Goal: Information Seeking & Learning: Learn about a topic

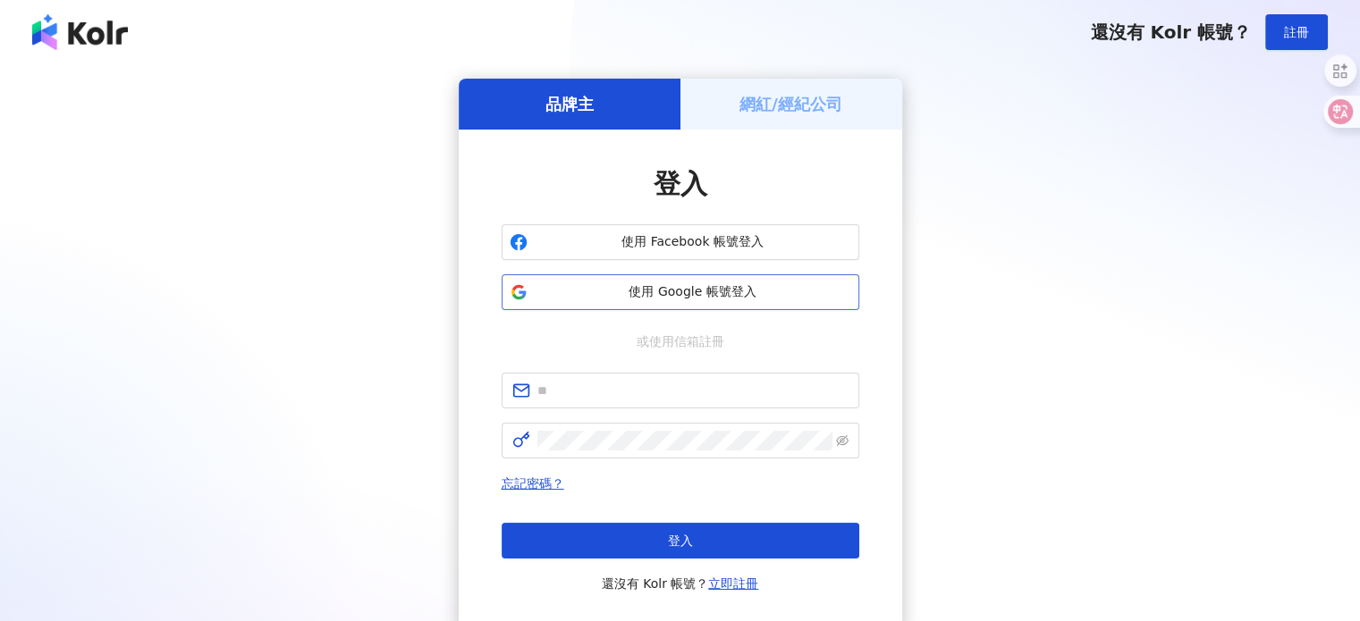
click at [712, 300] on span "使用 Google 帳號登入" at bounding box center [693, 292] width 316 height 18
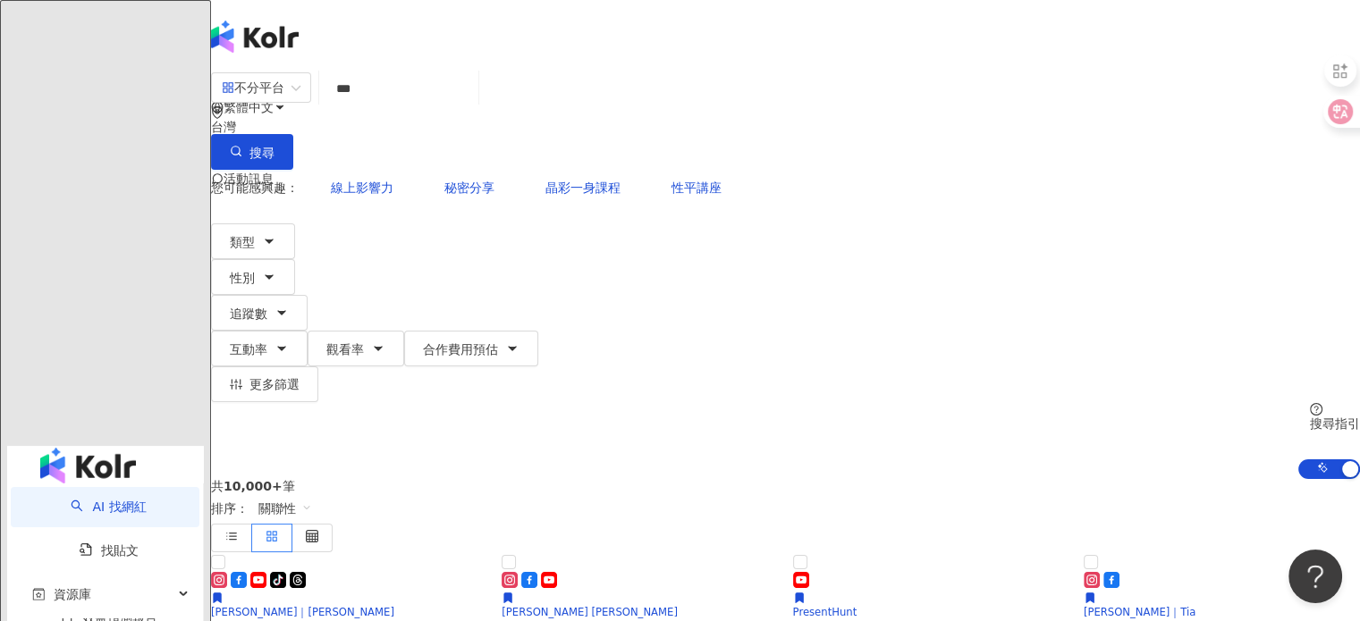
type input "**"
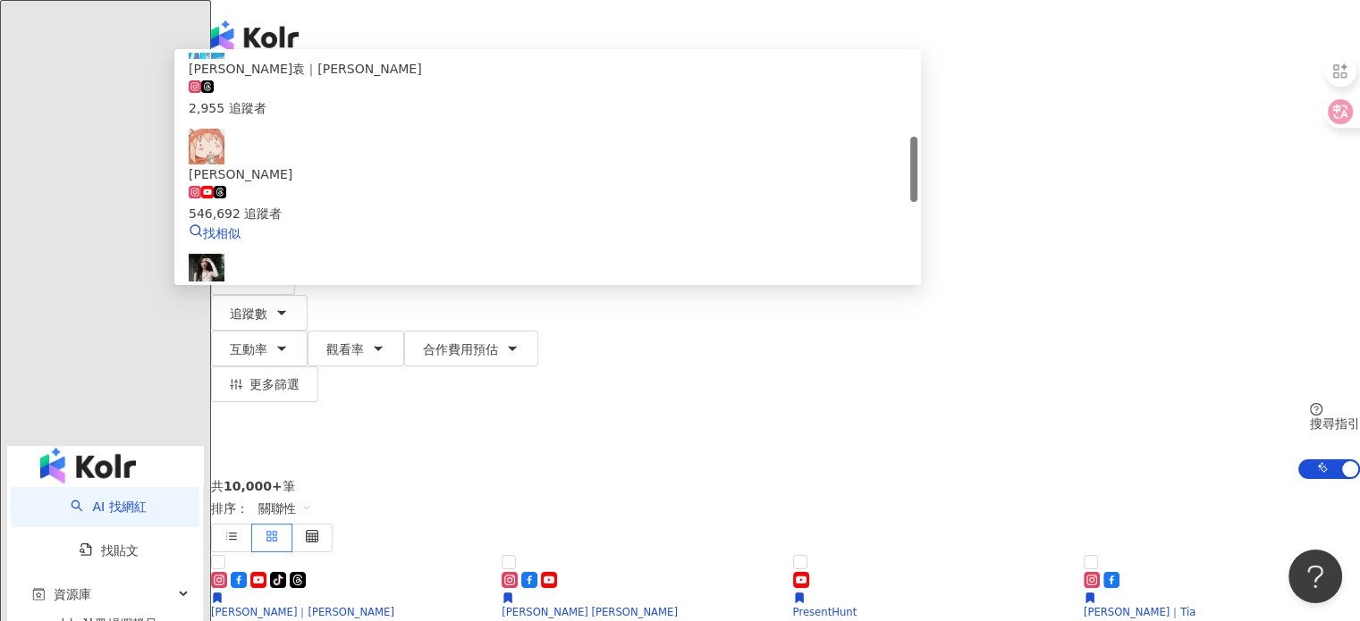
scroll to position [292, 0]
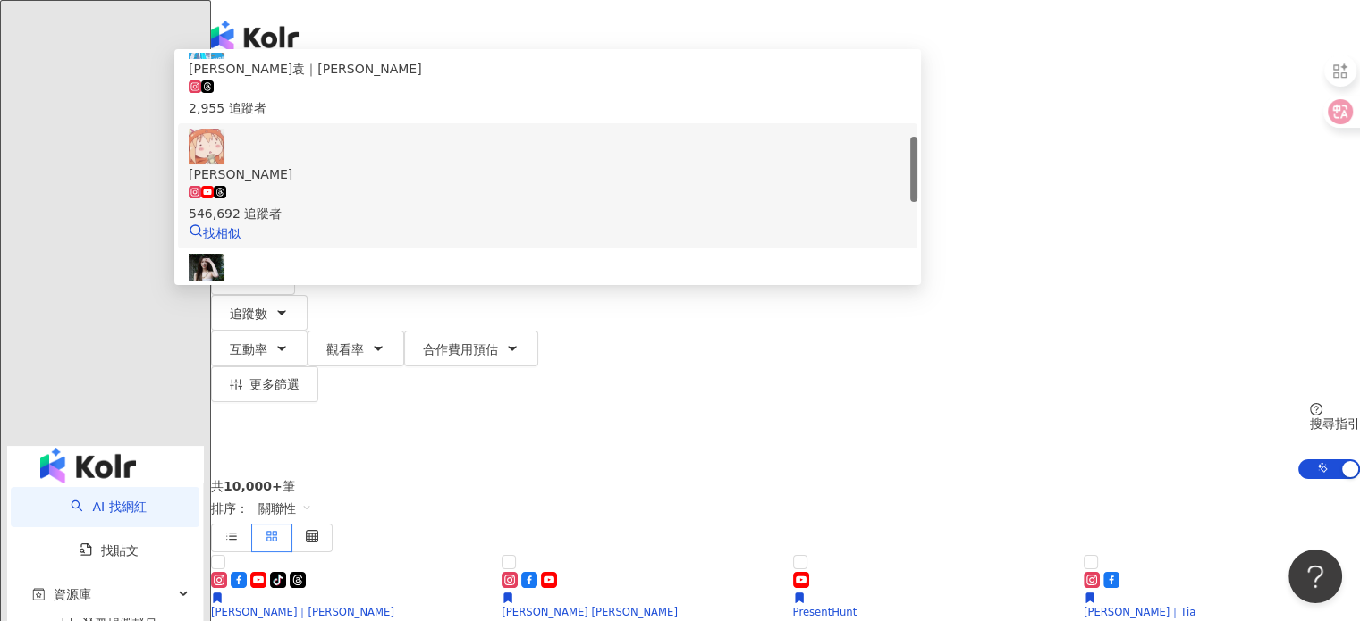
click at [584, 197] on div "546,692 追蹤者" at bounding box center [548, 203] width 718 height 39
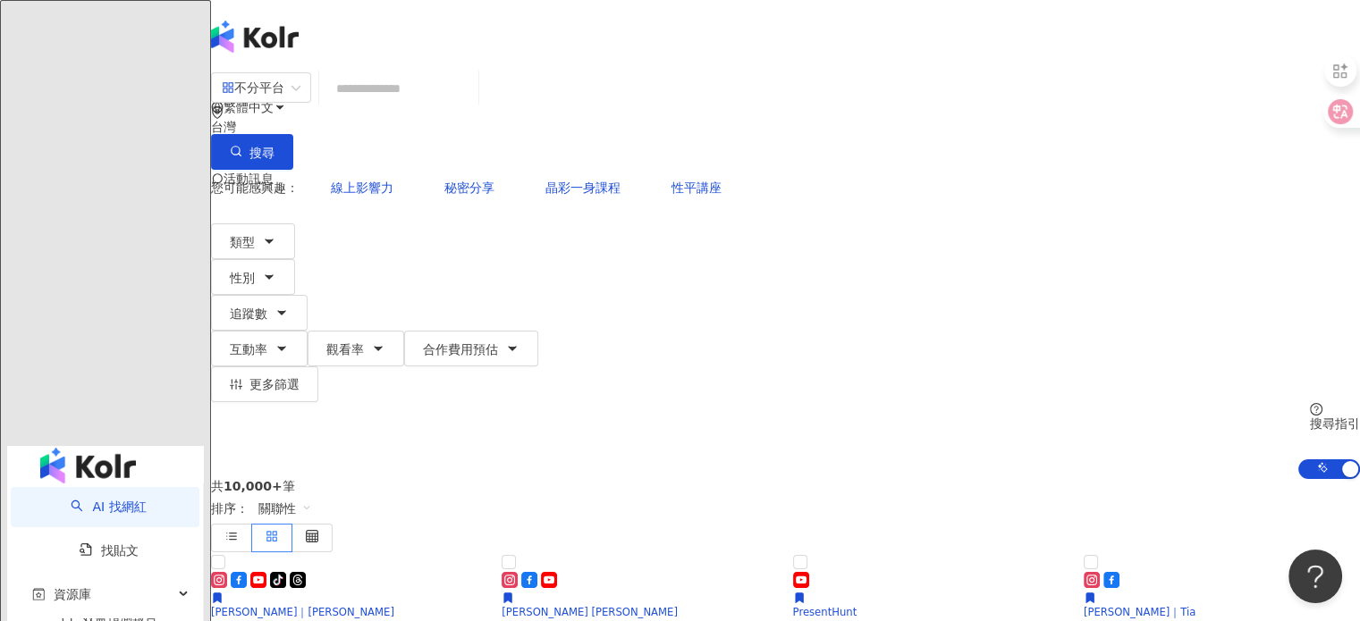
click at [471, 105] on input "search" at bounding box center [398, 89] width 145 height 34
type input "*"
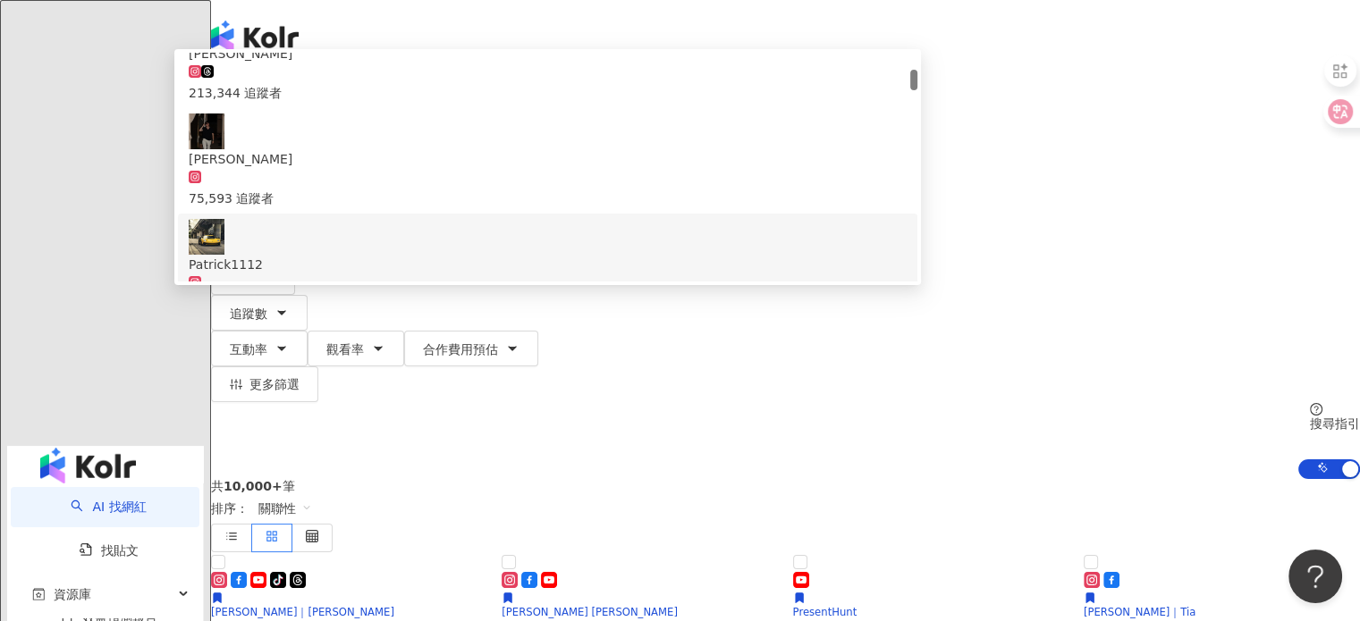
scroll to position [0, 0]
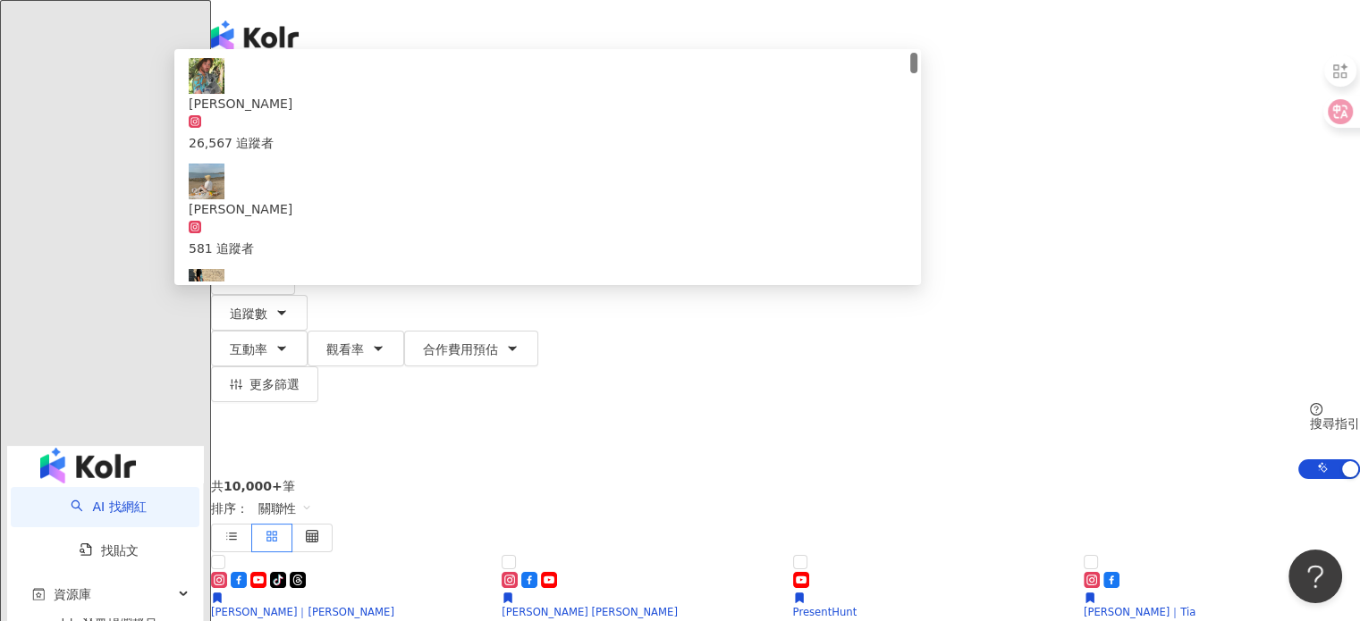
type input "**********"
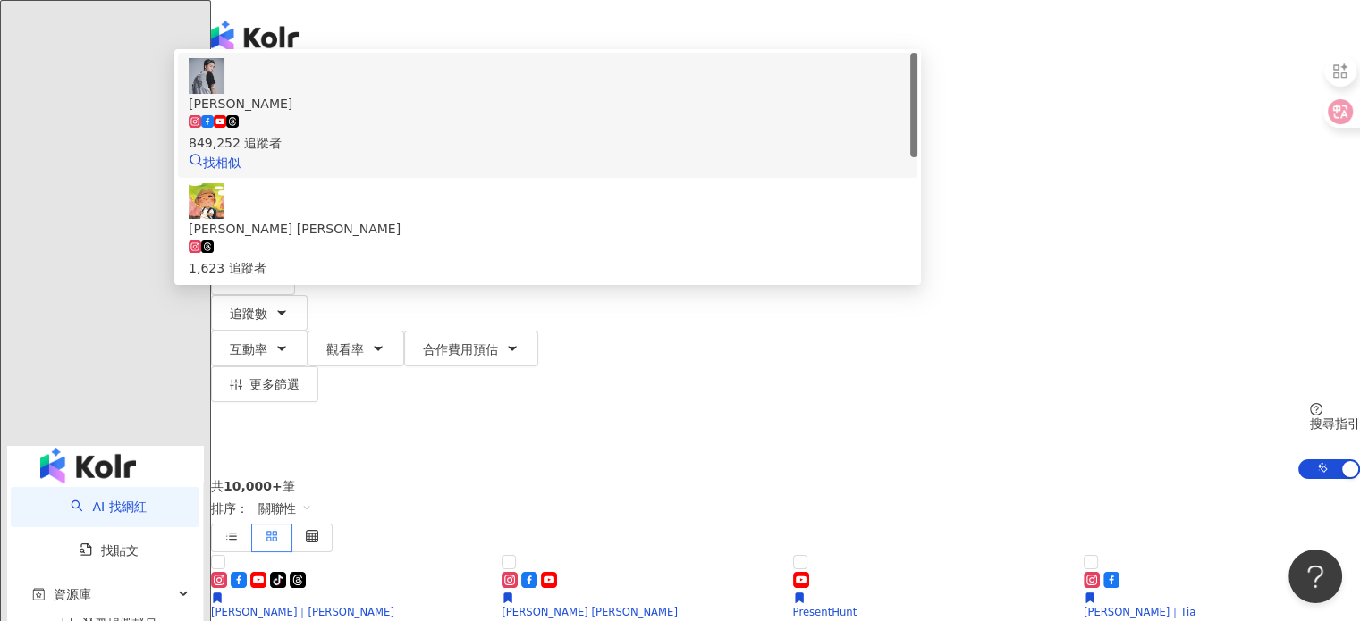
click at [561, 153] on div "849,252 追蹤者" at bounding box center [548, 143] width 718 height 20
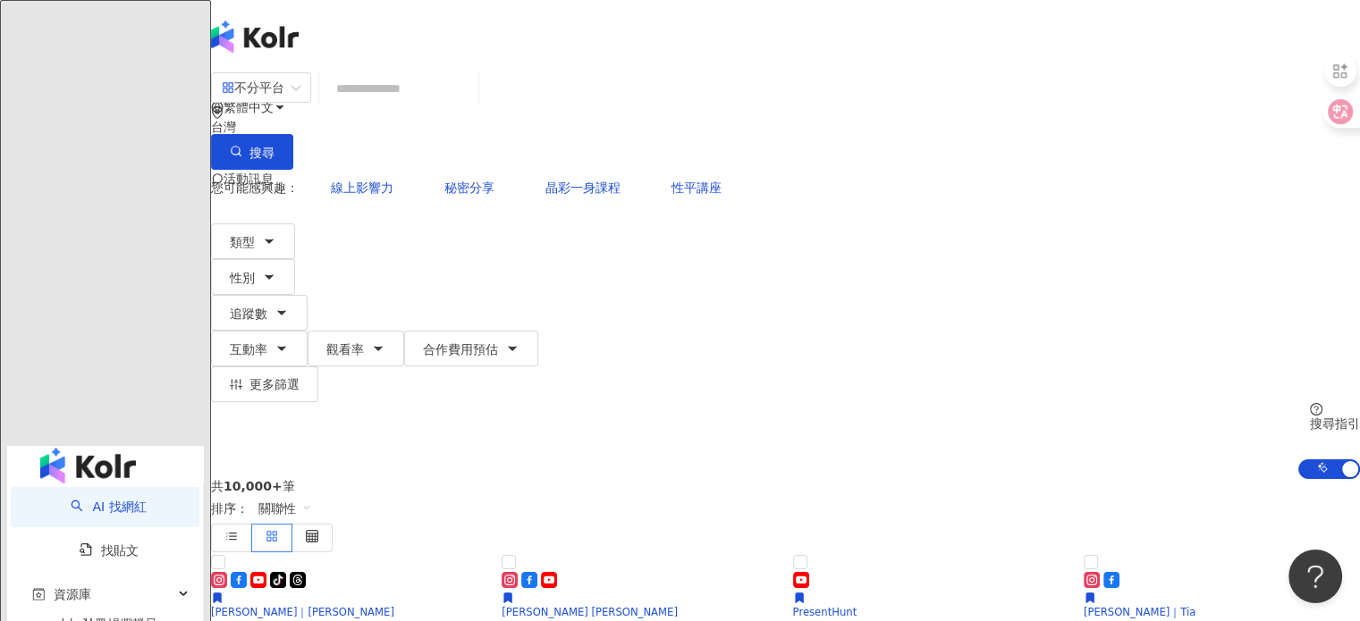
click at [471, 105] on input "search" at bounding box center [398, 89] width 145 height 34
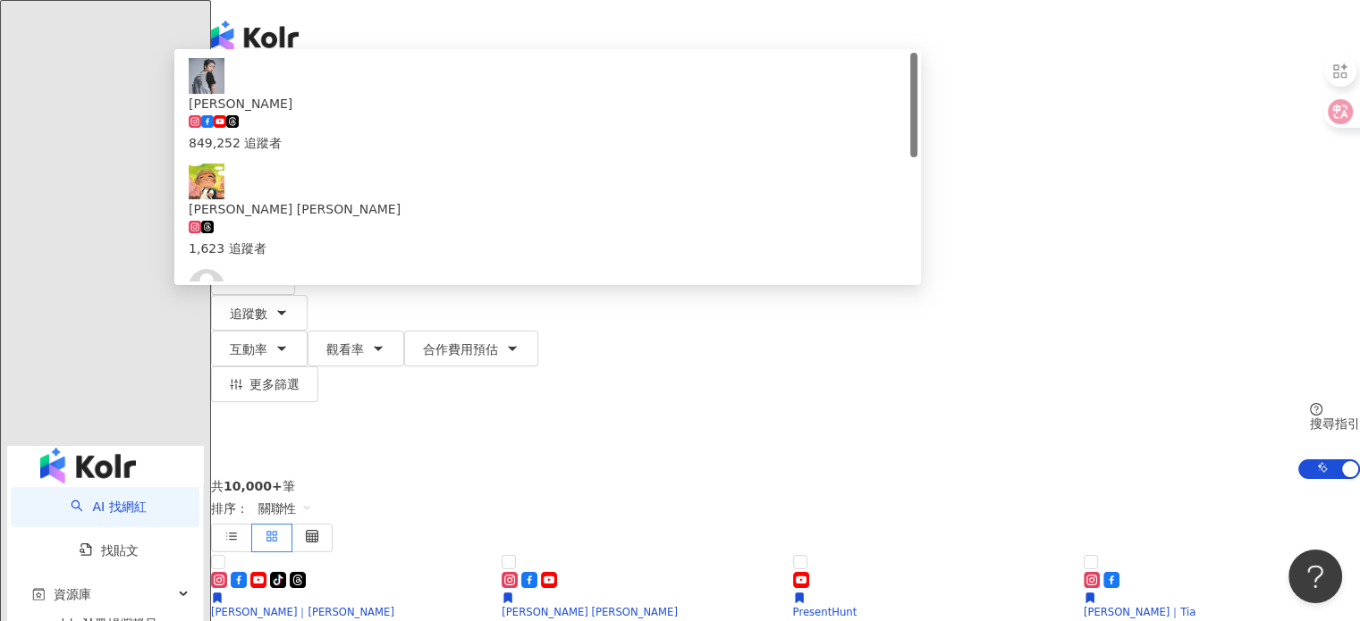
type input "*"
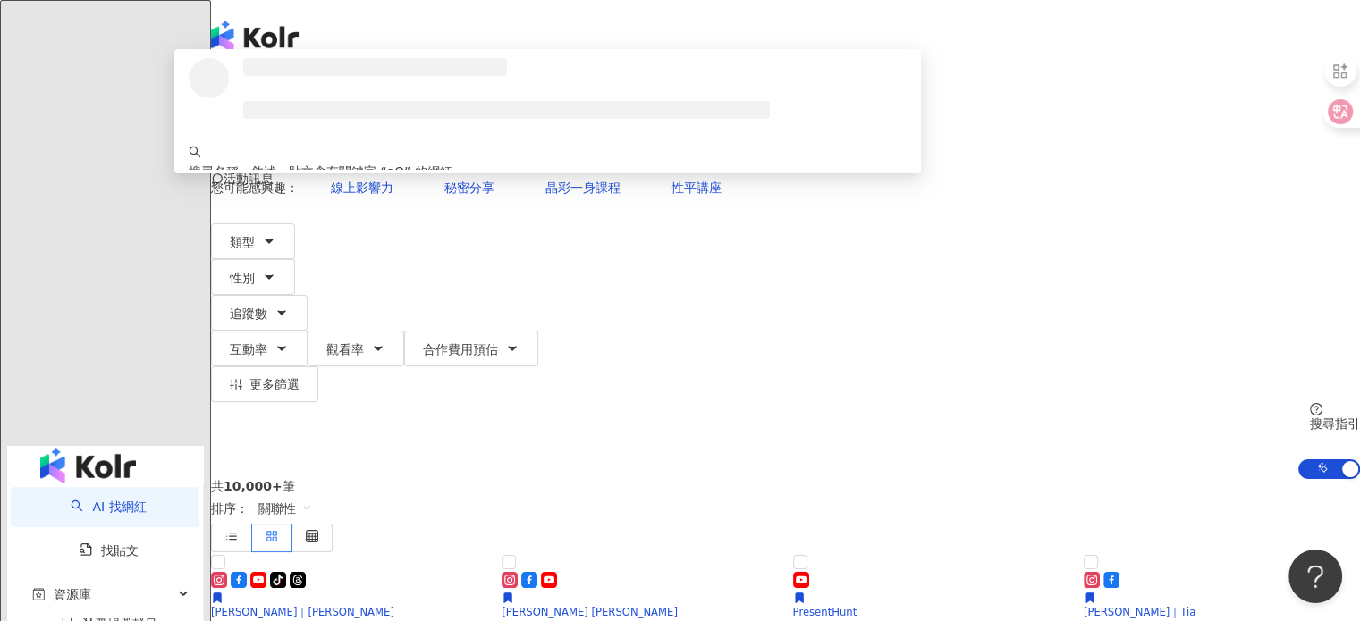
type input "*"
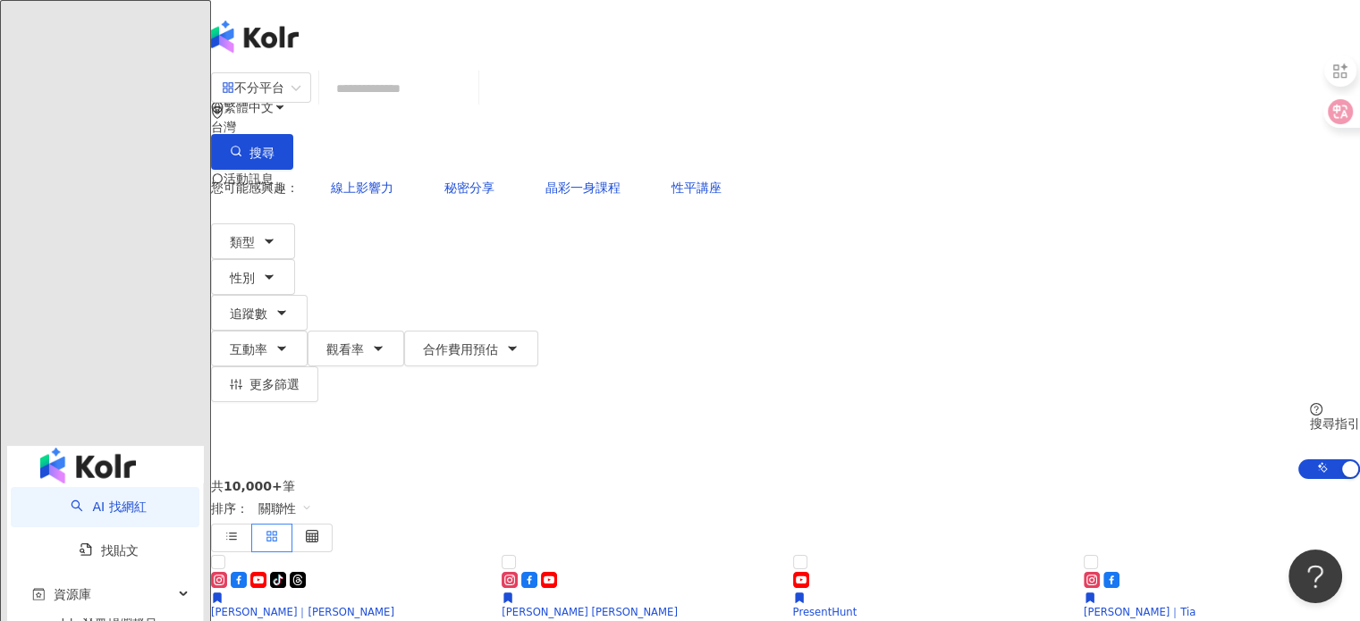
type input "*"
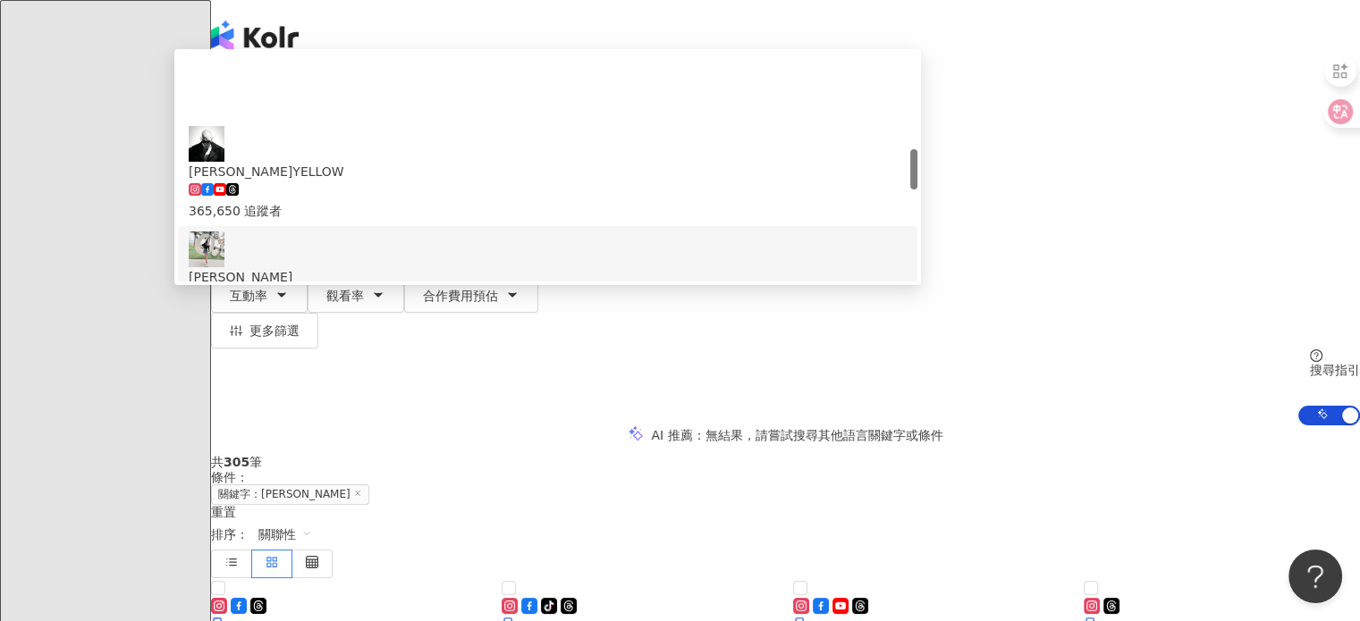
scroll to position [536, 0]
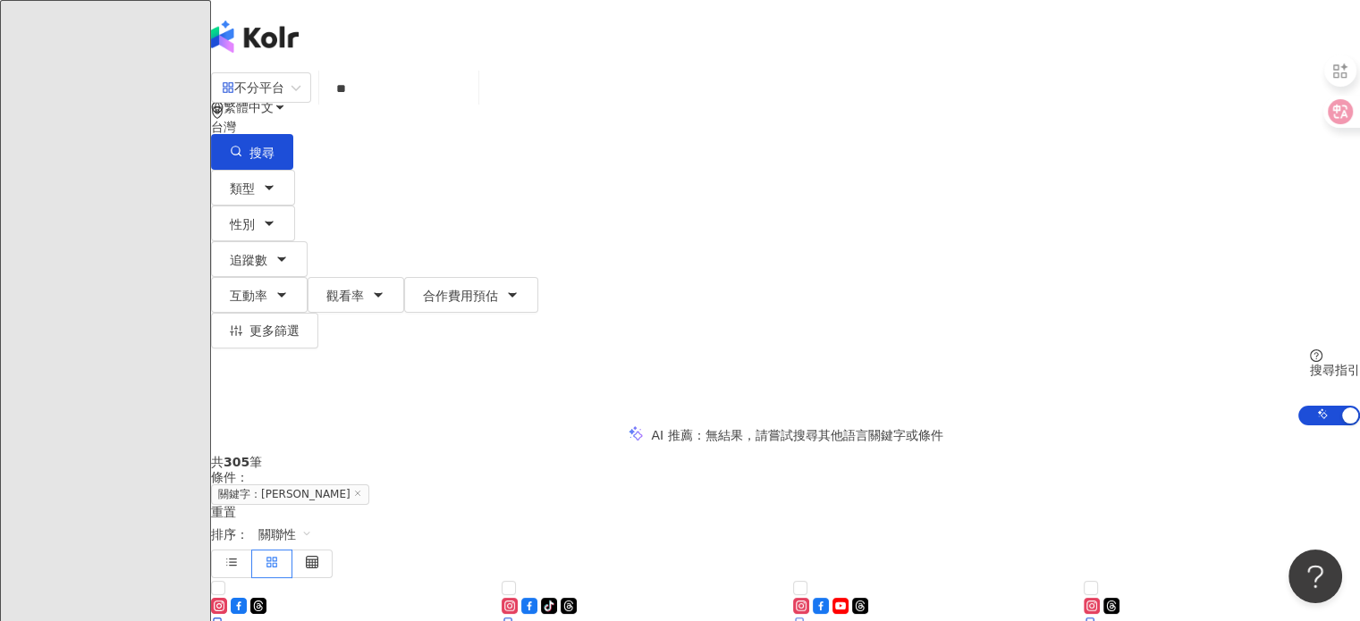
click at [897, 578] on img at bounding box center [931, 578] width 276 height 0
click at [471, 105] on input "**" at bounding box center [398, 89] width 145 height 34
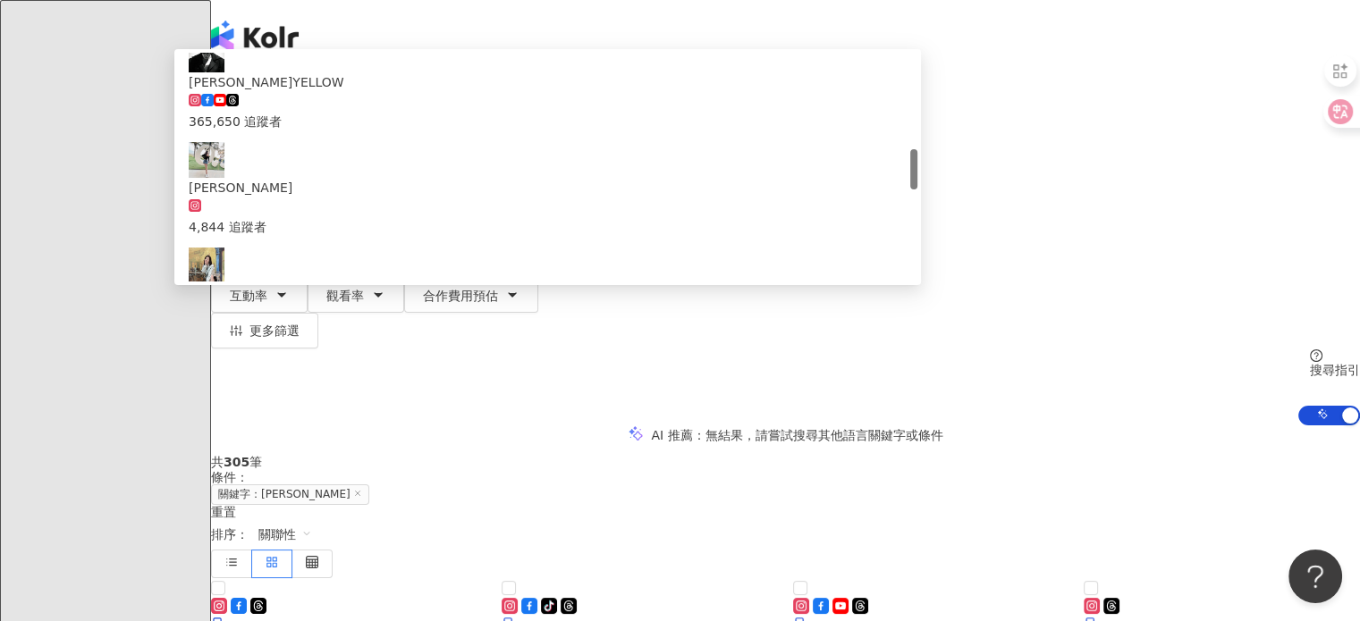
type input "*"
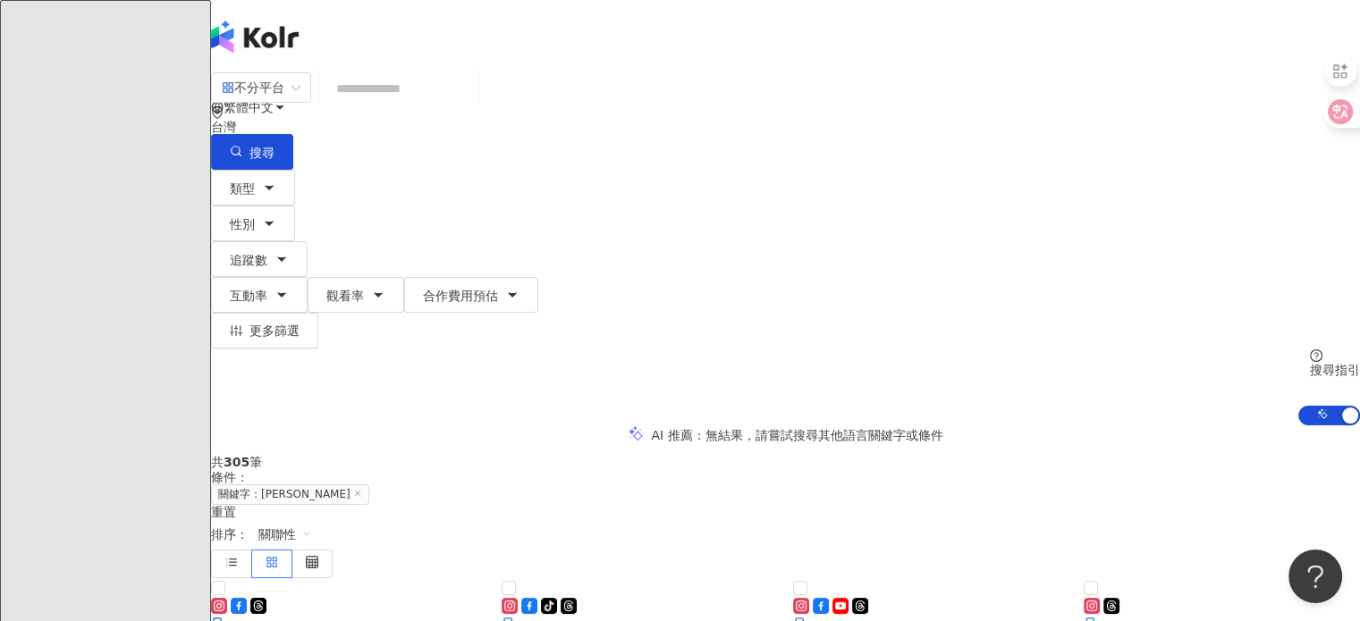
type input "*"
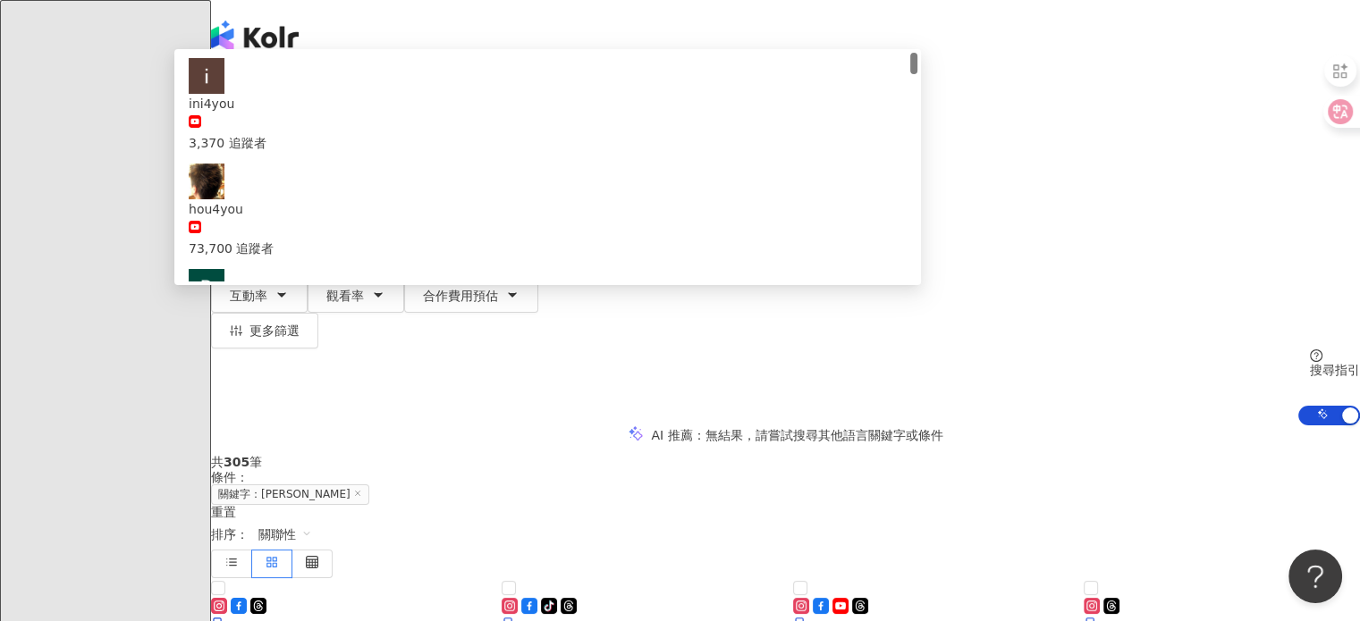
type input "*******"
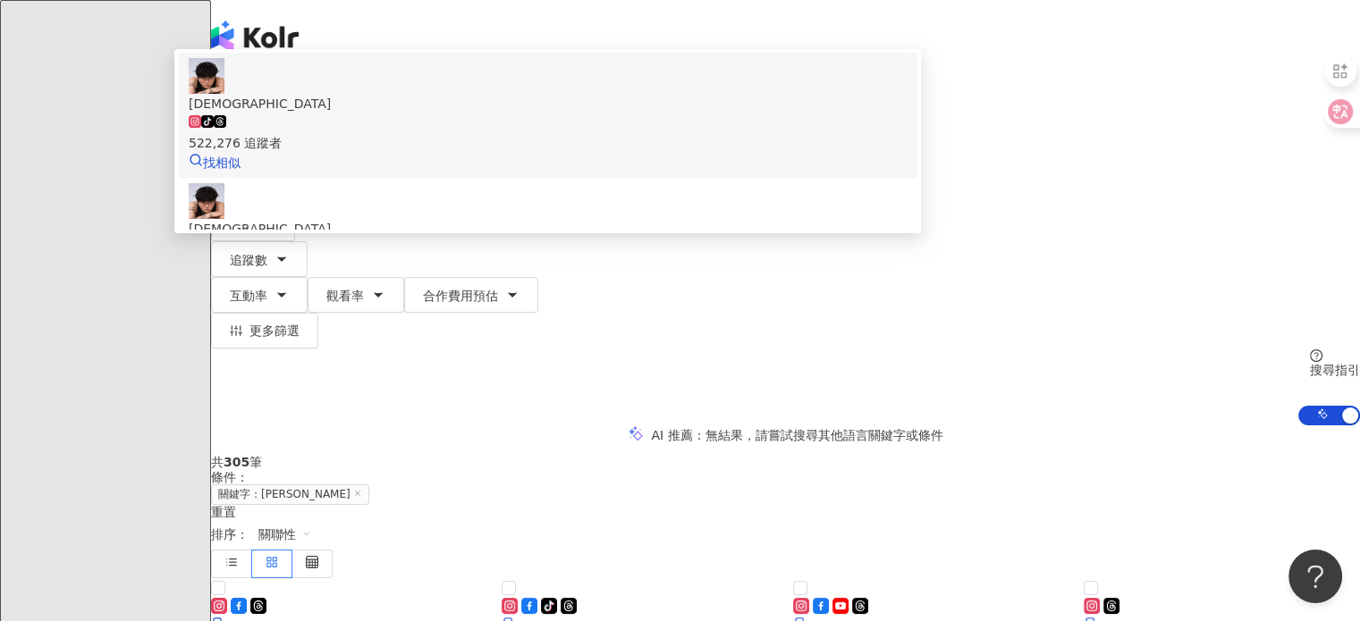
click at [534, 114] on span "4yo" at bounding box center [548, 104] width 718 height 20
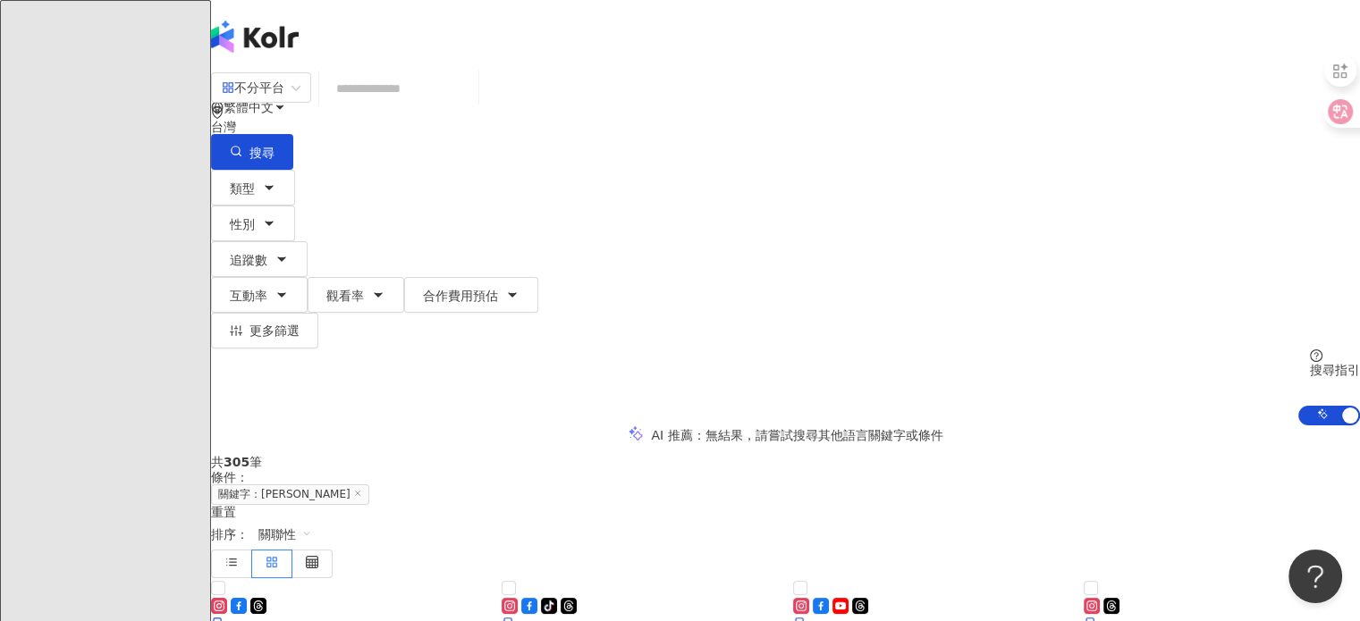
click at [602, 135] on div "不分平台 台灣 搜尋 6d16faa2-cb3d-4596-87b8-525c568aefb9 4yo tiktok-icon 522,276 追蹤者 4yo…" at bounding box center [785, 249] width 1149 height 354
click at [471, 105] on input "search" at bounding box center [398, 89] width 145 height 34
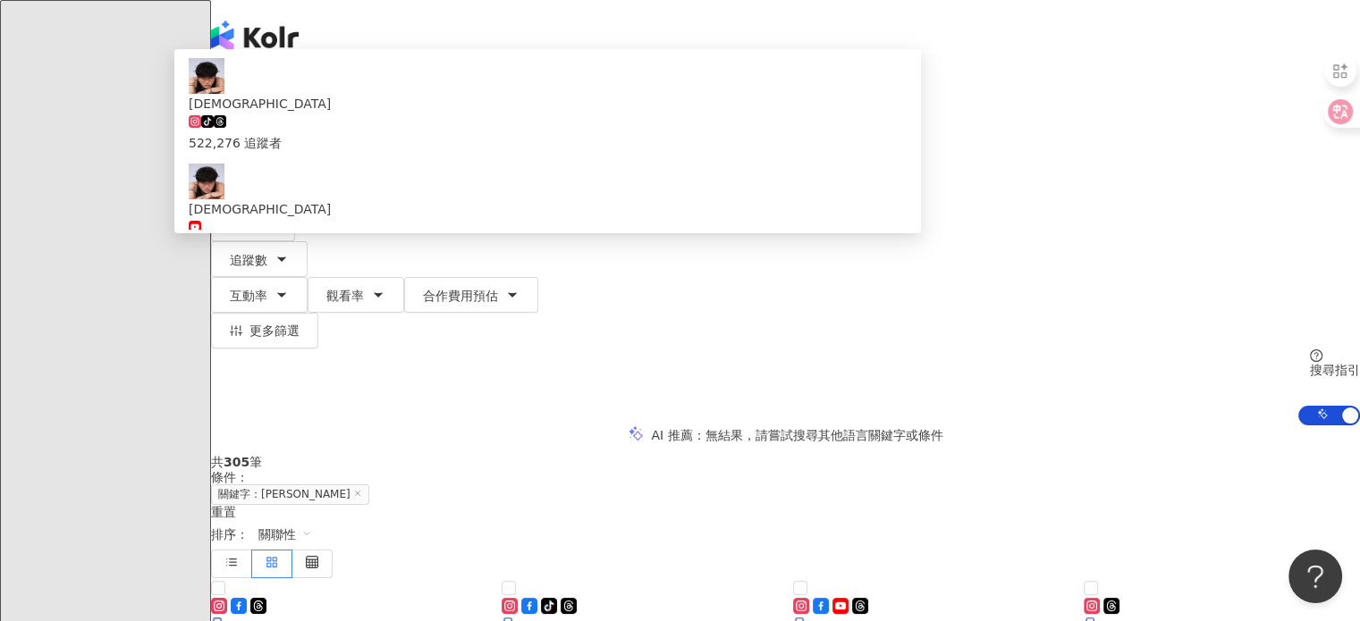
type input "*"
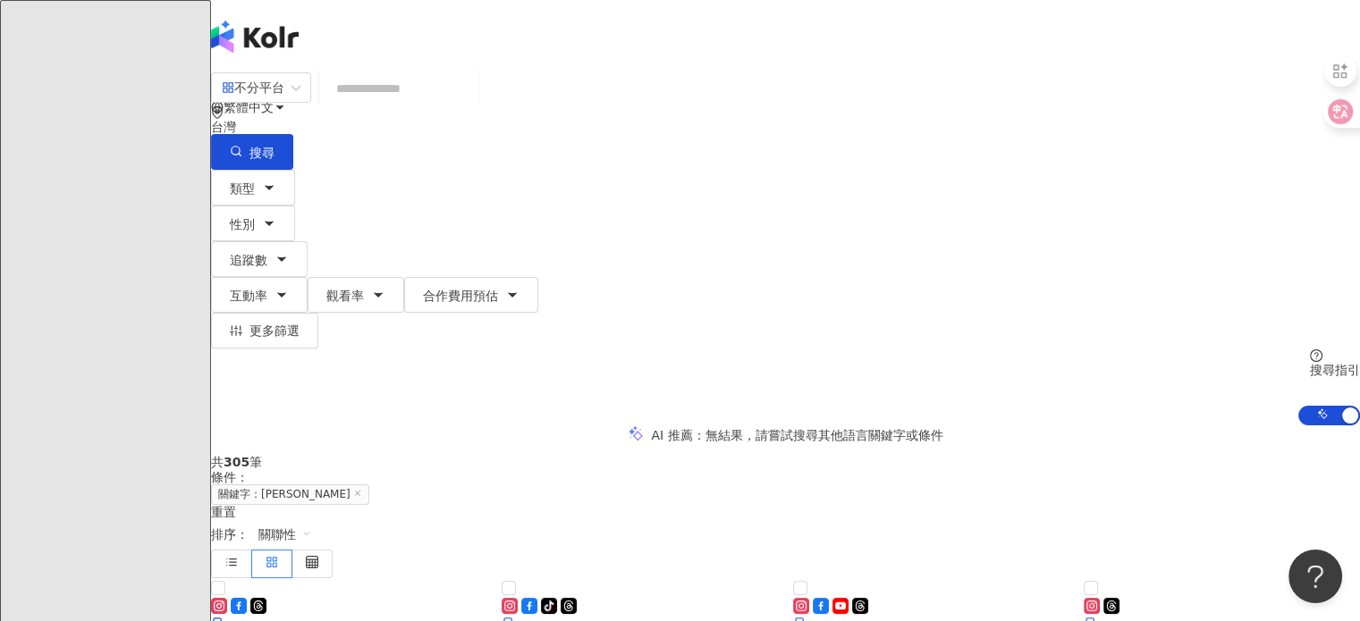
type input "*"
type input "***"
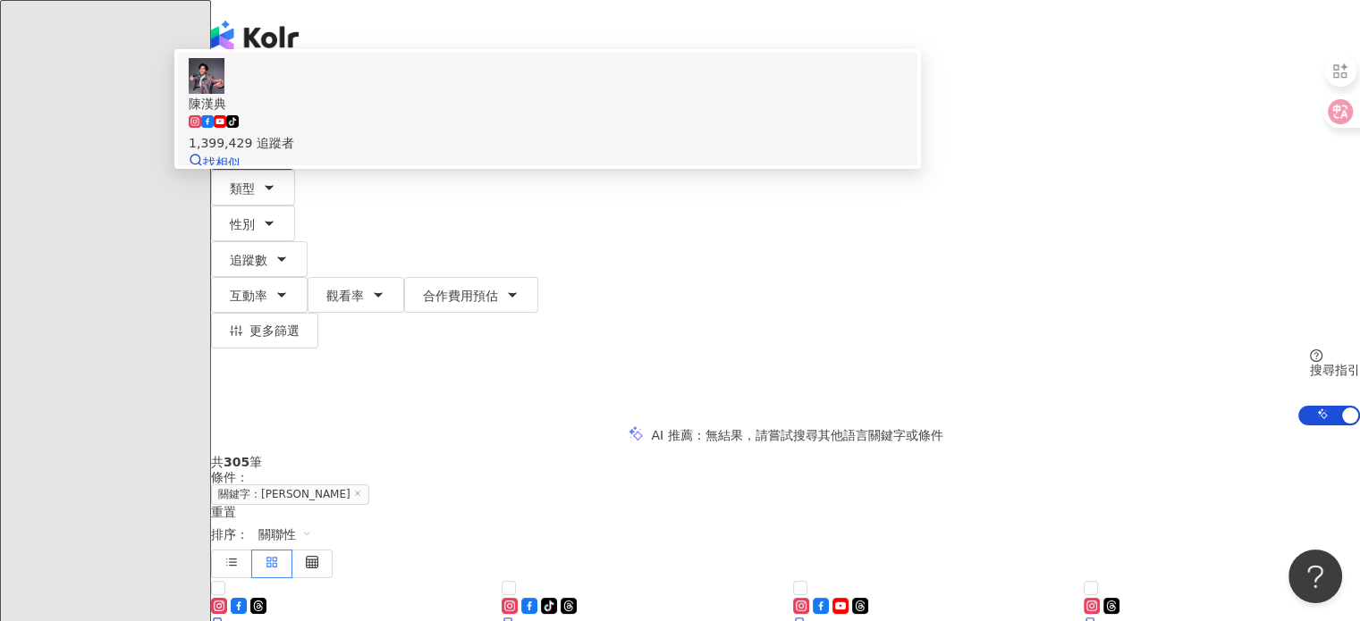
click at [729, 153] on div "tiktok-icon 1,399,429 追蹤者" at bounding box center [548, 133] width 718 height 39
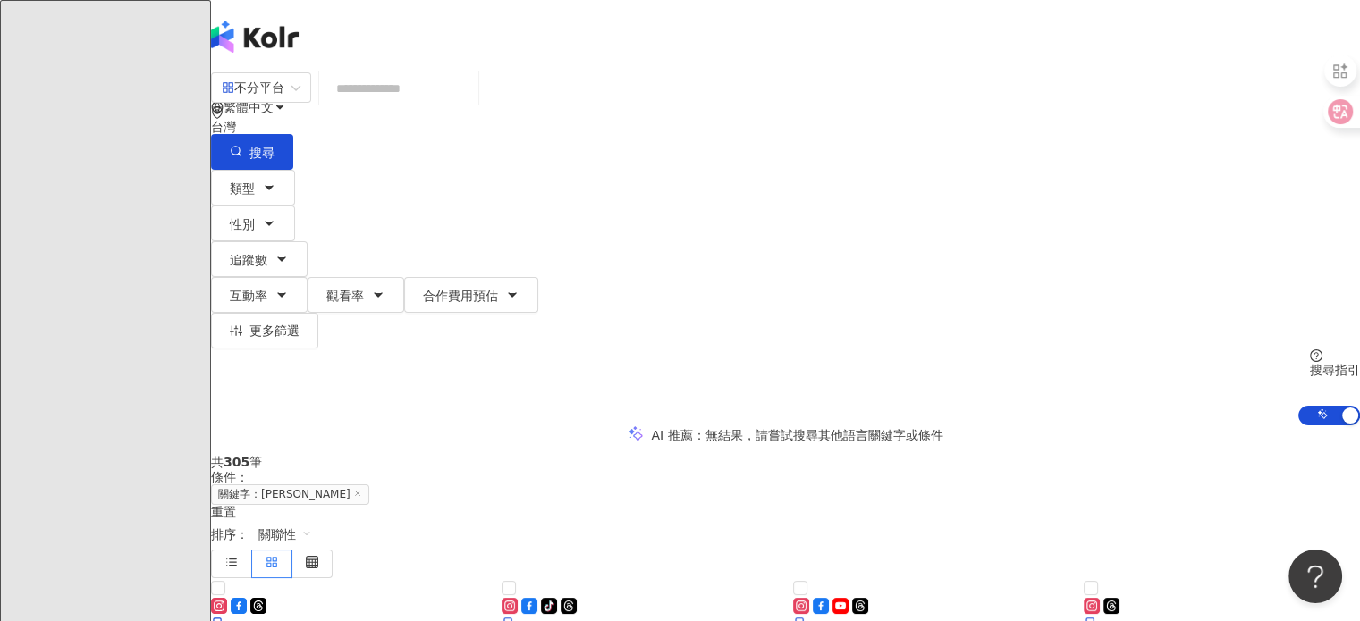
click at [471, 98] on input "search" at bounding box center [398, 89] width 145 height 34
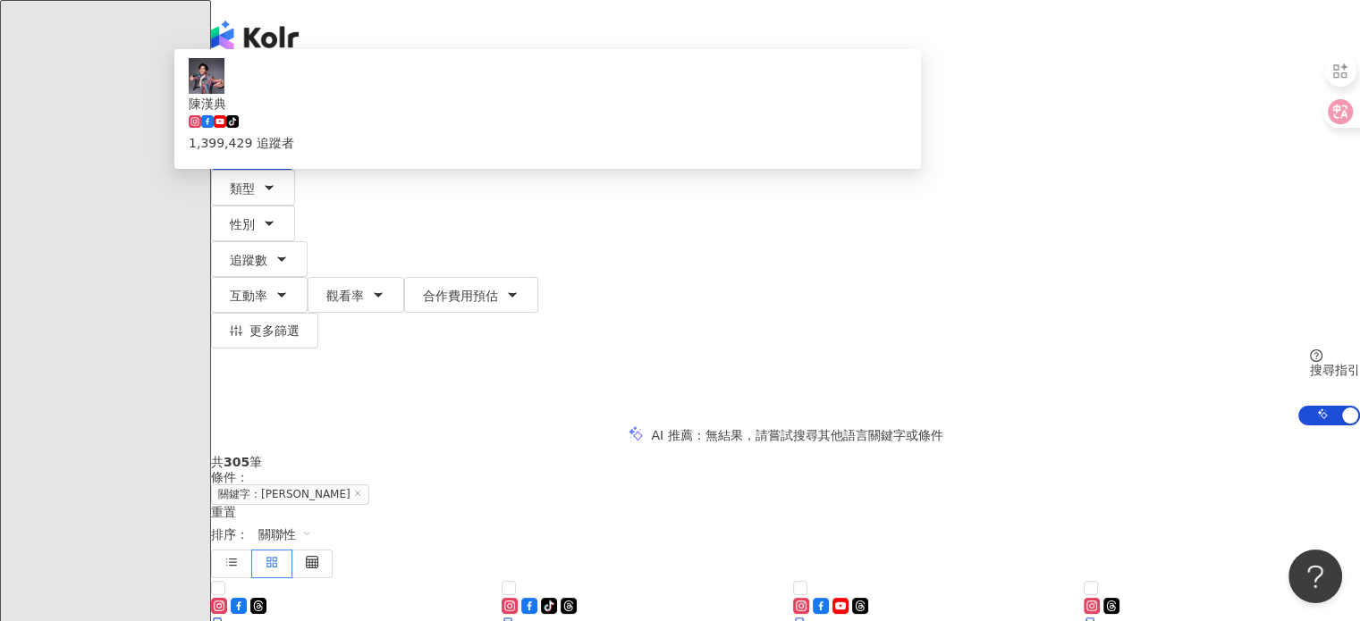
type input "*"
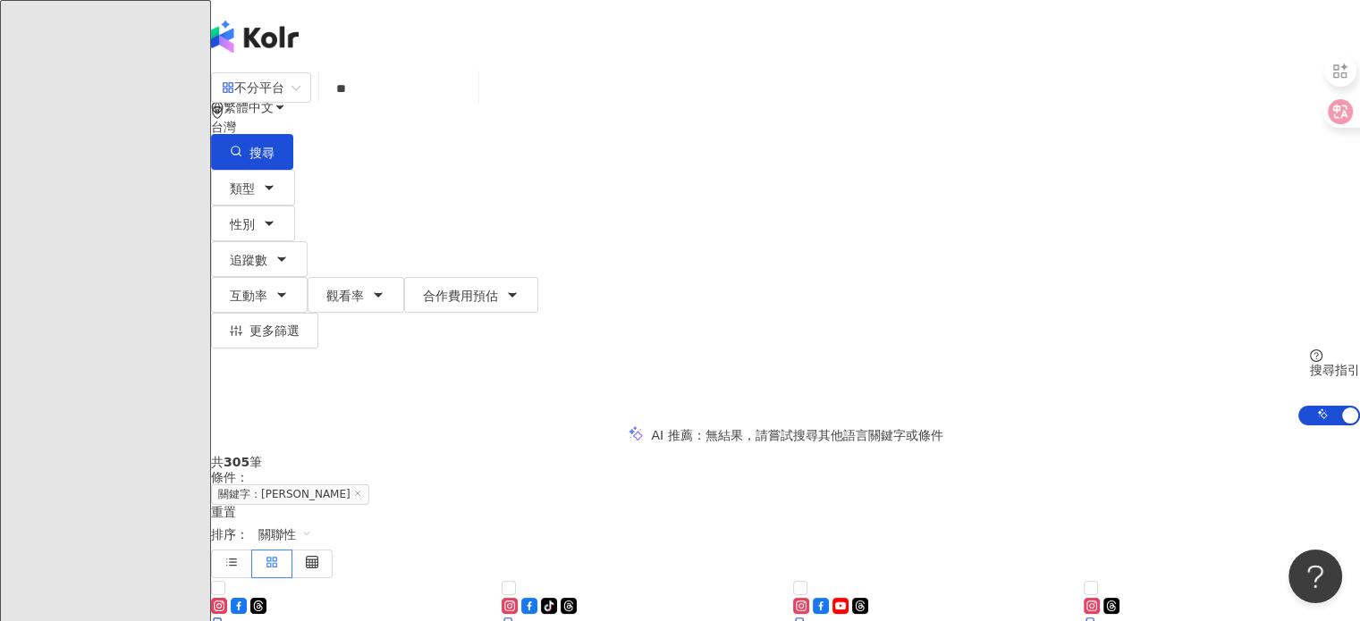
type input "**"
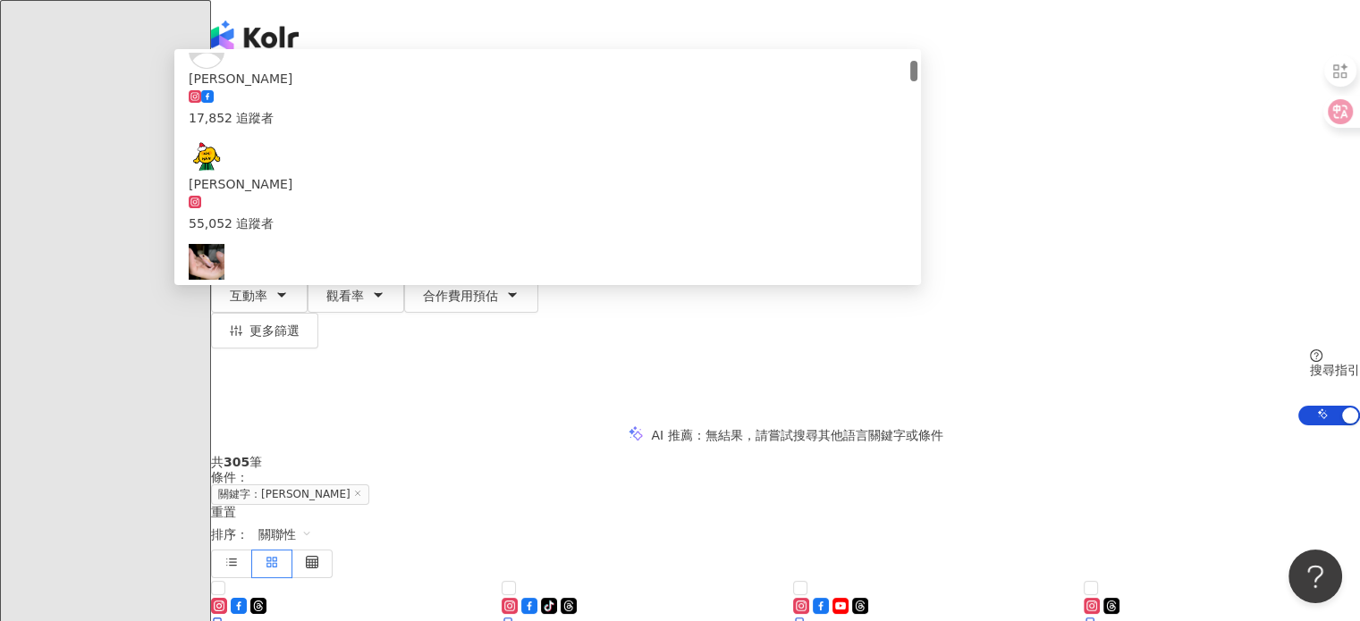
scroll to position [179, 0]
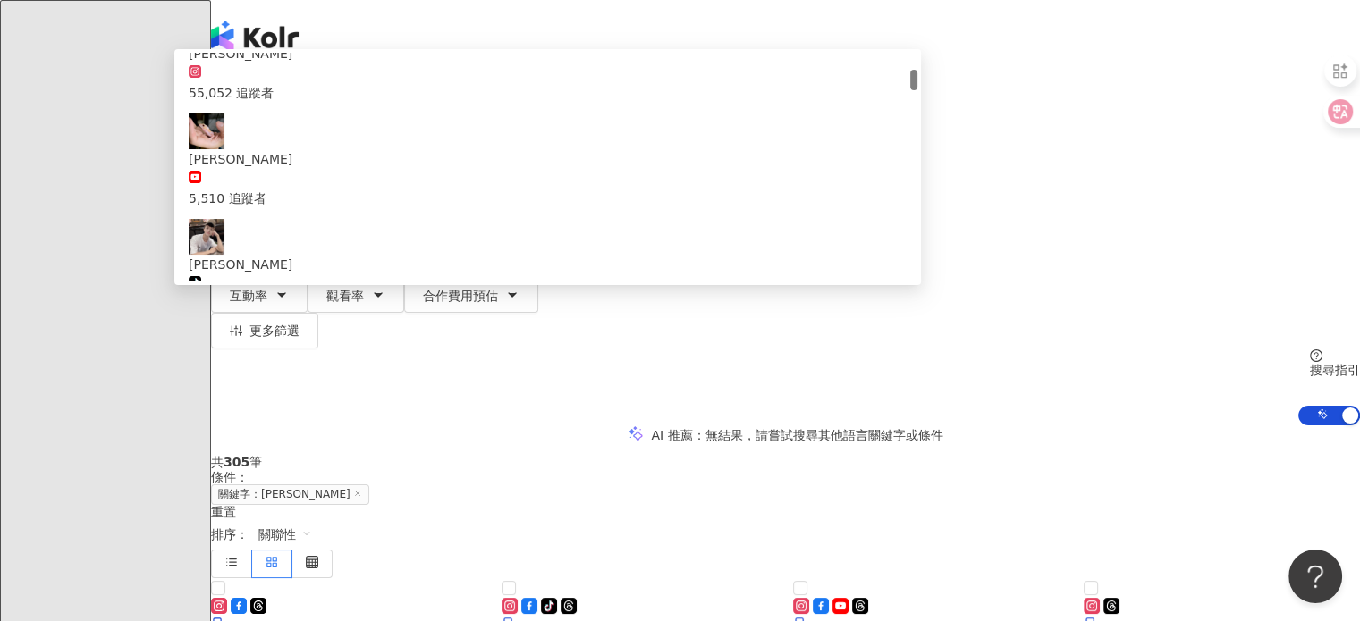
click at [610, 380] on div "3,022,967 追蹤者" at bounding box center [548, 399] width 718 height 39
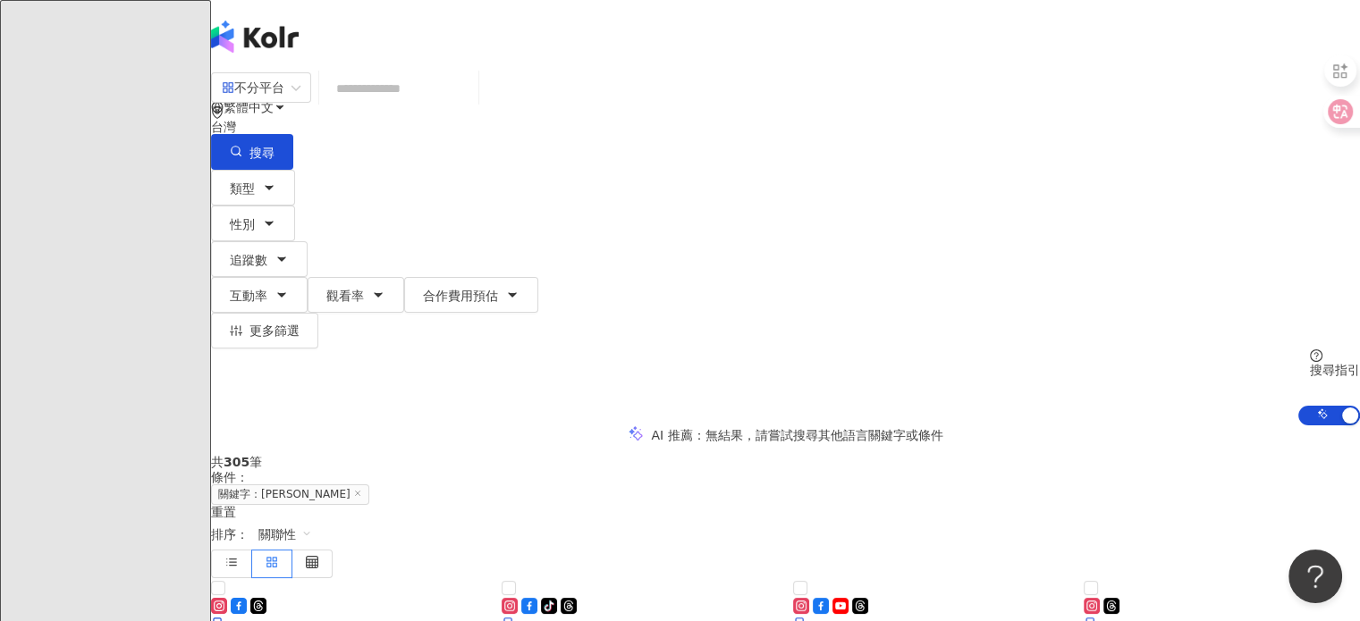
click at [471, 95] on input "search" at bounding box center [398, 89] width 145 height 34
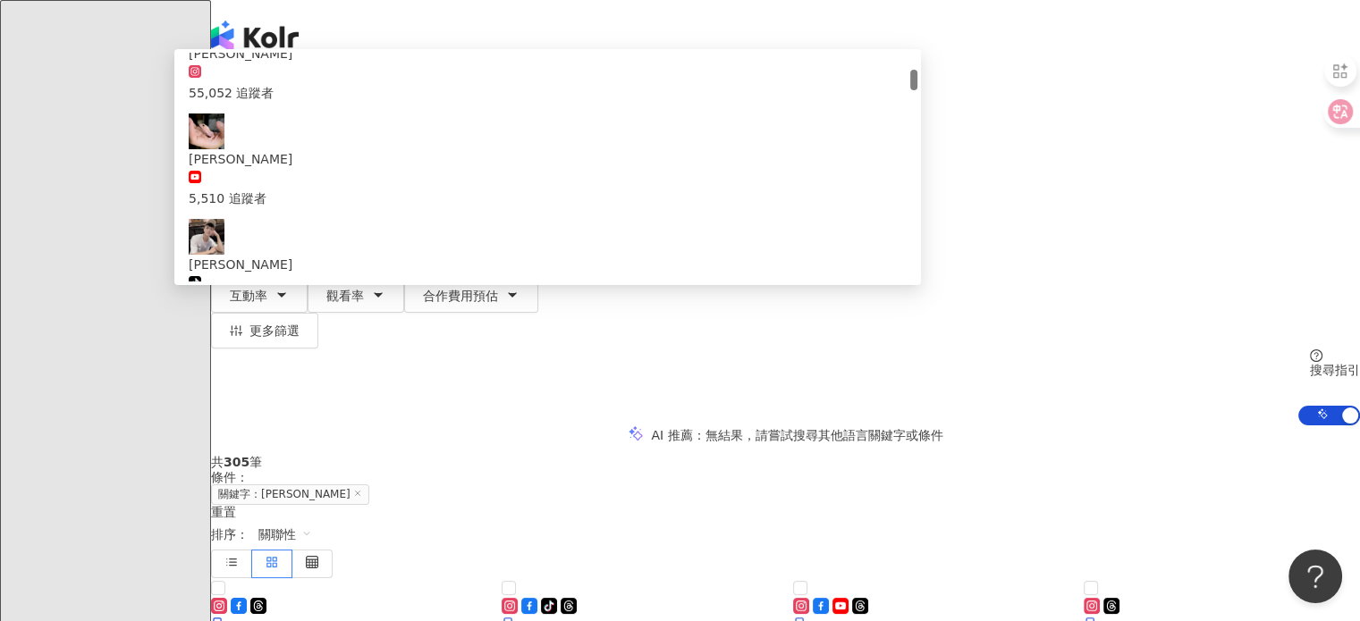
type input "***"
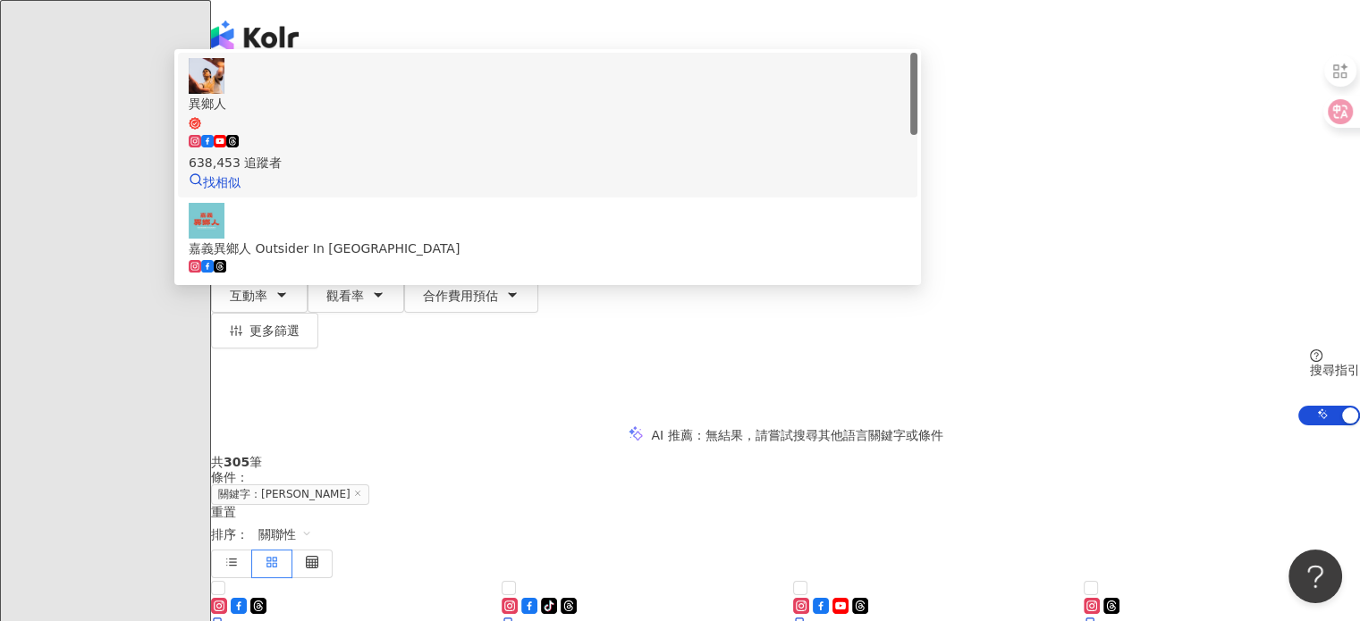
click at [586, 131] on span "異鄉人" at bounding box center [548, 112] width 718 height 37
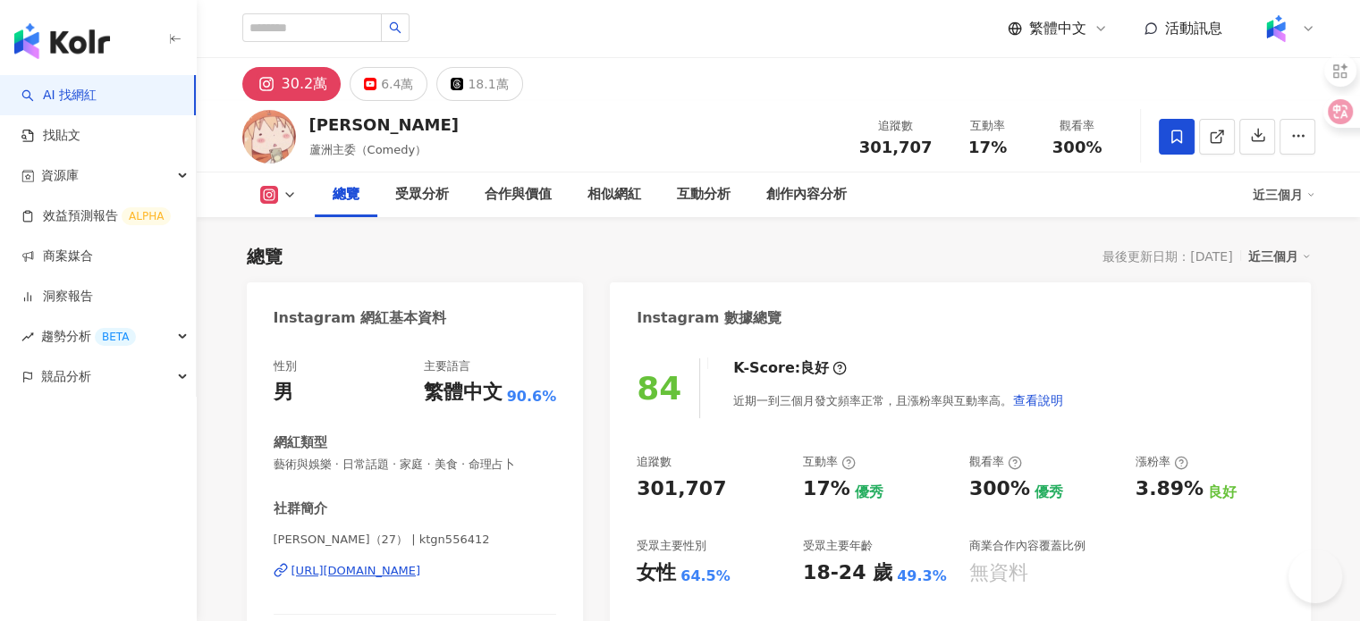
click at [305, 123] on div "吳至晟 蘆洲主委（Comedy） 追蹤數 301,707 互動率 17% 觀看率 300%" at bounding box center [778, 136] width 1144 height 71
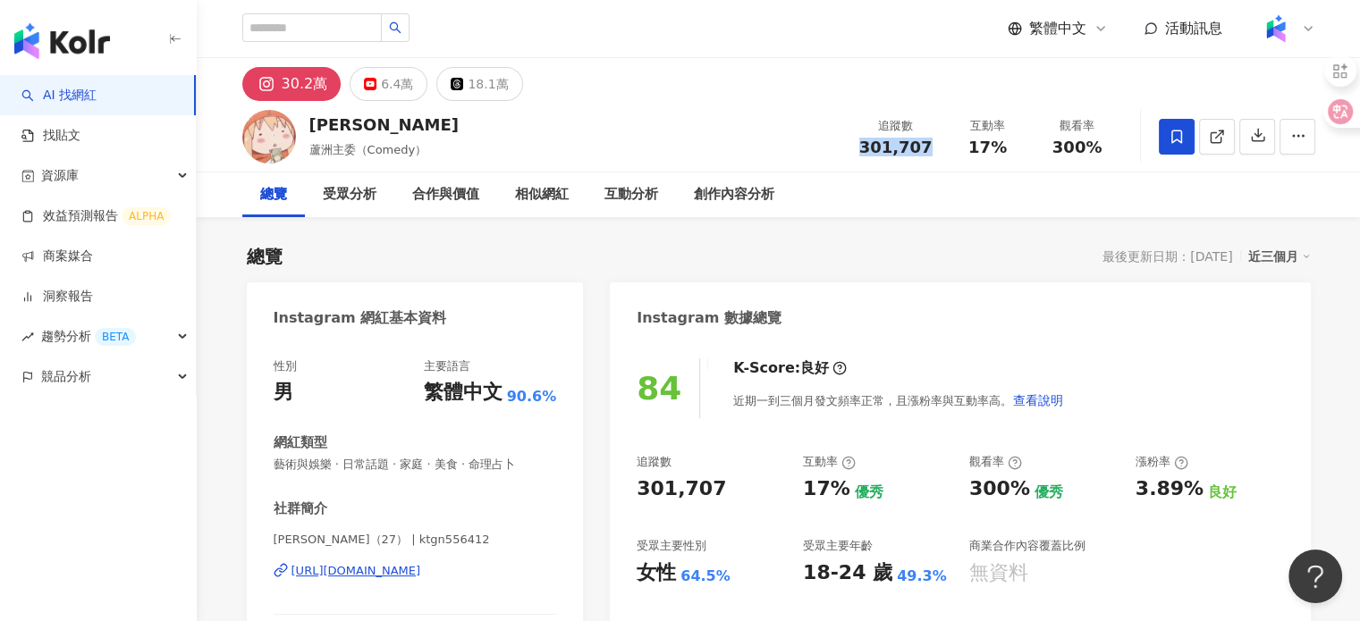
drag, startPoint x: 862, startPoint y: 146, endPoint x: 934, endPoint y: 156, distance: 73.2
click at [934, 156] on div "追蹤數 301,707 互動率 17% 觀看率 300%" at bounding box center [985, 136] width 274 height 53
drag, startPoint x: 961, startPoint y: 146, endPoint x: 1006, endPoint y: 148, distance: 44.8
click at [1006, 148] on div "17%" at bounding box center [988, 148] width 68 height 18
copy span "17%"
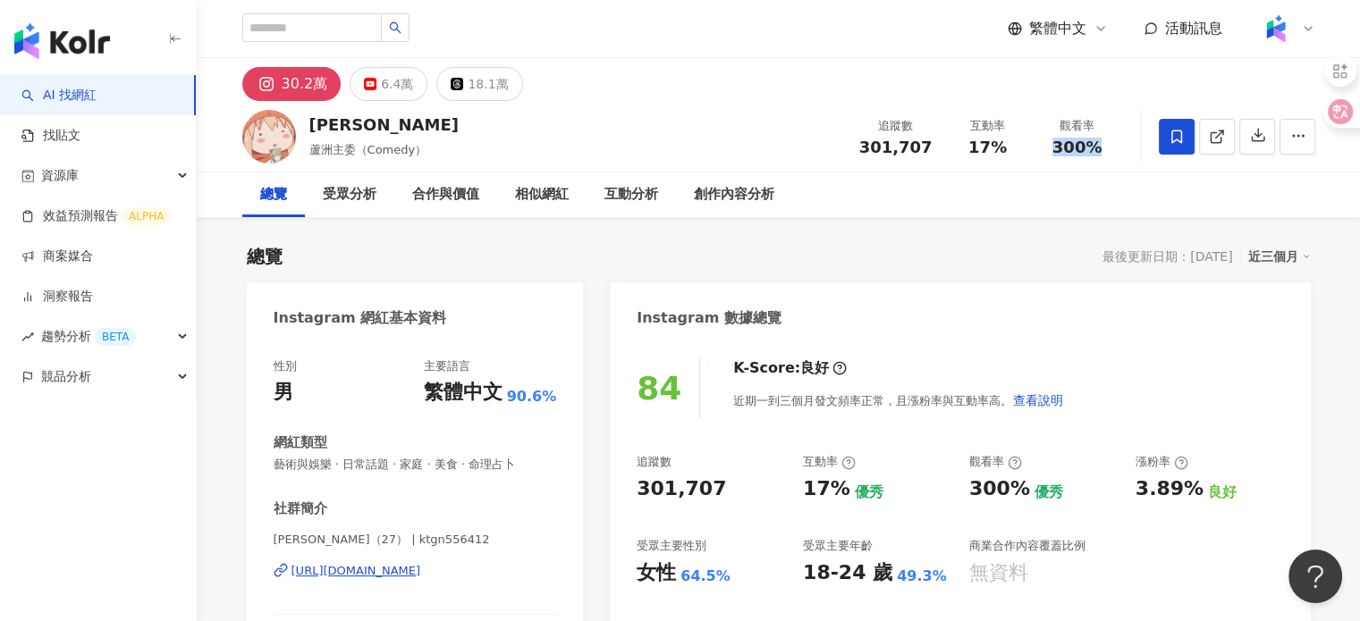
drag, startPoint x: 1055, startPoint y: 153, endPoint x: 1081, endPoint y: 153, distance: 25.9
click at [1101, 149] on div "300%" at bounding box center [1077, 148] width 68 height 18
copy span "300%"
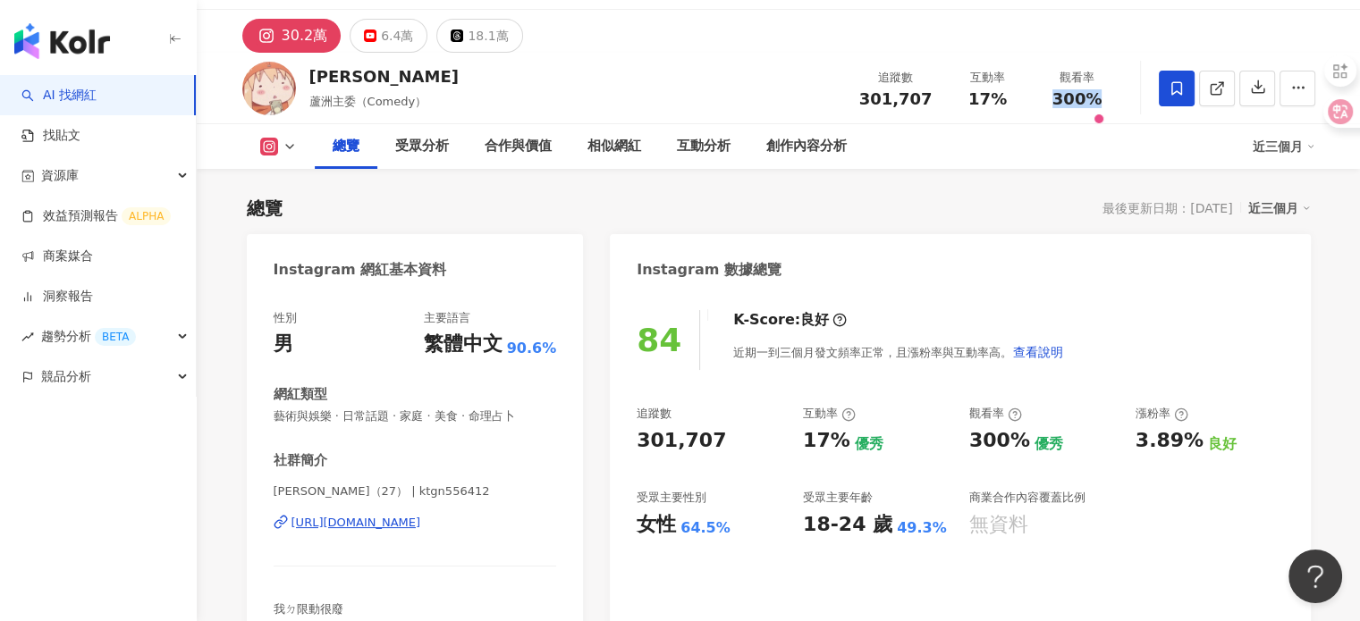
scroll to position [89, 0]
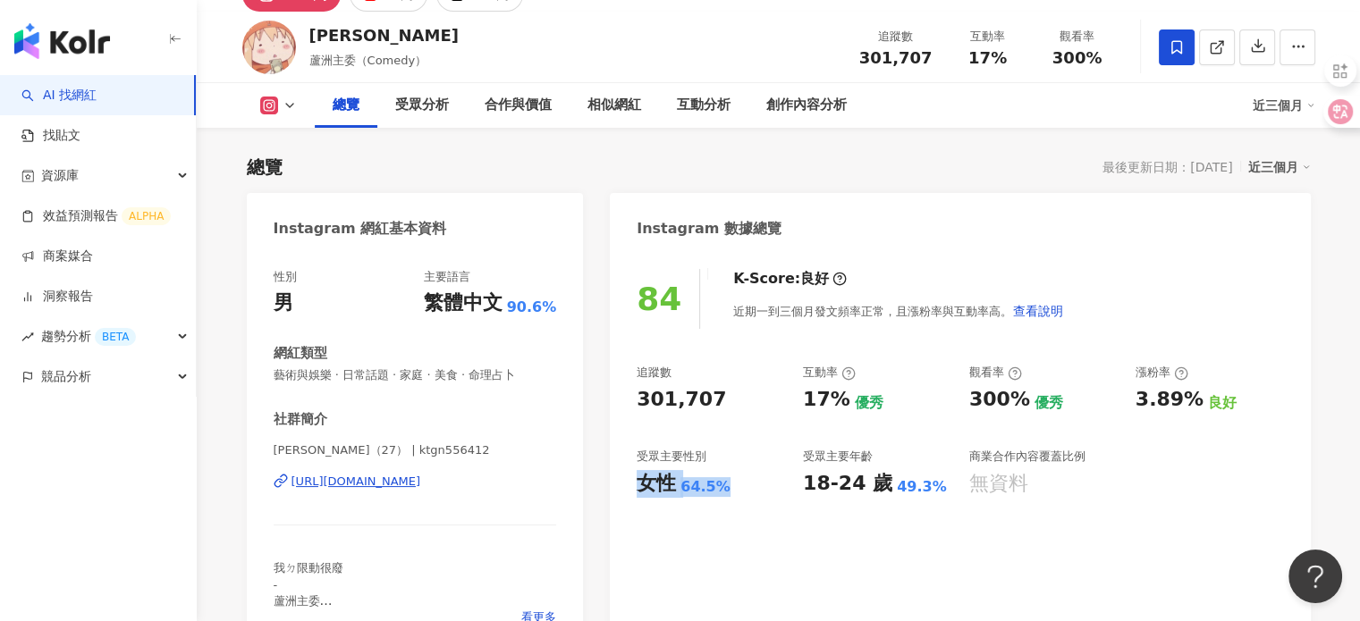
drag, startPoint x: 628, startPoint y: 479, endPoint x: 723, endPoint y: 496, distance: 96.3
click at [723, 496] on div "84 K-Score : 良好 近期一到三個月發文頻率正常，且漲粉率與互動率高。 查看說明 追蹤數 301,707 互動率 17% 優秀 觀看率 300% 優…" at bounding box center [960, 451] width 700 height 401
copy div "女性 64.5%"
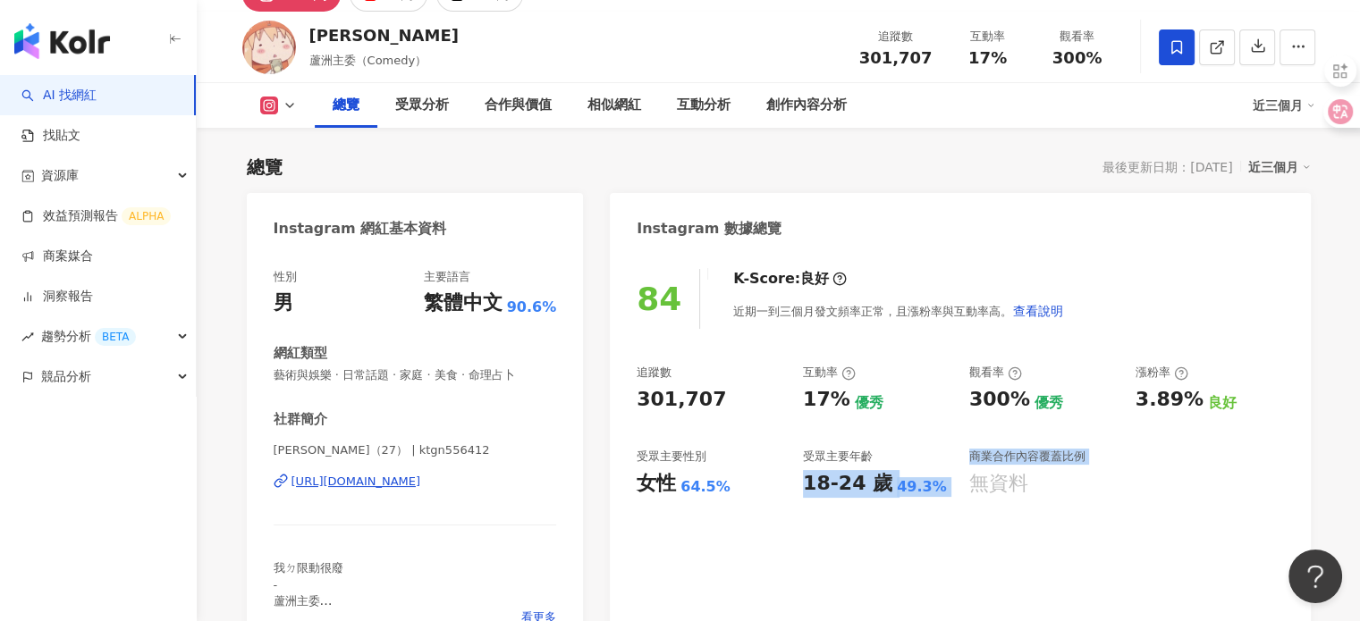
drag, startPoint x: 807, startPoint y: 493, endPoint x: 971, endPoint y: 499, distance: 163.7
click at [971, 499] on div "84 K-Score : 良好 近期一到三個月發文頻率正常，且漲粉率與互動率高。 查看說明 追蹤數 301,707 互動率 17% 優秀 觀看率 300% 優…" at bounding box center [960, 451] width 700 height 401
click at [929, 496] on div "18-24 歲 49.3%" at bounding box center [877, 484] width 148 height 28
drag, startPoint x: 936, startPoint y: 493, endPoint x: 801, endPoint y: 499, distance: 135.1
click at [801, 499] on div "84 K-Score : 良好 近期一到三個月發文頻率正常，且漲粉率與互動率高。 查看說明 追蹤數 301,707 互動率 17% 優秀 觀看率 300% 優…" at bounding box center [960, 451] width 700 height 401
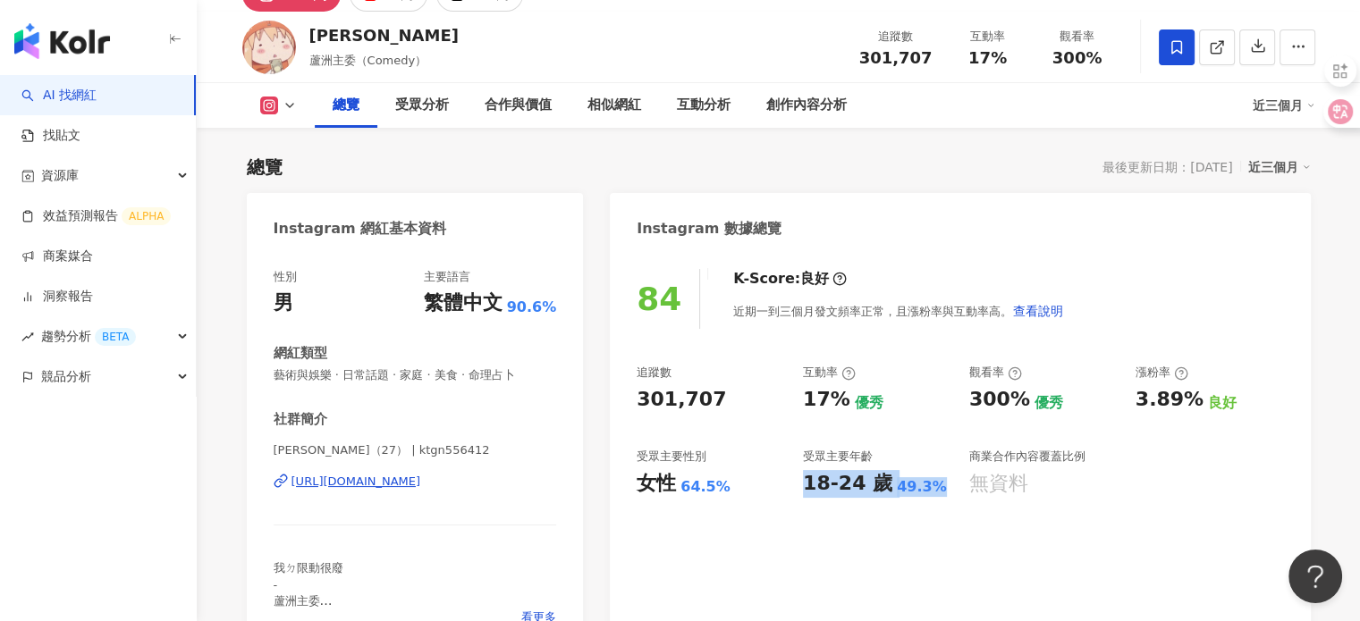
copy div "18-24 歲 49.3%"
click at [415, 479] on div "https://www.instagram.com/ktgn556412/" at bounding box center [356, 482] width 130 height 16
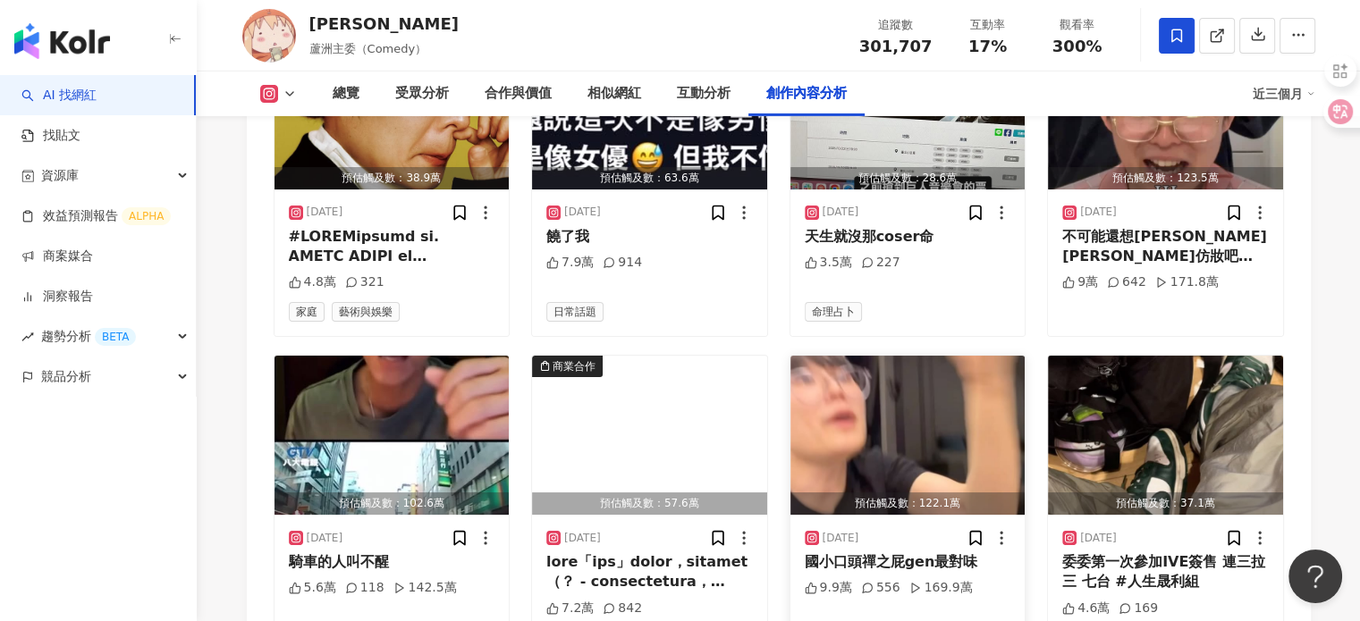
scroll to position [6168, 0]
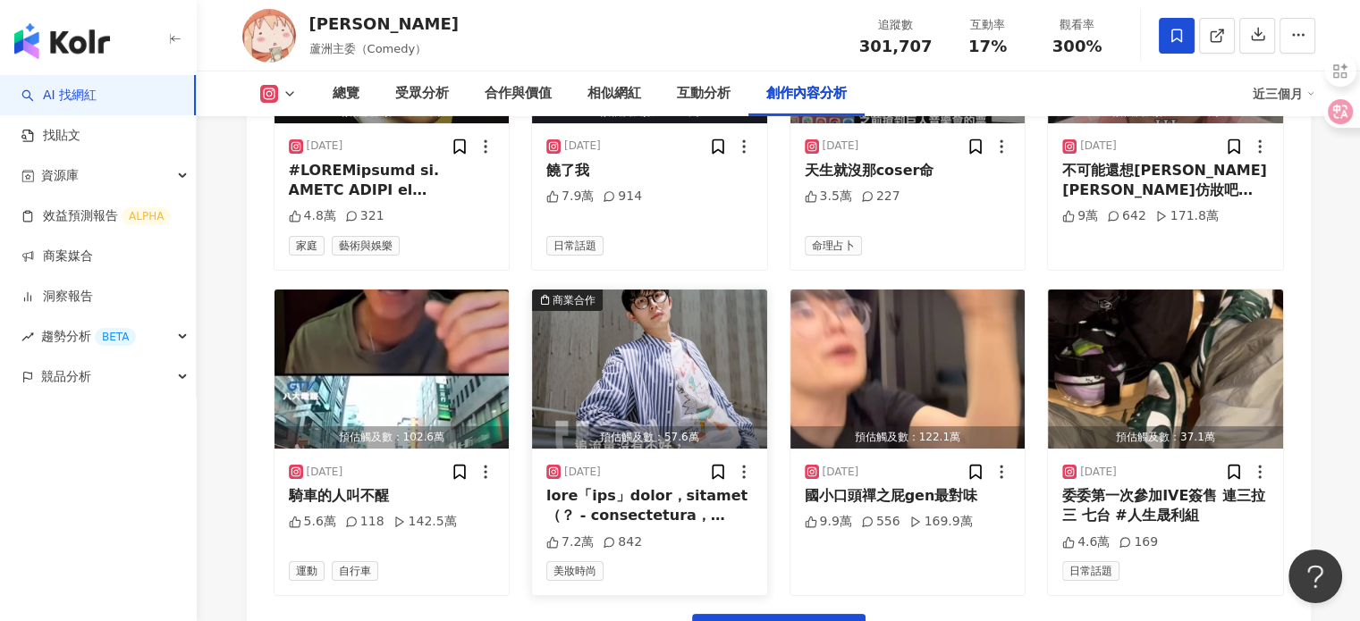
click at [694, 290] on img "button" at bounding box center [649, 369] width 235 height 159
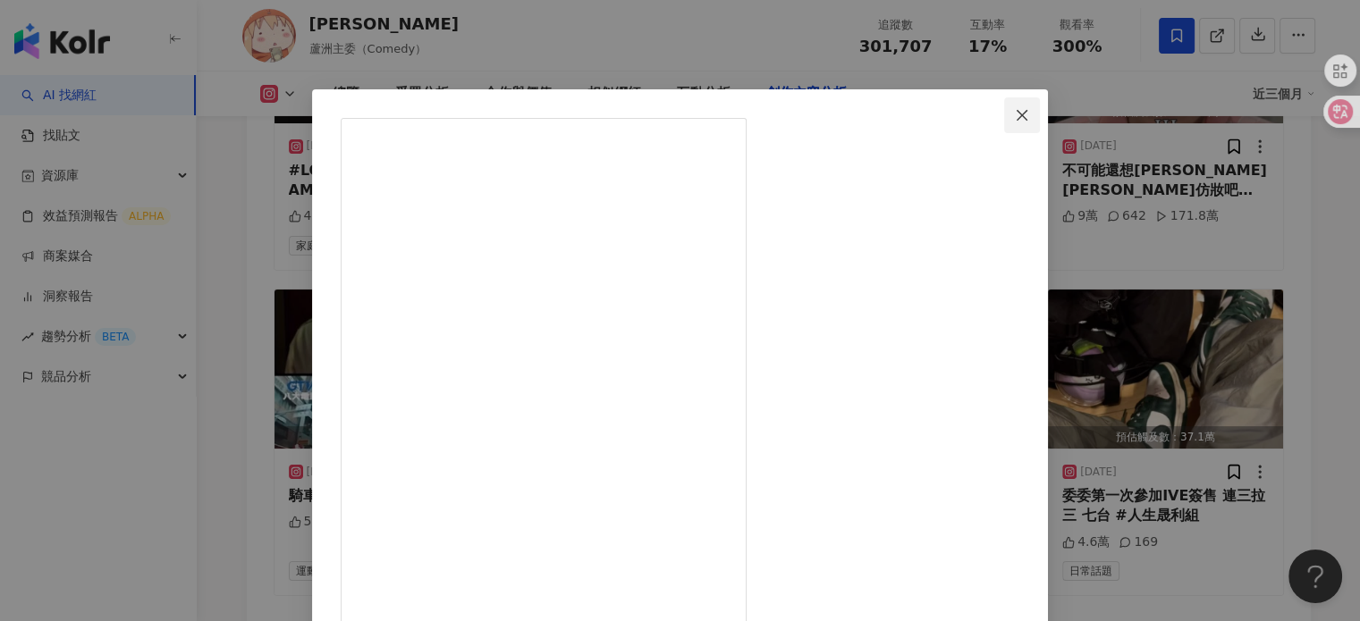
click at [1029, 111] on icon "close" at bounding box center [1022, 115] width 14 height 14
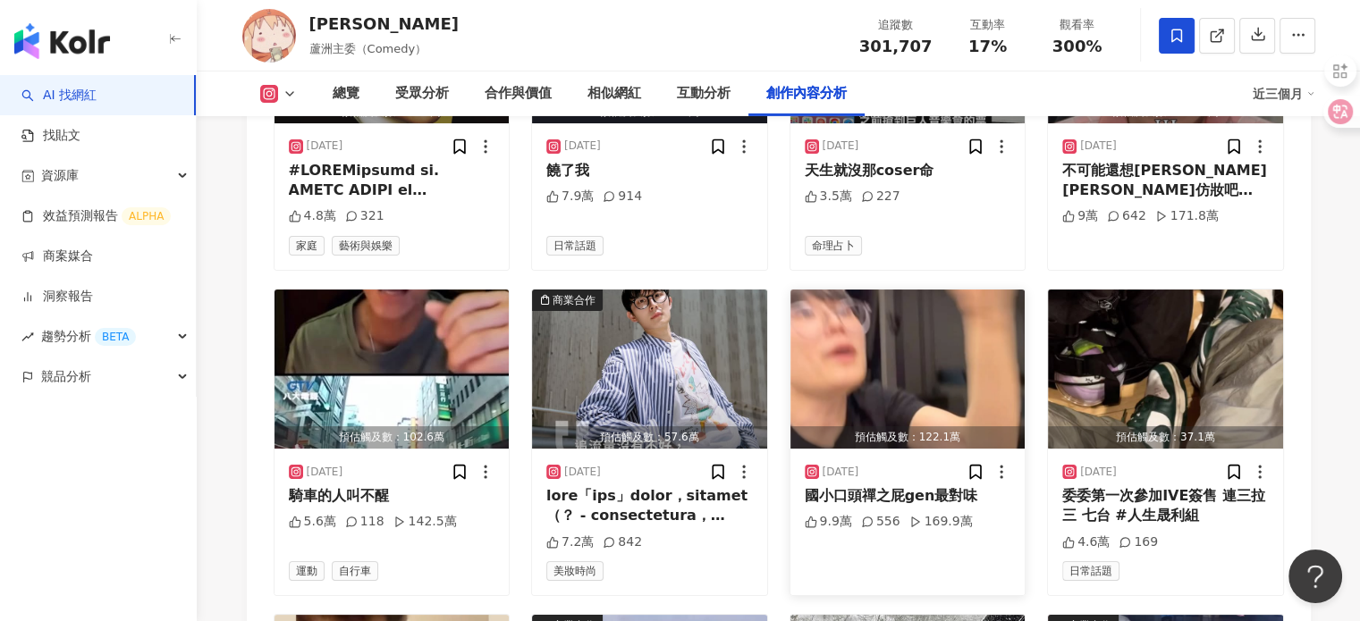
scroll to position [6436, 0]
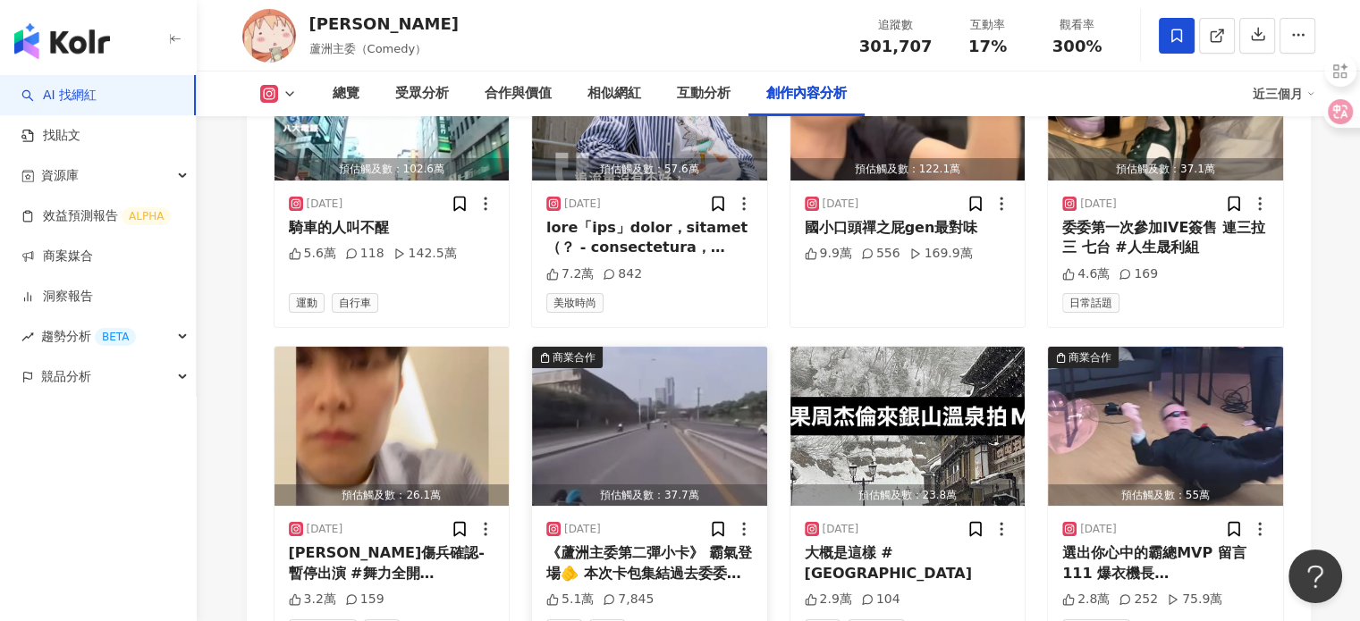
click at [712, 347] on img "button" at bounding box center [649, 426] width 235 height 159
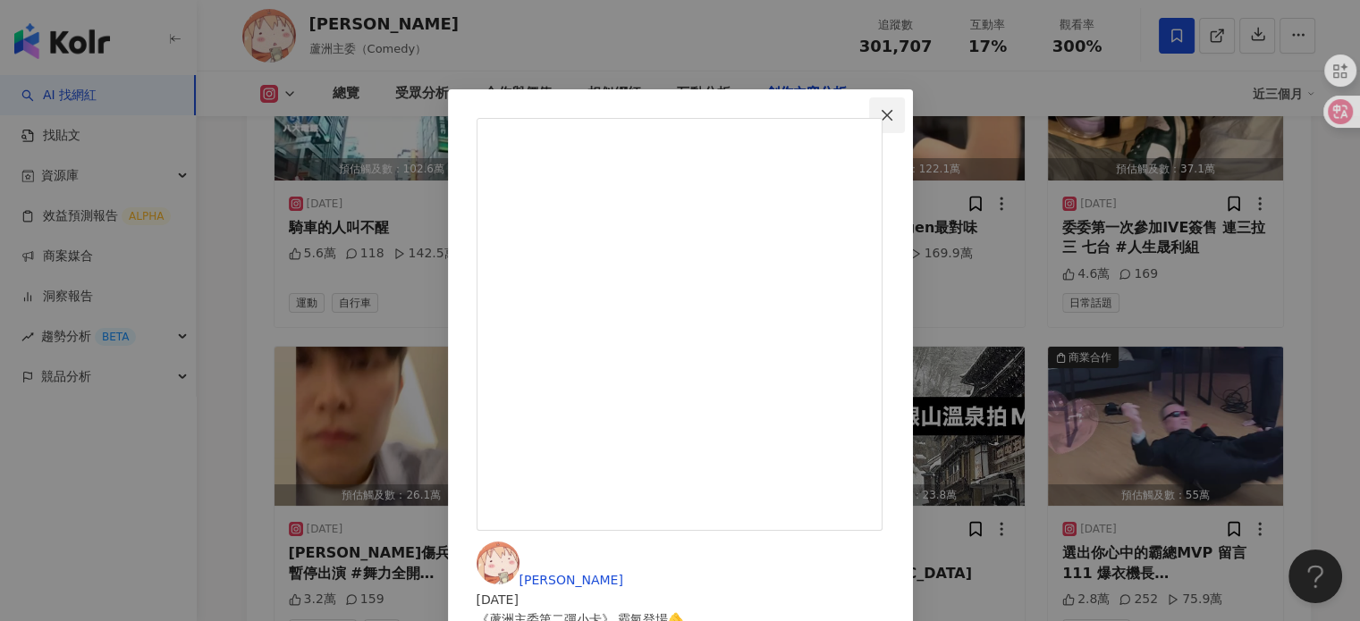
click at [894, 108] on icon "close" at bounding box center [887, 115] width 14 height 14
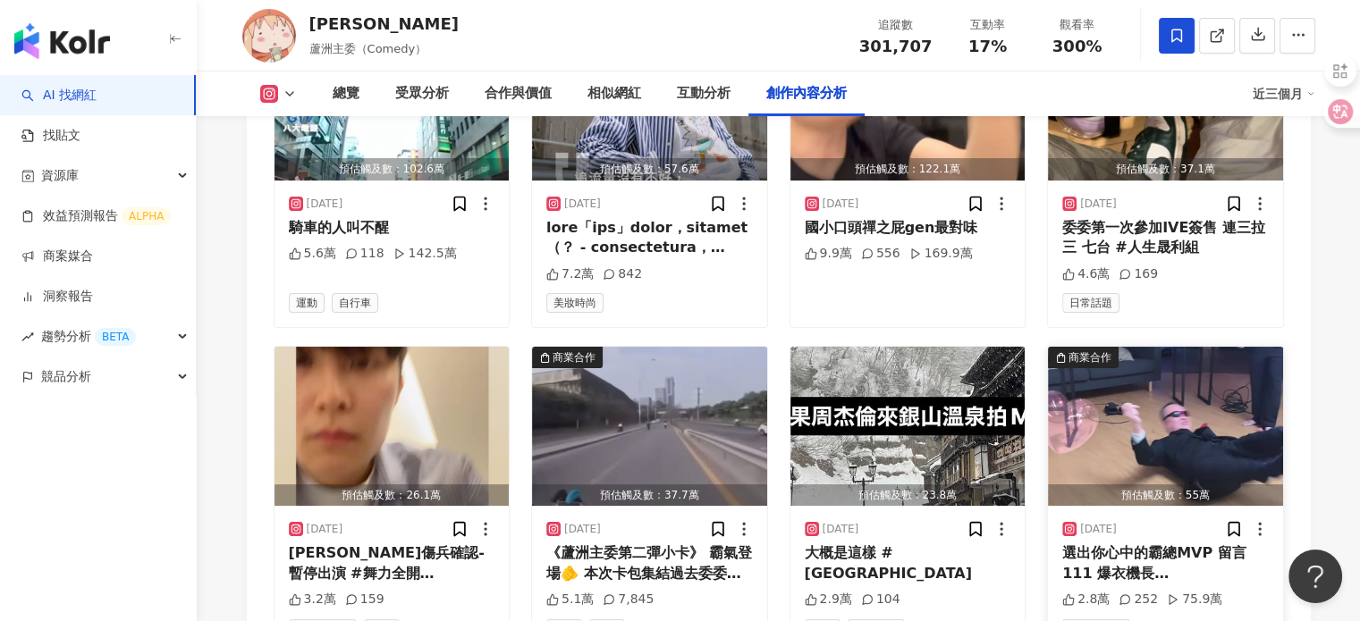
click at [1169, 347] on img "button" at bounding box center [1165, 426] width 235 height 159
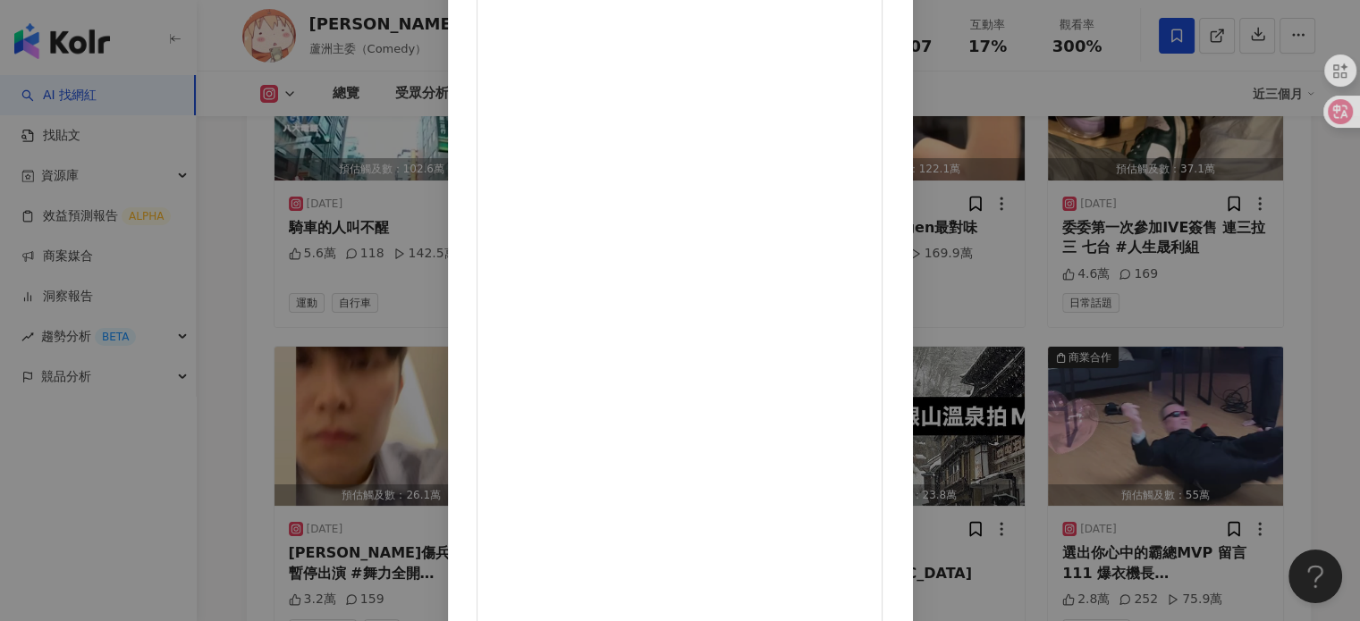
scroll to position [89, 0]
click at [905, 14] on button "Close" at bounding box center [887, 26] width 36 height 36
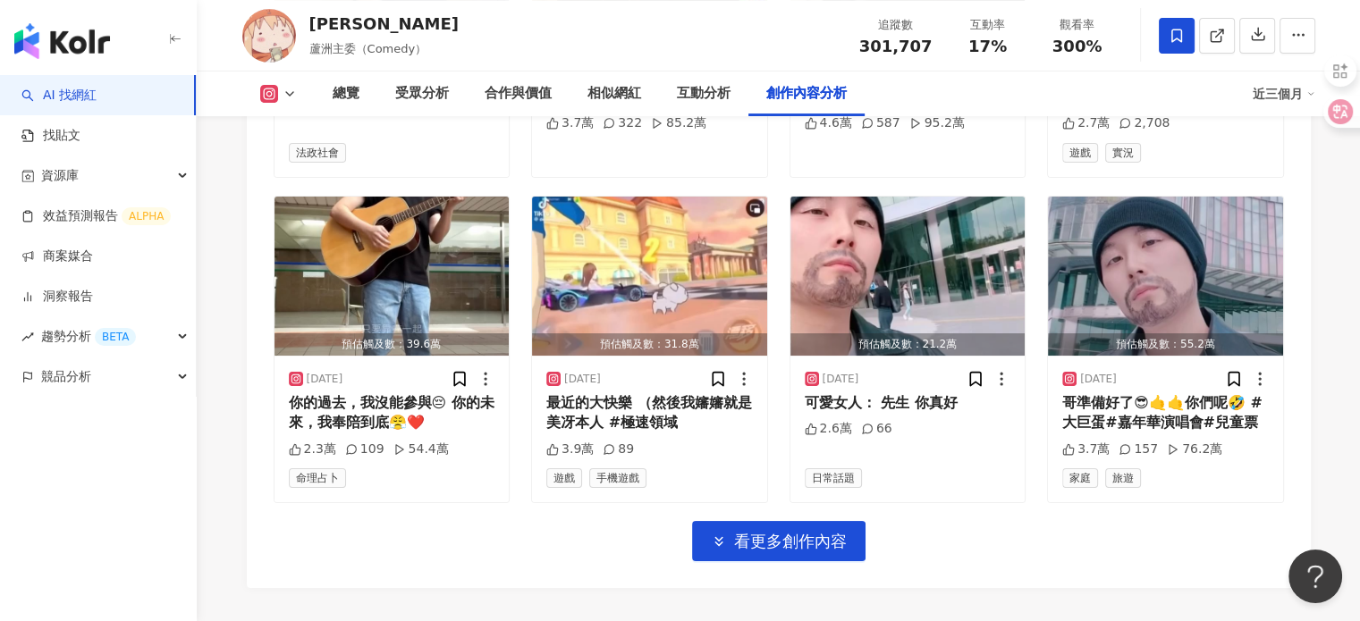
scroll to position [7260, 0]
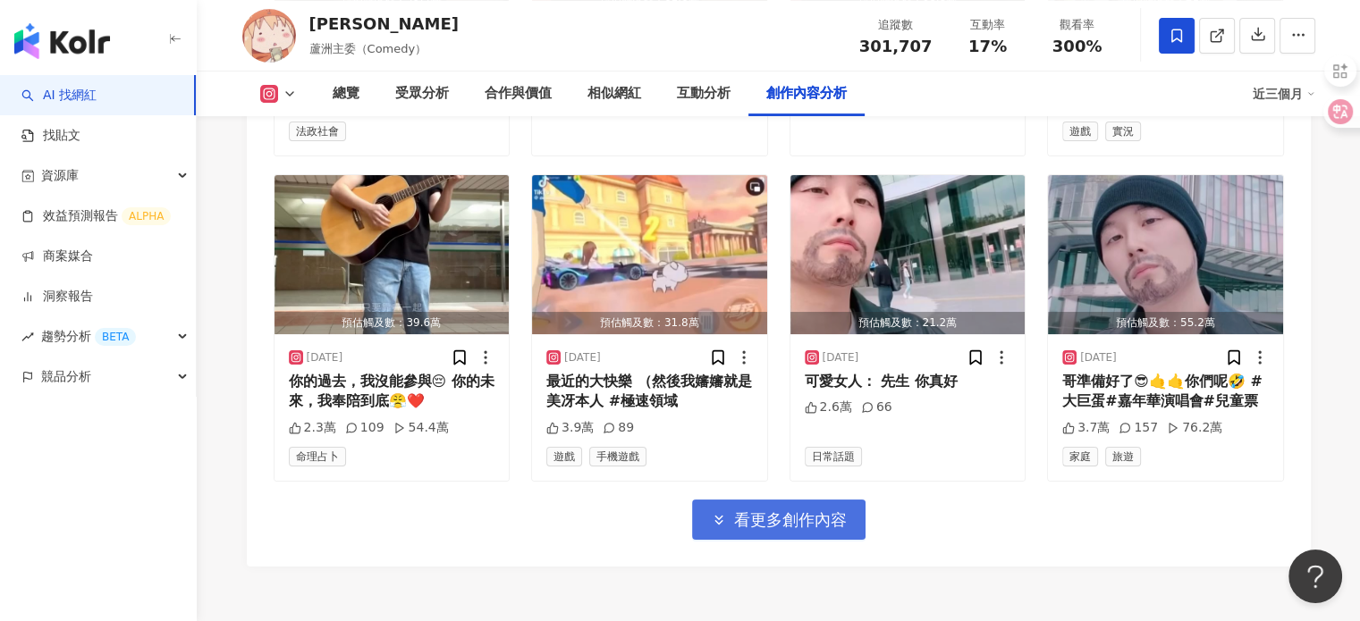
click at [847, 500] on button "看更多創作內容" at bounding box center [778, 520] width 173 height 40
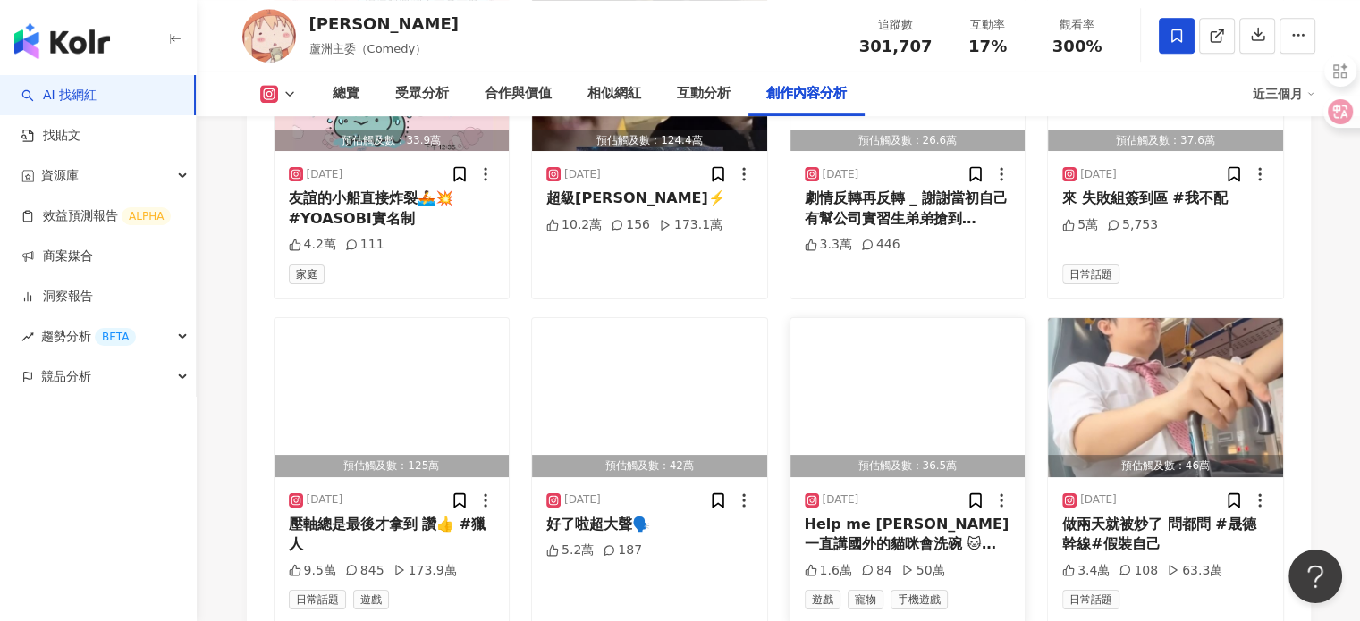
scroll to position [7673, 0]
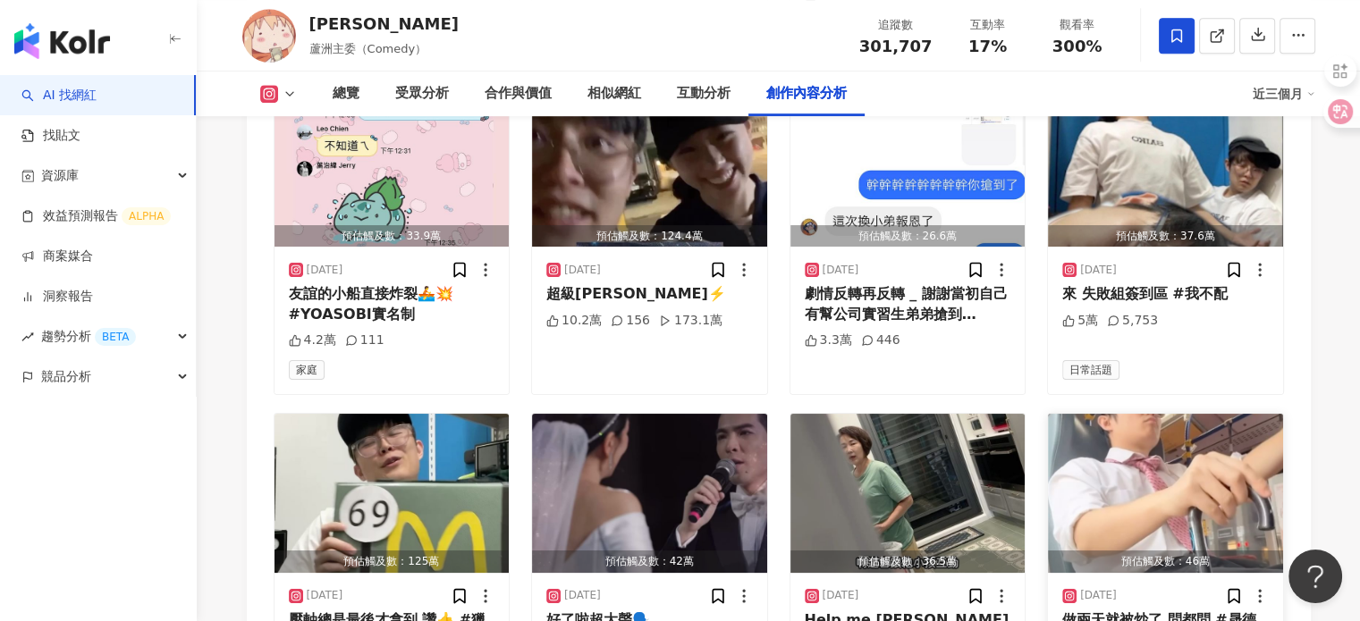
click at [1114, 414] on img "button" at bounding box center [1165, 493] width 235 height 159
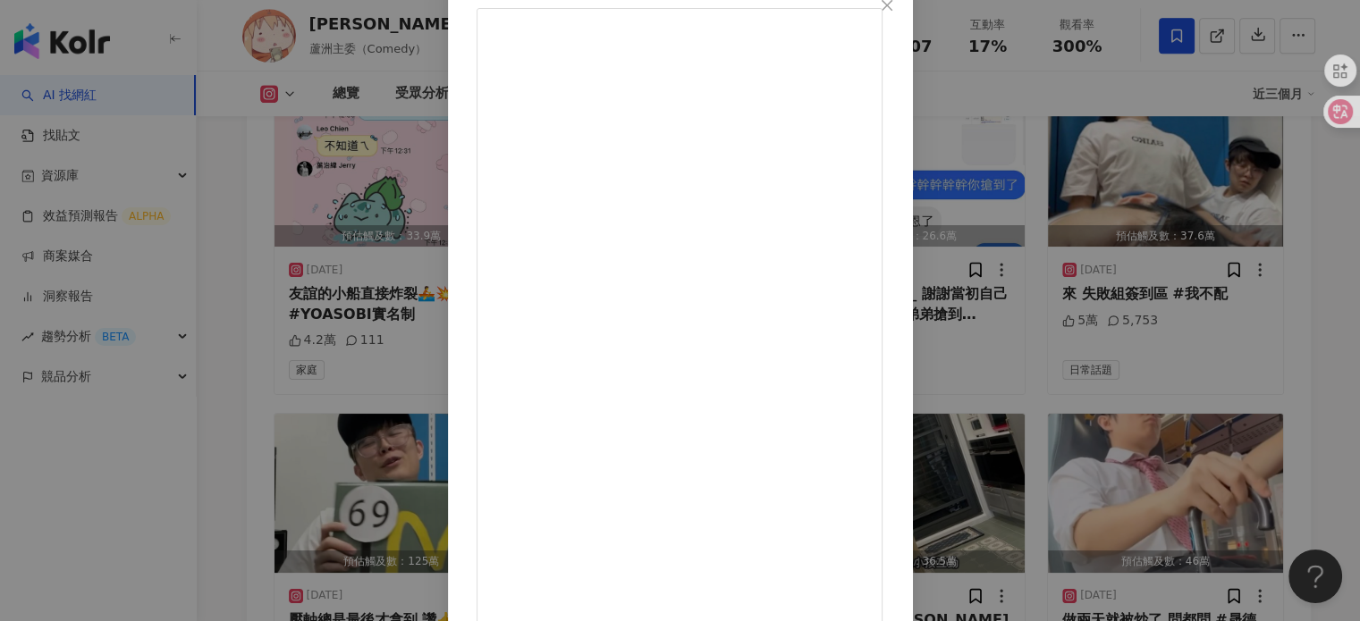
scroll to position [182, 0]
drag, startPoint x: 872, startPoint y: 568, endPoint x: 675, endPoint y: 280, distance: 349.1
click at [1159, 124] on div "吳至晟 2024/10/2 做兩天就被炒了 問都問 #晟德幹線#假裝自己 3.4萬 108 63.3萬 查看原始貼文" at bounding box center [680, 310] width 1360 height 621
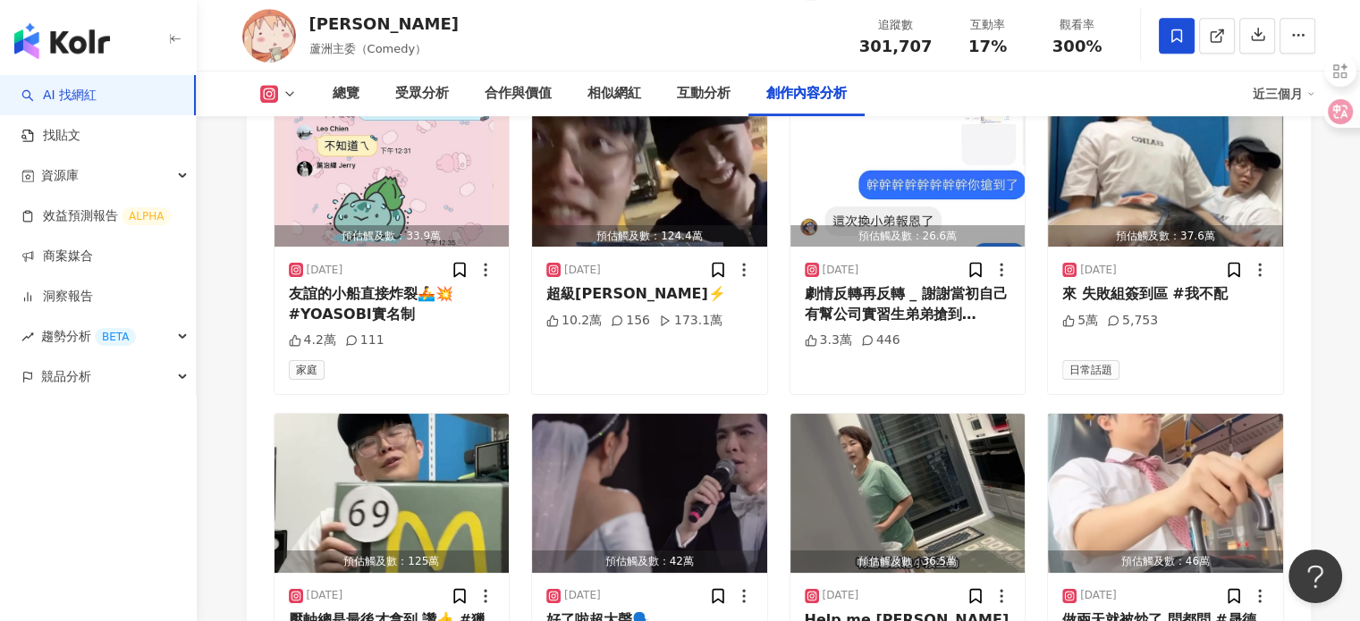
drag, startPoint x: 1285, startPoint y: 42, endPoint x: 1260, endPoint y: 79, distance: 44.4
click at [1285, 42] on button "button" at bounding box center [1297, 36] width 36 height 36
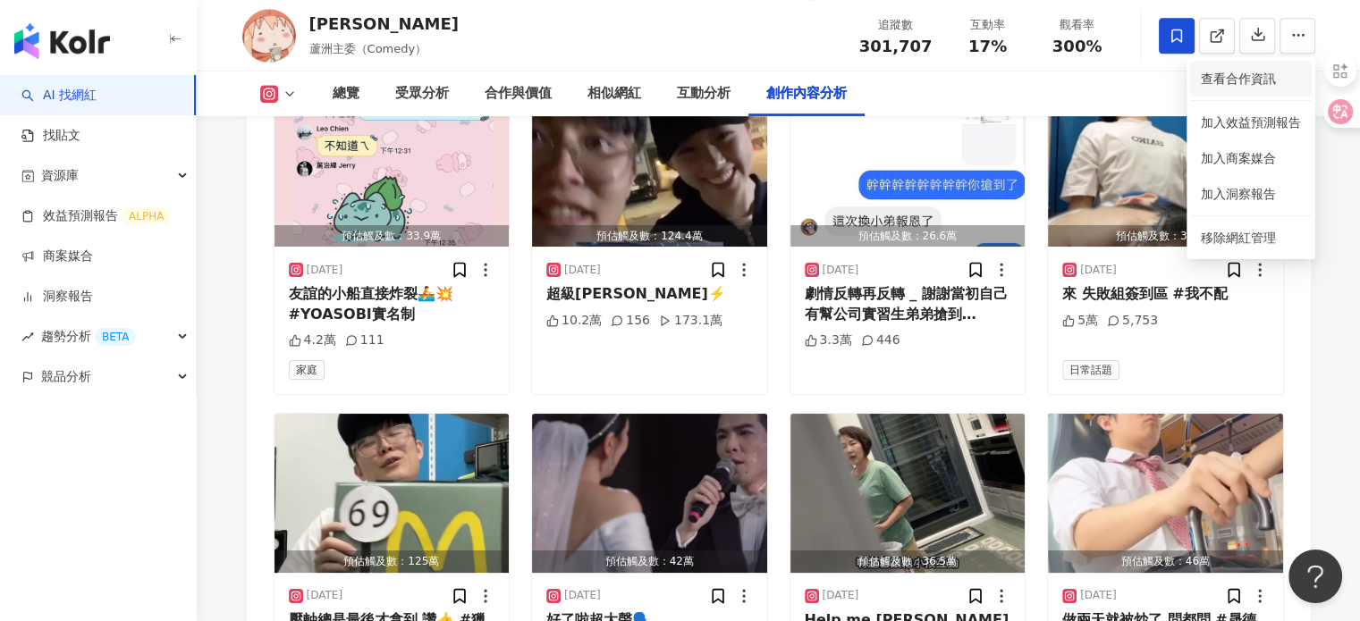
click at [1204, 90] on li "查看合作資訊" at bounding box center [1251, 79] width 122 height 36
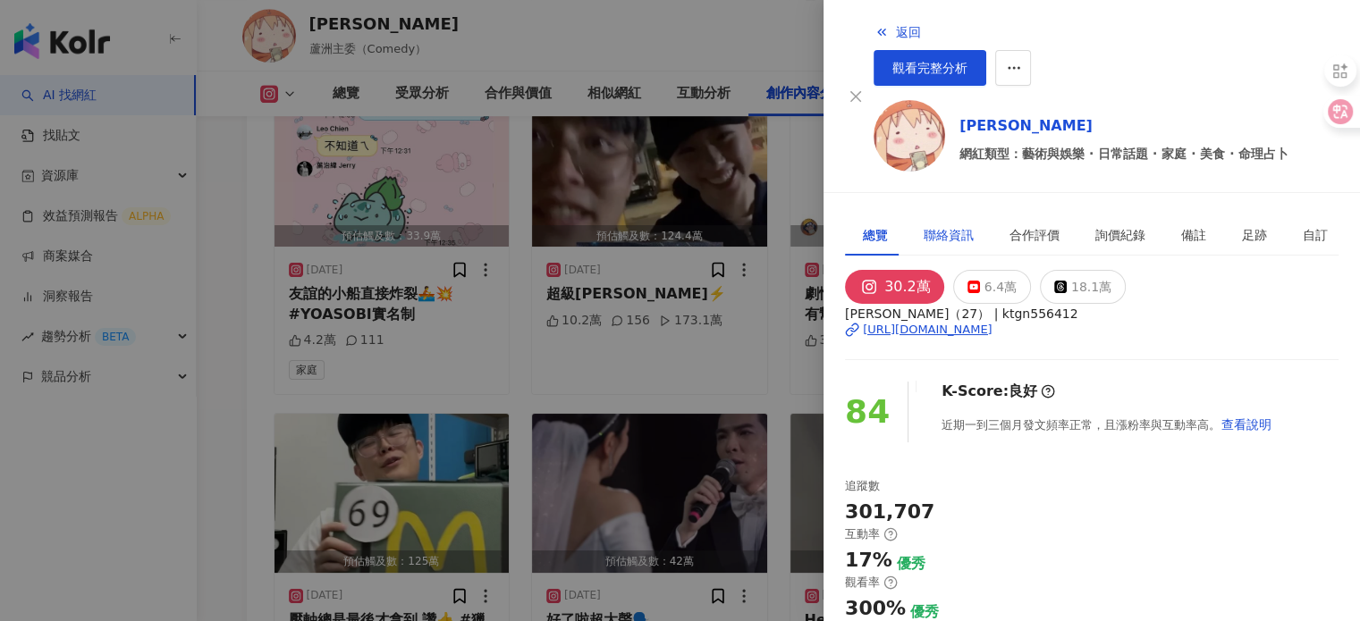
click at [957, 225] on div "聯絡資訊" at bounding box center [948, 235] width 50 height 20
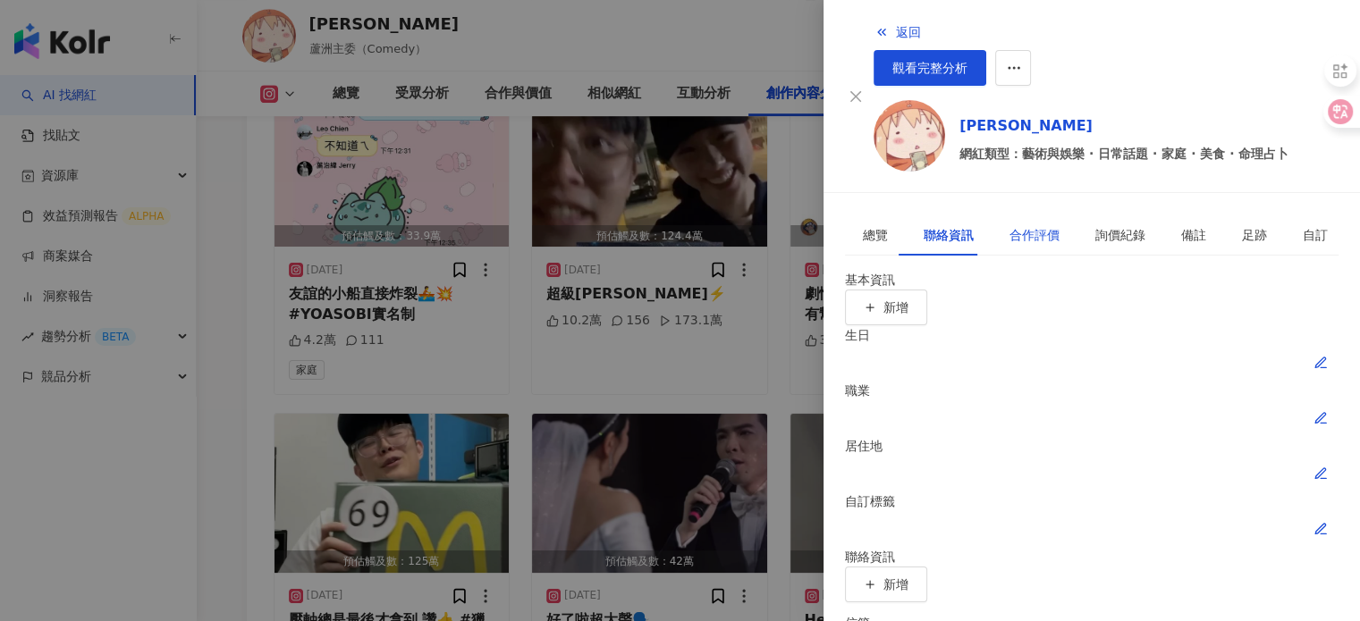
click at [1012, 225] on div "合作評價" at bounding box center [1034, 235] width 50 height 20
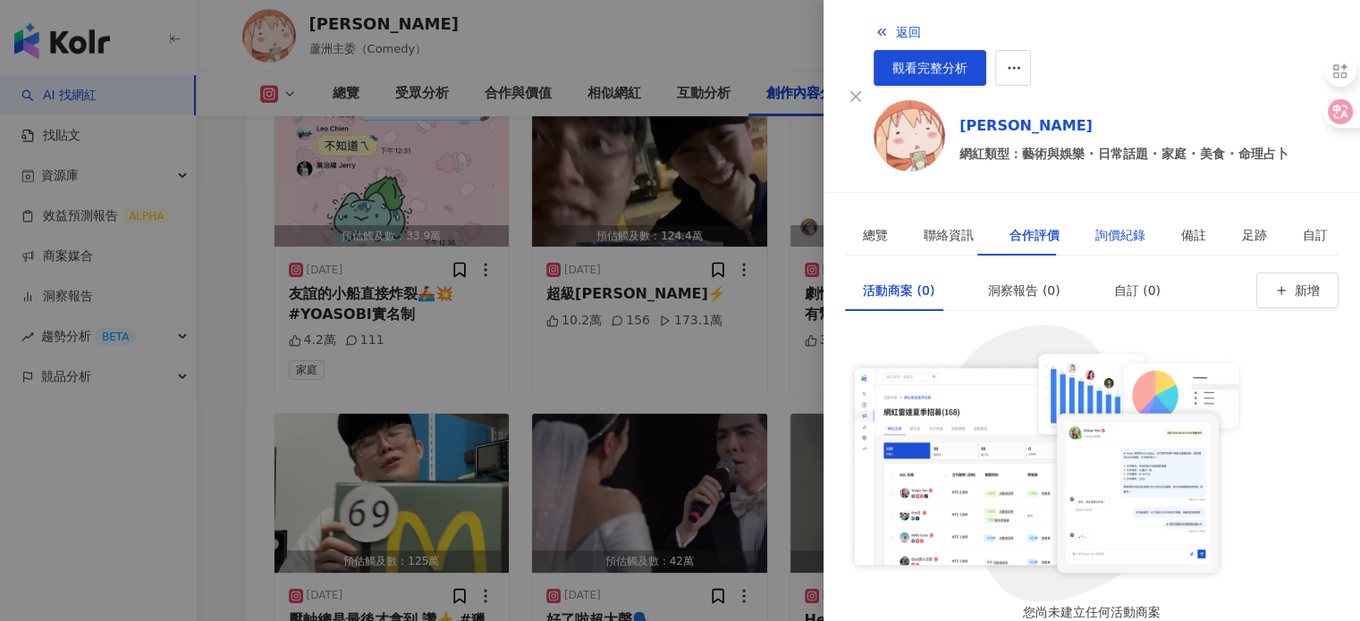
click at [1095, 225] on div "詢價紀錄" at bounding box center [1120, 235] width 50 height 20
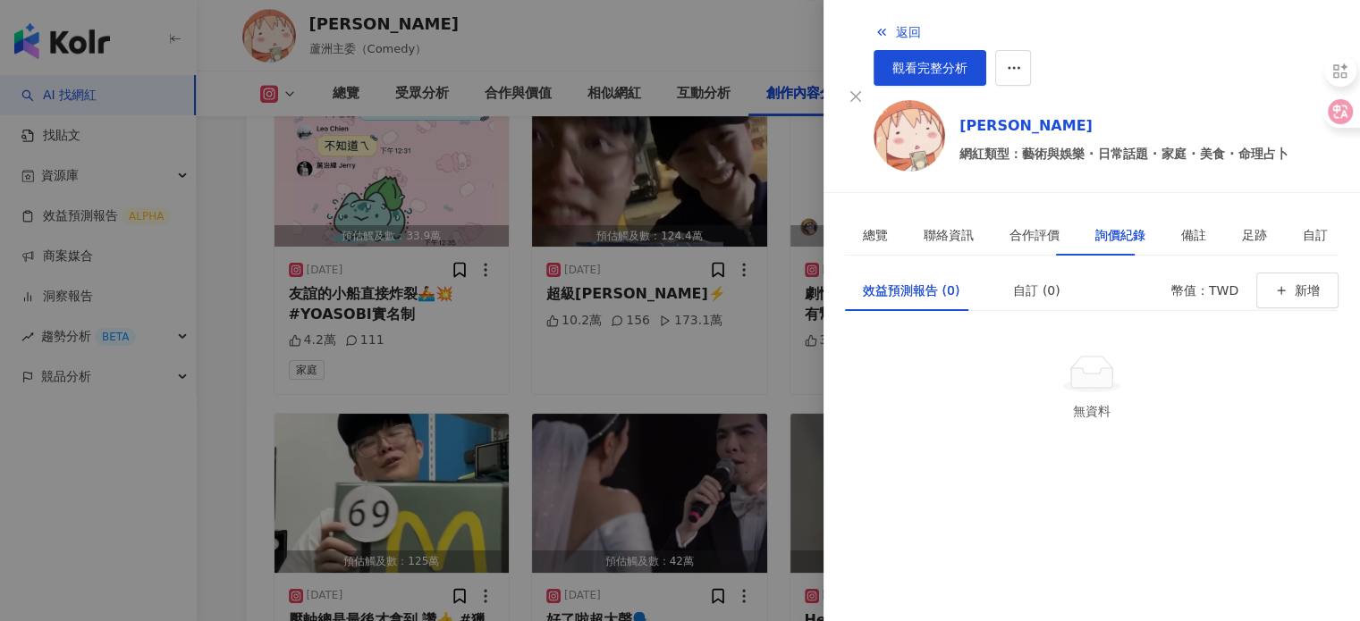
click at [754, 206] on div at bounding box center [680, 310] width 1360 height 621
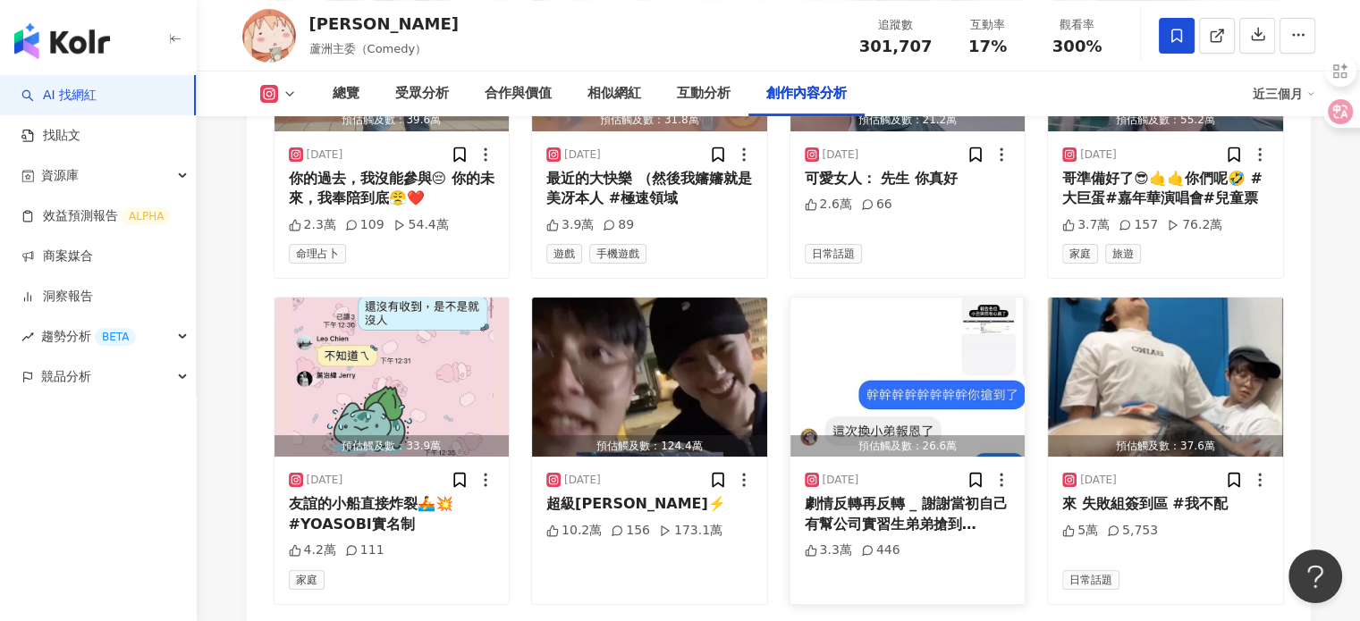
scroll to position [7404, 0]
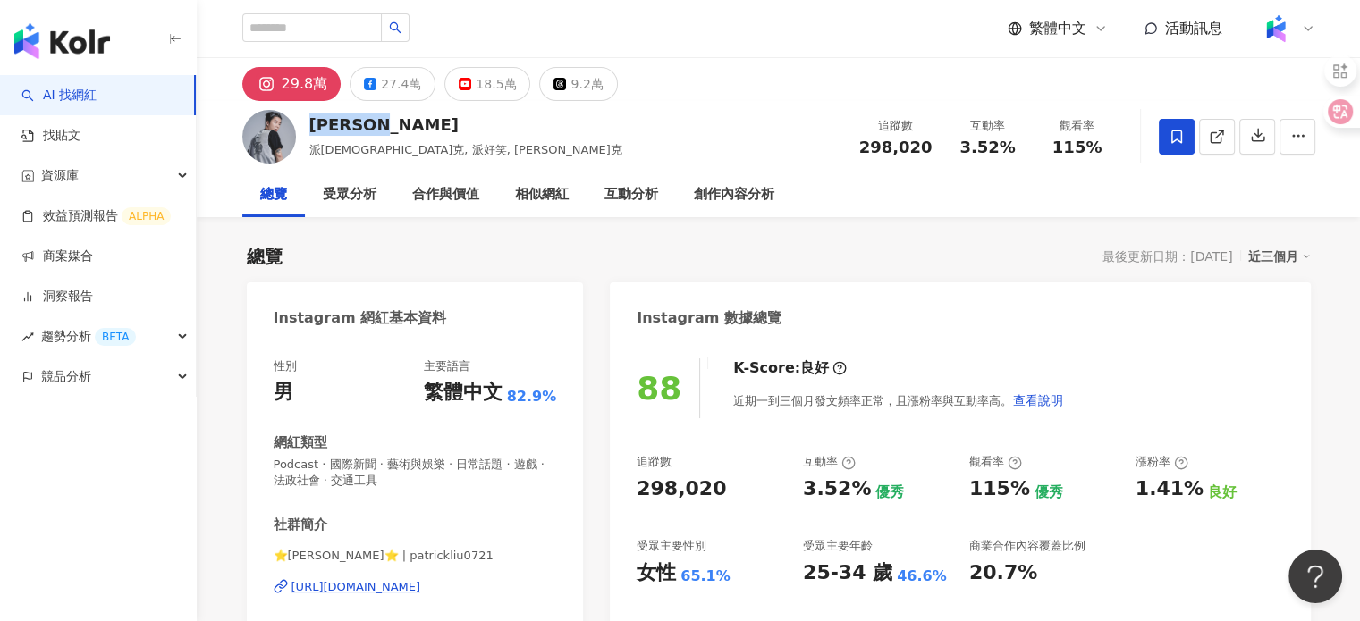
drag, startPoint x: 389, startPoint y: 125, endPoint x: 307, endPoint y: 136, distance: 82.9
click at [307, 136] on div "Patrick 派翠克, 派好笑, Patrick 派翠克 追蹤數 298,020 互動率 3.52% 觀看率 115%" at bounding box center [778, 136] width 1144 height 71
drag, startPoint x: 284, startPoint y: 558, endPoint x: 364, endPoint y: 563, distance: 79.7
click at [364, 563] on span "⭐️Patrick 派翠克⭐️ | patrickliu0721" at bounding box center [415, 556] width 283 height 16
copy span "Patrick 派翠克"
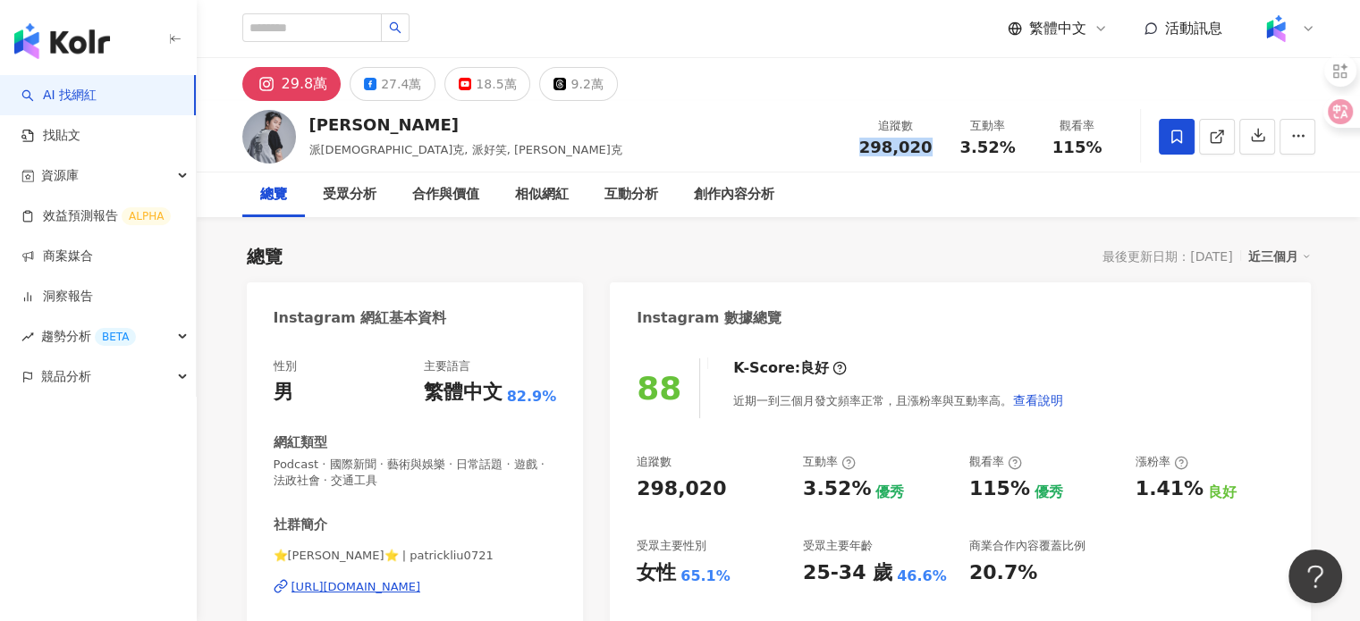
drag, startPoint x: 920, startPoint y: 147, endPoint x: 941, endPoint y: 147, distance: 21.5
click at [941, 147] on div "追蹤數 298,020" at bounding box center [895, 136] width 95 height 38
copy span "298,020"
drag, startPoint x: 994, startPoint y: 145, endPoint x: 1016, endPoint y: 145, distance: 22.3
click at [1016, 145] on div "3.52%" at bounding box center [988, 148] width 68 height 18
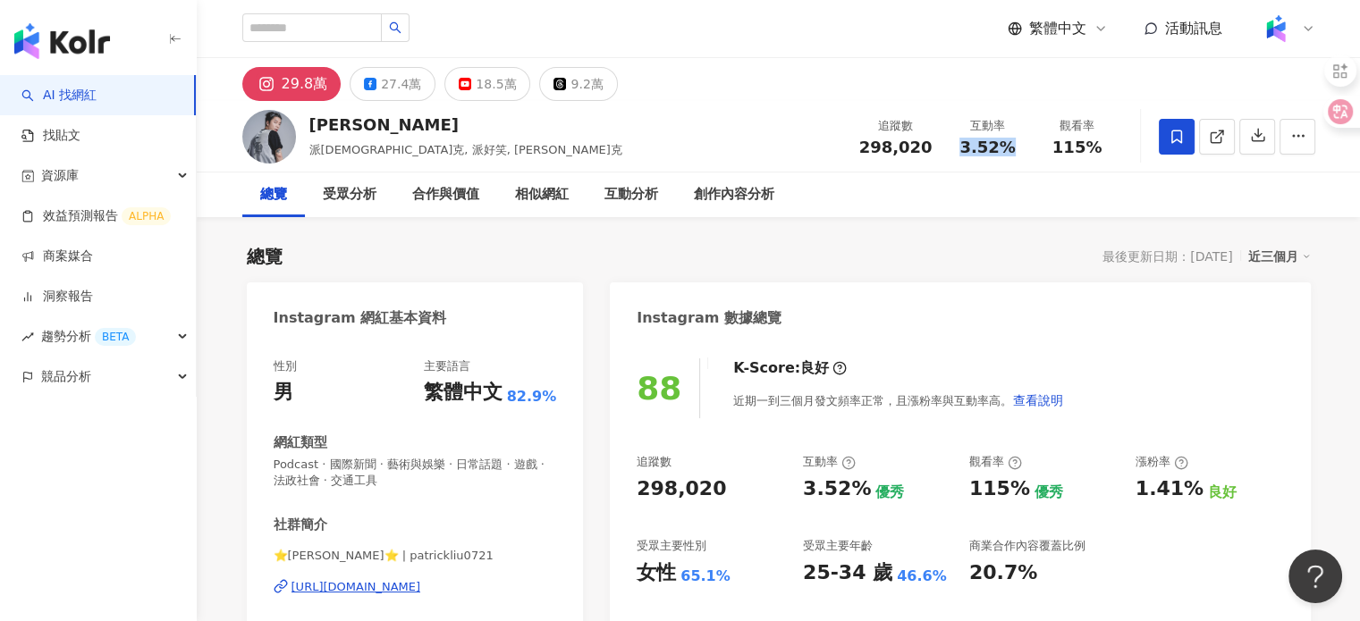
copy span "3.52%"
drag, startPoint x: 1051, startPoint y: 146, endPoint x: 1148, endPoint y: 159, distance: 97.5
click at [1148, 159] on div "Patrick 派翠克, 派好笑, Patrick 派翠克 追蹤數 298,020 互動率 3.52% 觀看率 115%" at bounding box center [778, 136] width 1144 height 71
copy span "115%"
drag, startPoint x: 636, startPoint y: 577, endPoint x: 721, endPoint y: 585, distance: 85.3
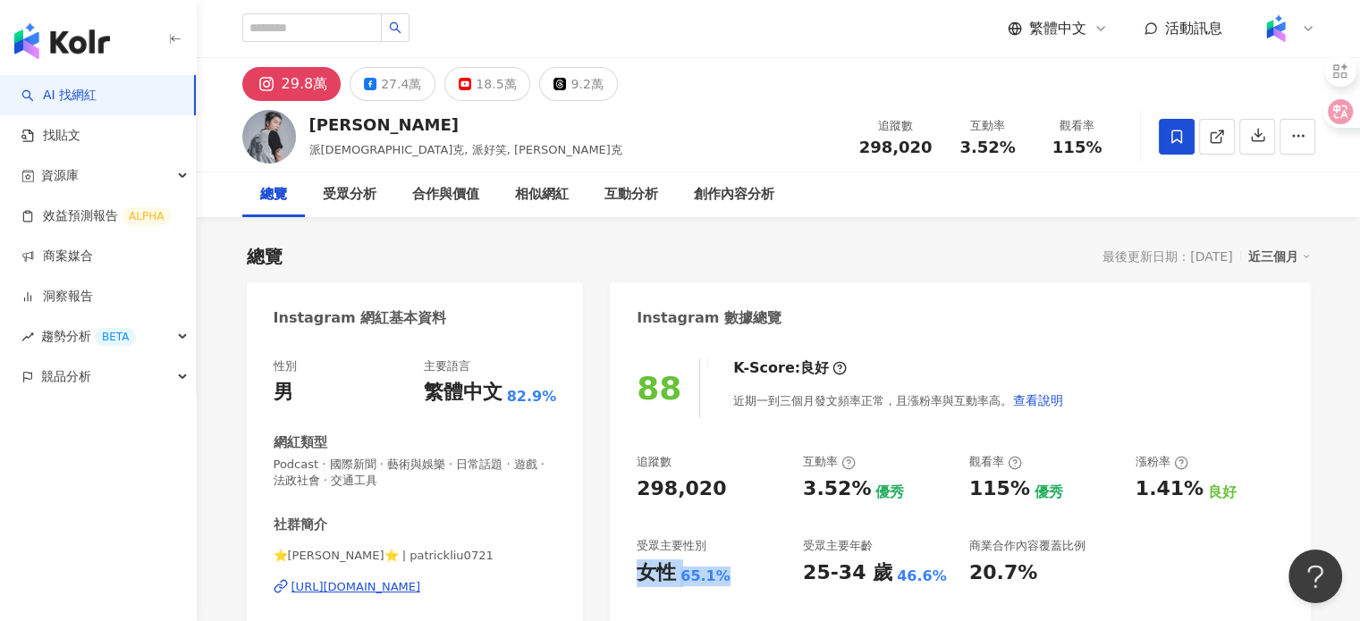
click at [721, 585] on div "88 K-Score : 良好 近期一到三個月發文頻率正常，且漲粉率與互動率高。 查看說明 追蹤數 298,020 互動率 3.52% 優秀 觀看率 115%…" at bounding box center [960, 549] width 700 height 417
copy div "女性 65.1%"
drag, startPoint x: 801, startPoint y: 571, endPoint x: 911, endPoint y: 584, distance: 110.7
click at [925, 585] on div "追蹤數 298,020 互動率 3.52% 優秀 觀看率 115% 優秀 漲粉率 1.41% 良好 受眾主要性別 女性 65.1% 受眾主要年齡 25-34 …" at bounding box center [959, 520] width 646 height 132
copy div "25-34 歲 46.6%"
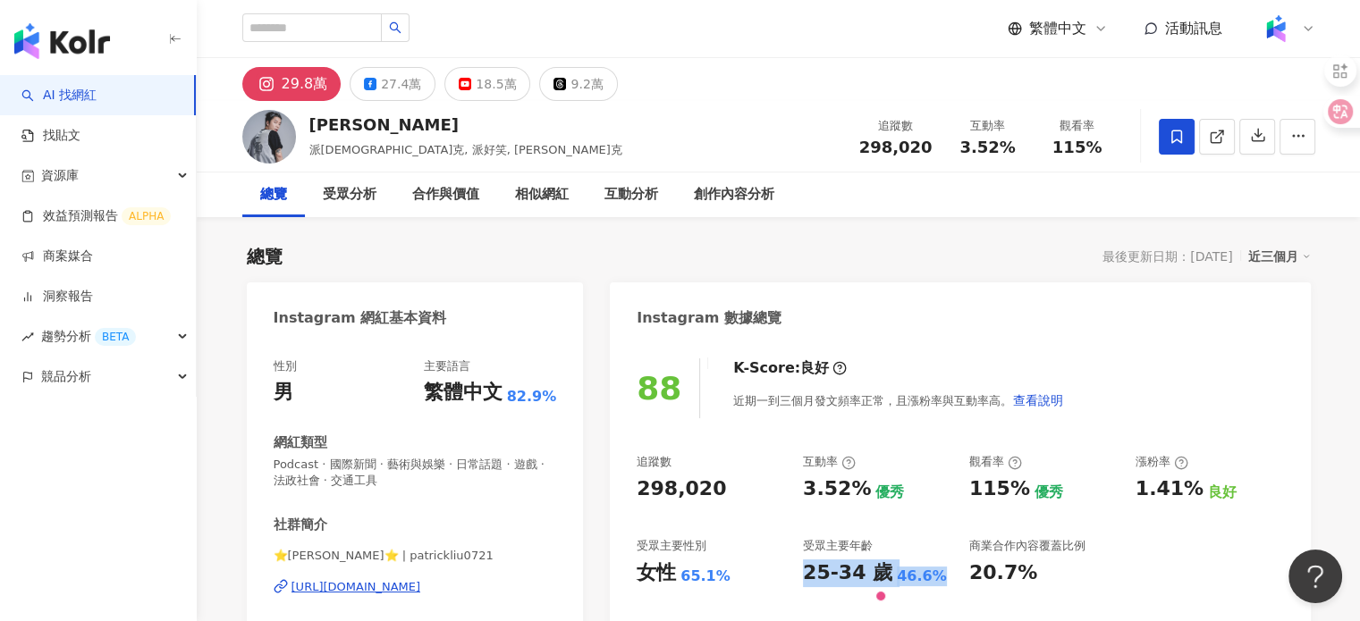
click at [363, 580] on div "https://www.instagram.com/patrickliu0721/" at bounding box center [356, 587] width 130 height 16
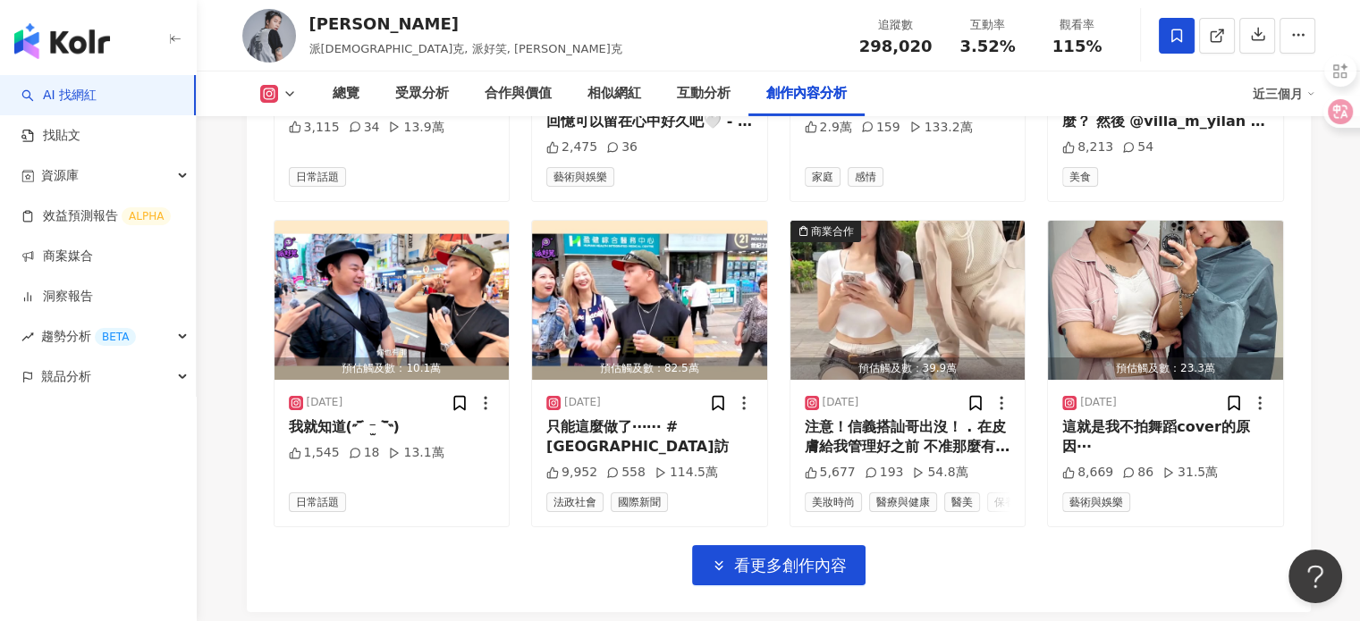
scroll to position [6347, 0]
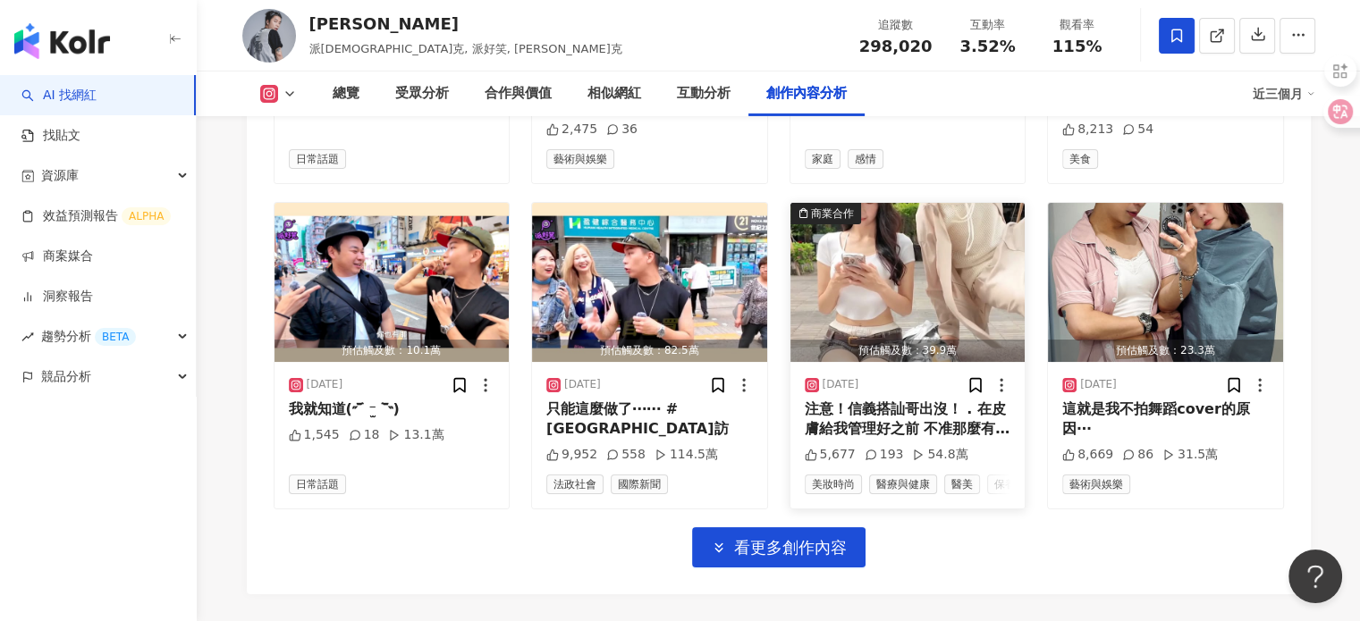
click at [934, 203] on img "button" at bounding box center [907, 282] width 235 height 159
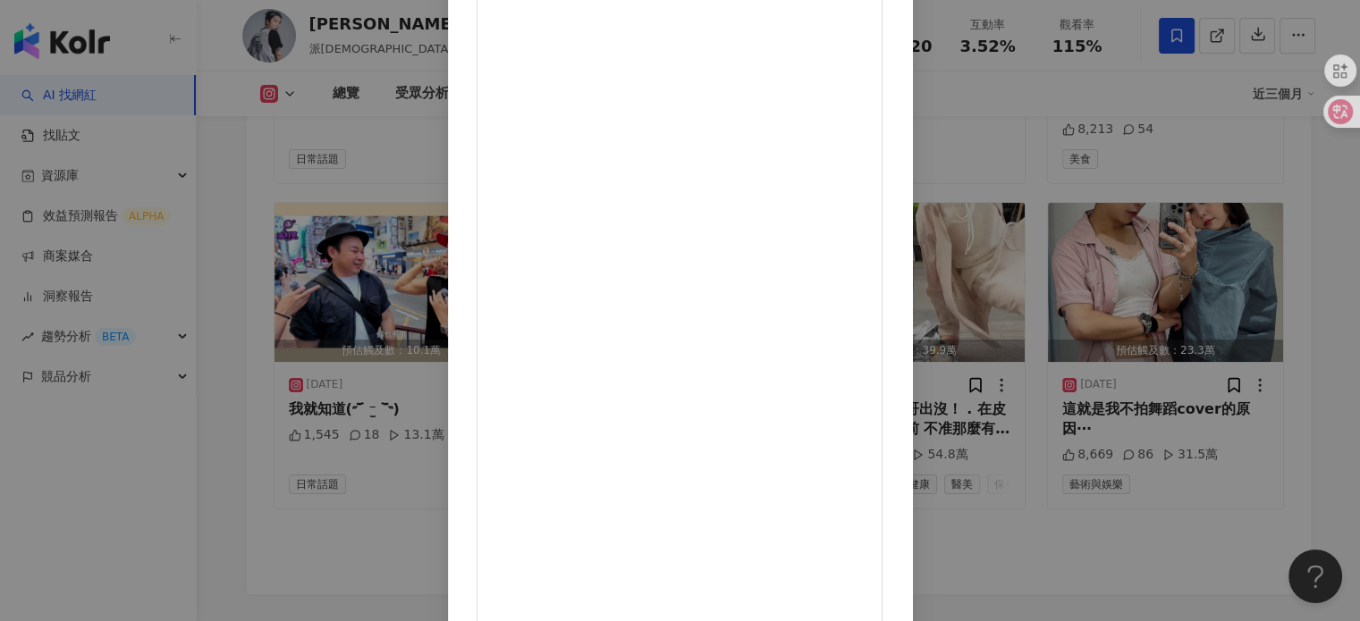
scroll to position [89, 0]
click at [1112, 287] on div "Patrick 2025/8/15 注意！信義搭訕哥出沒！ . 在皮膚給我管理好之前 不准那麼有自信啊！！！！ 是說 我影片裡面那個痘痘不是畫的⋯ 真的在拍片…" at bounding box center [680, 310] width 1360 height 621
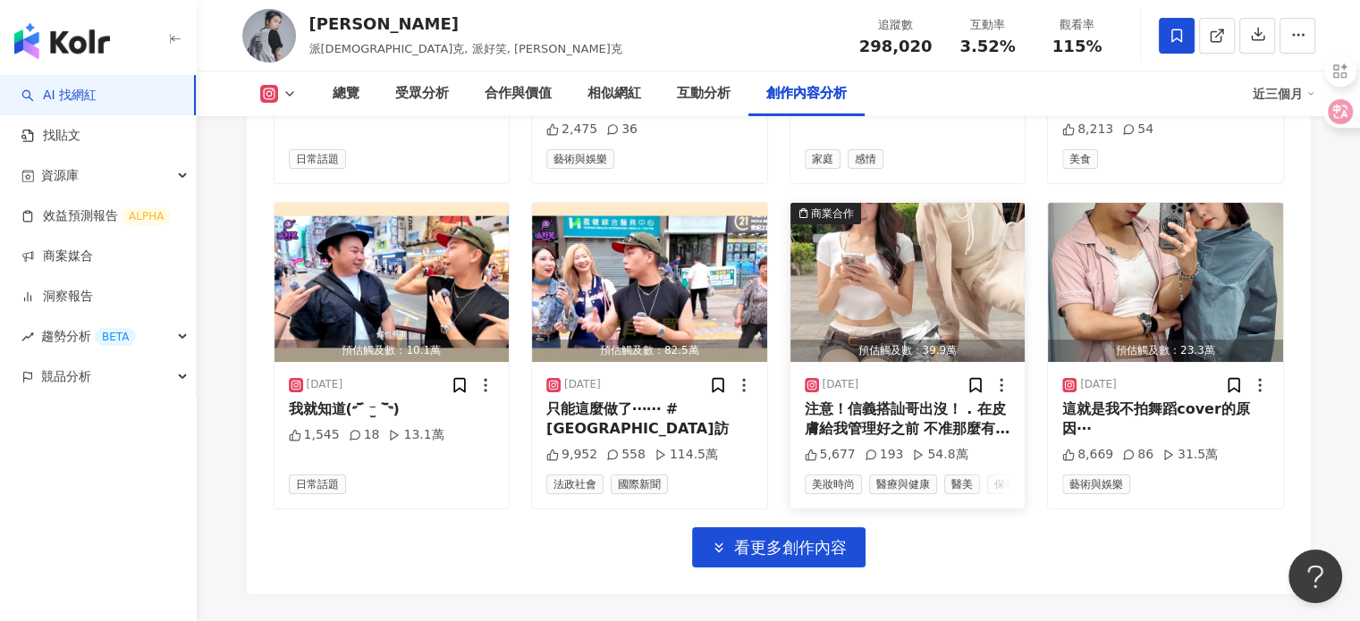
click at [909, 340] on div "預估觸及數：39.9萬" at bounding box center [907, 351] width 235 height 22
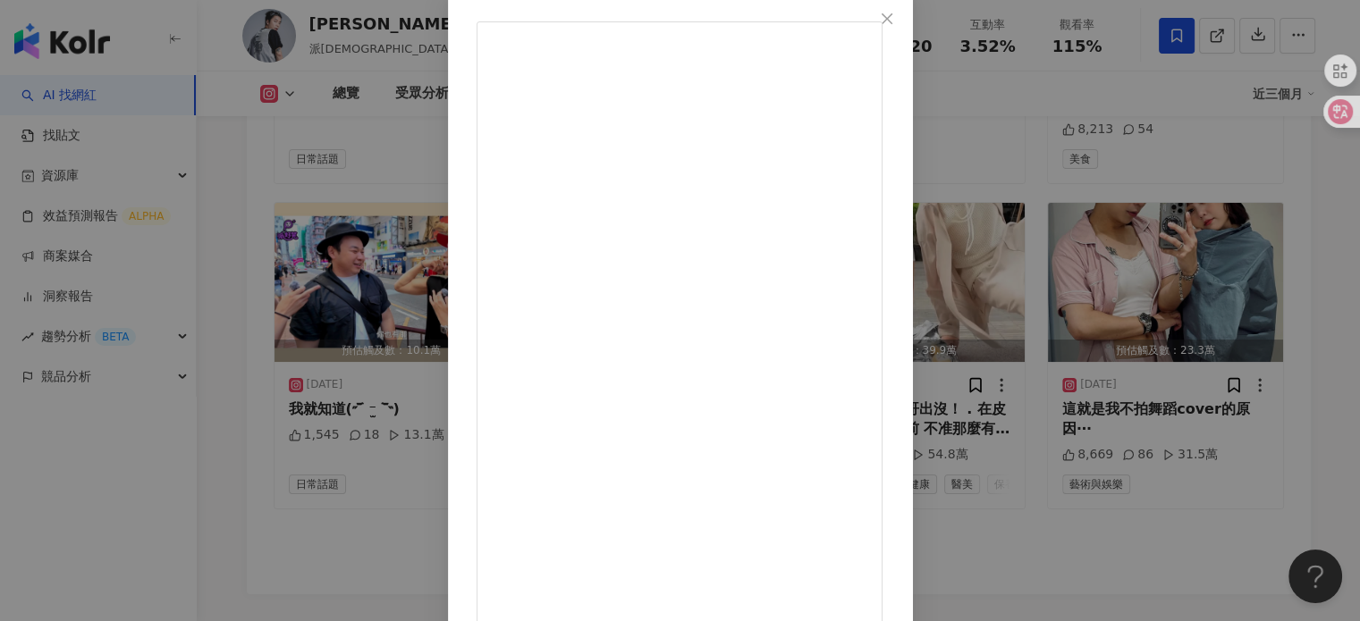
scroll to position [182, 0]
click at [1169, 107] on div "Patrick 2025/8/15 注意！信義搭訕哥出沒！ . 在皮膚給我管理好之前 不准那麼有自信啊！！！！ 是說 我影片裡面那個痘痘不是畫的⋯ 真的在拍片…" at bounding box center [680, 310] width 1360 height 621
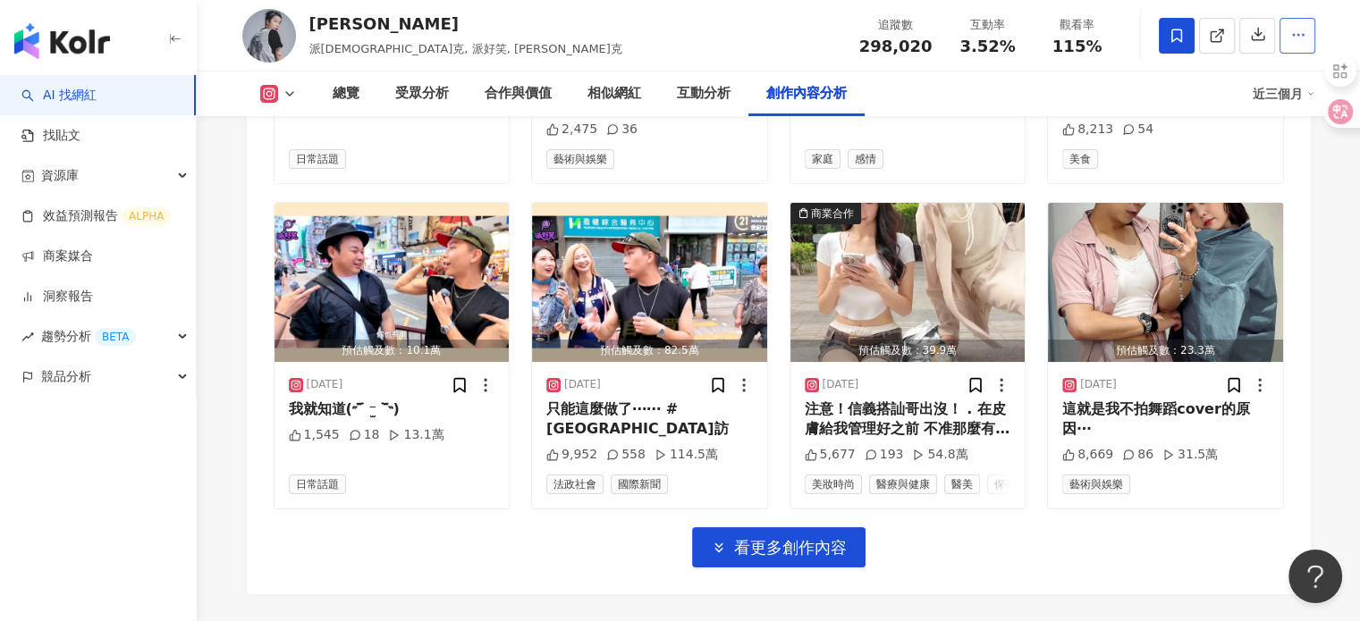
click at [1297, 35] on circle "button" at bounding box center [1298, 35] width 2 height 2
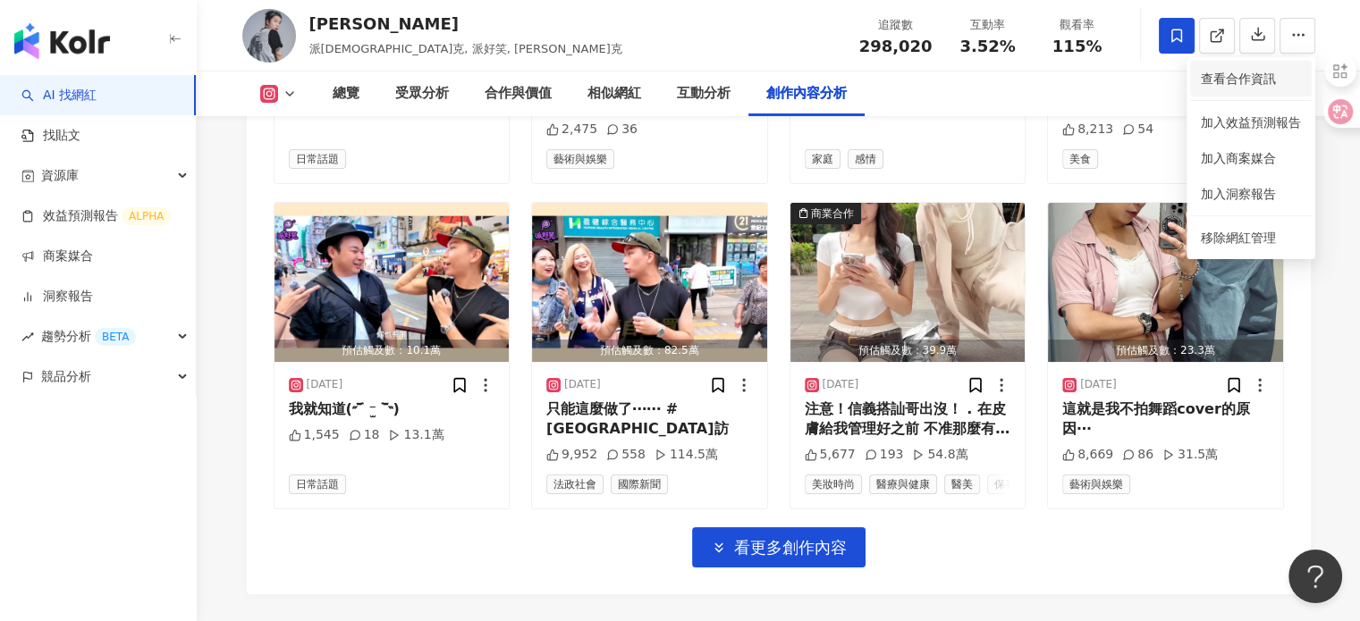
click at [1230, 88] on li "查看合作資訊" at bounding box center [1251, 79] width 122 height 36
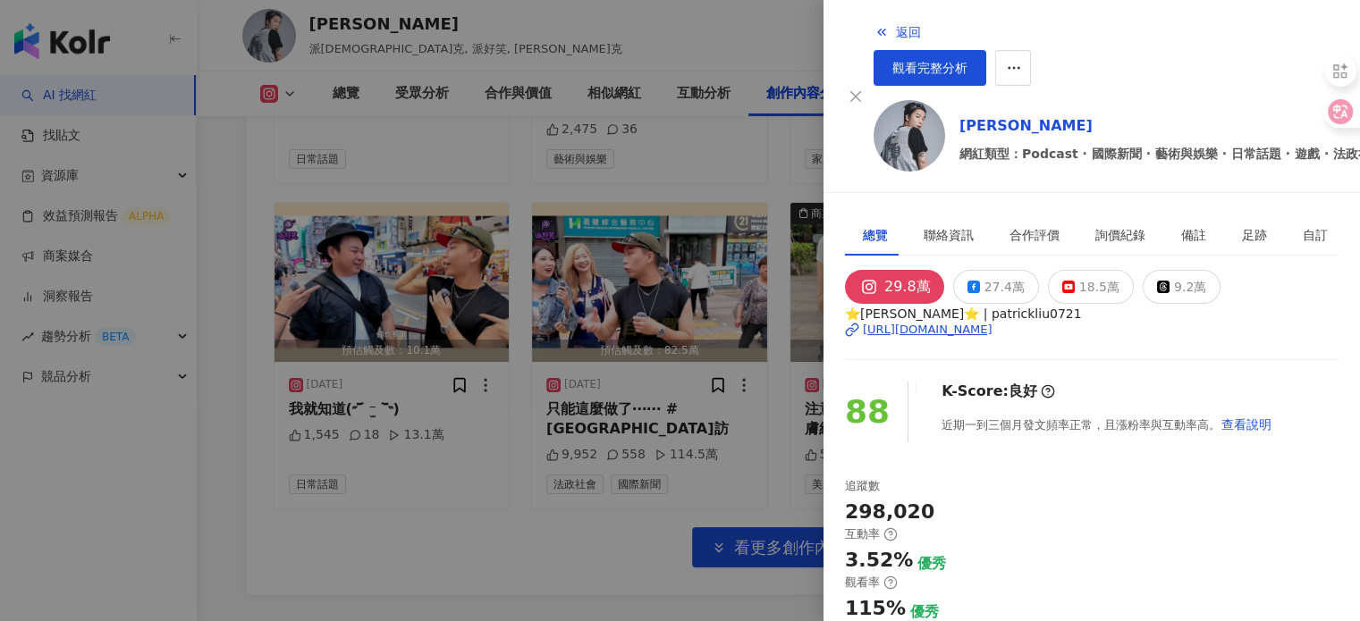
scroll to position [89, 0]
click at [968, 215] on div "聯絡資訊" at bounding box center [949, 235] width 86 height 41
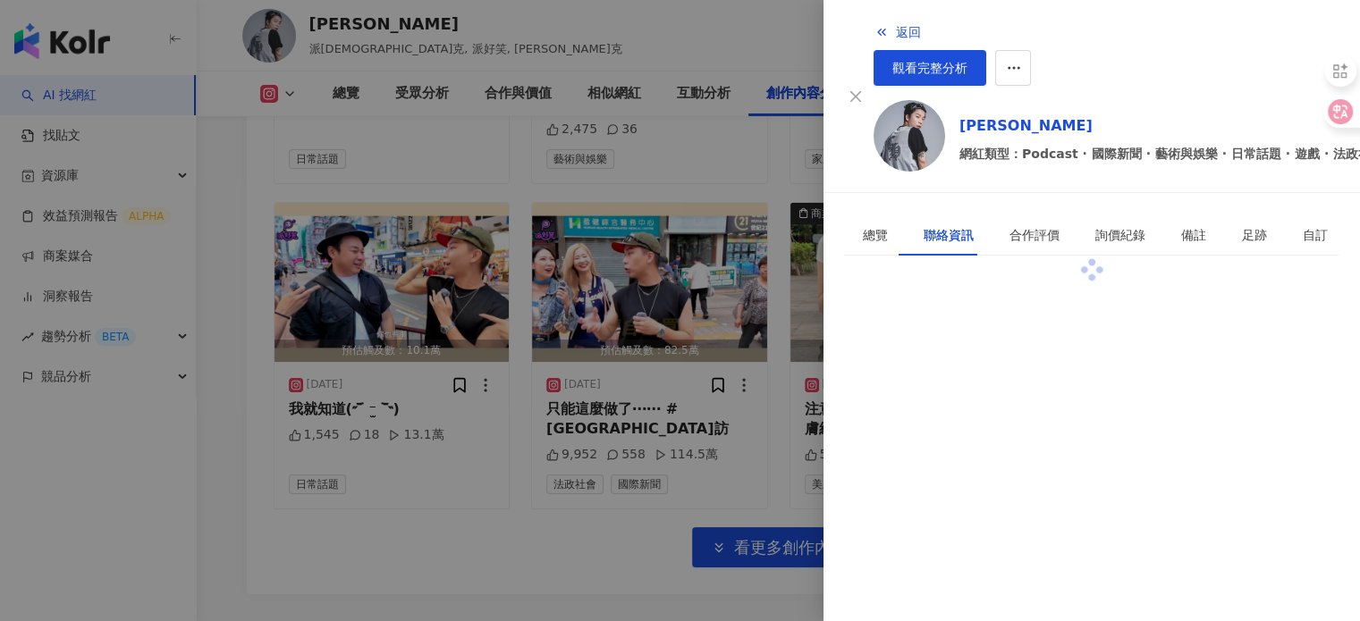
scroll to position [0, 0]
click at [1009, 225] on div "合作評價" at bounding box center [1034, 235] width 50 height 20
click at [929, 225] on div "聯絡資訊" at bounding box center [948, 235] width 50 height 20
click at [1009, 225] on div "合作評價" at bounding box center [1034, 235] width 50 height 20
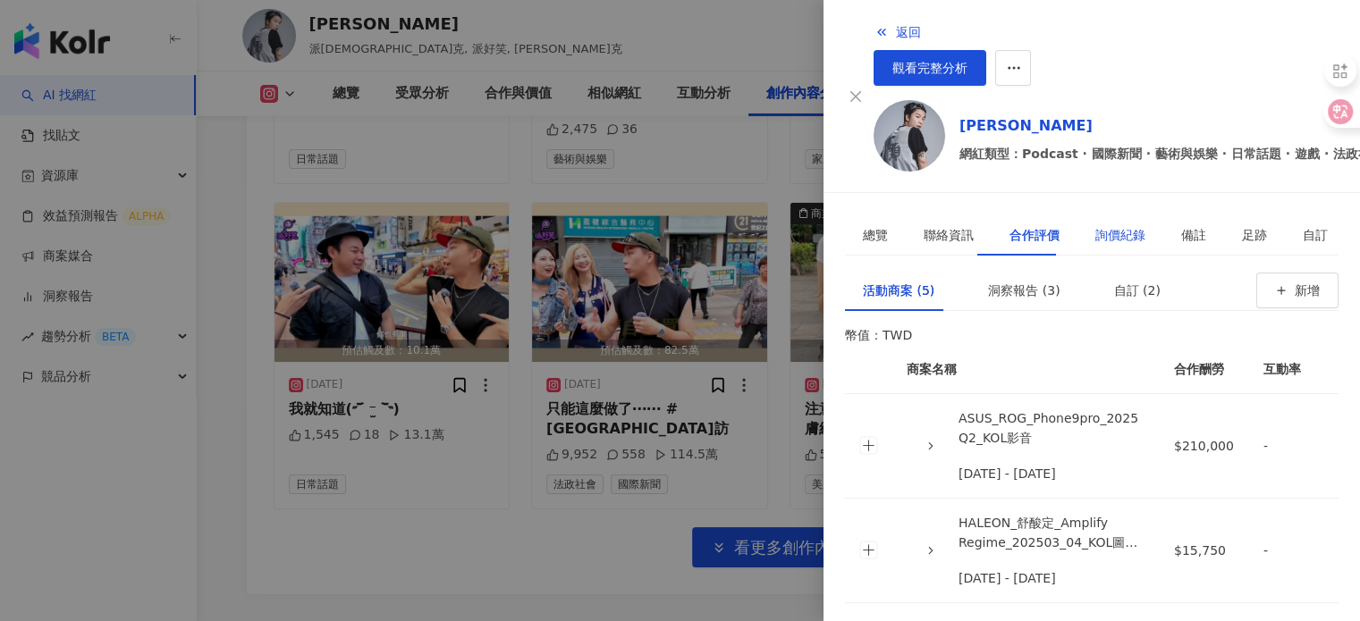
click at [1101, 225] on div "詢價紀錄" at bounding box center [1120, 235] width 50 height 20
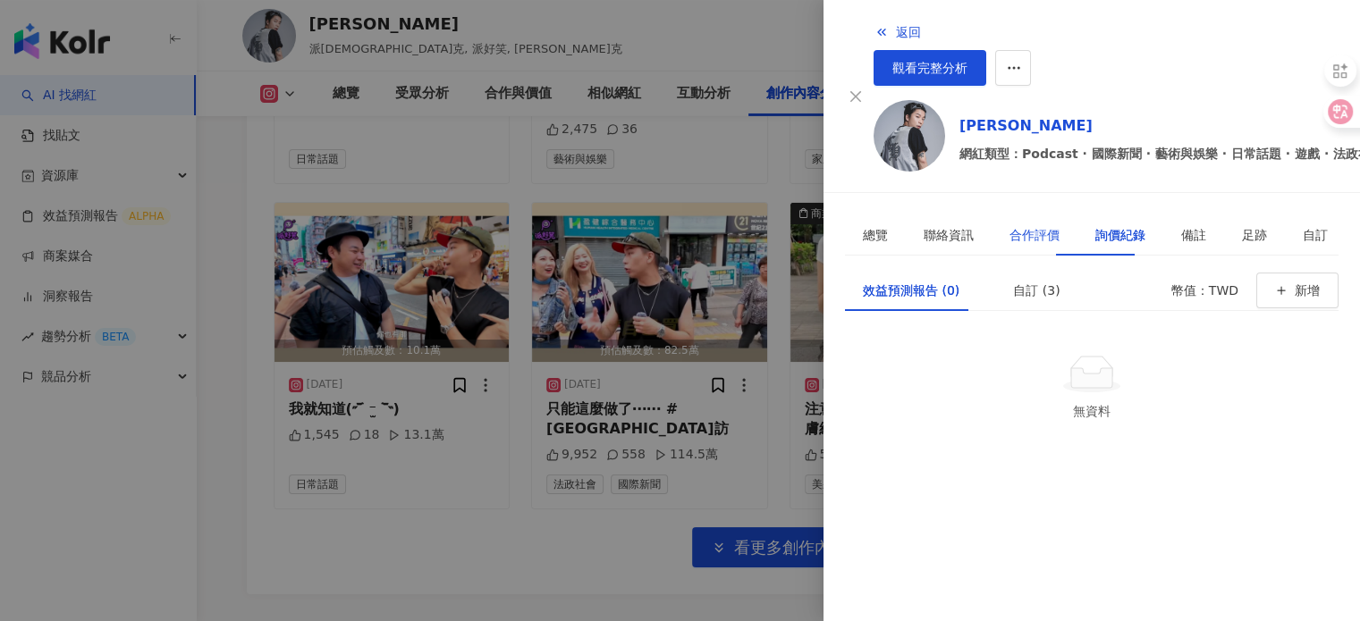
click at [1009, 225] on div "合作評價" at bounding box center [1034, 235] width 50 height 20
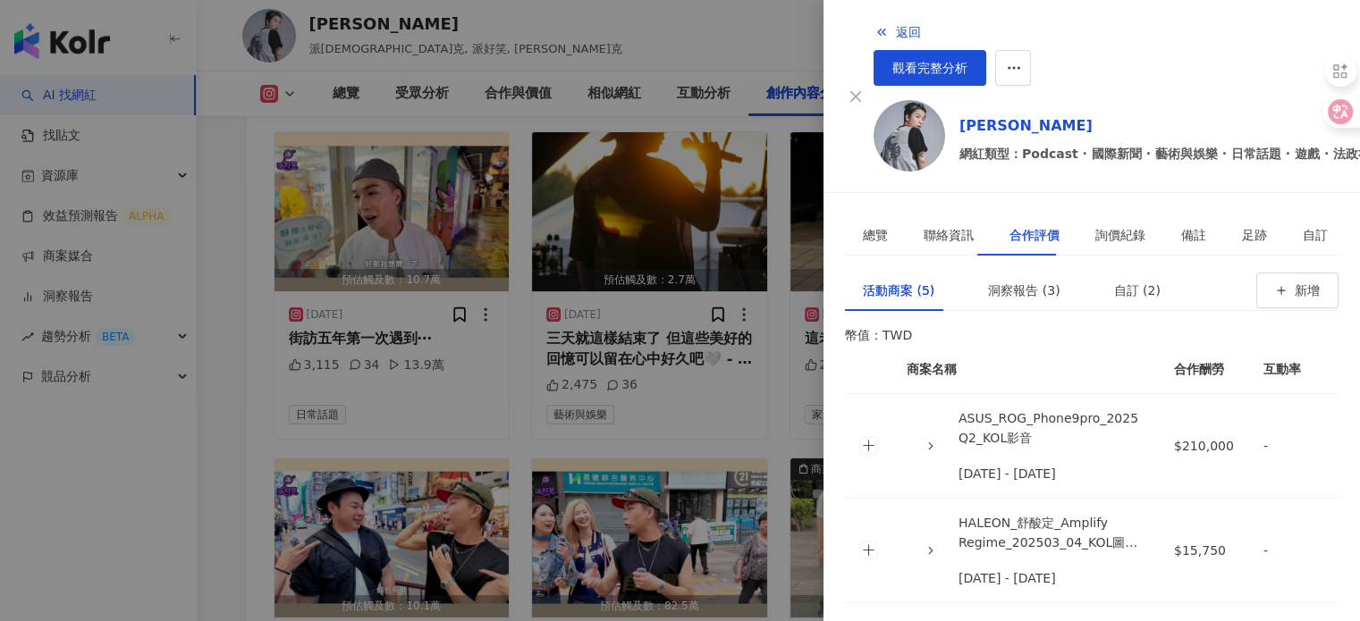
scroll to position [6079, 0]
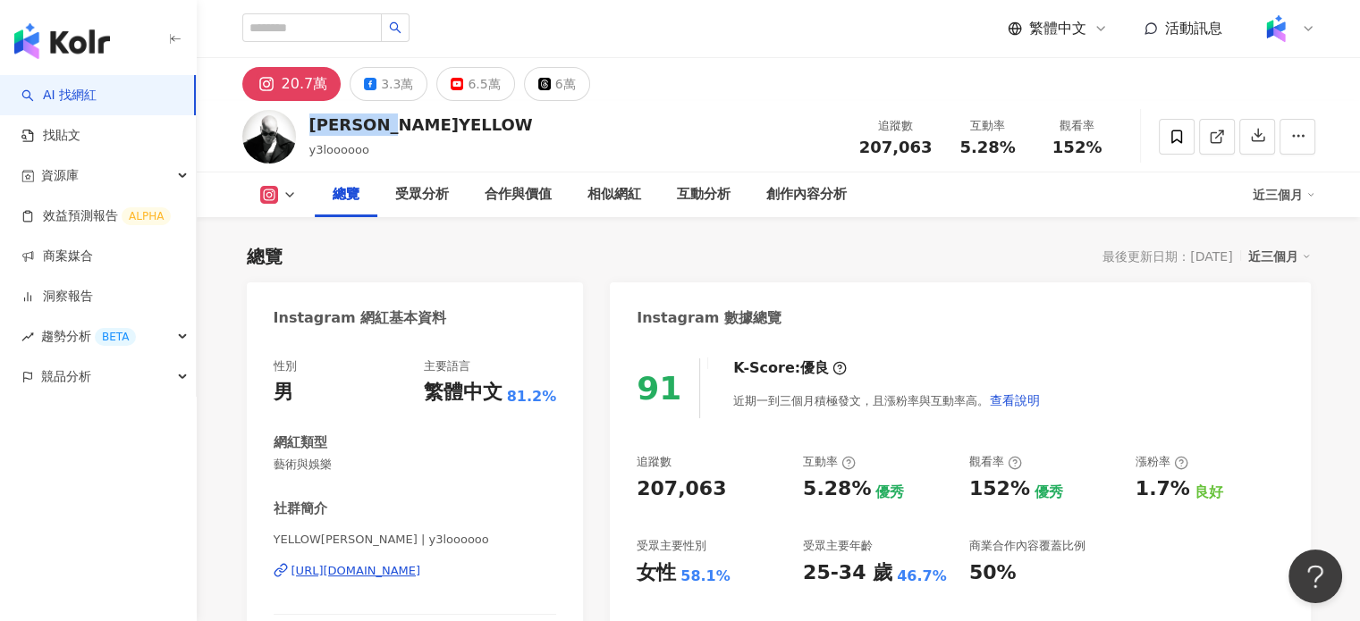
click at [411, 124] on div "[PERSON_NAME]YELLOW y3loooooo 追蹤數 207,063 互動率 5.28% 觀看率 152%" at bounding box center [778, 136] width 1144 height 71
click at [1211, 60] on div "20.7萬 3.3萬 6.5萬 6萬" at bounding box center [778, 79] width 1144 height 43
click at [1202, 45] on div "繁體中文 活動訊息" at bounding box center [1161, 29] width 308 height 36
click at [1180, 26] on span "活動訊息" at bounding box center [1193, 28] width 57 height 17
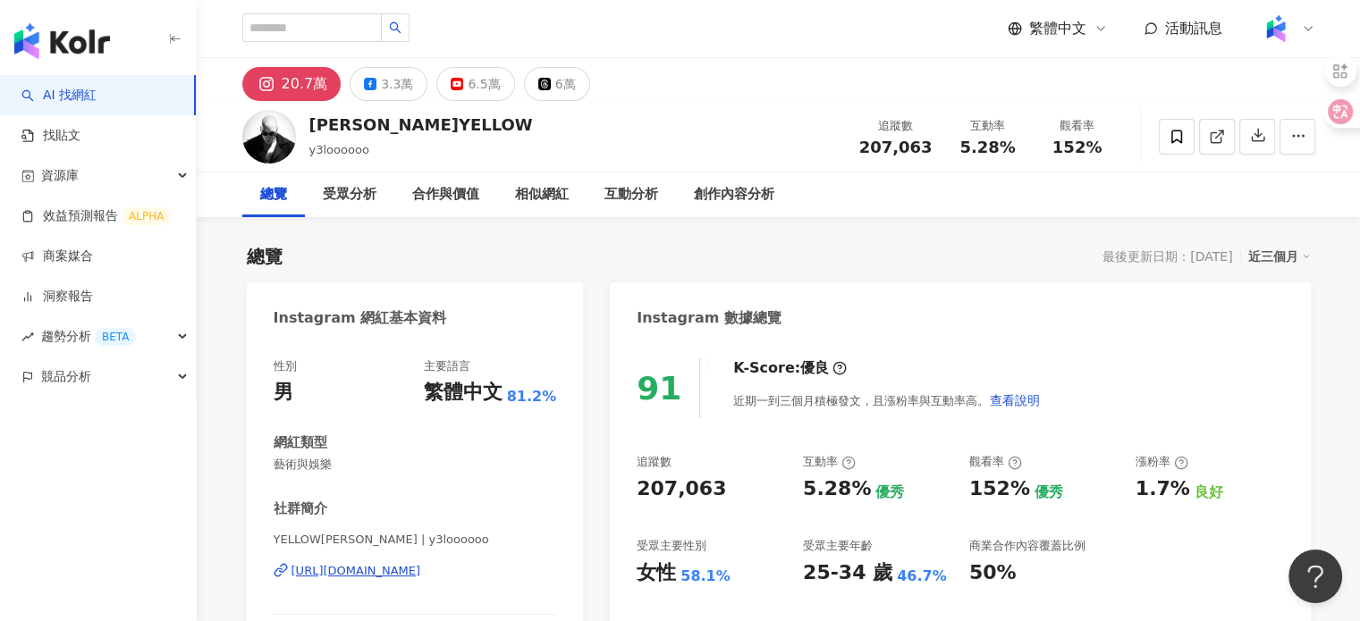
click at [1236, 86] on div "20.7萬 3.3萬 6.5萬 6萬" at bounding box center [778, 79] width 1144 height 43
click at [1176, 34] on span "活動訊息" at bounding box center [1193, 28] width 57 height 17
click at [1291, 139] on button "button" at bounding box center [1297, 137] width 36 height 36
click at [1246, 180] on span "查看合作資訊" at bounding box center [1251, 179] width 100 height 20
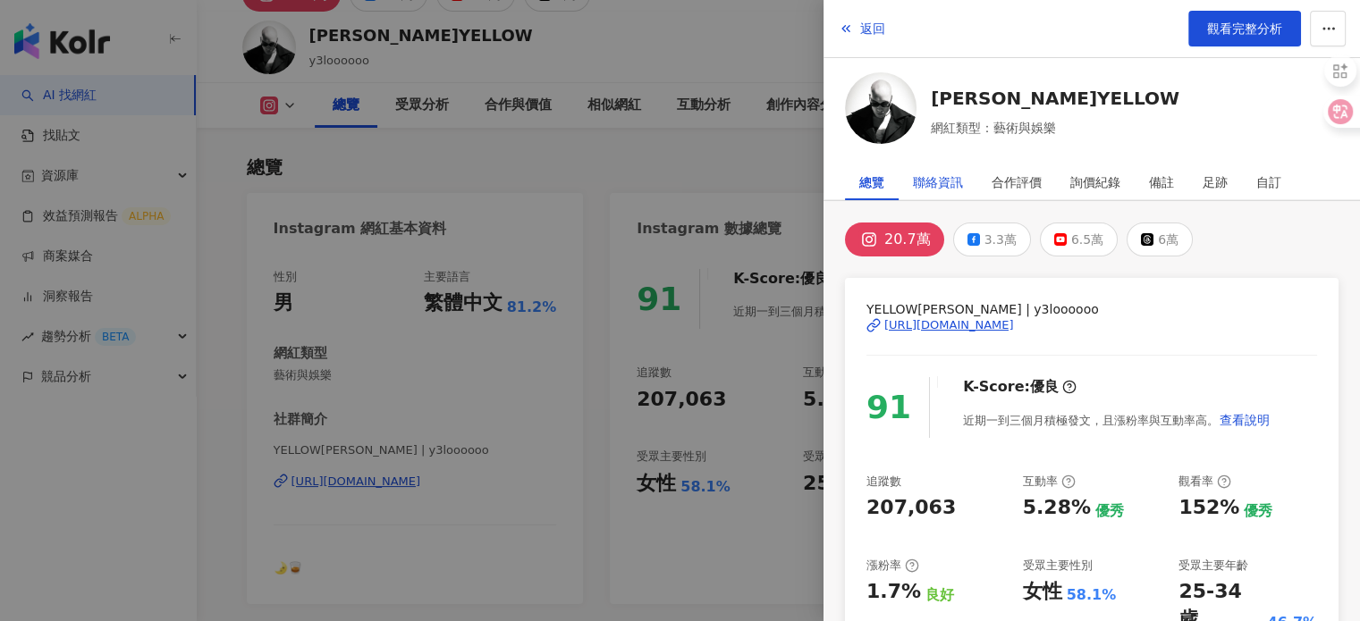
click at [953, 187] on div "聯絡資訊" at bounding box center [938, 182] width 50 height 36
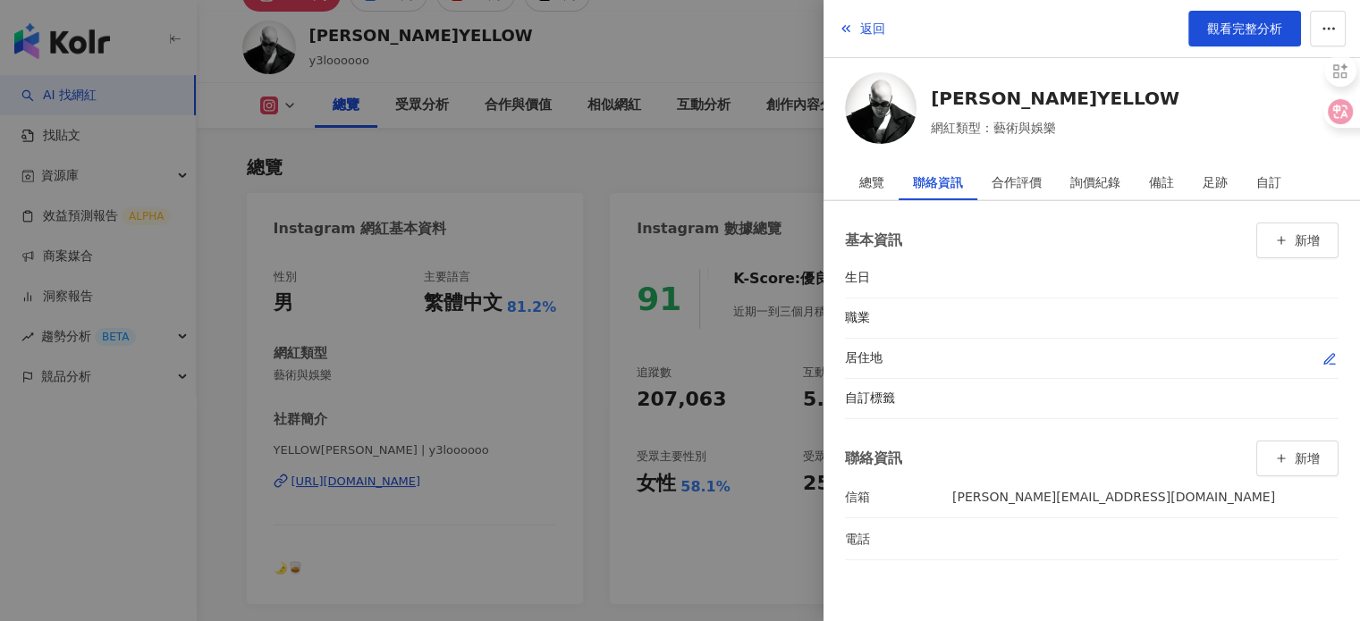
click at [1011, 369] on div "居住地" at bounding box center [1091, 359] width 493 height 40
click at [1003, 190] on div "合作評價" at bounding box center [1016, 182] width 50 height 36
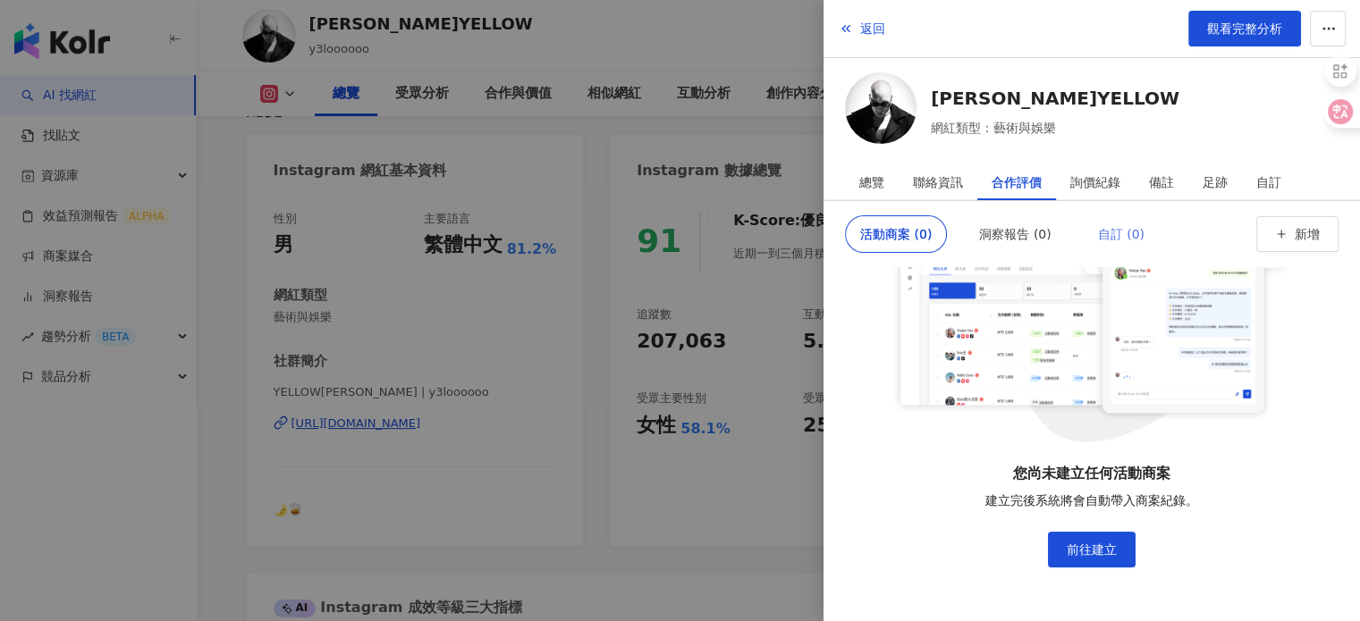
scroll to position [179, 0]
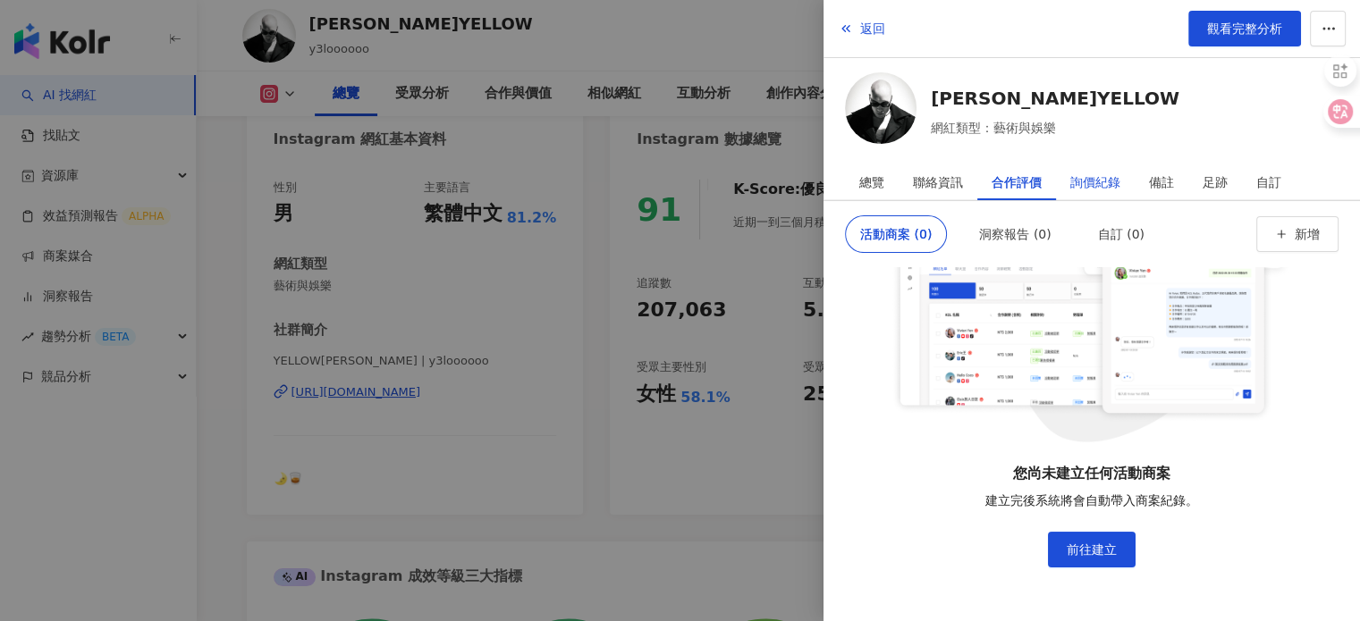
click at [1092, 181] on div "詢價紀錄" at bounding box center [1095, 182] width 50 height 36
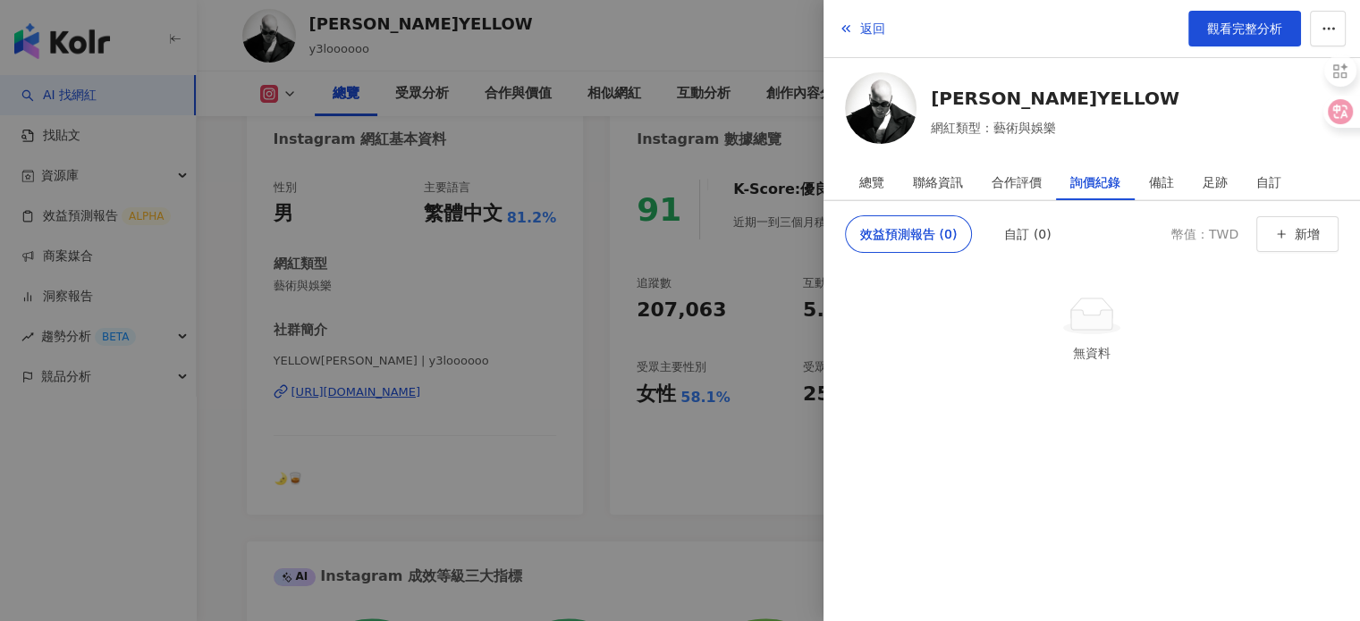
click at [784, 279] on div at bounding box center [680, 310] width 1360 height 621
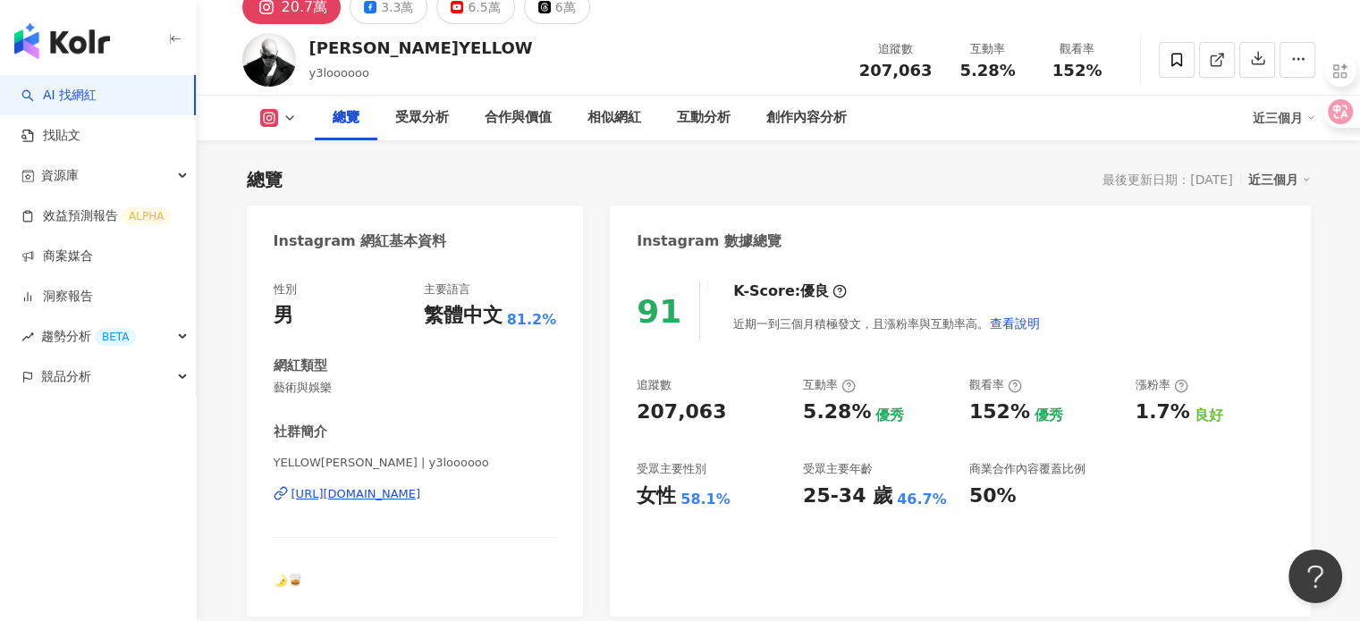
scroll to position [0, 0]
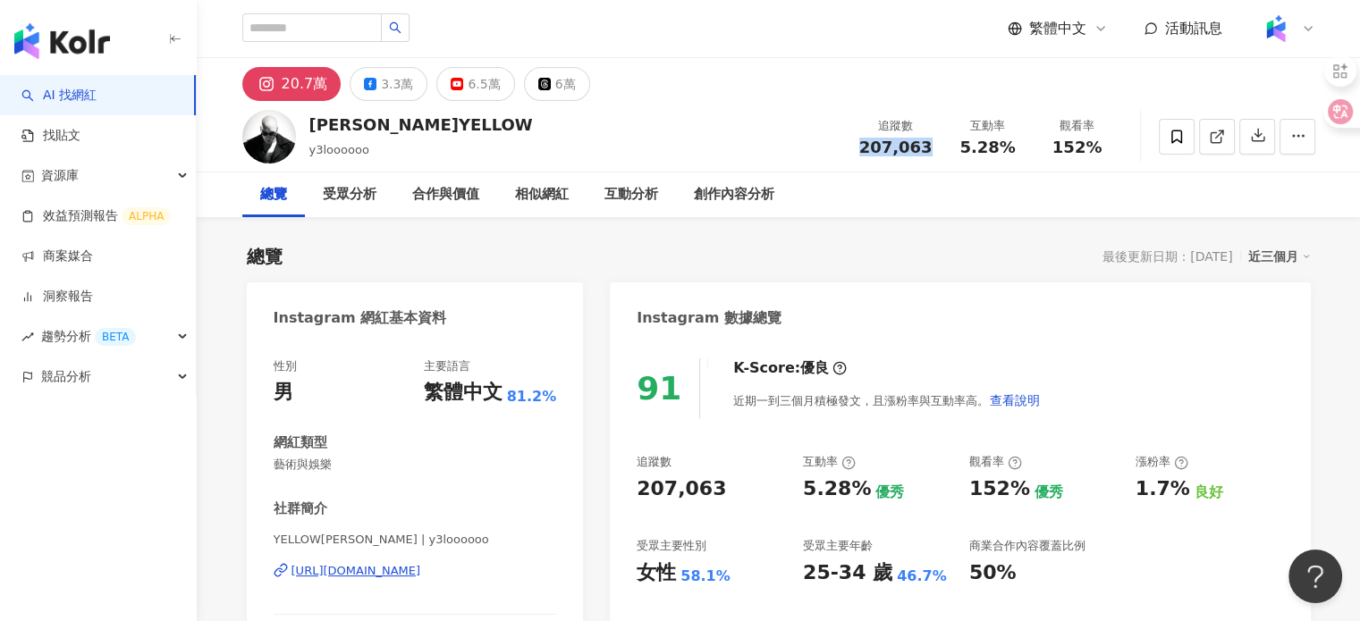
drag, startPoint x: 861, startPoint y: 147, endPoint x: 930, endPoint y: 160, distance: 70.1
click at [930, 160] on div "追蹤數 207,063 互動率 5.28% 觀看率 152%" at bounding box center [985, 136] width 274 height 53
copy span "207,063"
drag, startPoint x: 968, startPoint y: 149, endPoint x: 1005, endPoint y: 160, distance: 38.2
click at [967, 149] on span "5.28%" at bounding box center [986, 148] width 55 height 18
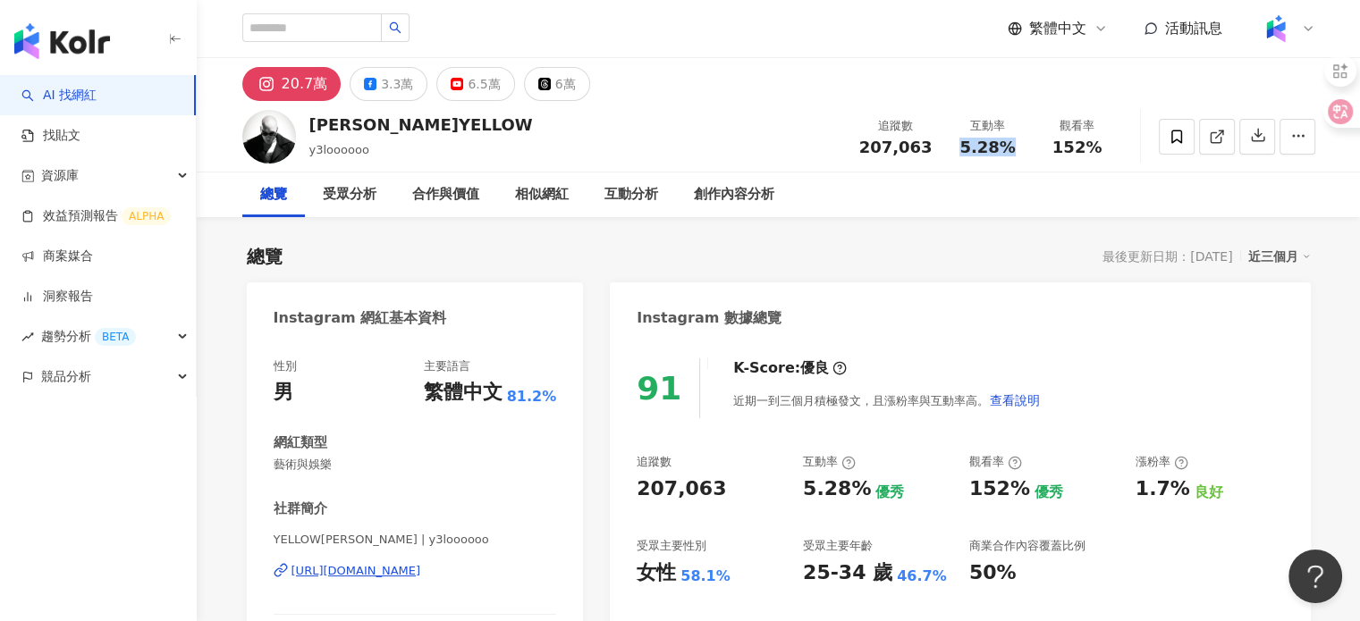
drag, startPoint x: 1005, startPoint y: 160, endPoint x: 1019, endPoint y: 161, distance: 14.3
click at [1019, 161] on div "追蹤數 207,063 互動率 5.28% 觀看率 152%" at bounding box center [985, 136] width 274 height 53
copy span "5.28%"
click at [1100, 141] on div "152%" at bounding box center [1077, 148] width 68 height 18
copy span "152%"
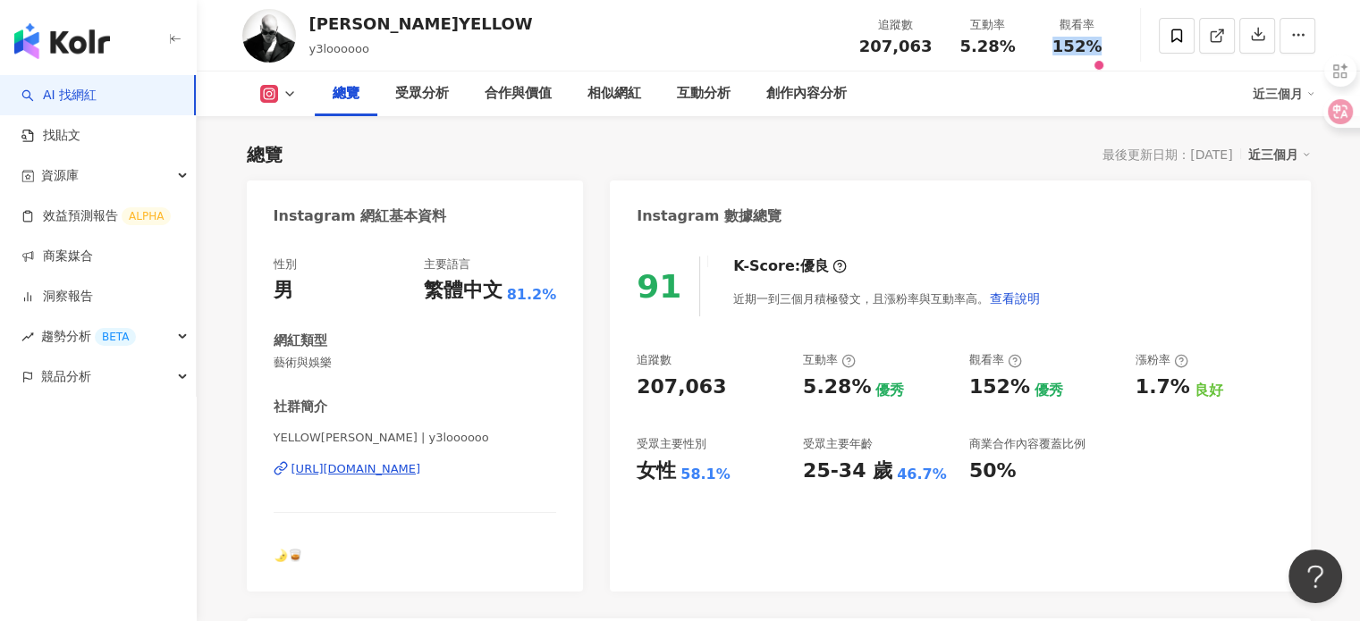
scroll to position [179, 0]
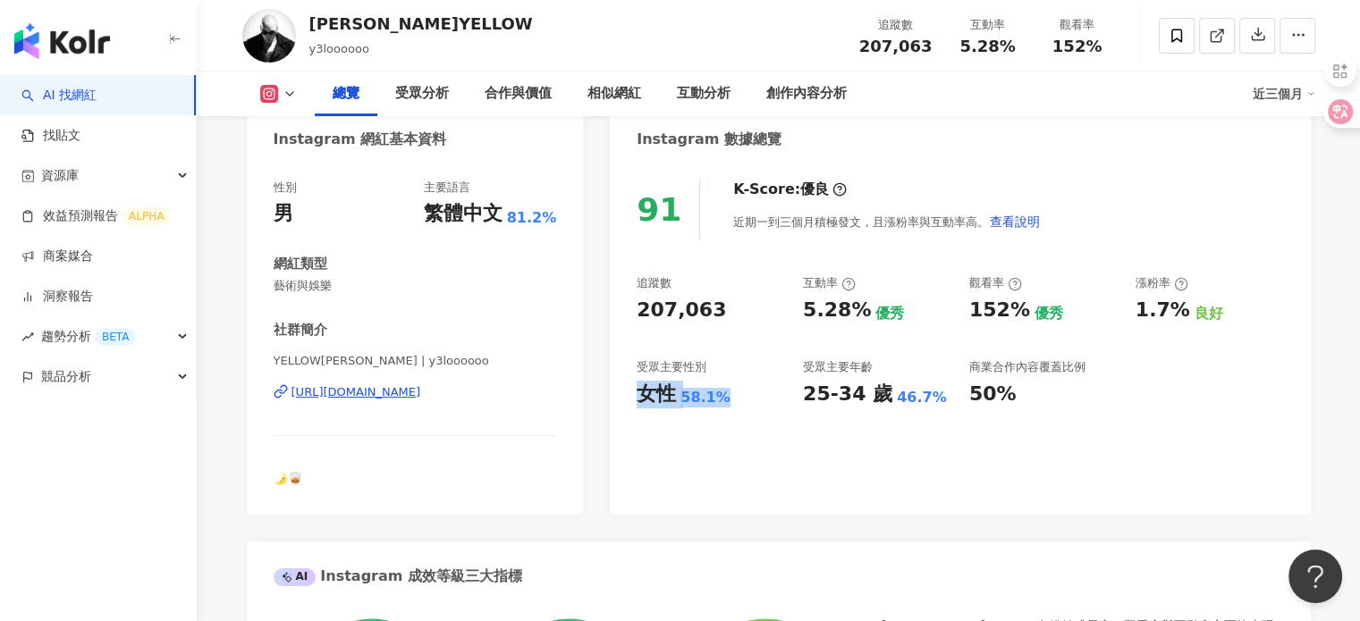
click at [729, 408] on div "91 K-Score : 優良 近期一到三個月積極發文，且漲粉率與互動率高。 查看說明 追蹤數 207,063 互動率 5.28% 優秀 觀看率 152% 優…" at bounding box center [960, 338] width 700 height 353
copy div "女性 58.1%"
drag, startPoint x: 865, startPoint y: 400, endPoint x: 948, endPoint y: 401, distance: 82.3
click at [948, 401] on div "追蹤數 207,063 互動率 5.28% 優秀 觀看率 152% 優秀 漲粉率 1.7% 良好 受眾主要性別 女性 58.1% 受眾主要年齡 25-34 歲…" at bounding box center [959, 341] width 646 height 132
copy div "25-34 歲 46.7%"
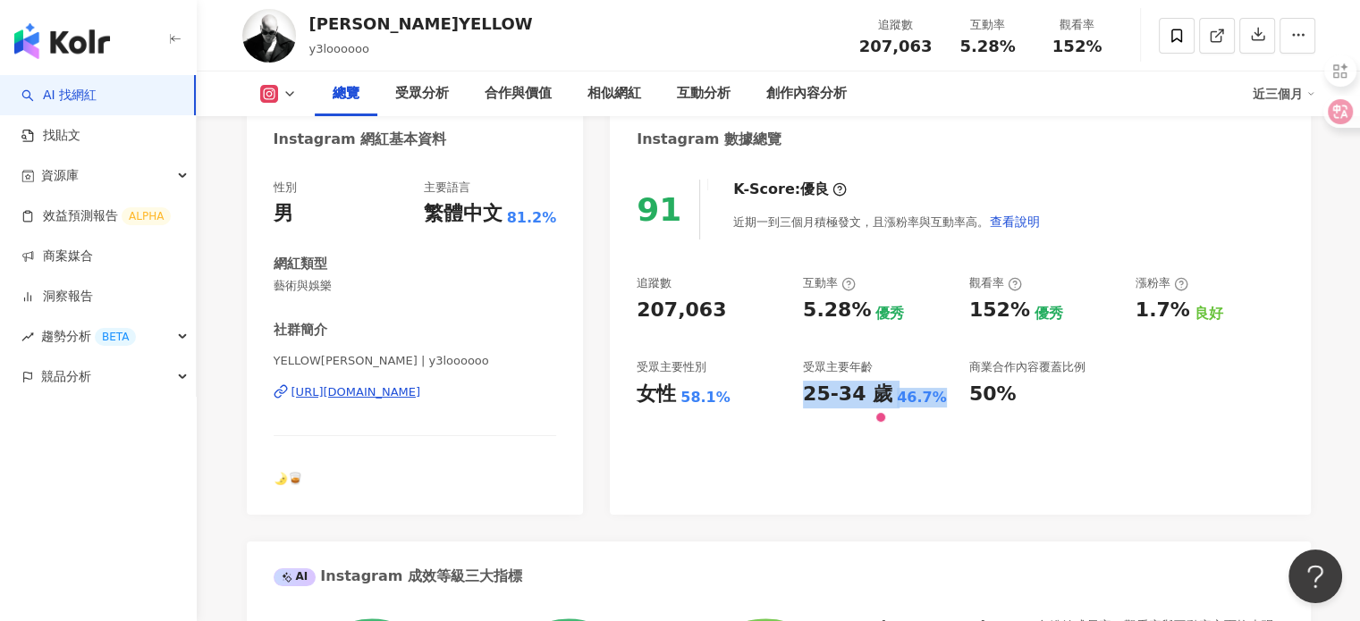
click at [374, 399] on div "[URL][DOMAIN_NAME]" at bounding box center [356, 392] width 130 height 16
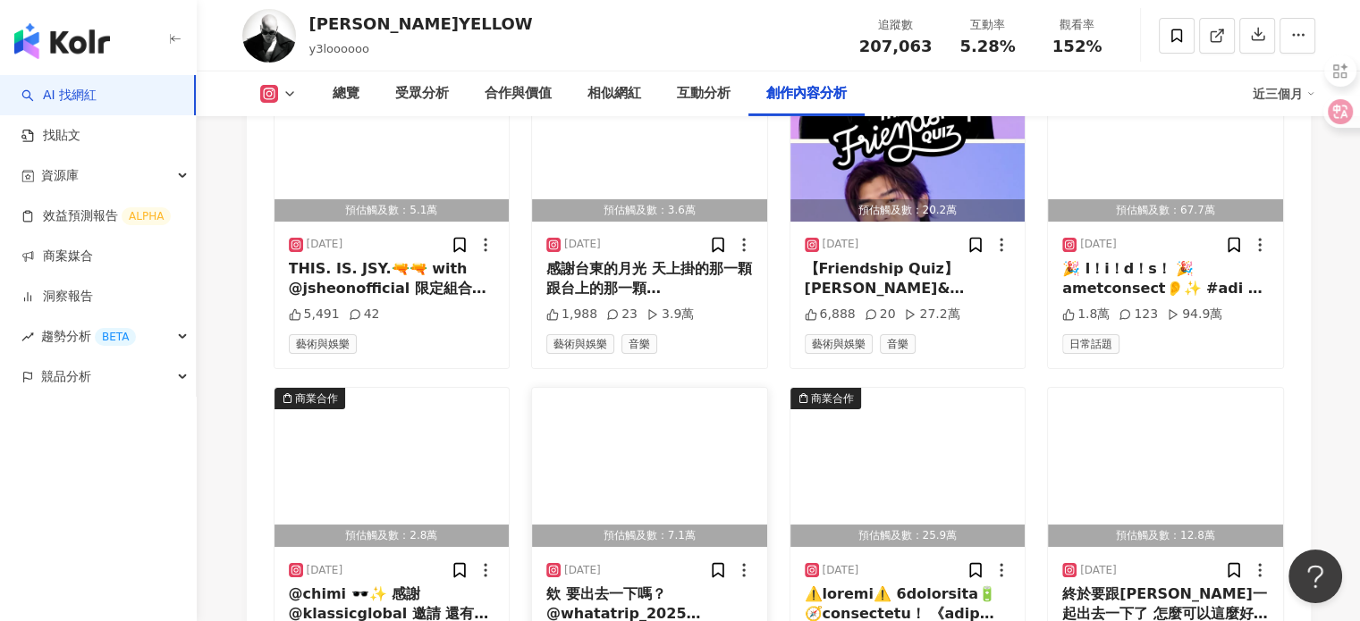
scroll to position [6258, 0]
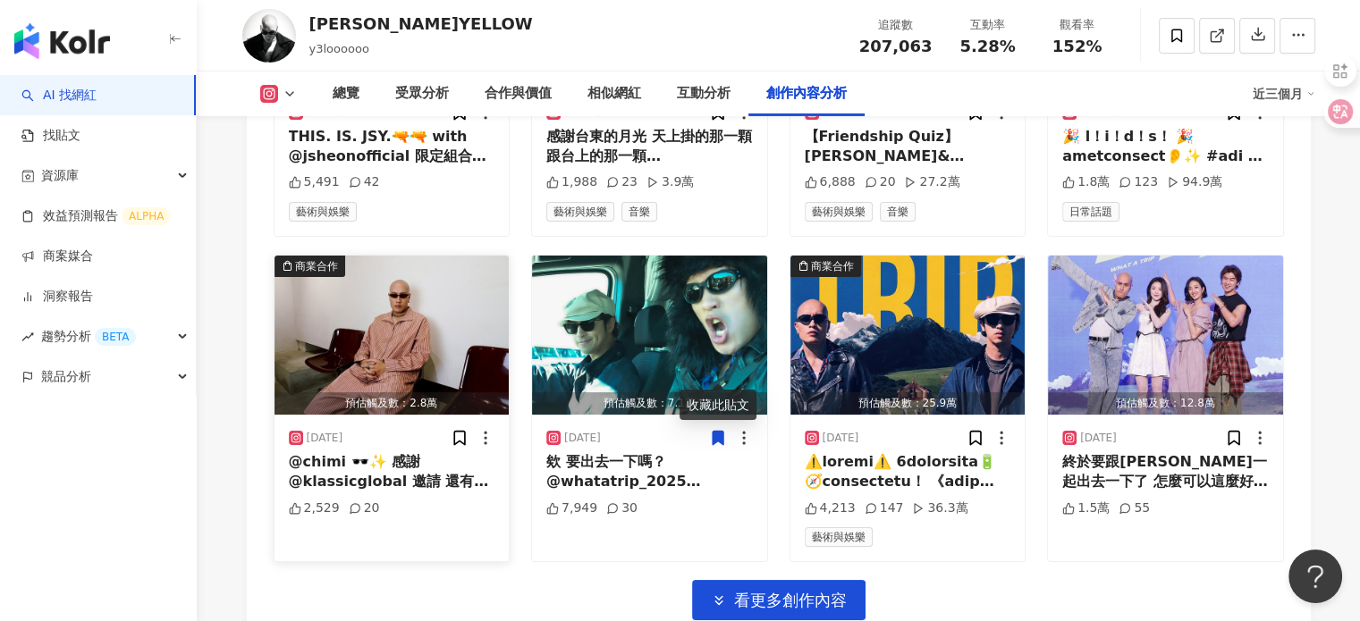
click at [426, 292] on img "button" at bounding box center [391, 335] width 235 height 159
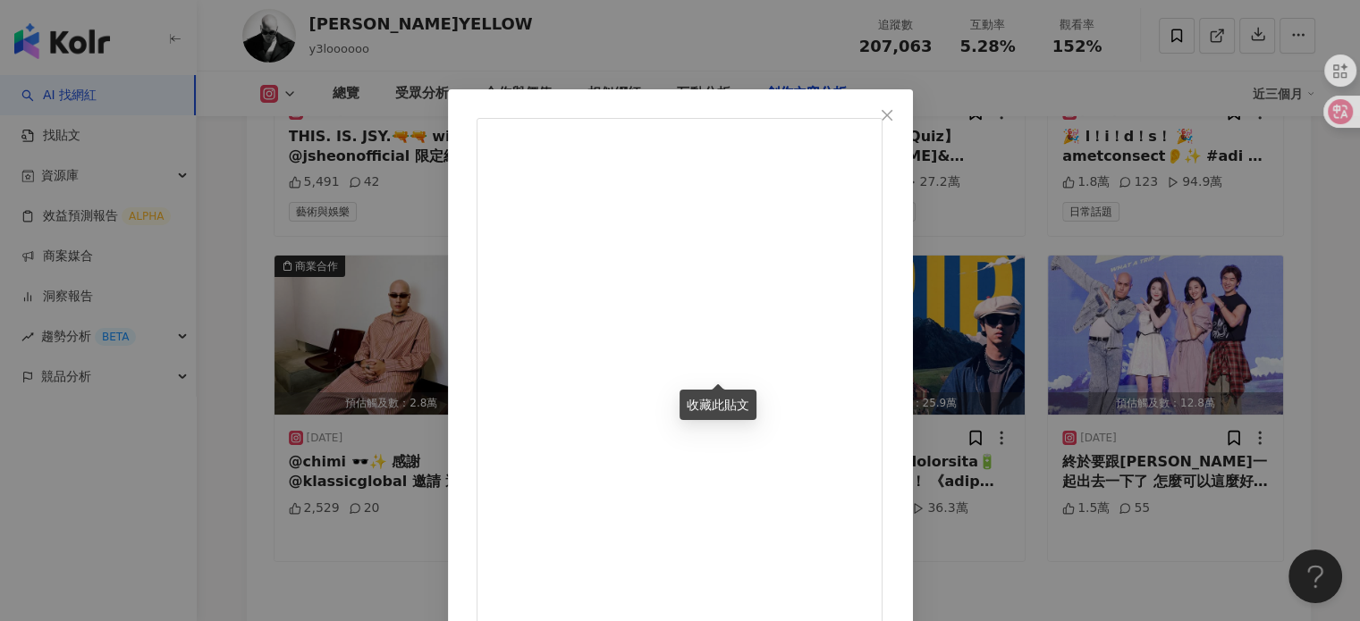
click at [894, 114] on icon "close" at bounding box center [887, 115] width 14 height 14
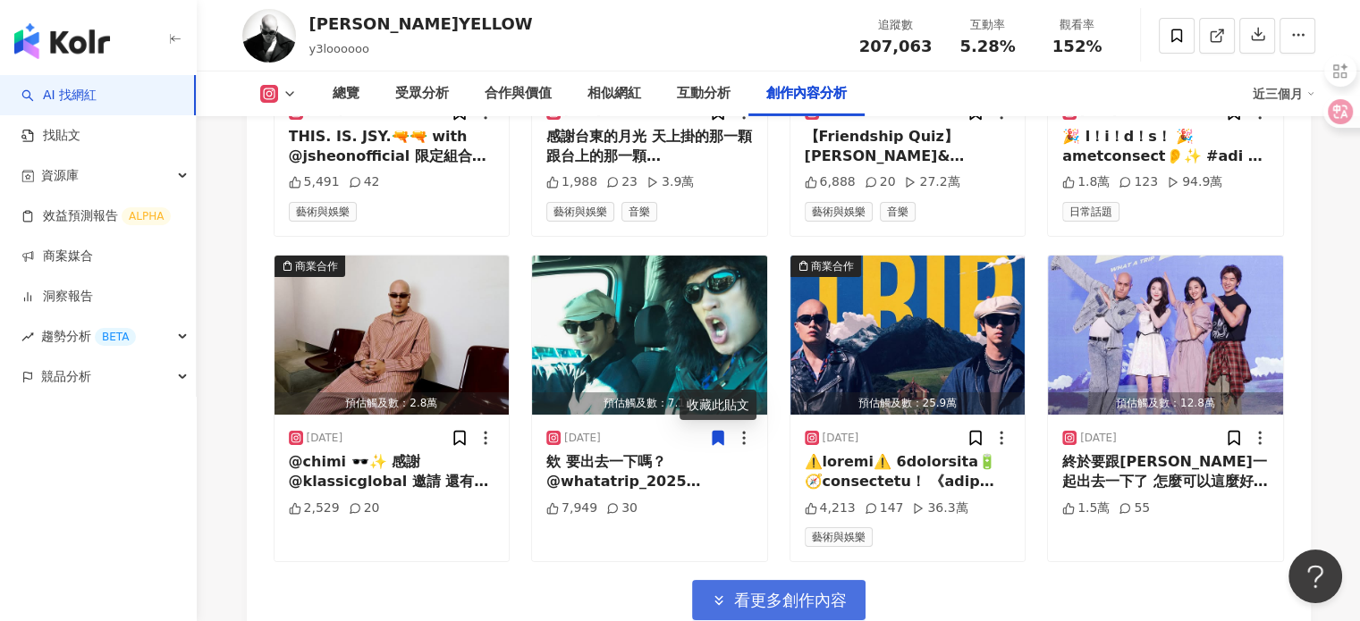
click at [825, 591] on span "看更多創作內容" at bounding box center [790, 601] width 113 height 20
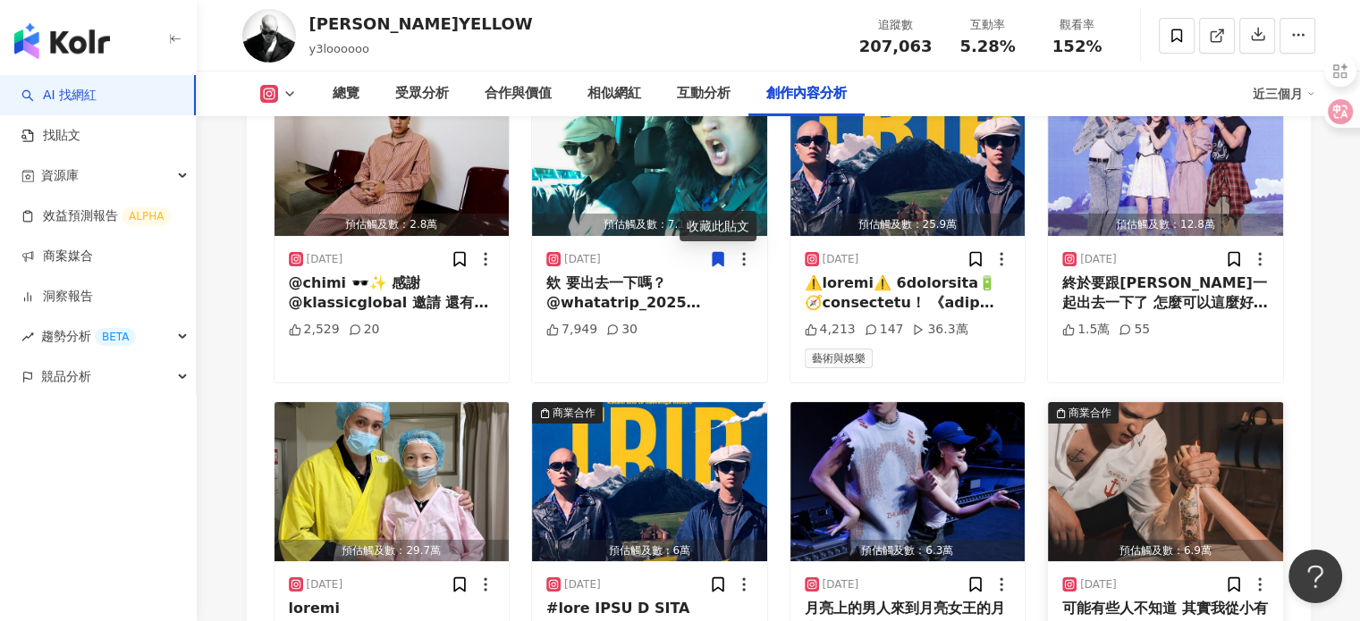
scroll to position [6615, 0]
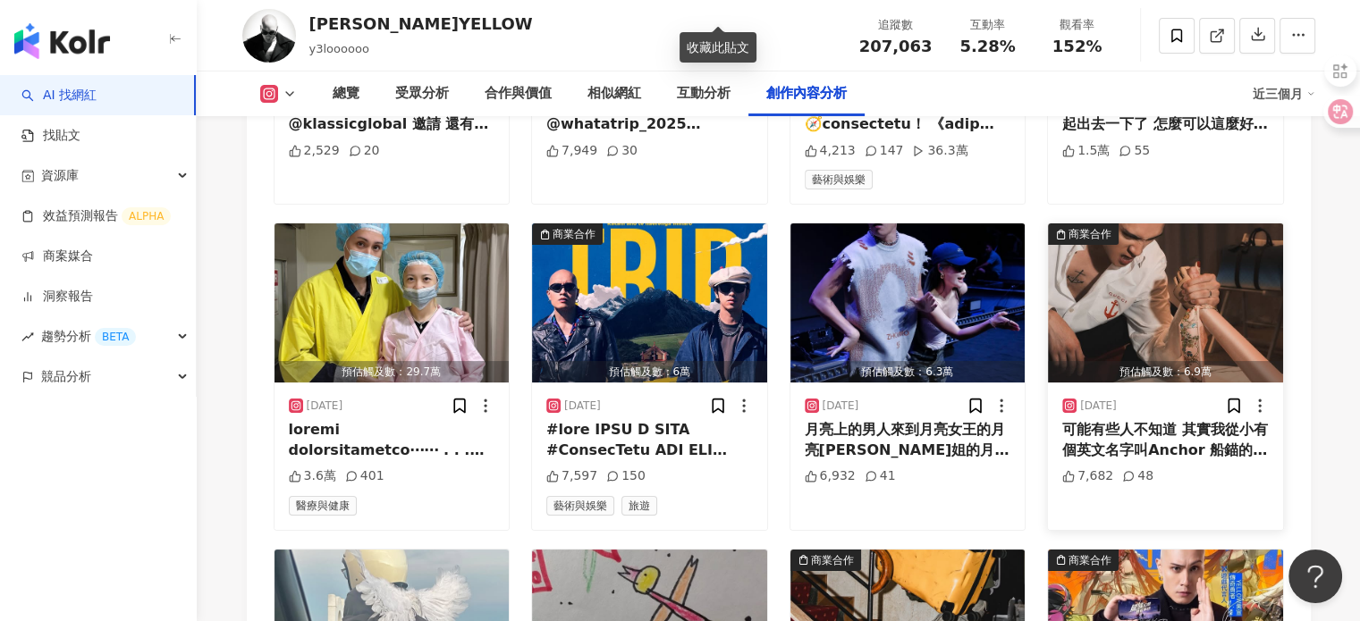
click at [1208, 268] on img "button" at bounding box center [1165, 302] width 235 height 159
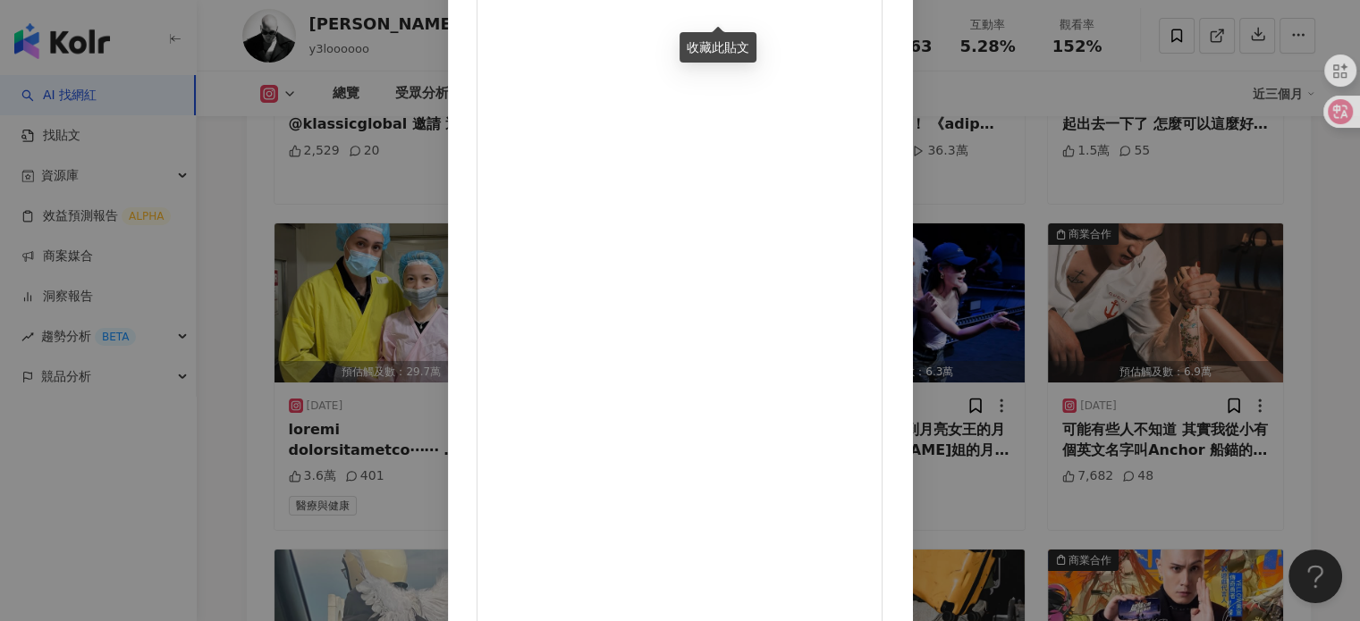
scroll to position [181, 0]
drag, startPoint x: 1106, startPoint y: 122, endPoint x: 1225, endPoint y: 195, distance: 139.2
click at [1106, 122] on div "[PERSON_NAME]YELLOW [DATE] 可能有些人不知道 其實我從小有個英文名字叫Anchor 船錨的意思⚓️ 據說只是因爲我老爸以前看表演很愛…" at bounding box center [680, 310] width 1360 height 621
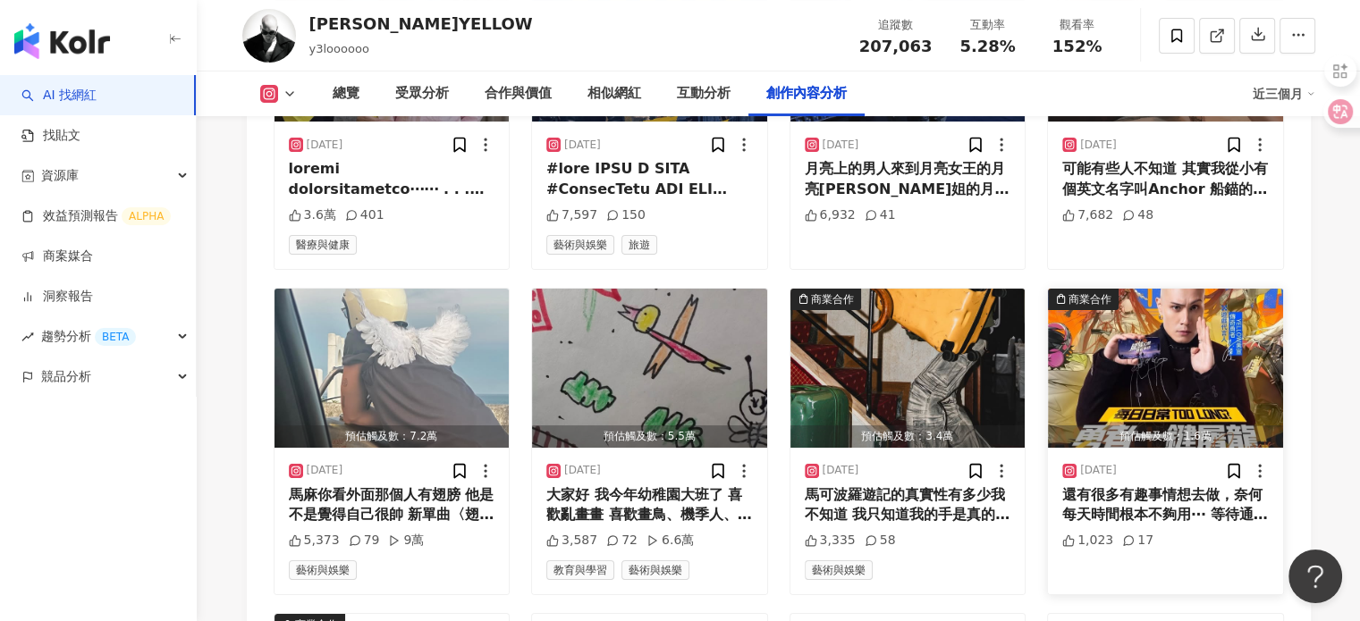
scroll to position [6883, 0]
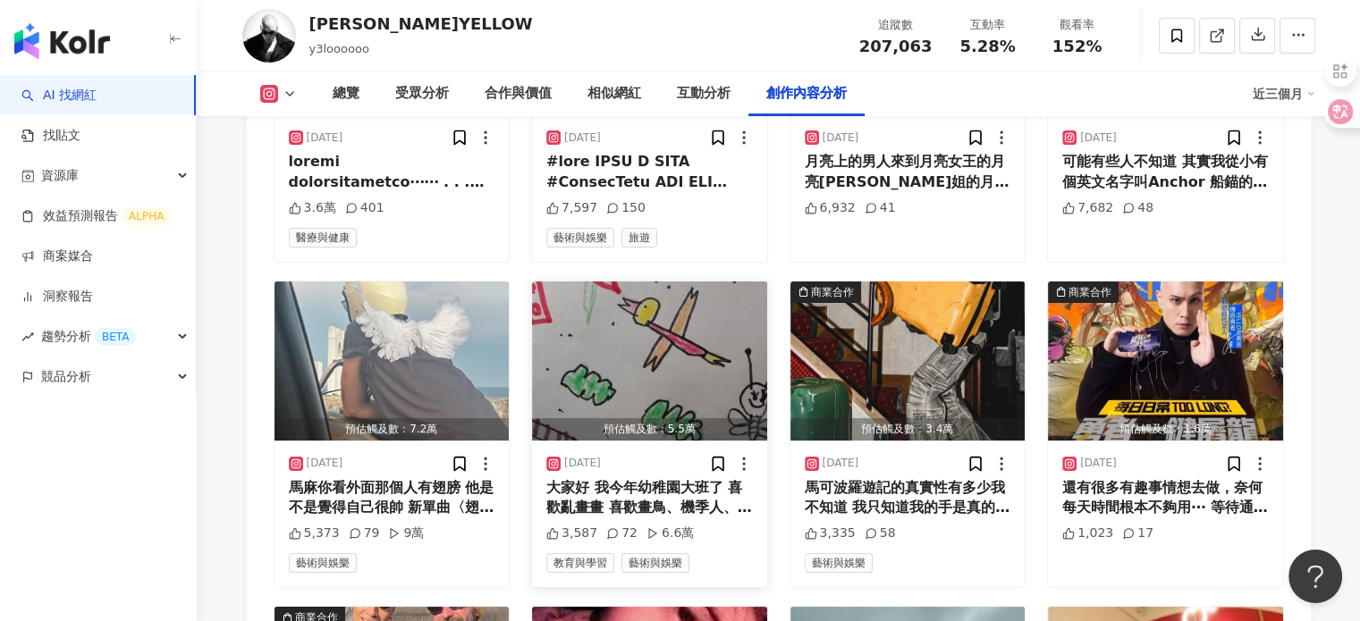
click at [680, 317] on img "button" at bounding box center [649, 361] width 235 height 159
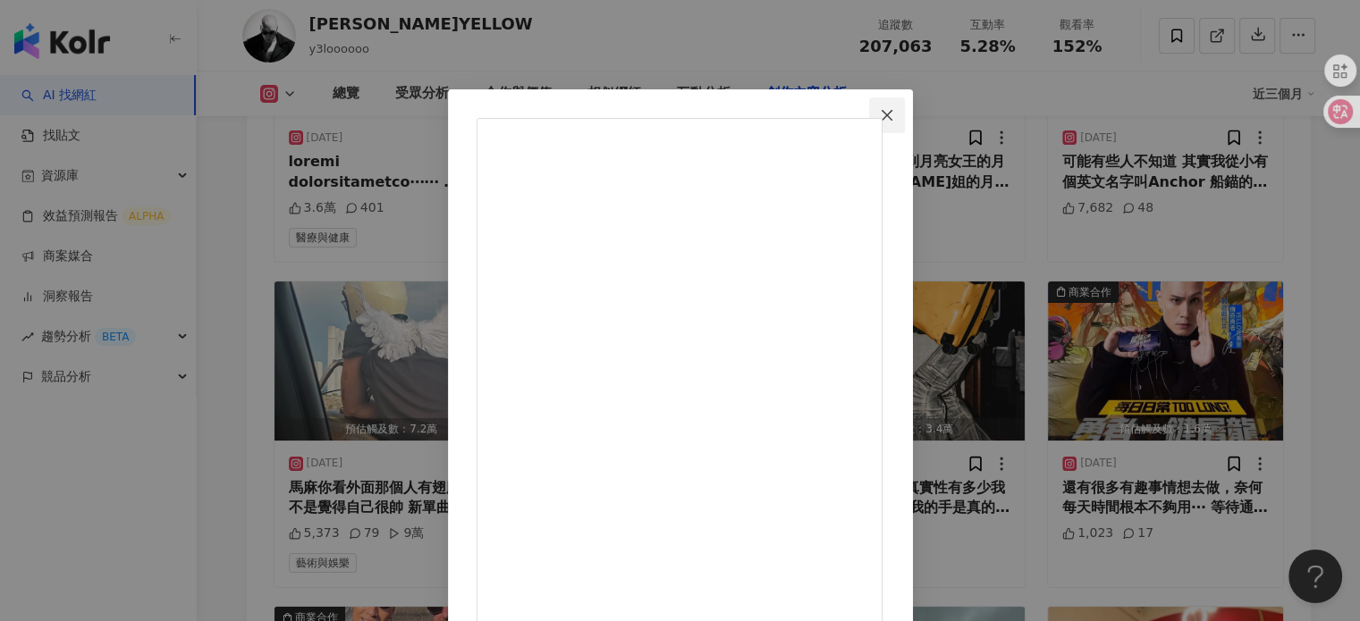
click at [892, 110] on icon "close" at bounding box center [886, 114] width 11 height 11
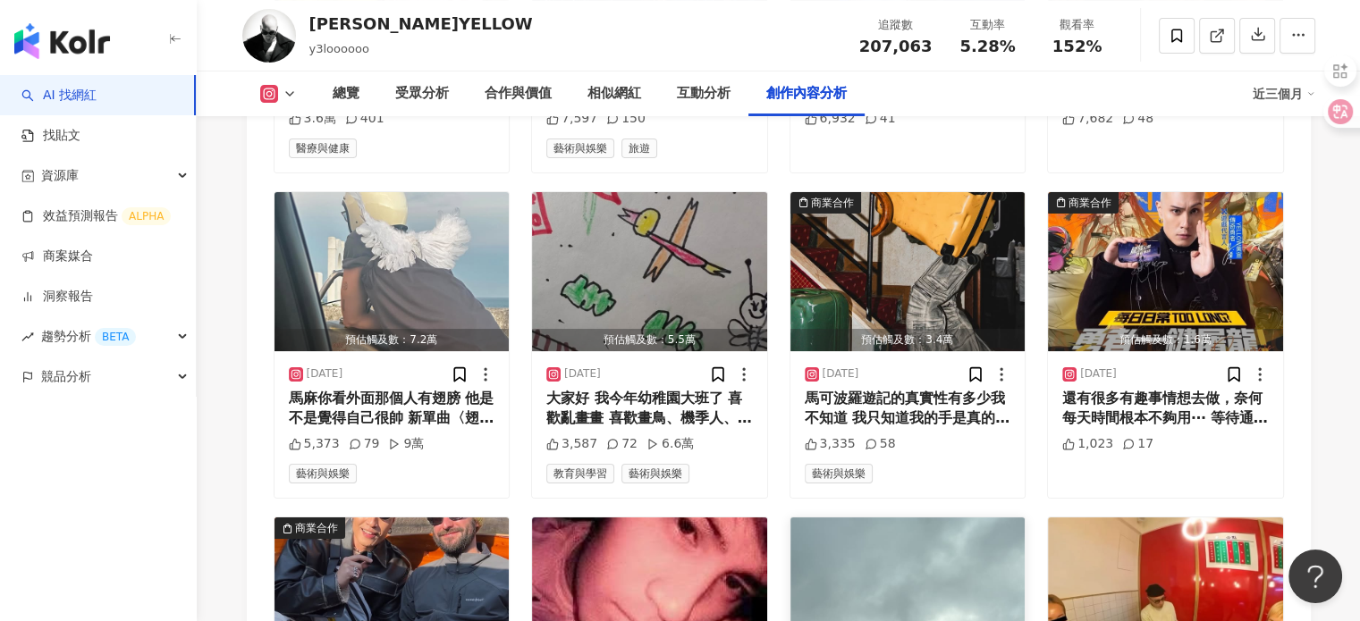
scroll to position [7152, 0]
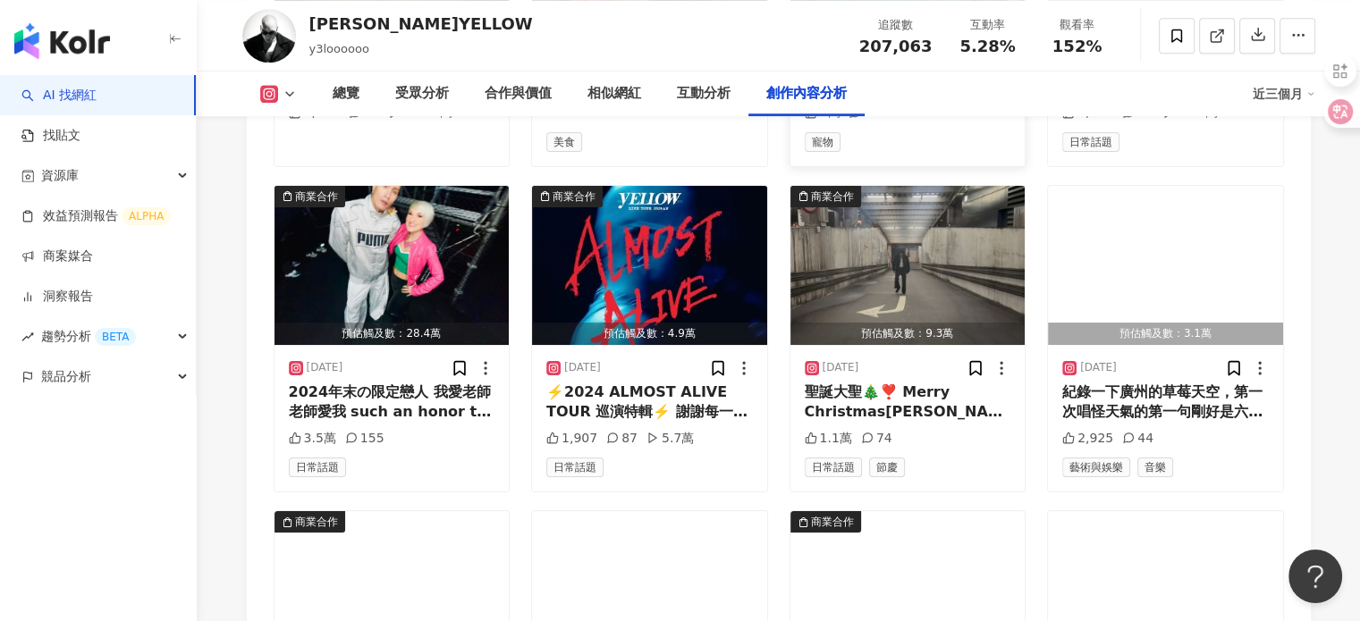
scroll to position [7509, 0]
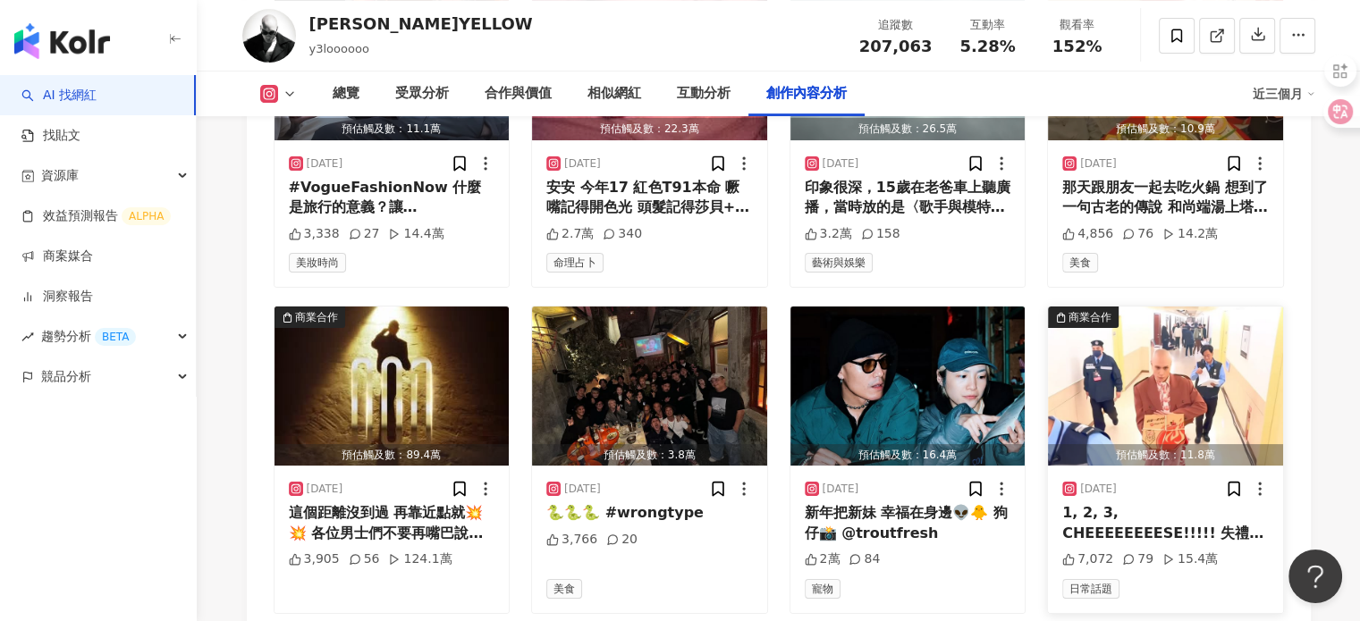
click at [1100, 337] on img "button" at bounding box center [1165, 386] width 235 height 159
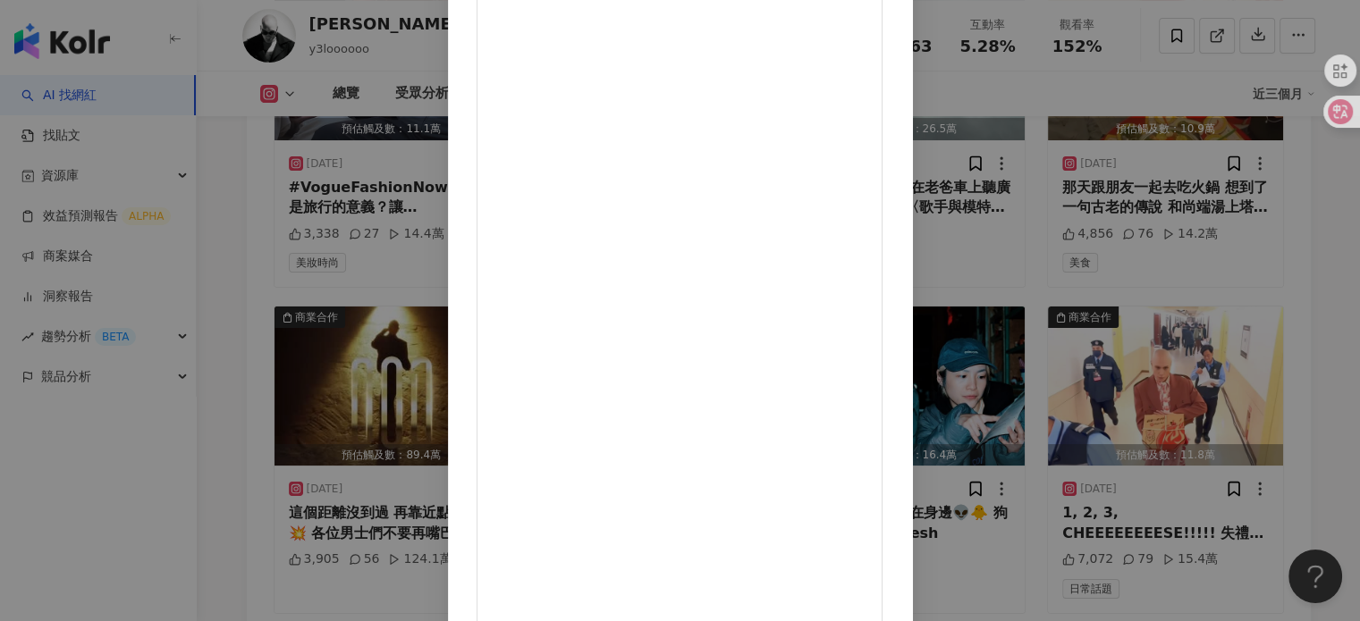
scroll to position [93, 0]
drag, startPoint x: 875, startPoint y: 430, endPoint x: 823, endPoint y: 394, distance: 63.0
drag, startPoint x: 909, startPoint y: 564, endPoint x: 901, endPoint y: 558, distance: 10.2
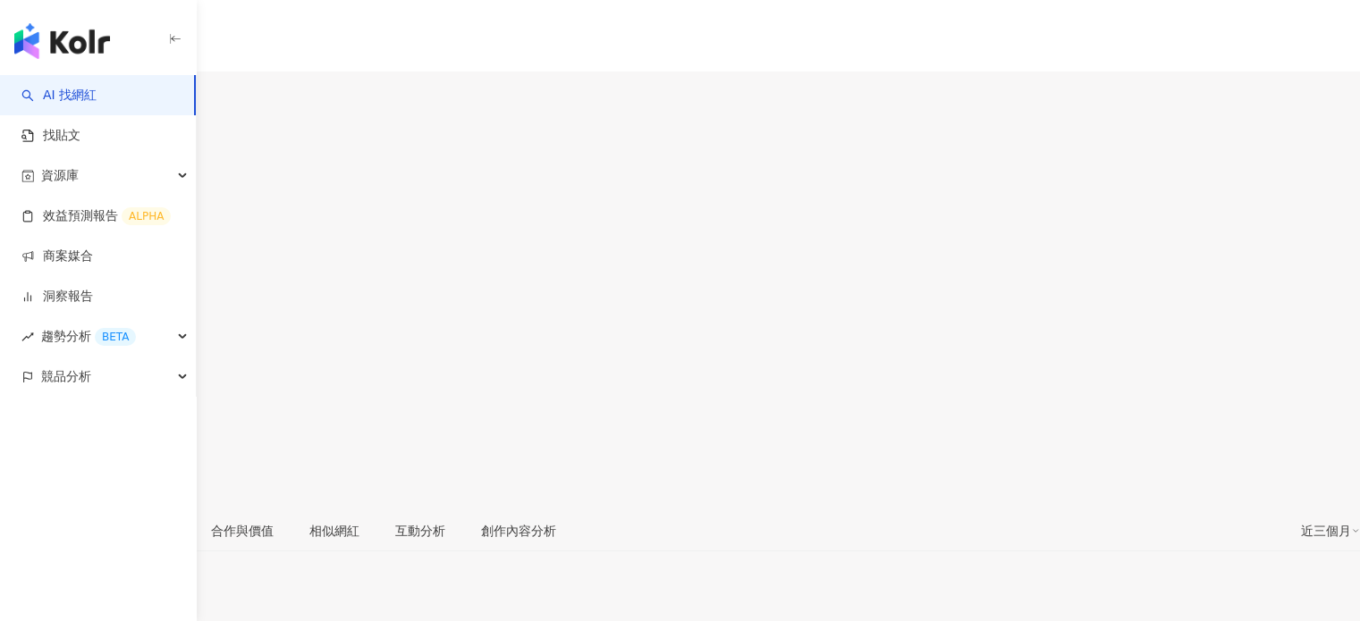
click at [934, 202] on div "追蹤數 291,489" at bounding box center [680, 230] width 1360 height 57
drag, startPoint x: 963, startPoint y: 146, endPoint x: 1017, endPoint y: 159, distance: 56.2
click at [1017, 202] on div "追蹤數 291,489 互動率 15.1% 觀看率 439%" at bounding box center [680, 287] width 1360 height 171
copy span "15.1%"
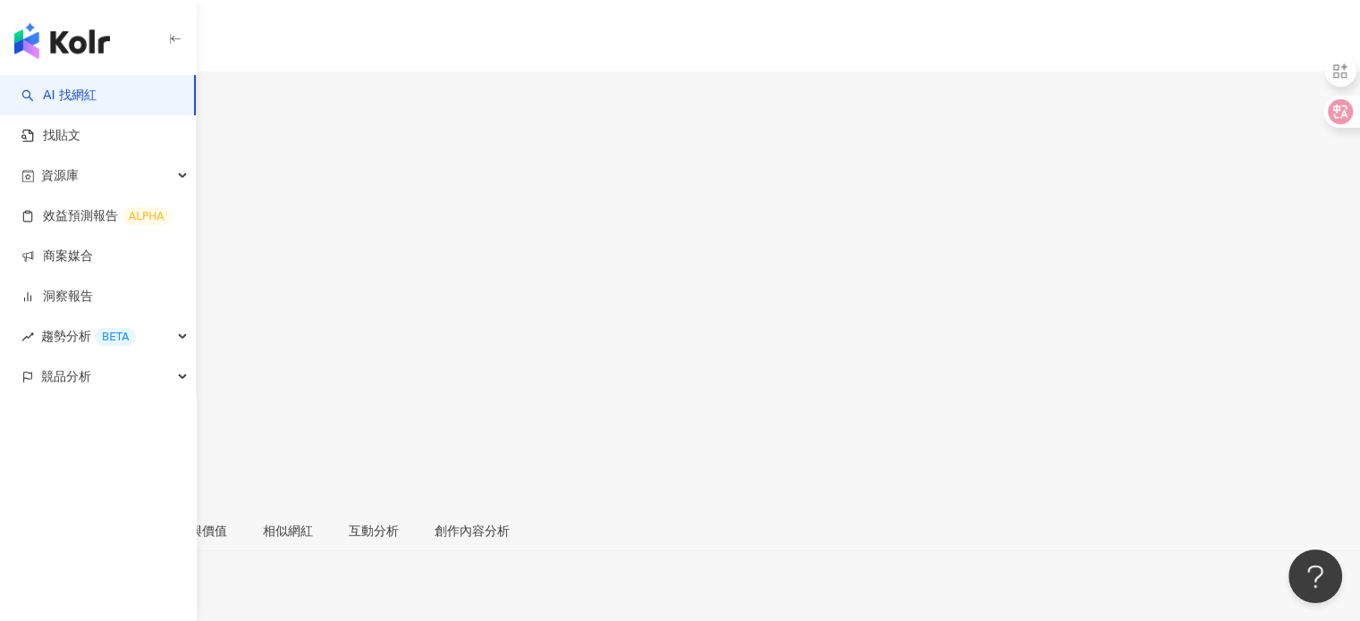
drag, startPoint x: 1088, startPoint y: 147, endPoint x: 1106, endPoint y: 149, distance: 18.1
click at [1106, 340] on div "439%" at bounding box center [680, 357] width 1360 height 34
copy span "439%"
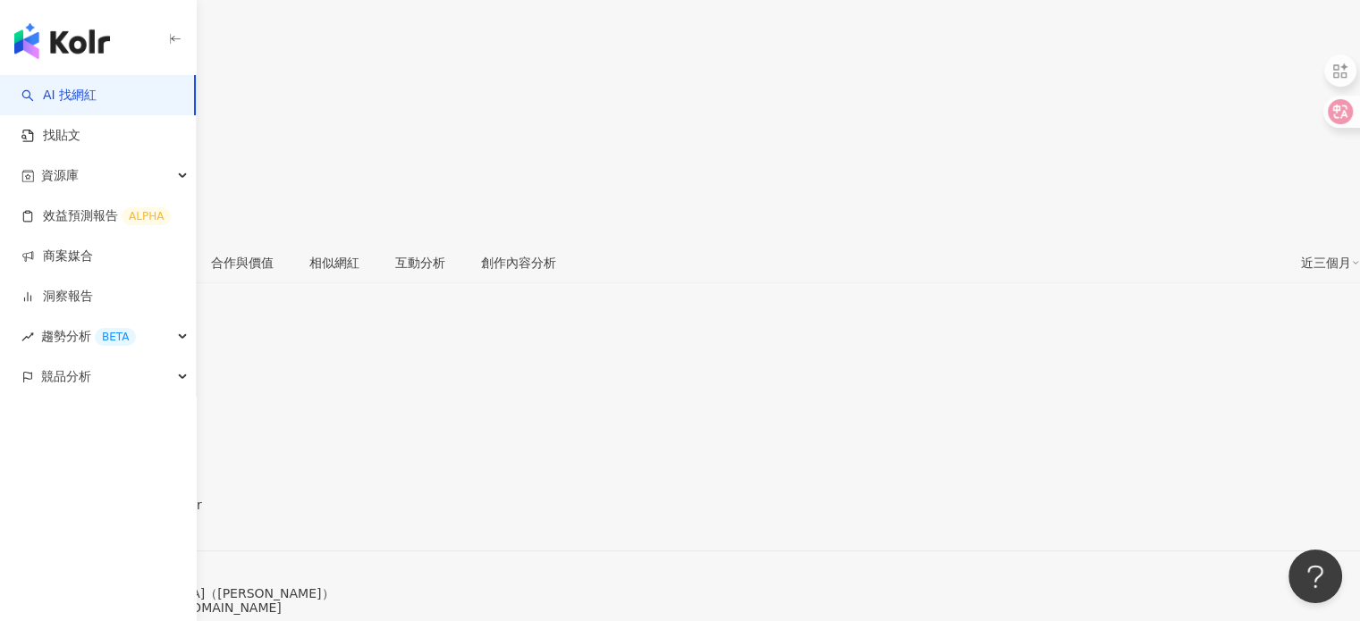
drag, startPoint x: 640, startPoint y: 298, endPoint x: 747, endPoint y: 327, distance: 111.3
copy div "女性 68.4%"
drag, startPoint x: 800, startPoint y: 299, endPoint x: 914, endPoint y: 308, distance: 114.8
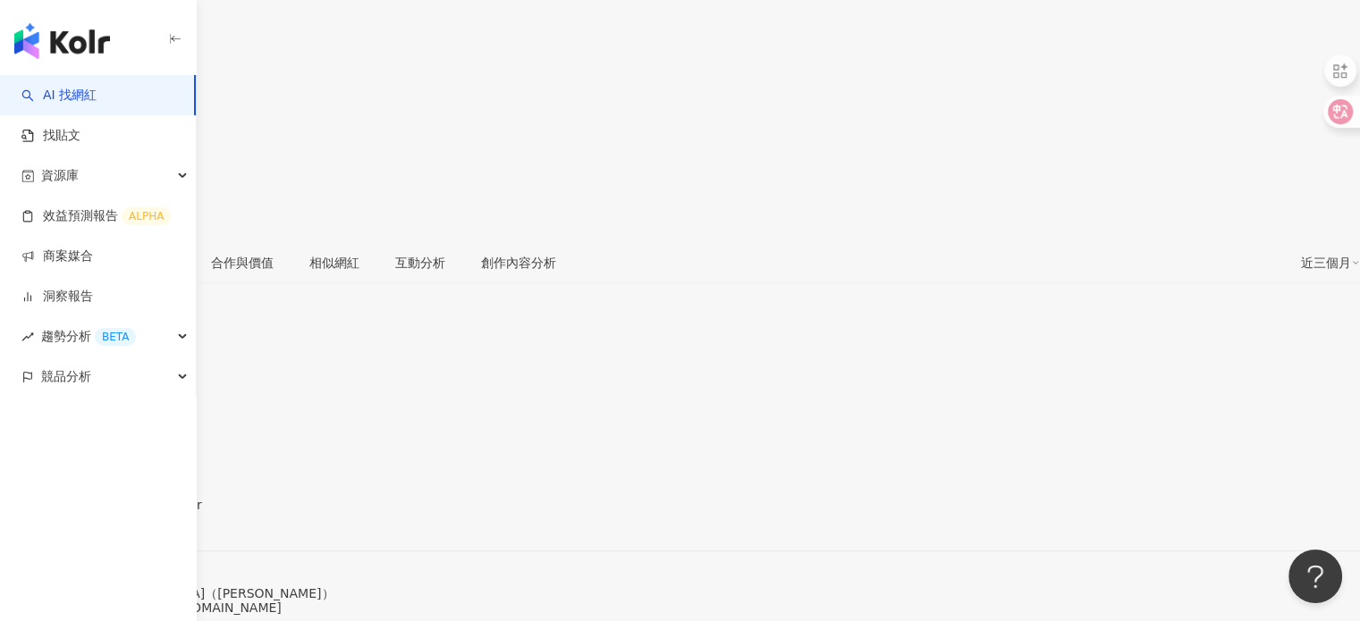
copy div "18-24 歲 60%"
click at [157, 513] on div "https://www.instagram.com/4yostar/" at bounding box center [87, 520] width 139 height 14
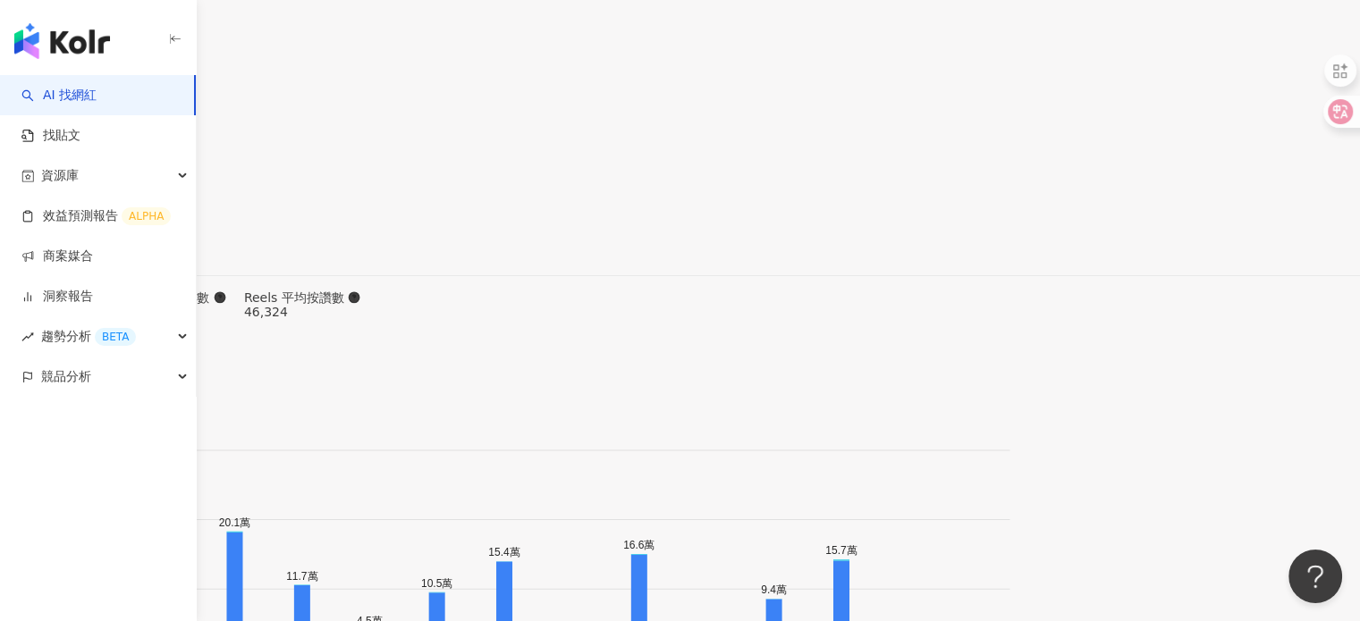
scroll to position [5989, 0]
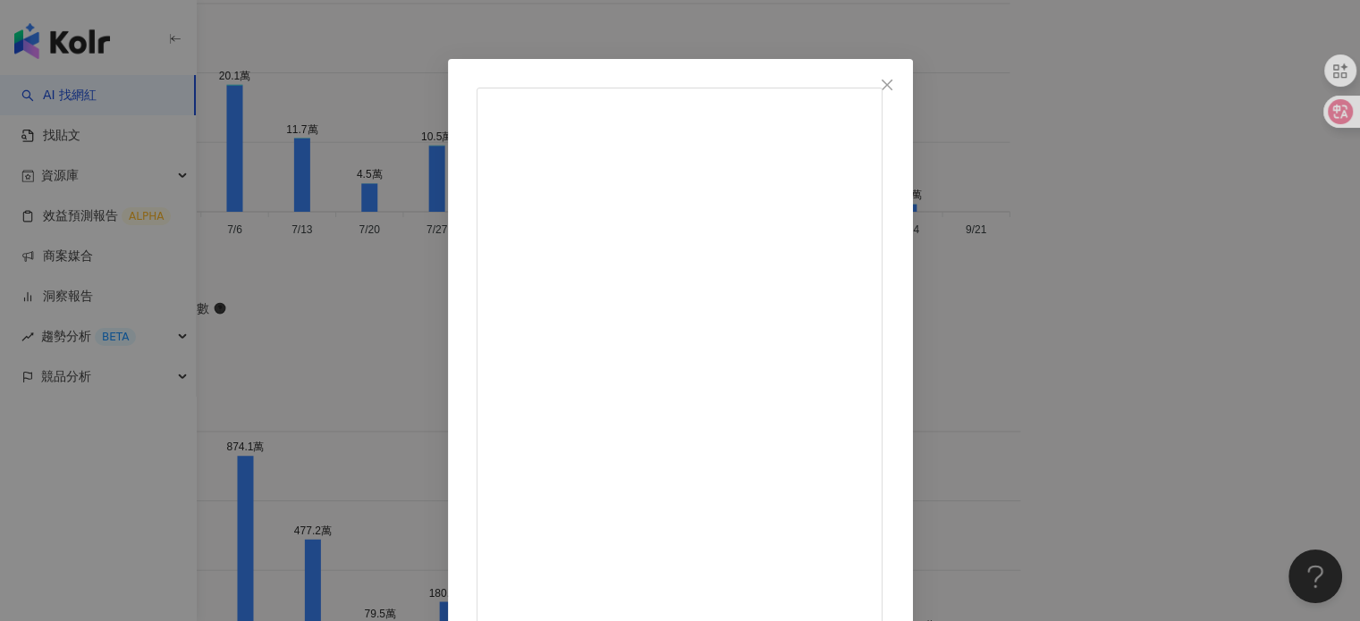
scroll to position [0, 0]
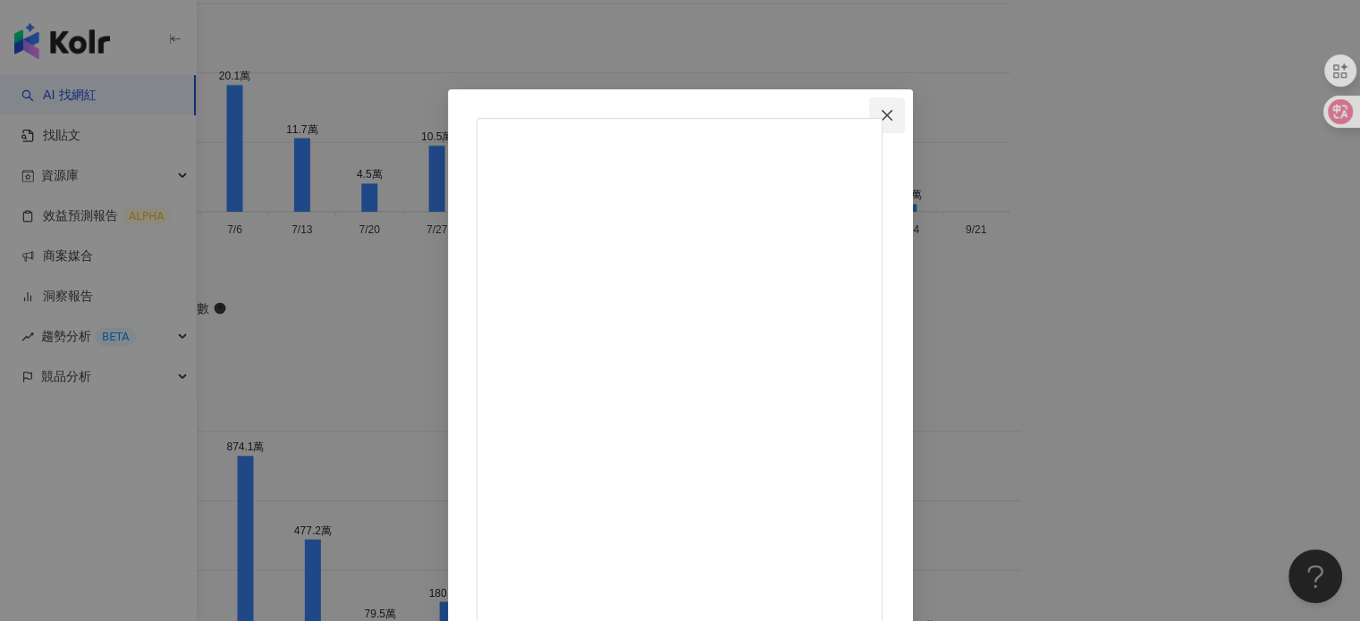
click at [894, 109] on icon "close" at bounding box center [887, 115] width 14 height 14
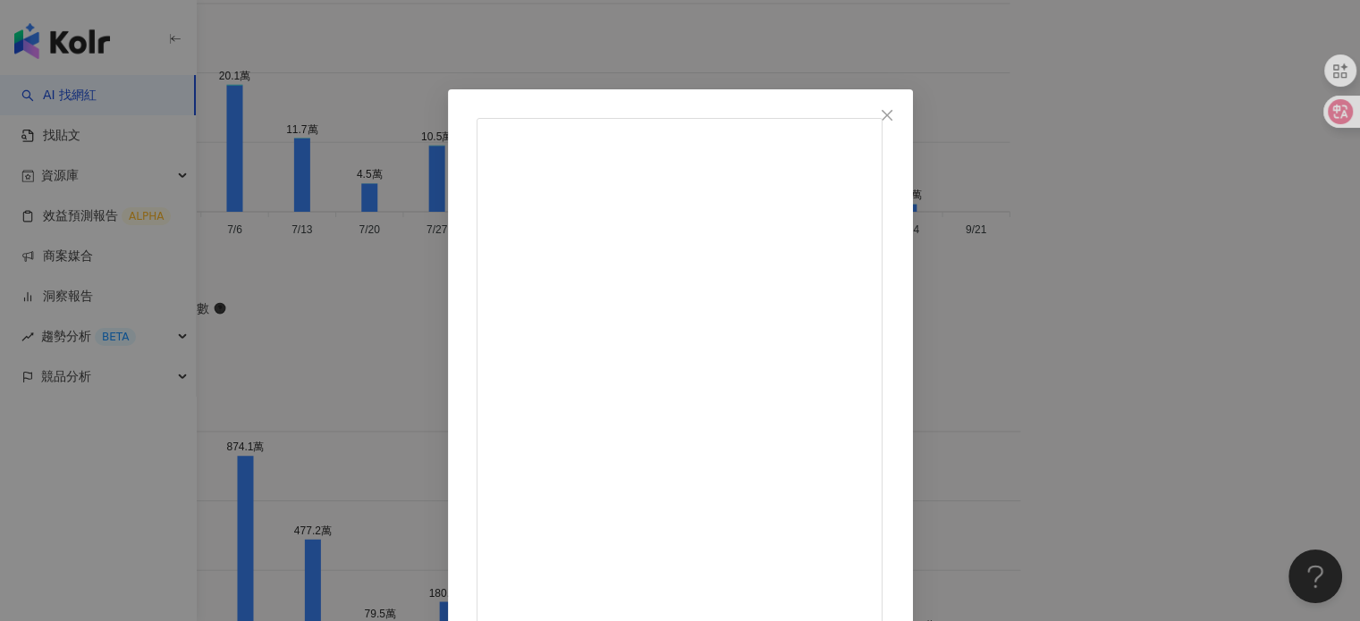
scroll to position [89, 0]
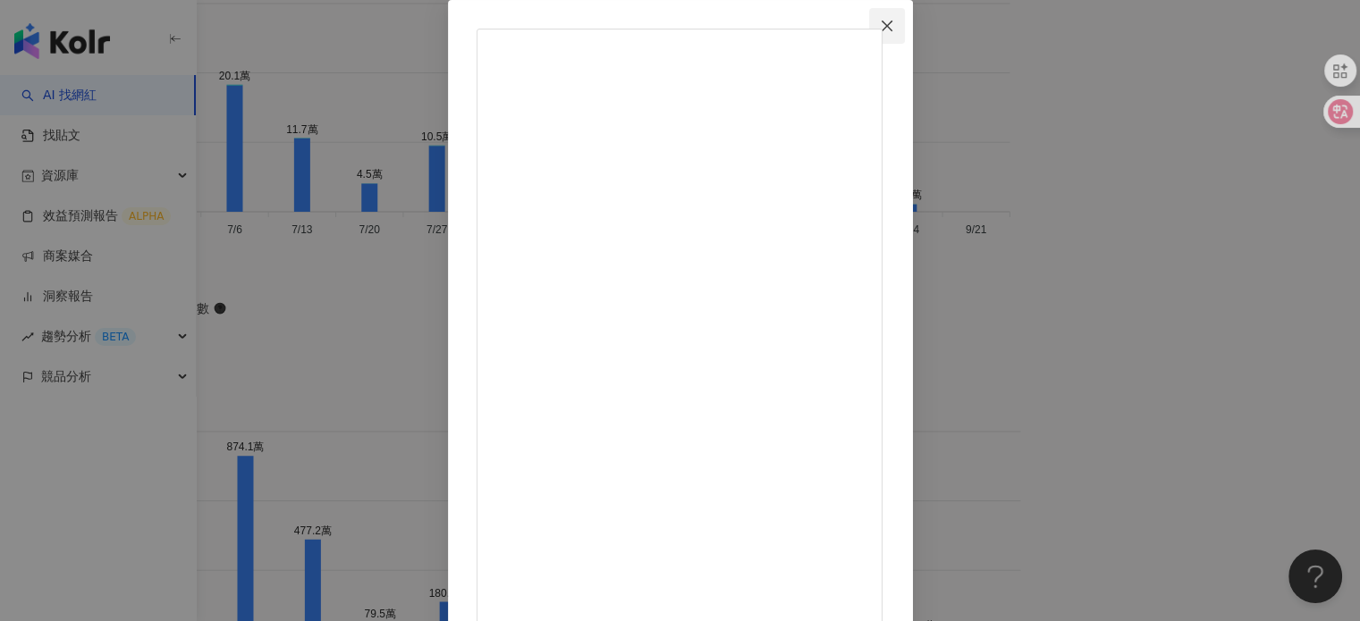
click at [905, 27] on span "Close" at bounding box center [887, 26] width 36 height 14
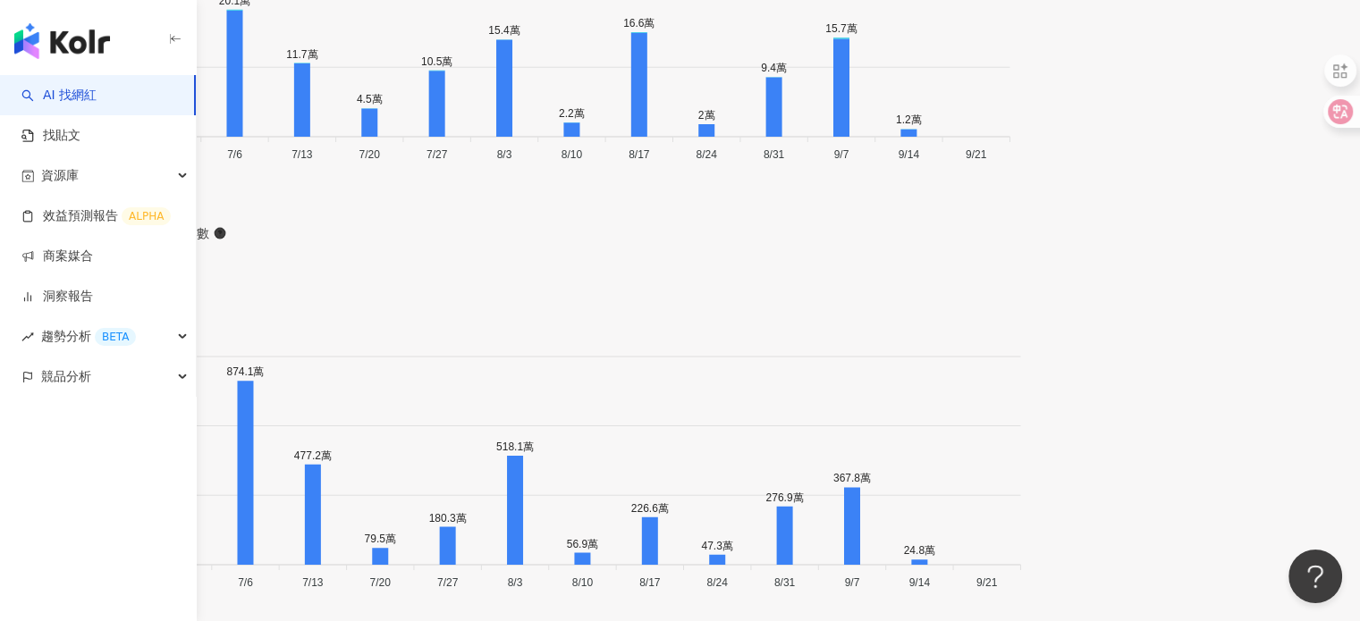
scroll to position [6168, 0]
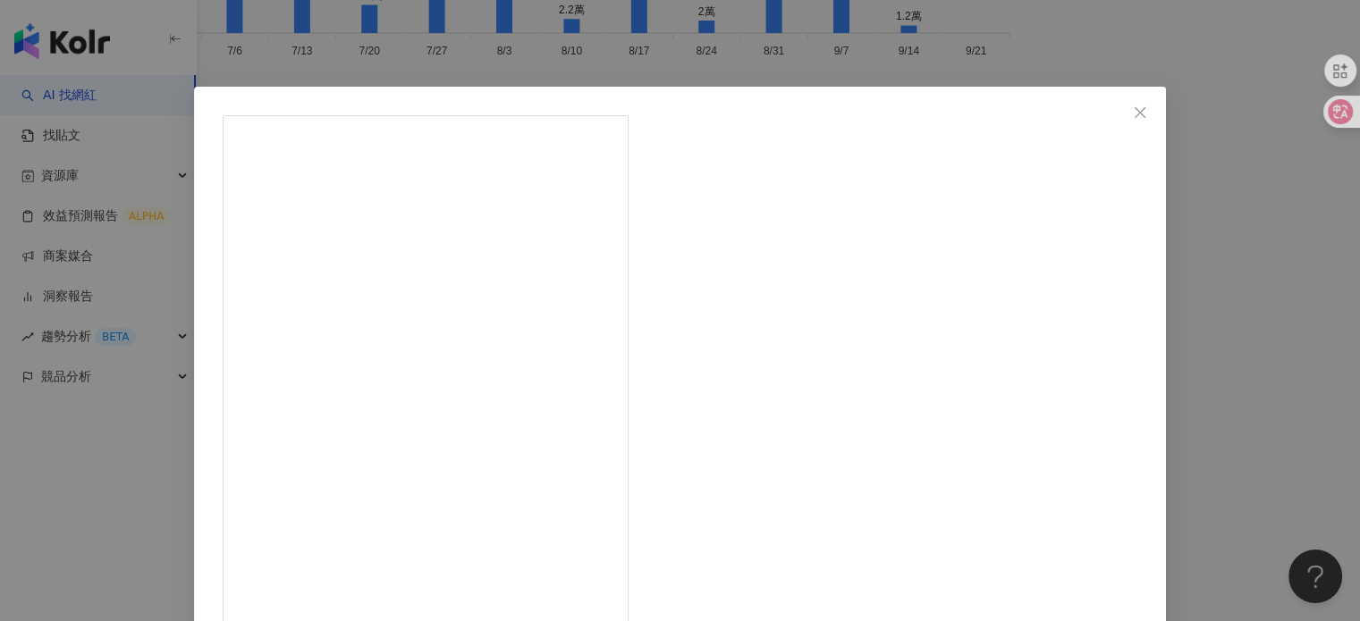
scroll to position [0, 0]
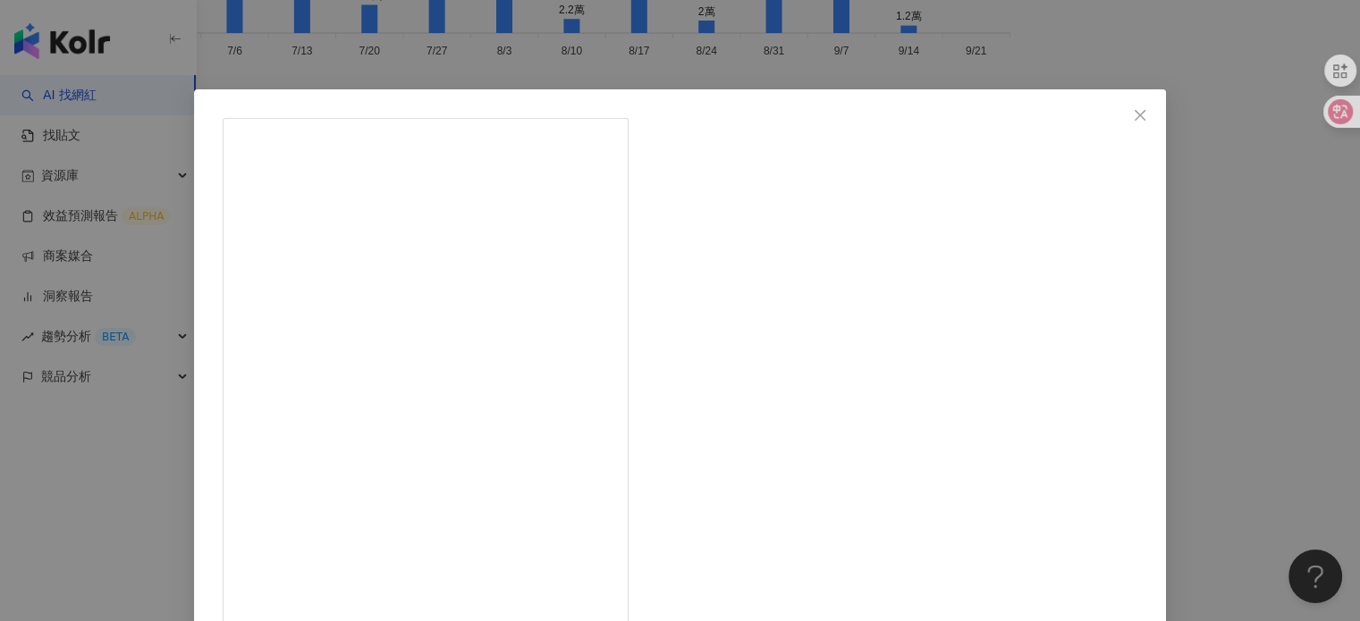
click at [1239, 121] on div "4yo 2025/8/6 本來只是來大稻埕看動力火車 結果直接變八點檔現場版XDD 動力火車一喊要攔車，黑幕一落下，苗可麗直接突襲開罵，全場觀眾大喊「罵！罵！…" at bounding box center [680, 310] width 1360 height 621
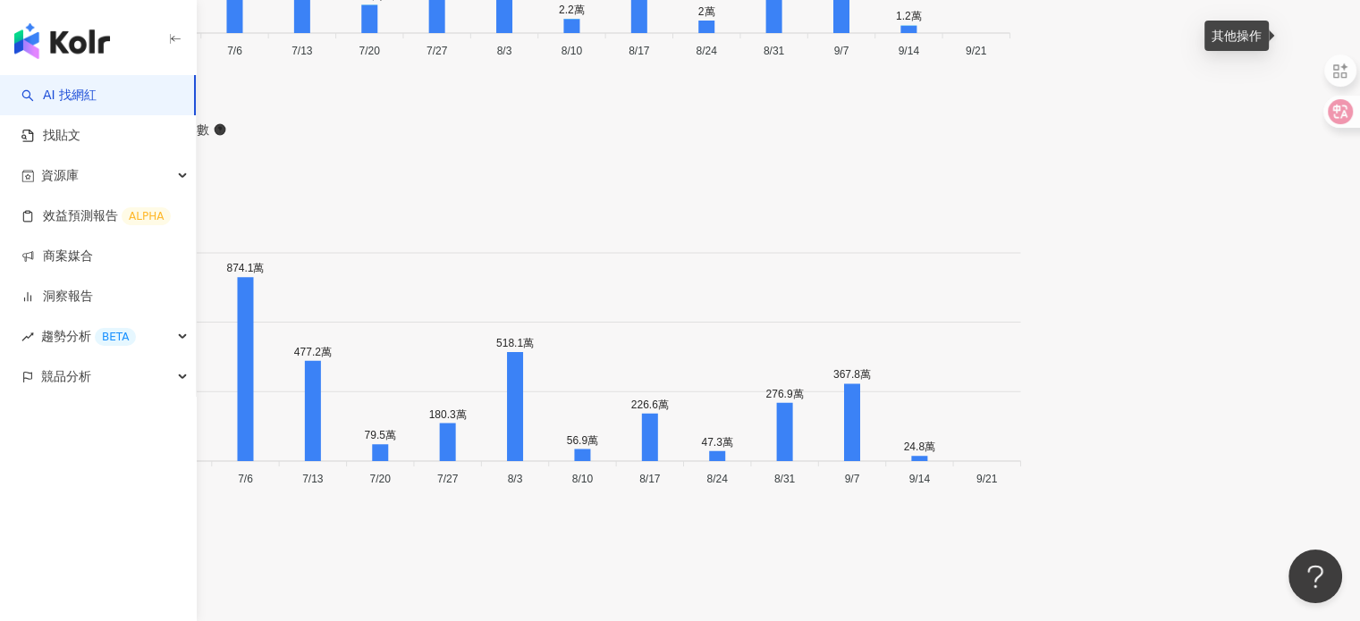
click at [1235, 76] on span "查看合作資訊" at bounding box center [1251, 79] width 100 height 20
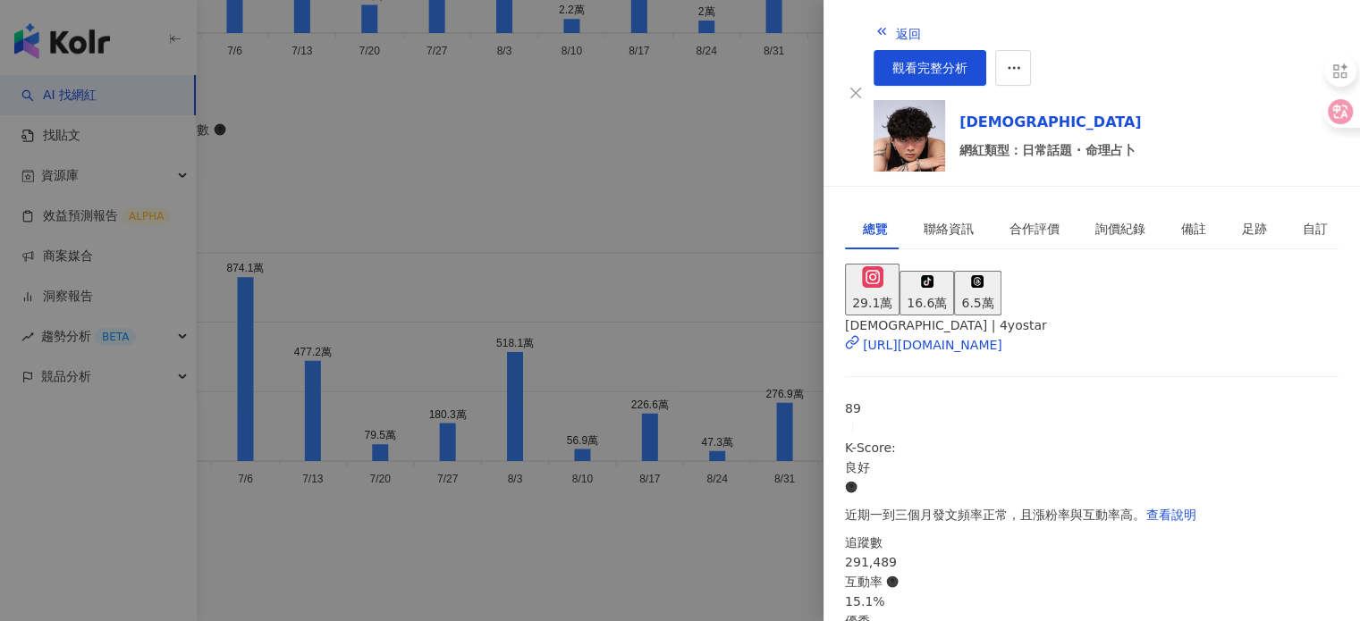
scroll to position [358, 0]
click at [941, 219] on div "聯絡資訊" at bounding box center [948, 229] width 50 height 20
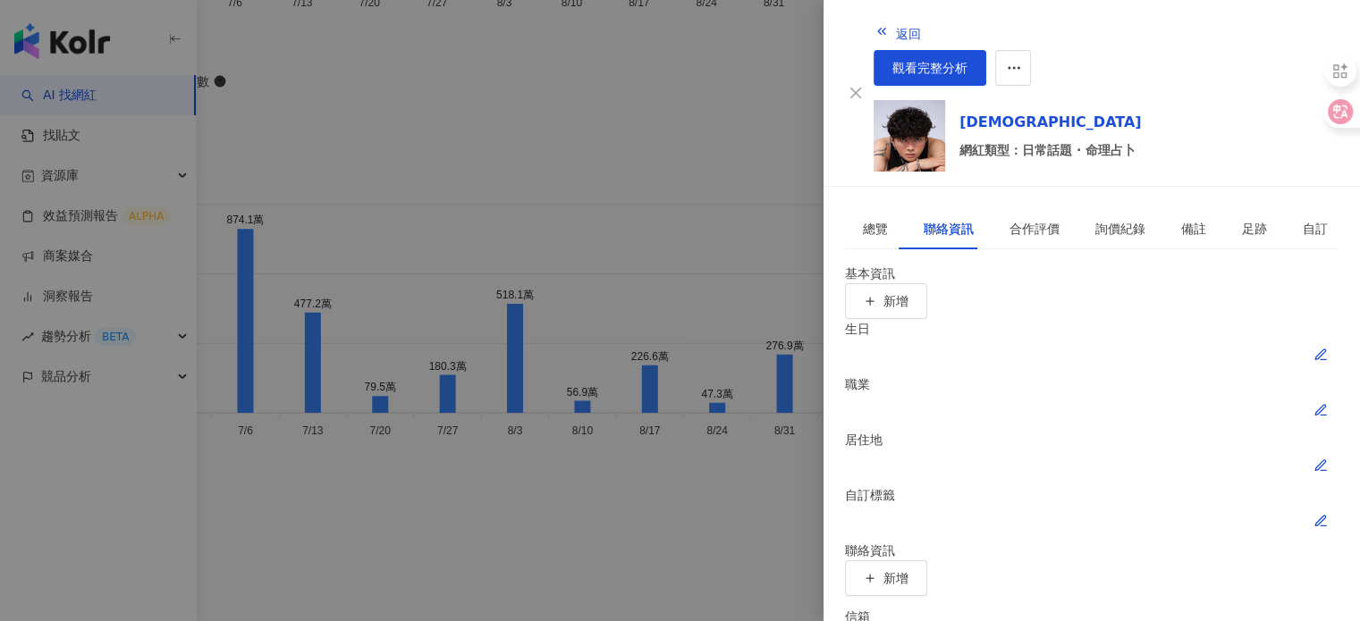
scroll to position [6258, 0]
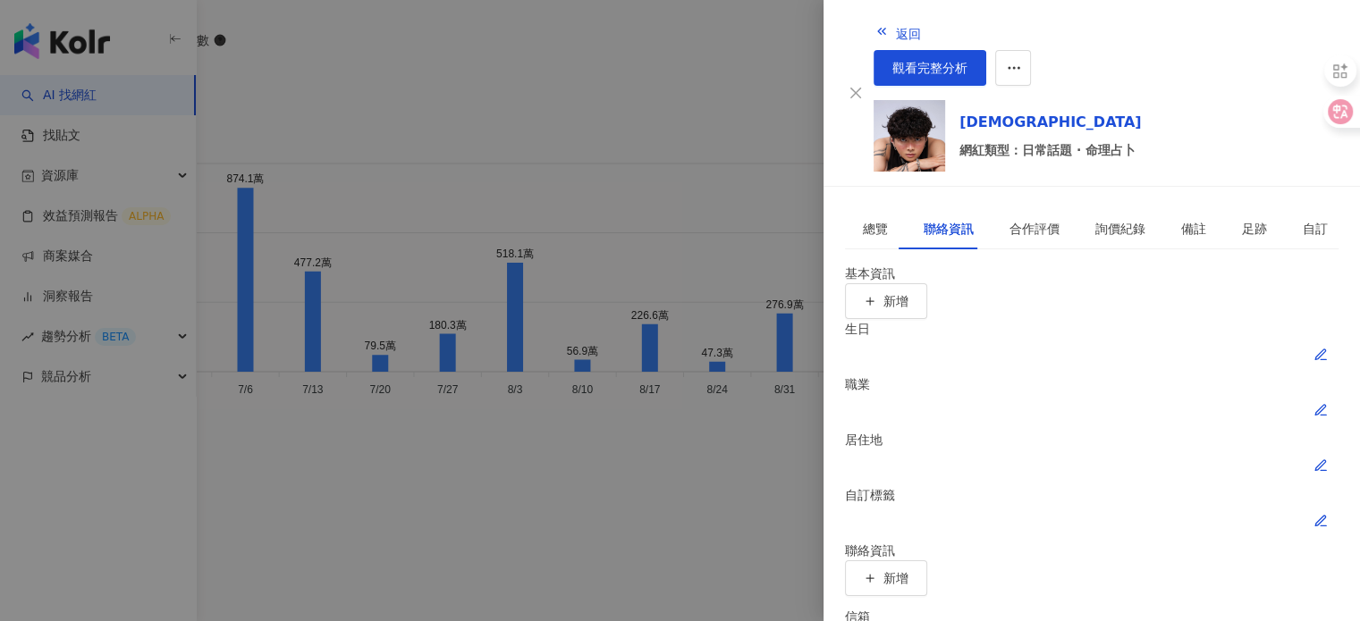
click at [968, 208] on div "聯絡資訊" at bounding box center [949, 228] width 86 height 41
click at [1009, 219] on div "合作評價" at bounding box center [1034, 229] width 50 height 20
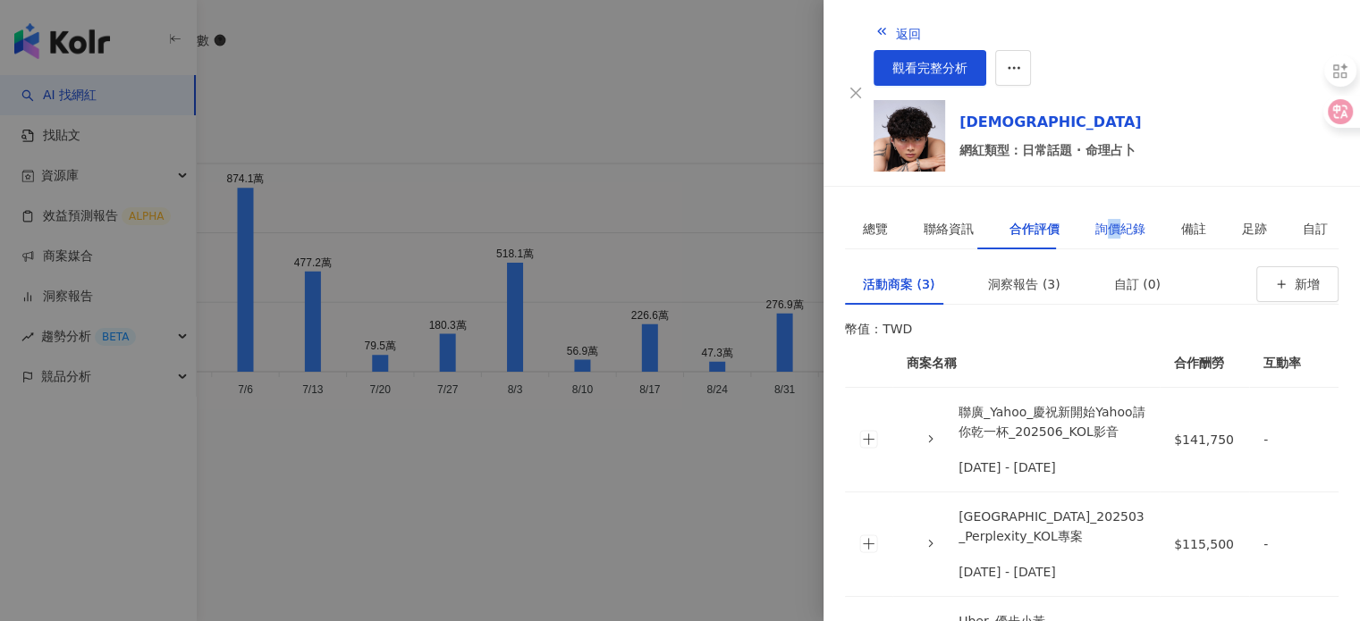
drag, startPoint x: 1087, startPoint y: 181, endPoint x: 1095, endPoint y: 189, distance: 11.4
click at [1095, 219] on div "詢價紀錄" at bounding box center [1120, 229] width 50 height 20
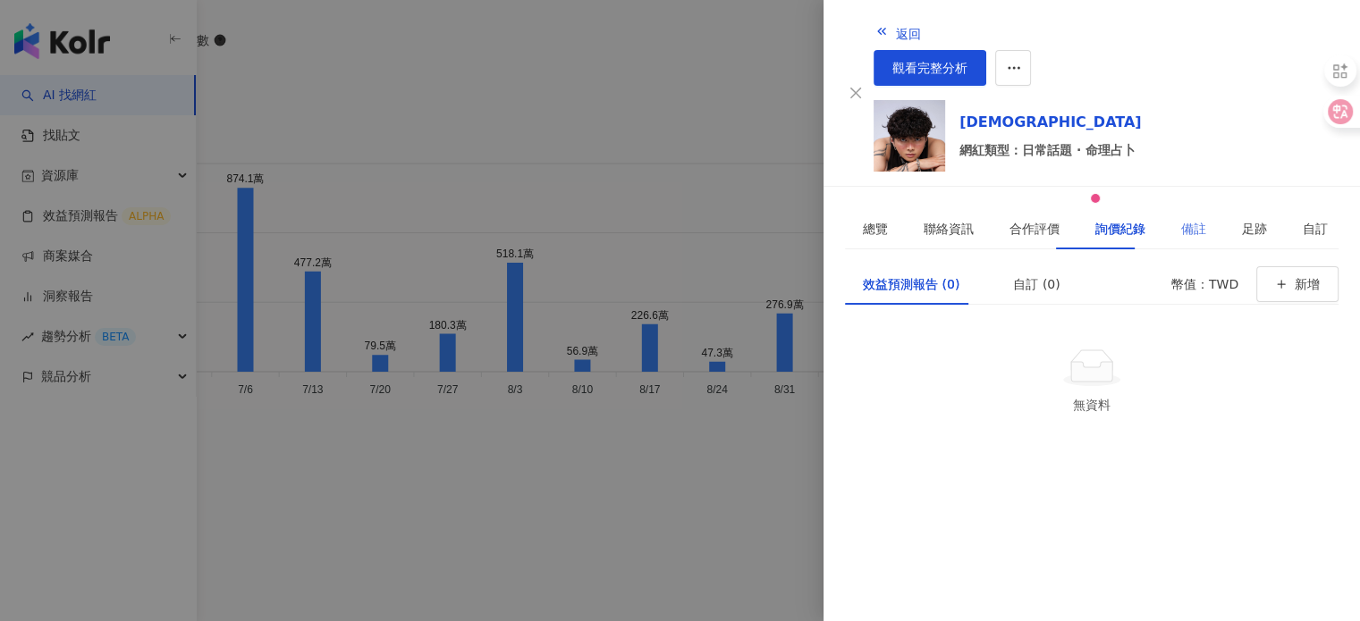
click at [1176, 208] on div "備註" at bounding box center [1193, 228] width 61 height 41
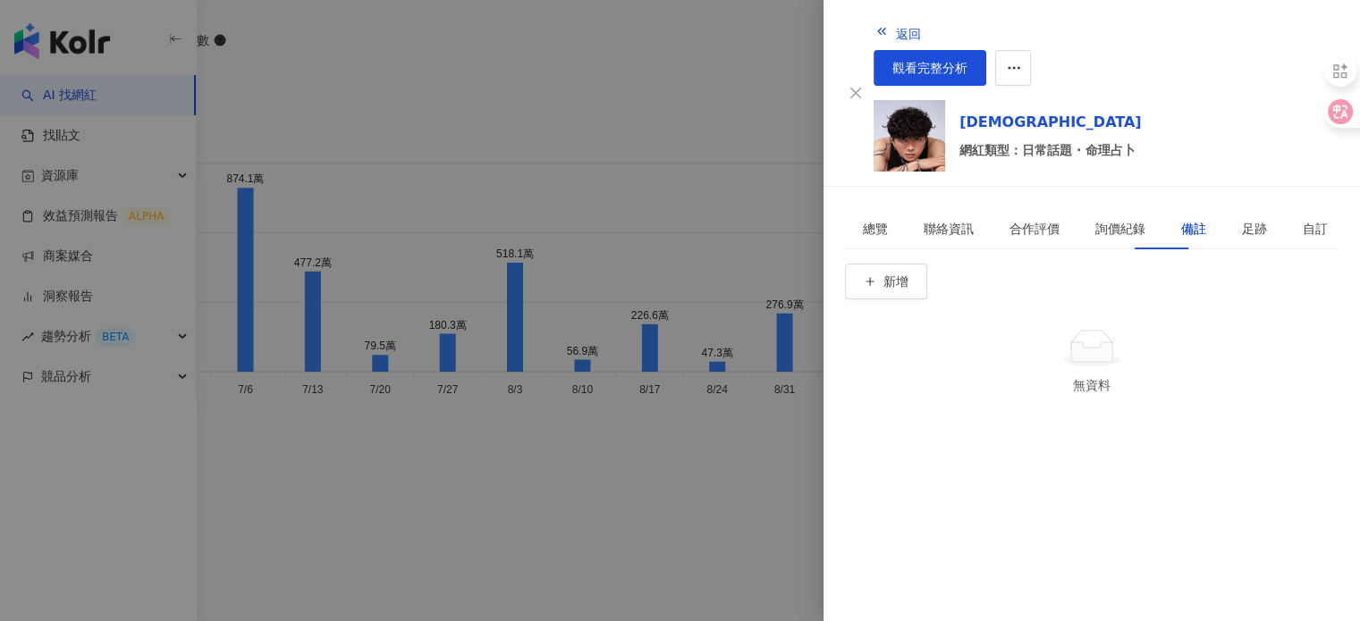
click at [764, 237] on div at bounding box center [680, 310] width 1360 height 621
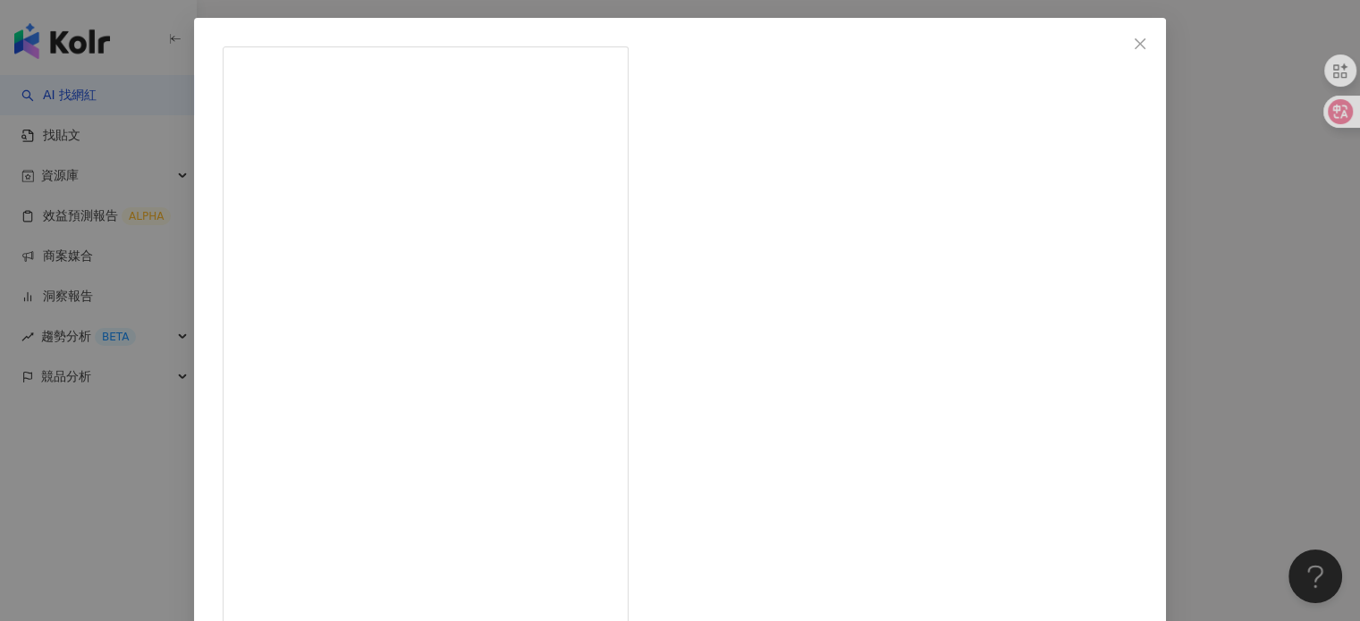
scroll to position [179, 0]
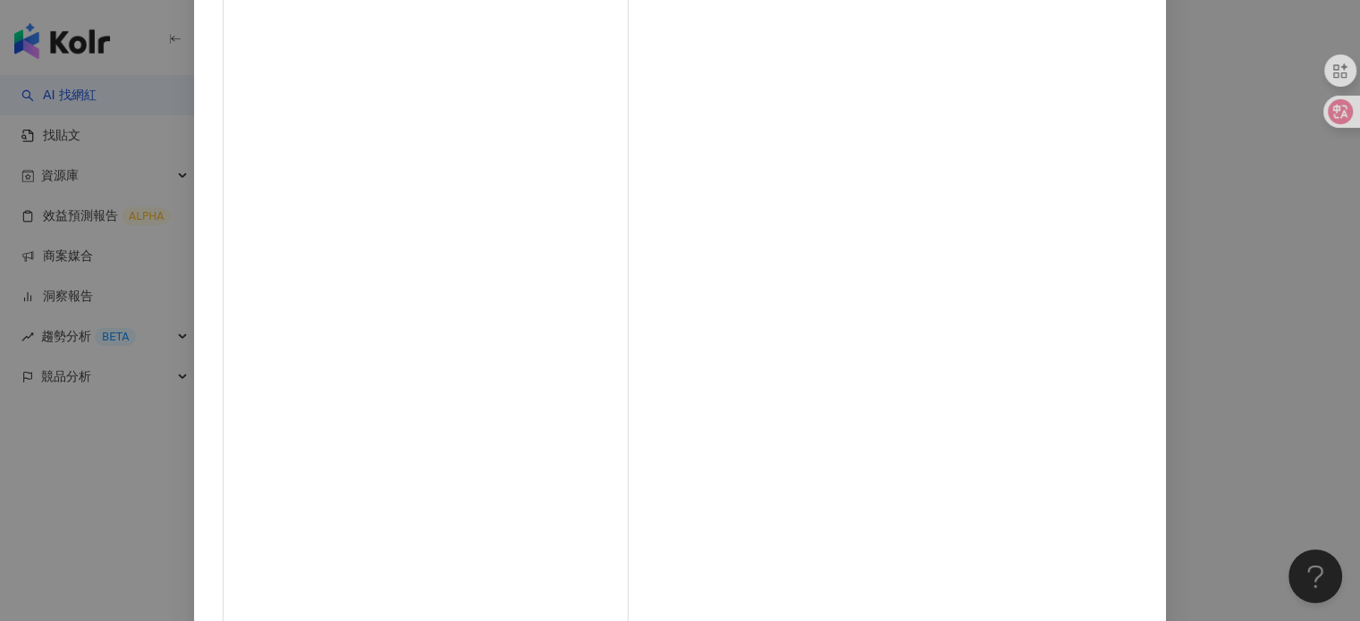
click at [1152, 239] on div "4yo 2025/8/6 本來只是來大稻埕看動力火車 結果直接變八點檔現場版XDD 動力火車一喊要攔車，黑幕一落下，苗可麗直接突襲開罵，全場觀眾大喊「罵！罵！…" at bounding box center [680, 310] width 1360 height 621
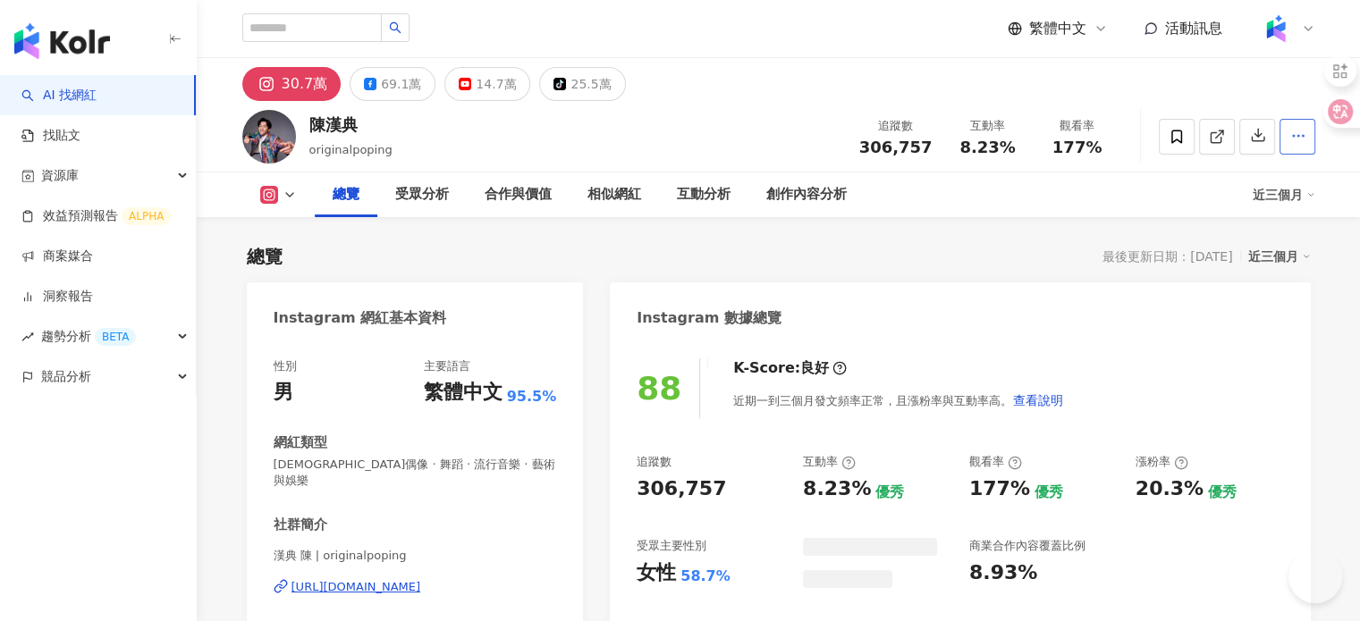
click at [1292, 126] on span "button" at bounding box center [1298, 135] width 16 height 19
click at [1279, 131] on button "button" at bounding box center [1297, 137] width 36 height 36
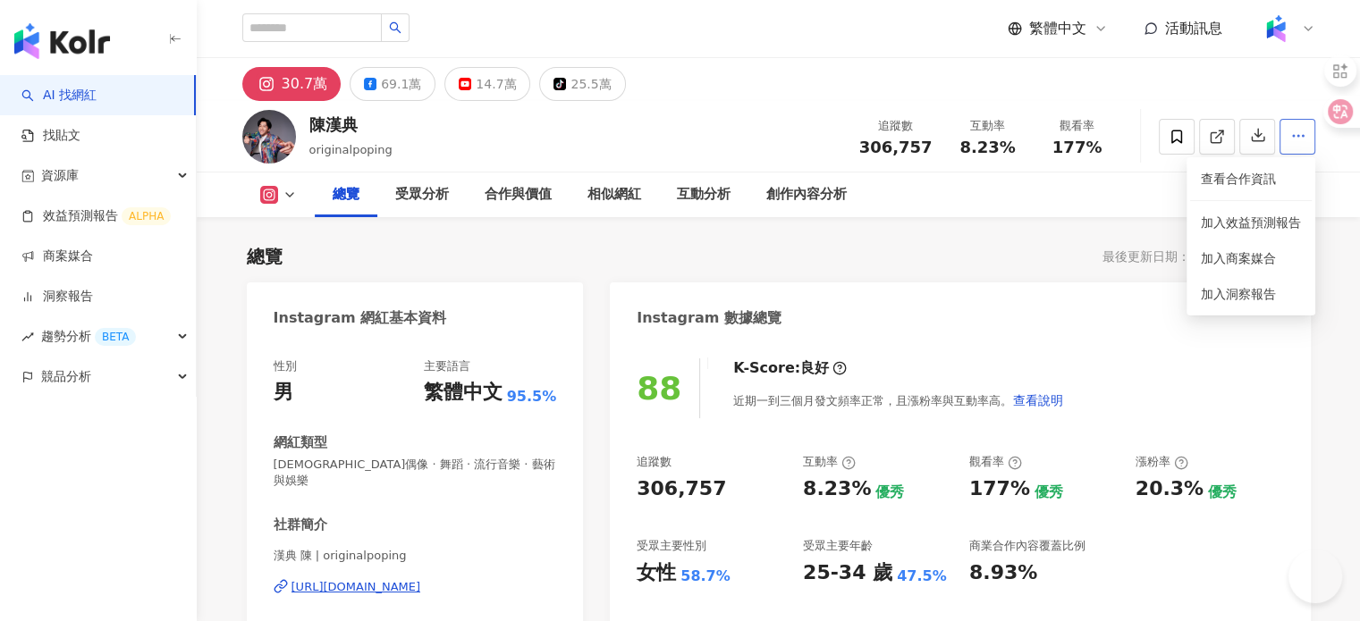
click at [1294, 135] on icon "button" at bounding box center [1298, 136] width 16 height 16
click at [1284, 149] on button "button" at bounding box center [1297, 137] width 36 height 36
click at [1262, 181] on div "近三個月" at bounding box center [1283, 195] width 63 height 29
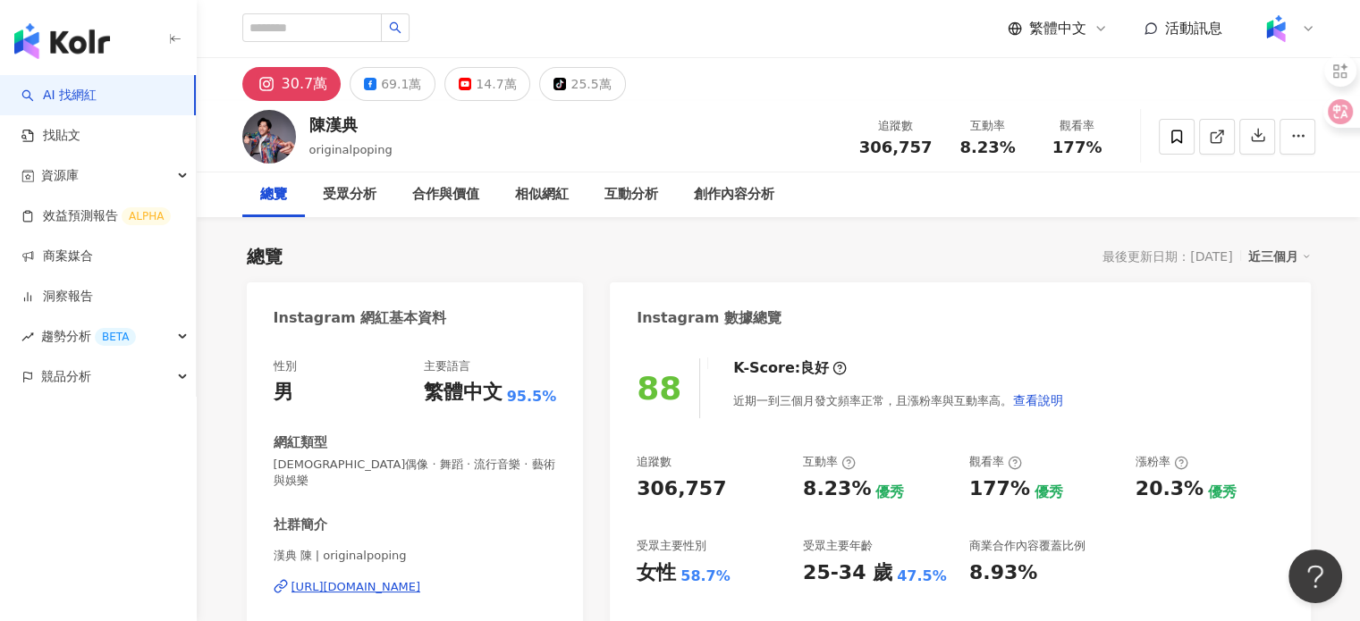
drag, startPoint x: 1284, startPoint y: 149, endPoint x: 1244, endPoint y: 178, distance: 48.6
click at [1285, 148] on button "button" at bounding box center [1297, 137] width 36 height 36
click at [1243, 181] on span "查看合作資訊" at bounding box center [1251, 179] width 100 height 20
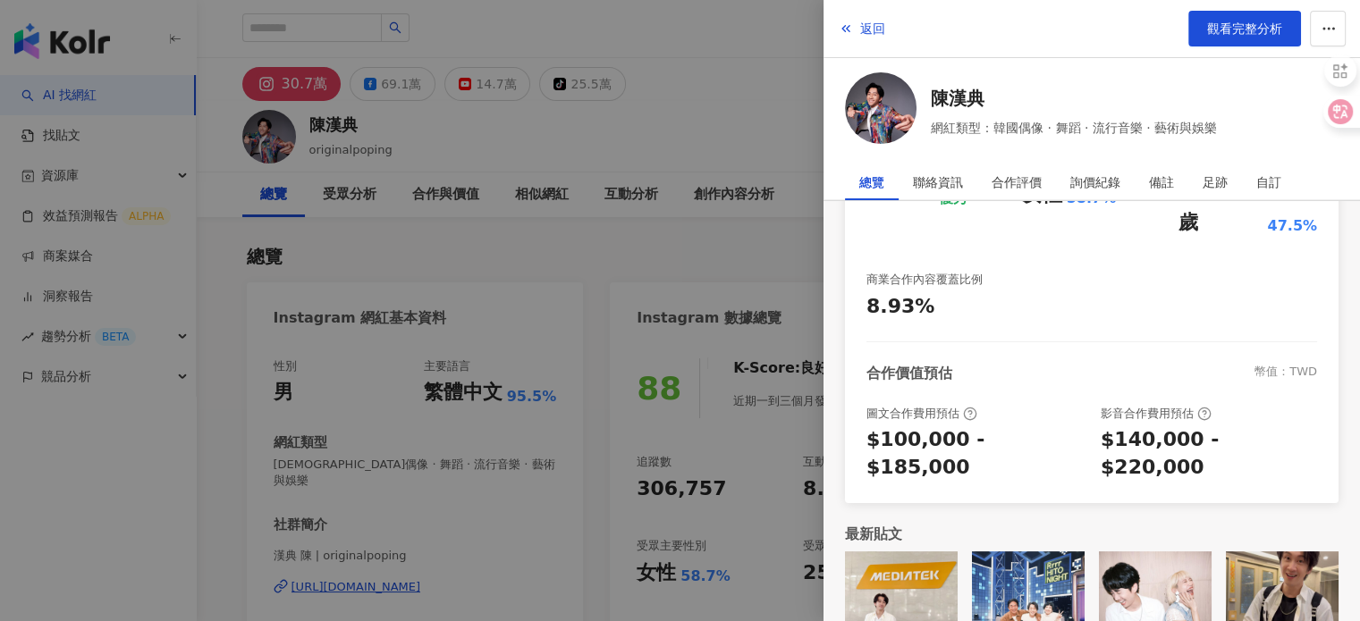
scroll to position [405, 0]
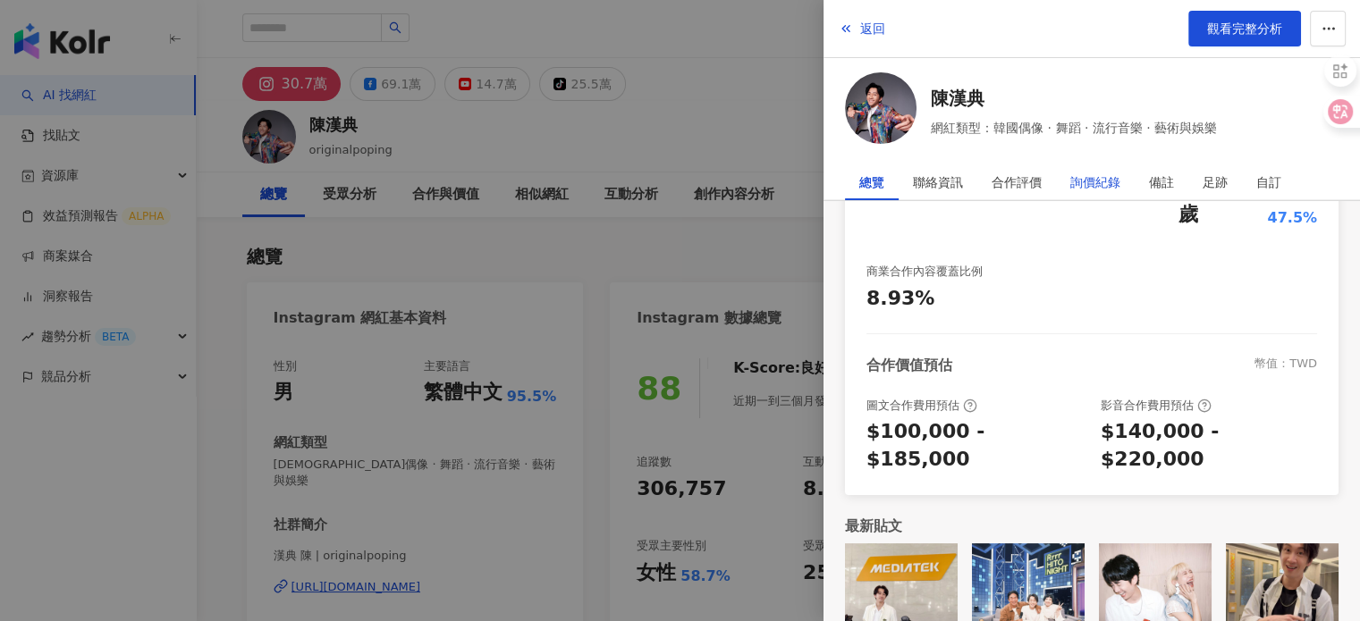
click at [1088, 168] on div "詢價紀錄" at bounding box center [1095, 182] width 50 height 36
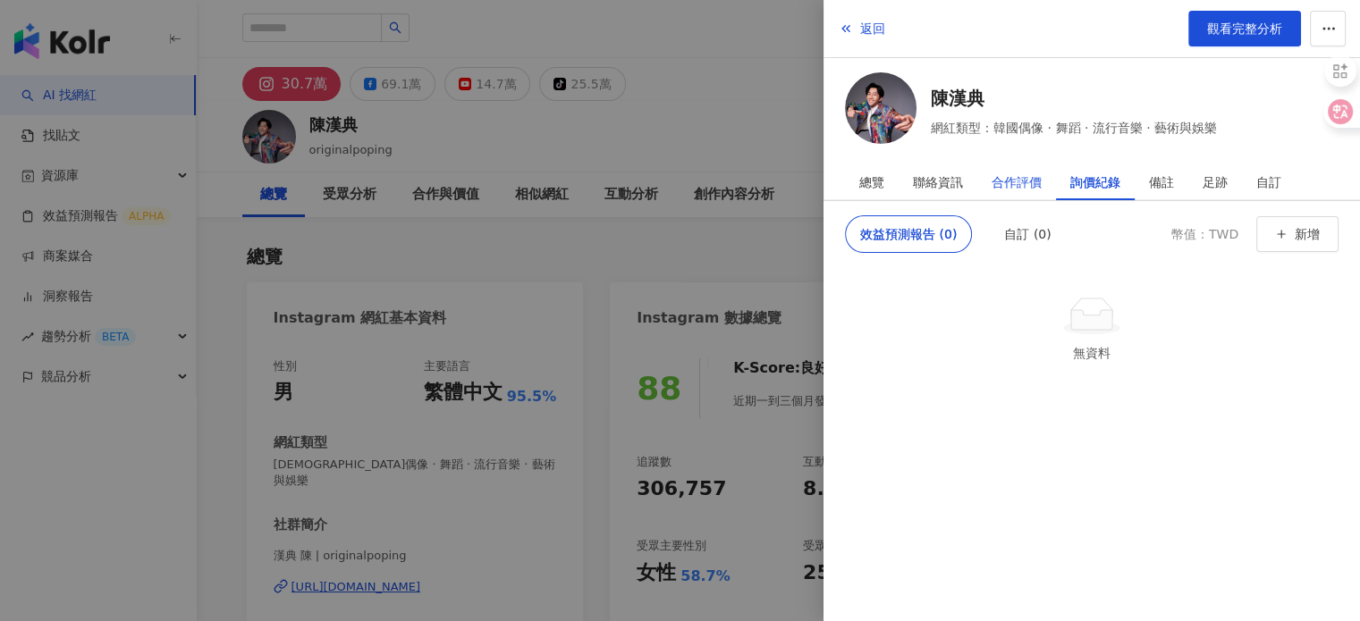
click at [1016, 186] on div "合作評價" at bounding box center [1016, 182] width 50 height 36
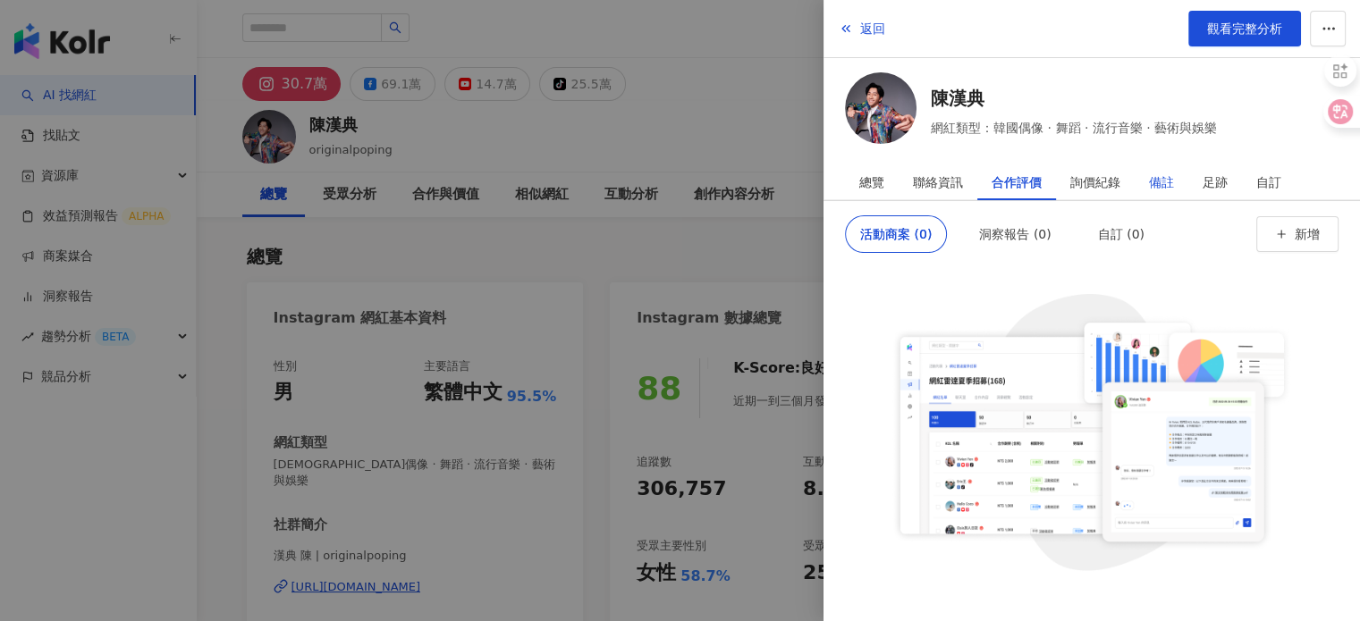
click at [1161, 174] on div "備註" at bounding box center [1161, 182] width 25 height 36
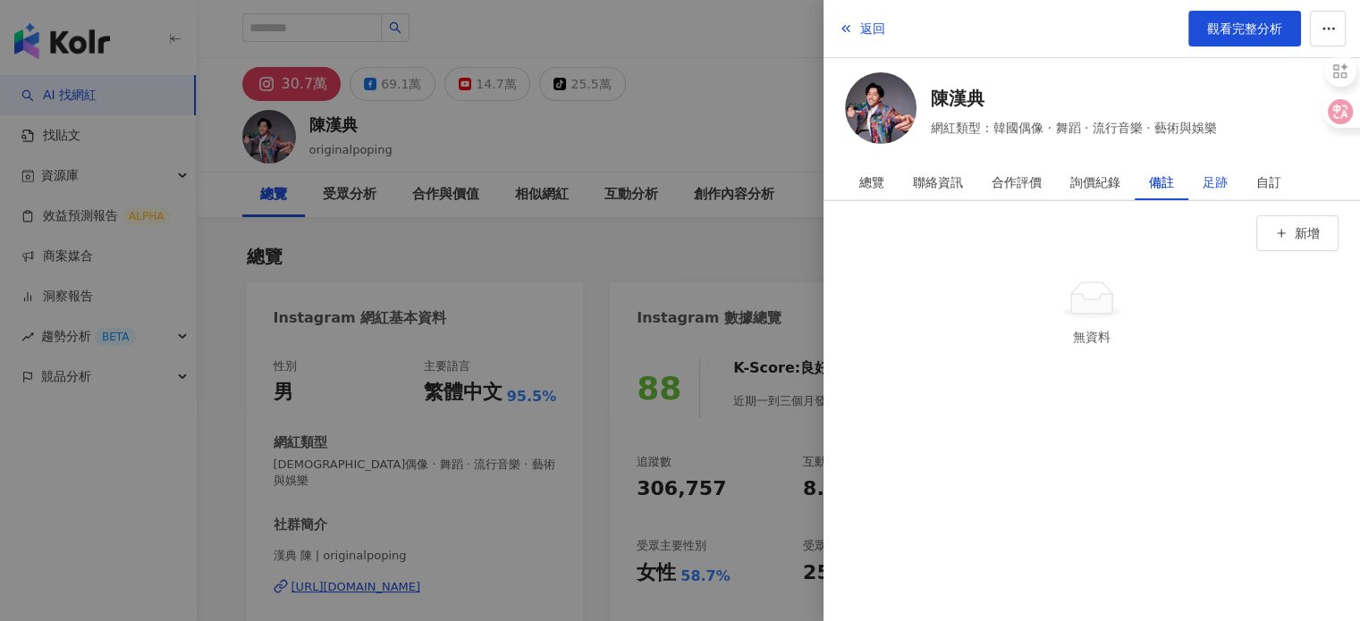
click at [1218, 183] on div "足跡" at bounding box center [1214, 182] width 25 height 36
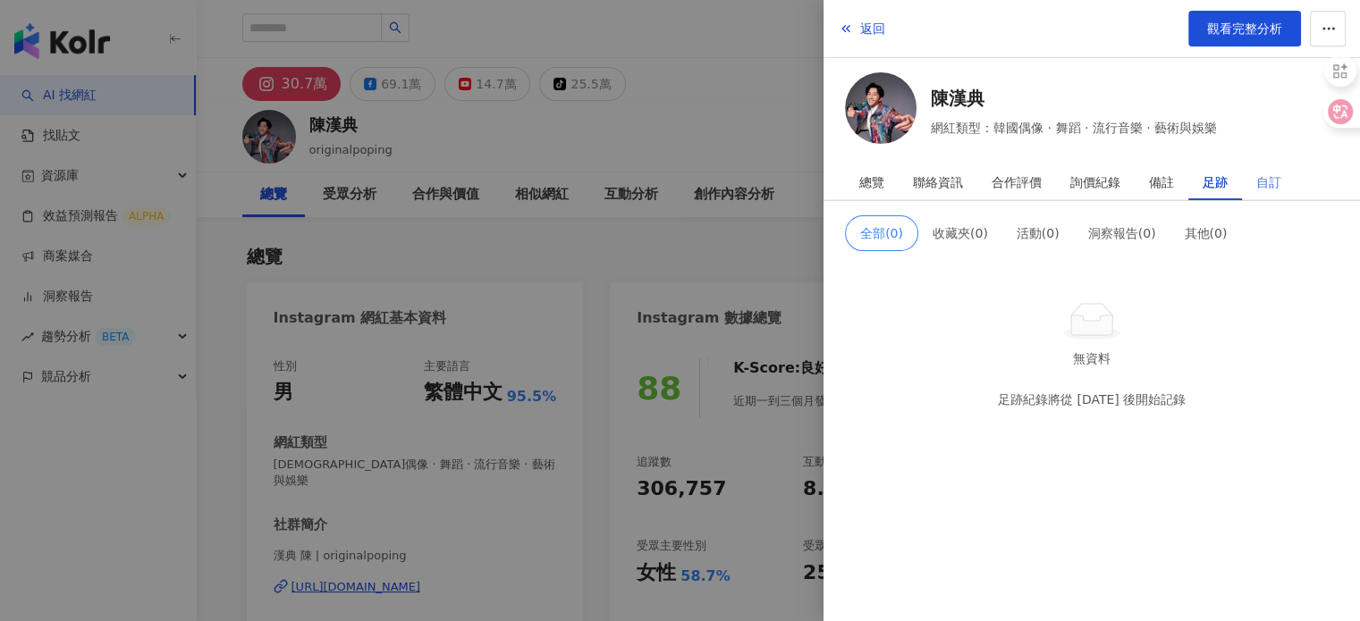
click at [1252, 177] on div "自訂" at bounding box center [1269, 182] width 54 height 36
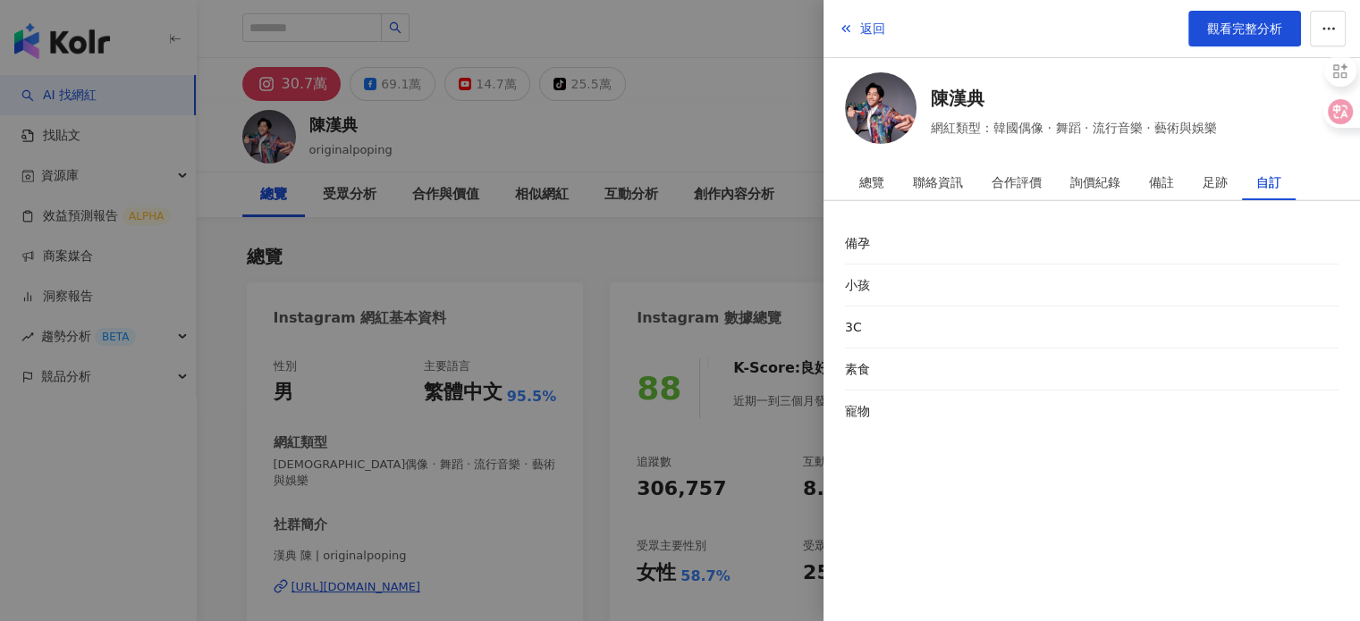
click at [758, 235] on div at bounding box center [680, 310] width 1360 height 621
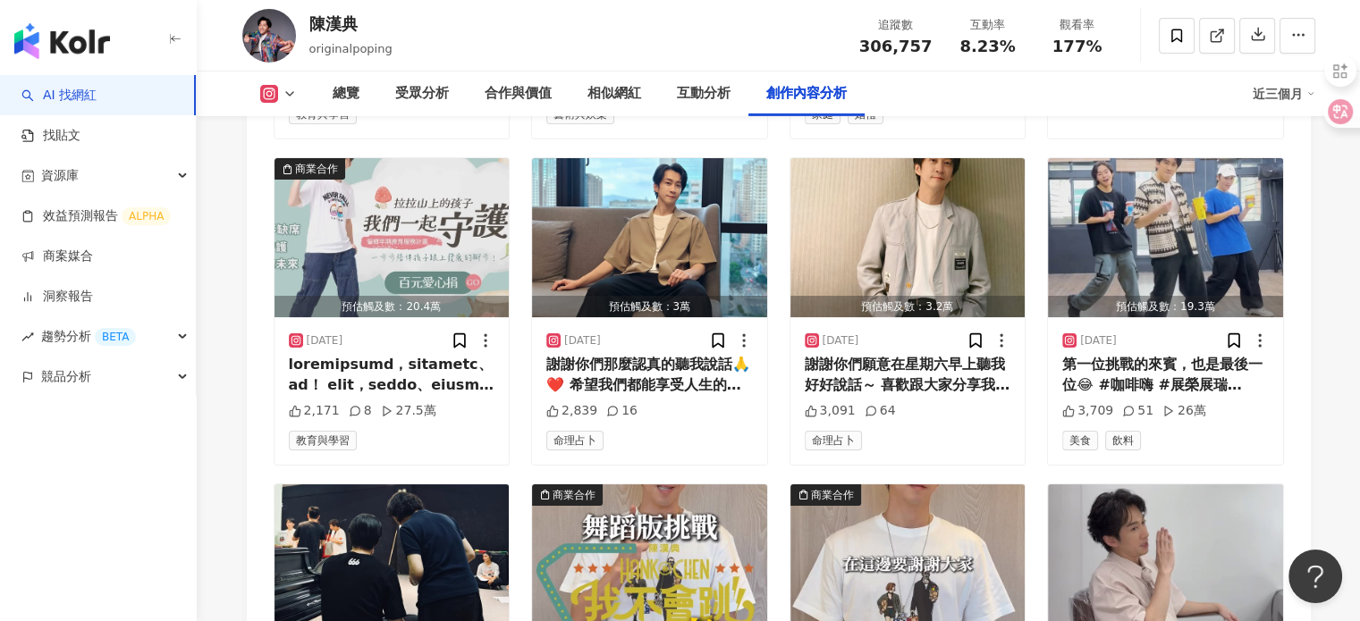
scroll to position [6079, 0]
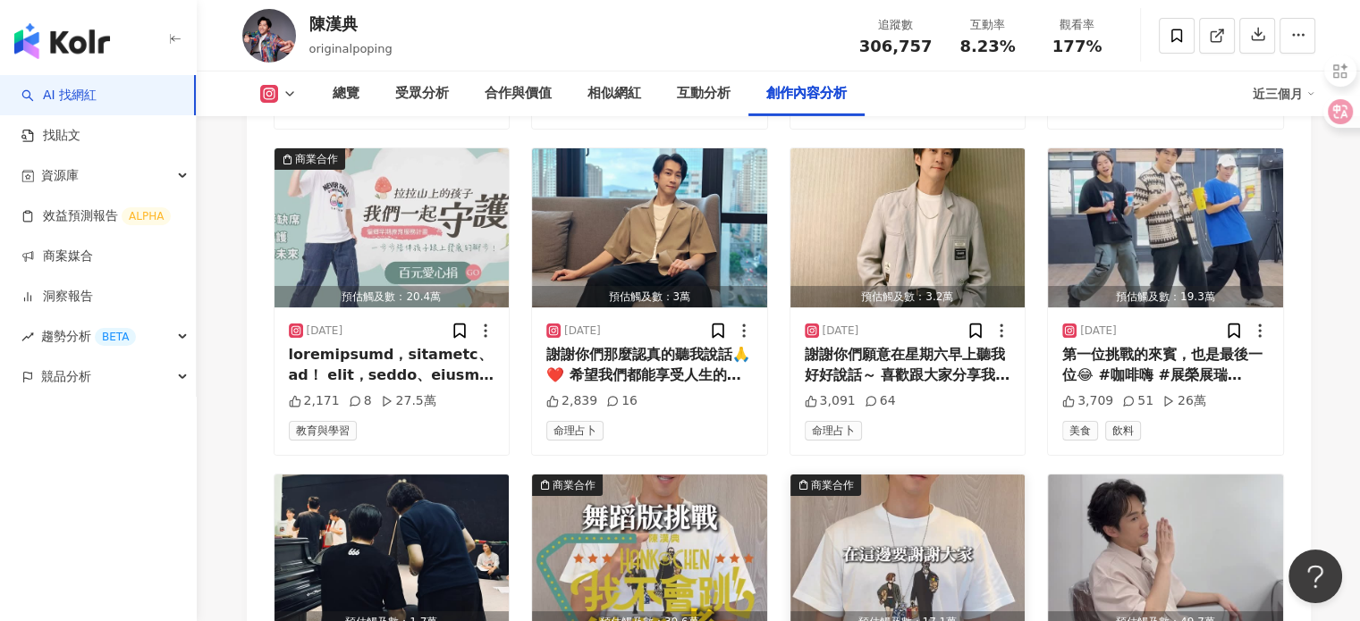
click at [959, 475] on img "button" at bounding box center [907, 554] width 235 height 159
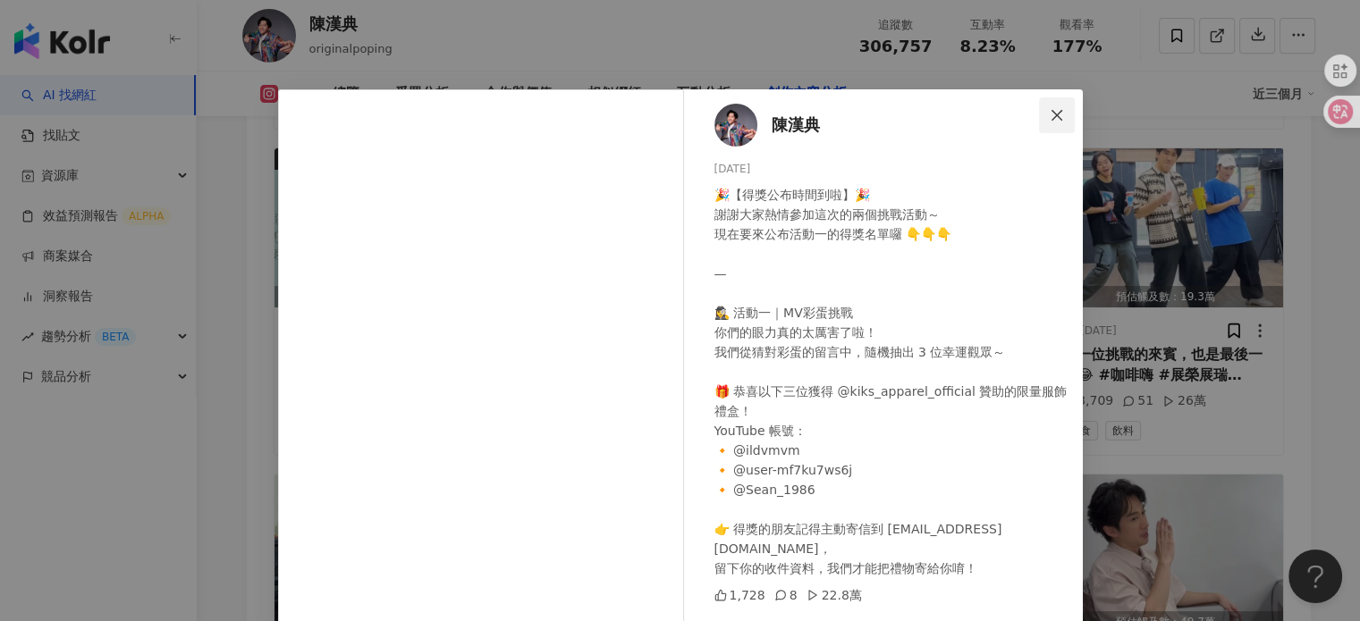
click at [1066, 103] on button "Close" at bounding box center [1057, 115] width 36 height 36
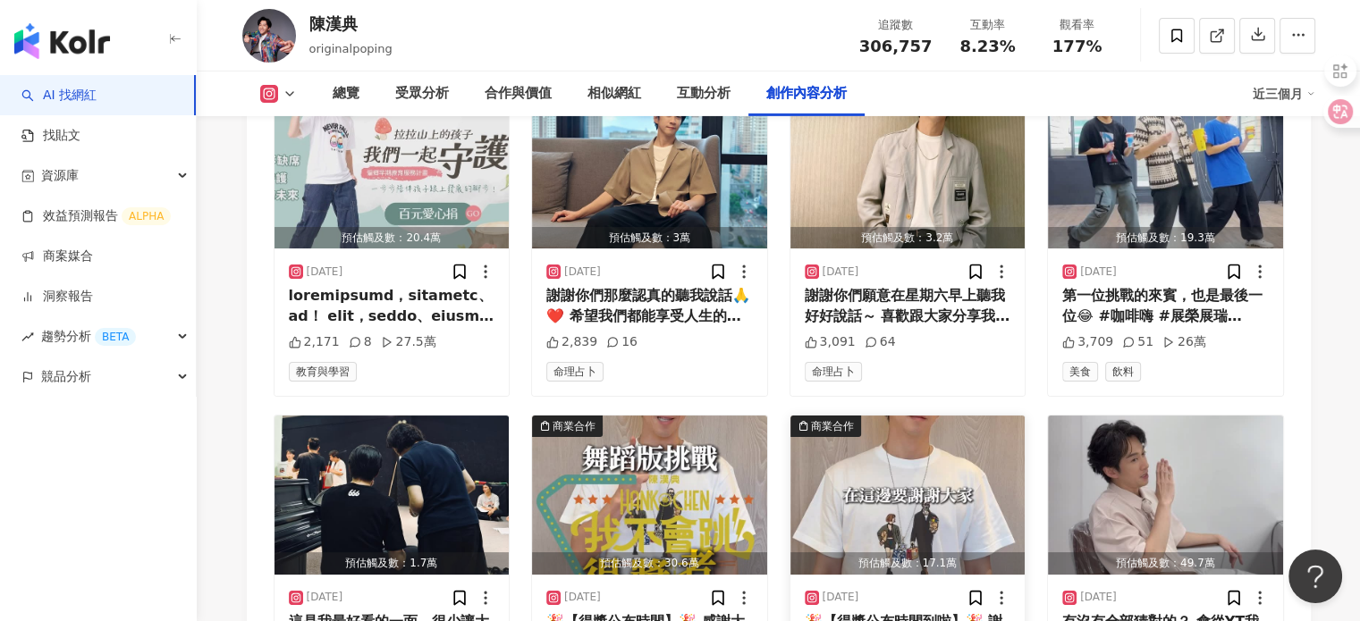
scroll to position [6258, 0]
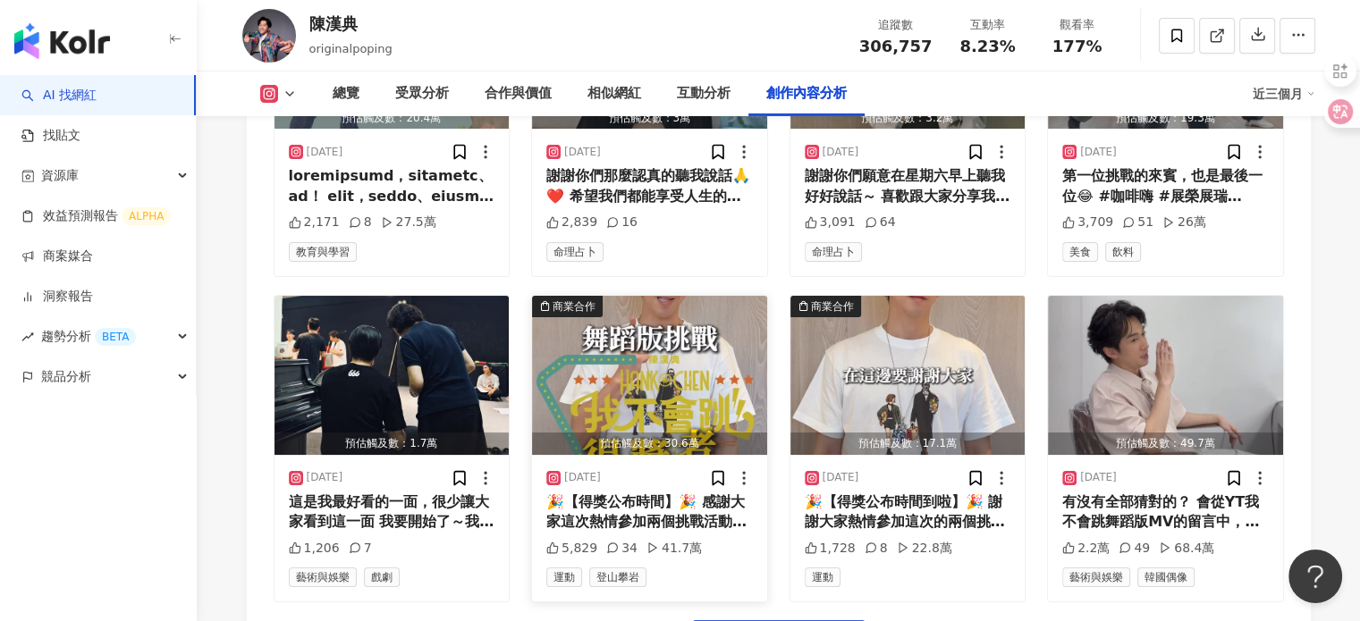
click at [710, 296] on img "button" at bounding box center [649, 375] width 235 height 159
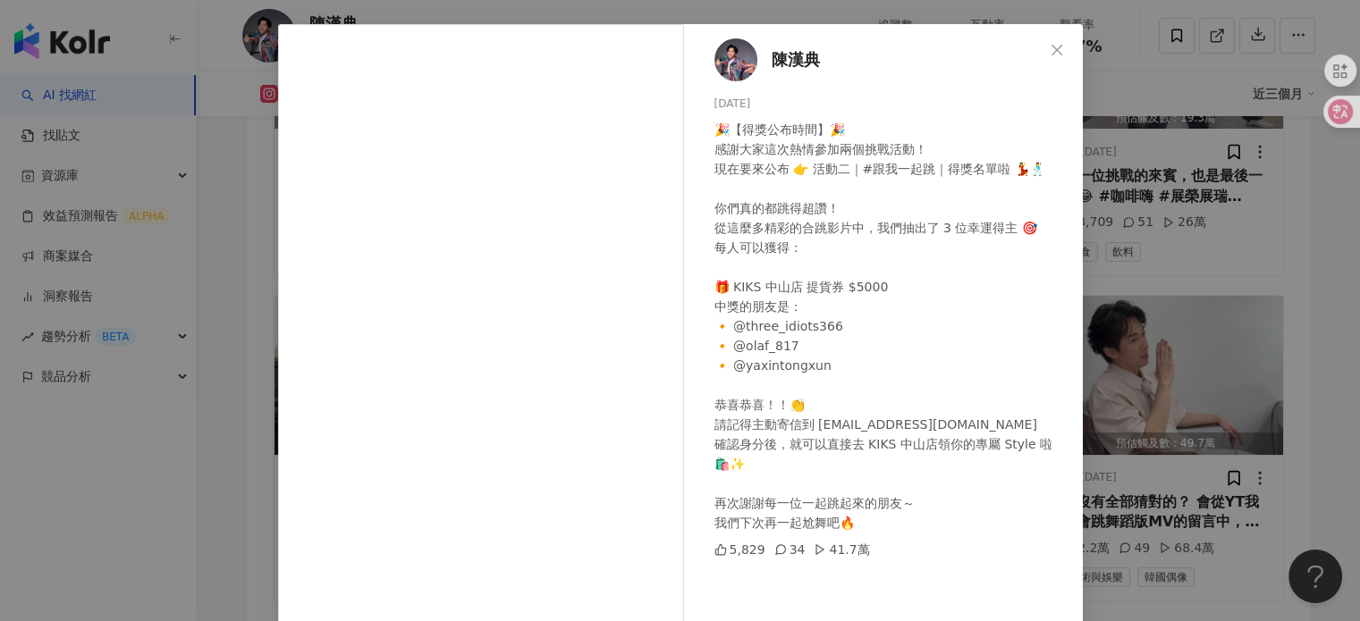
scroll to position [89, 0]
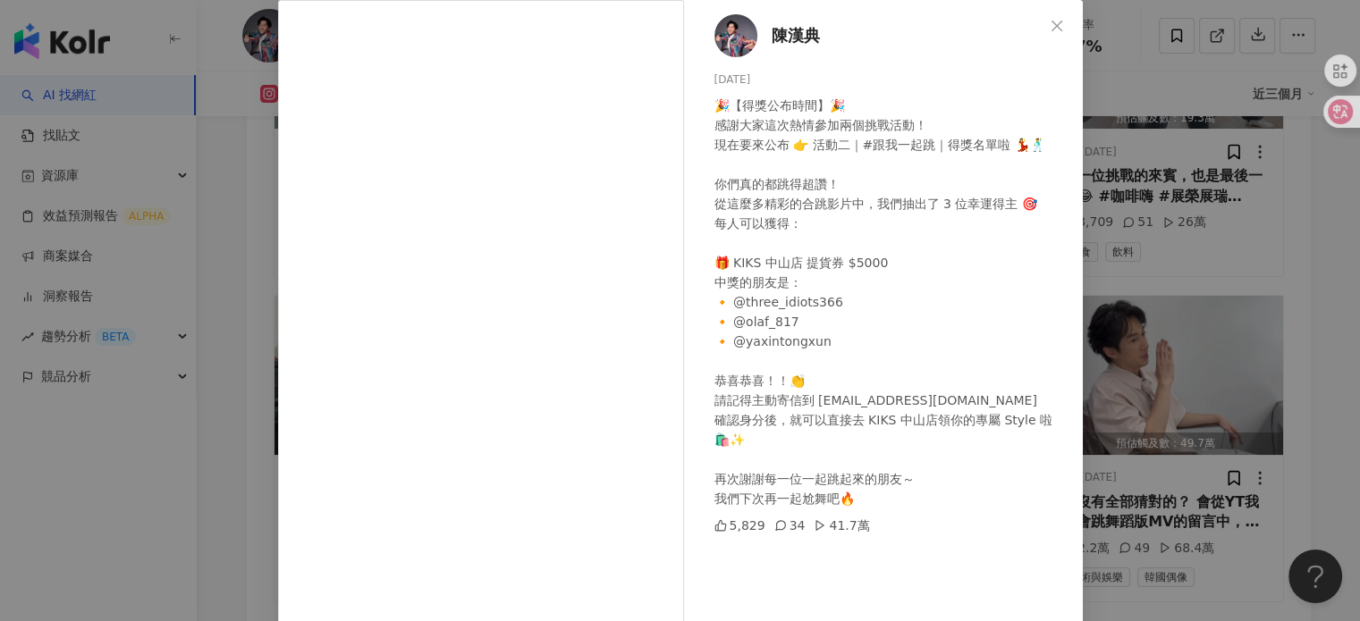
drag, startPoint x: 1043, startPoint y: 28, endPoint x: 711, endPoint y: 335, distance: 452.9
click at [1041, 27] on span "Close" at bounding box center [1057, 26] width 36 height 14
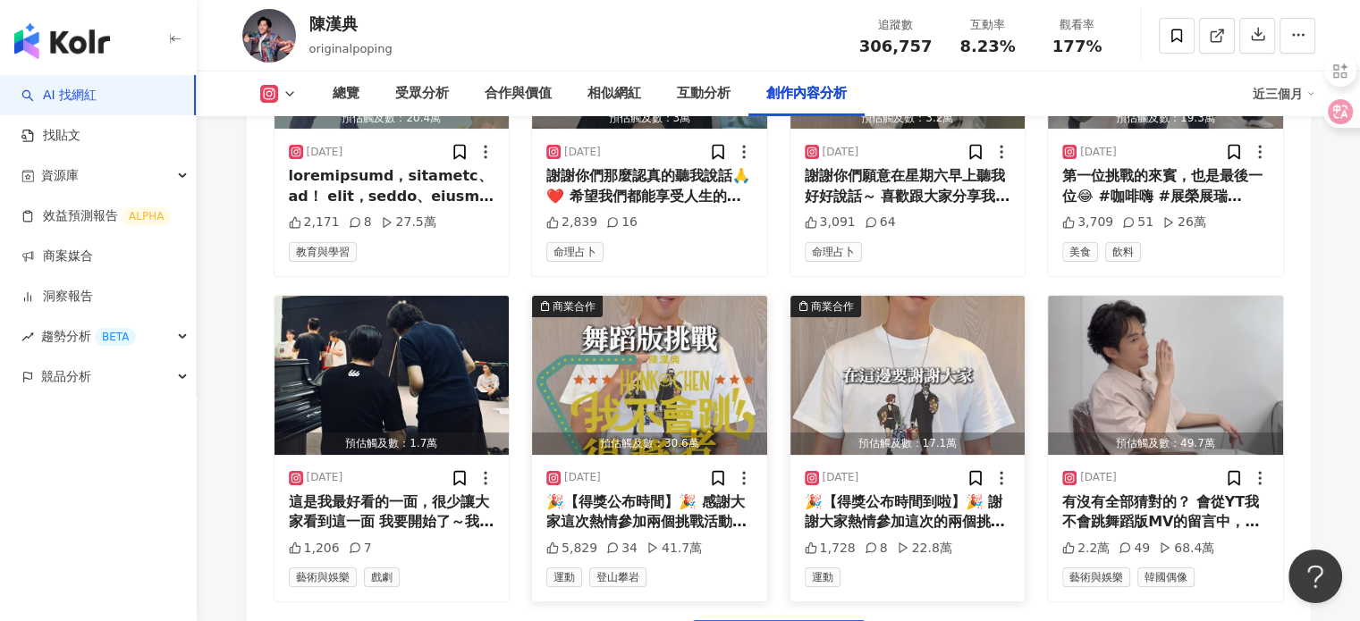
click at [826, 455] on div "2025/8/6 🎉【得獎公布時間到啦】🎉 謝謝大家熱情參加這次的兩個挑戰活動～ 現在要來公布活動一的得獎名單囉 👇👇👇 — 🕵️‍♀️ 活動一｜MV彩蛋挑戰…" at bounding box center [907, 528] width 235 height 147
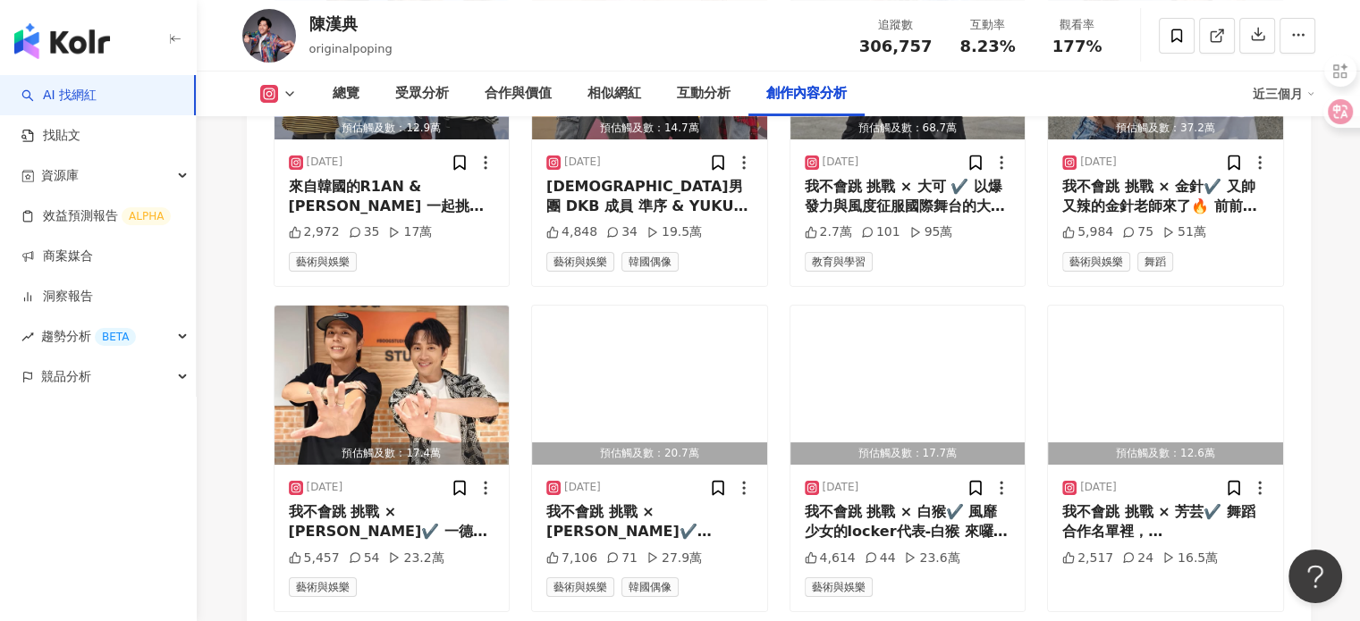
scroll to position [7345, 0]
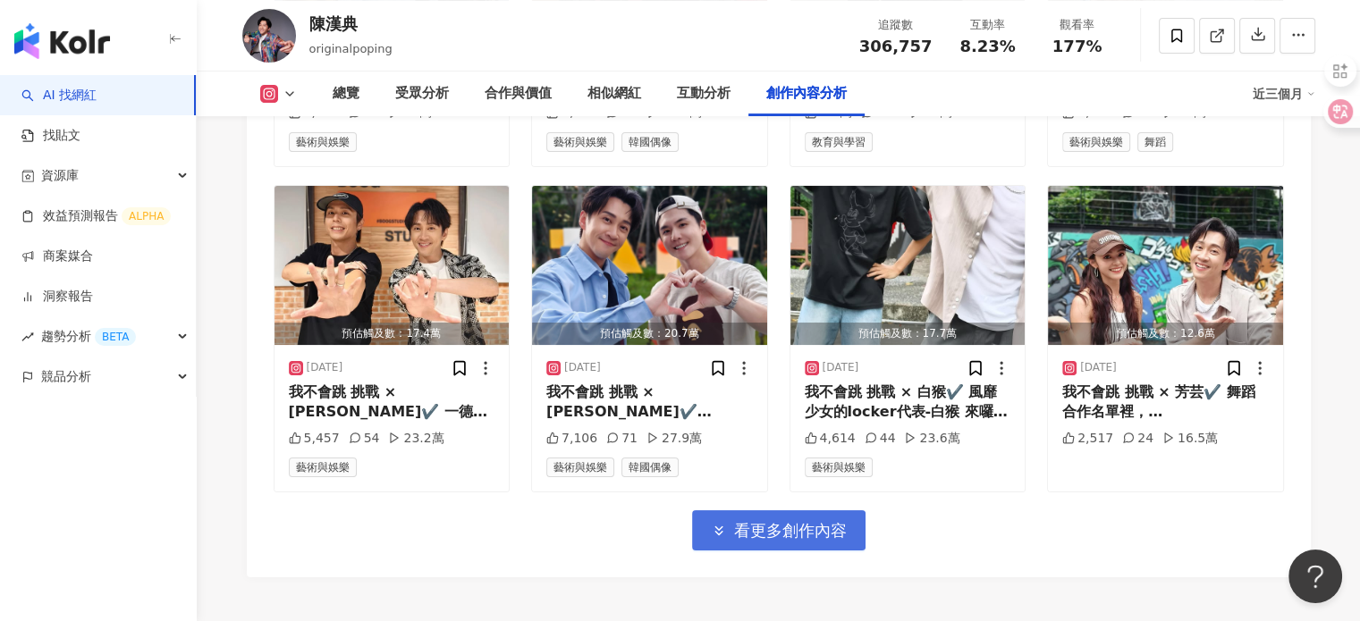
click at [839, 521] on span "看更多創作內容" at bounding box center [790, 531] width 113 height 20
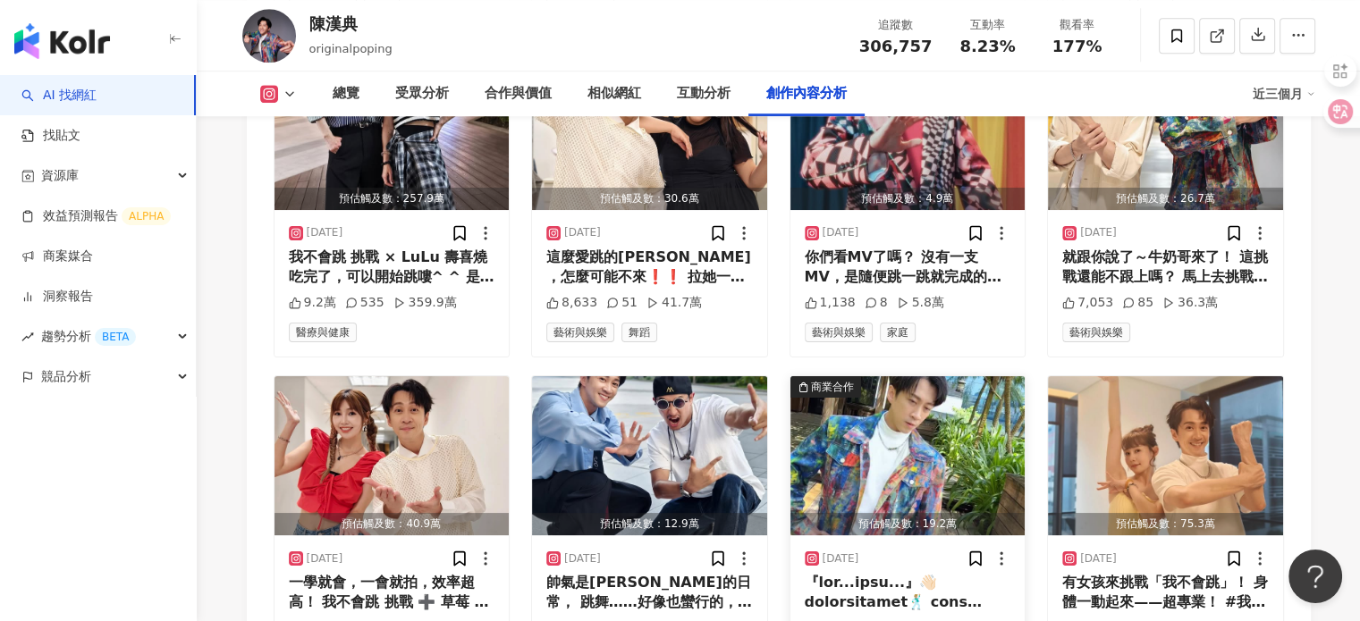
scroll to position [8239, 0]
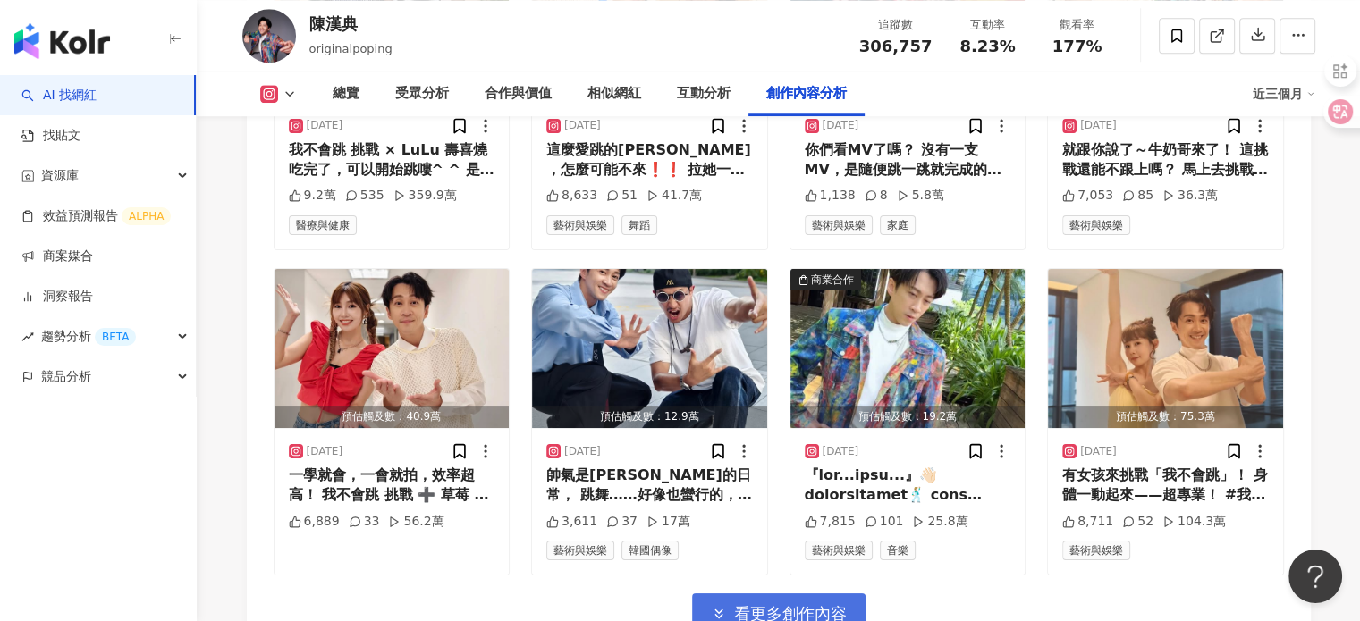
click at [844, 594] on button "看更多創作內容" at bounding box center [778, 614] width 173 height 40
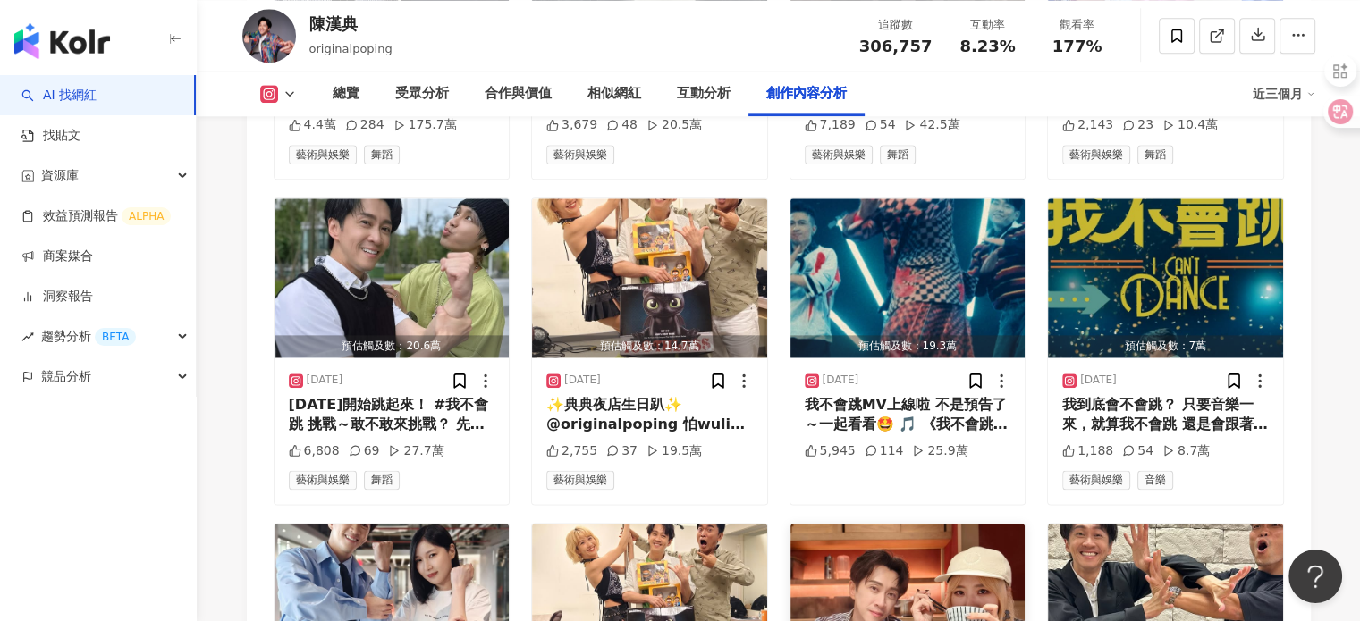
scroll to position [9132, 0]
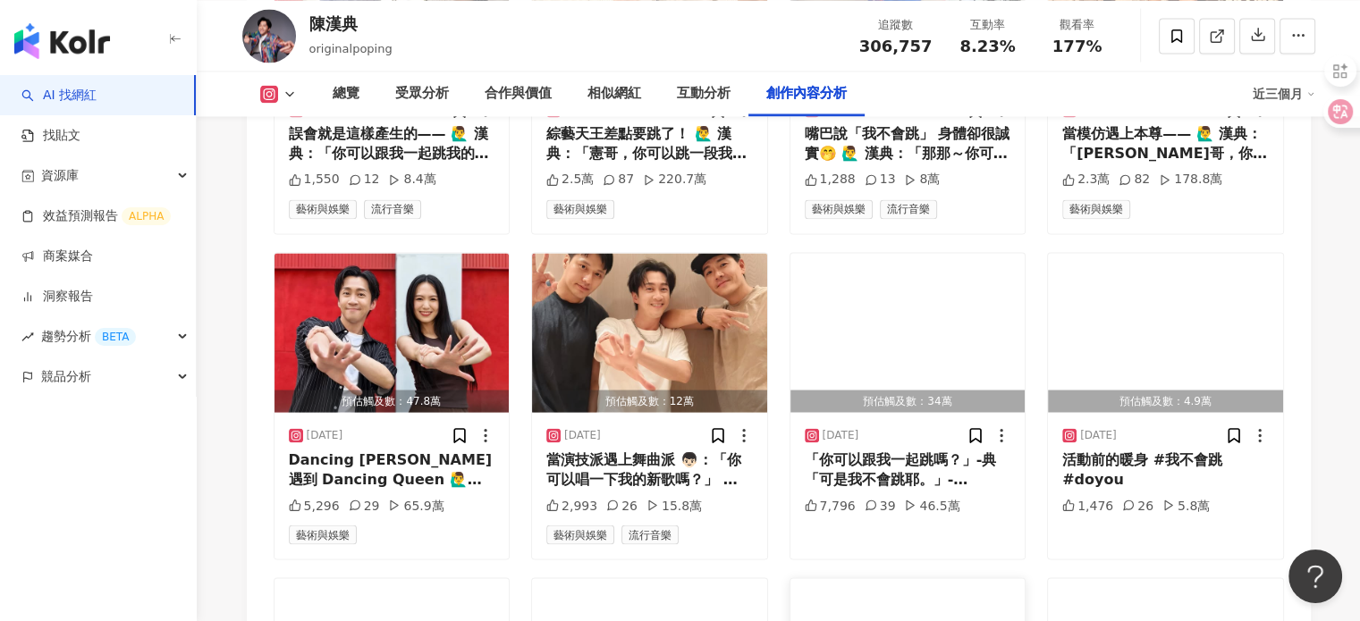
scroll to position [10116, 0]
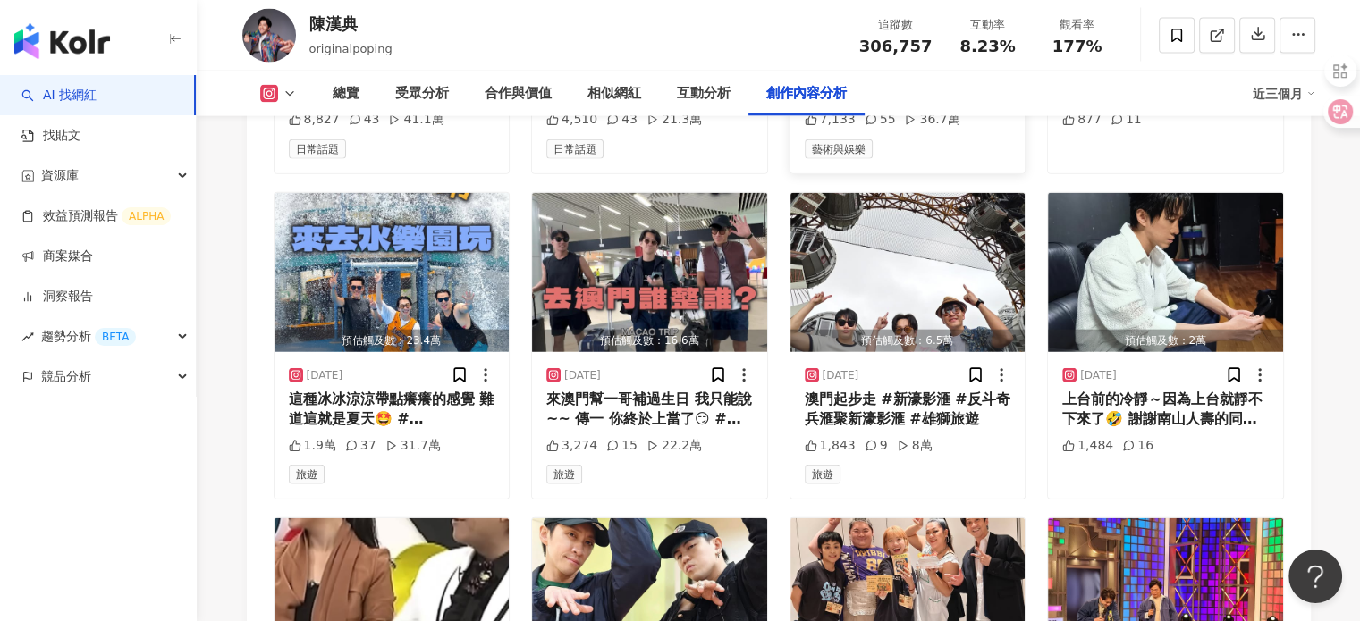
scroll to position [11246, 0]
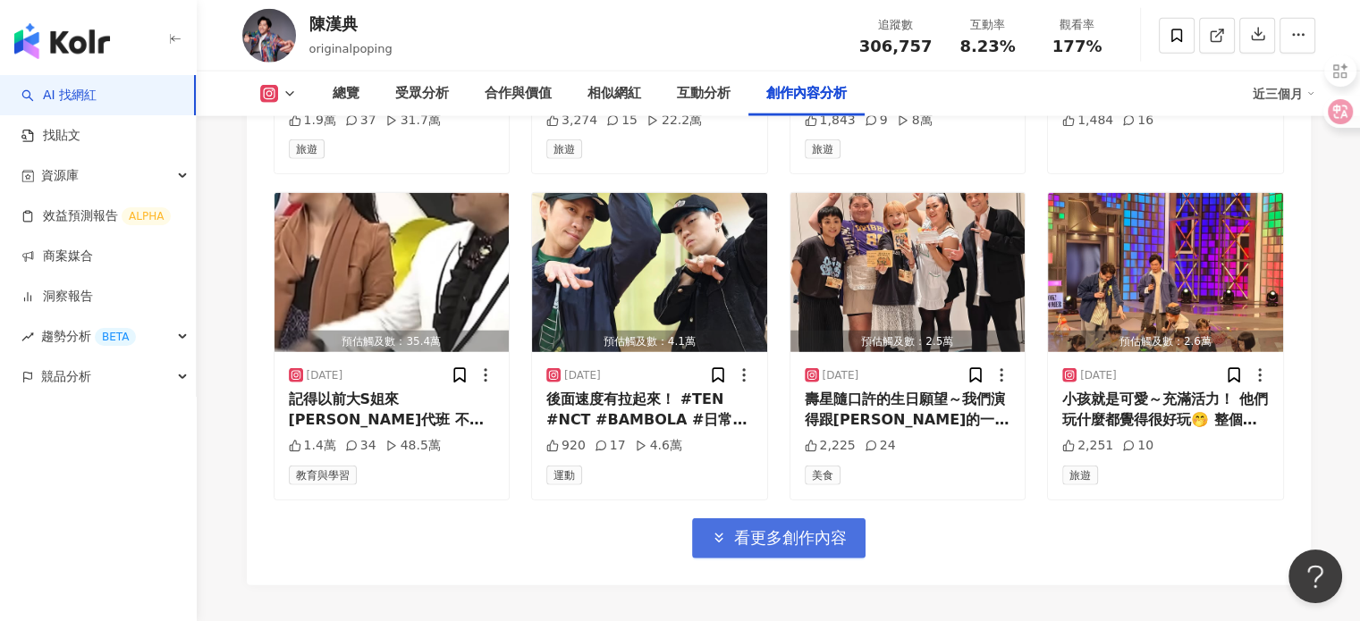
click at [804, 528] on span "看更多創作內容" at bounding box center [790, 538] width 113 height 20
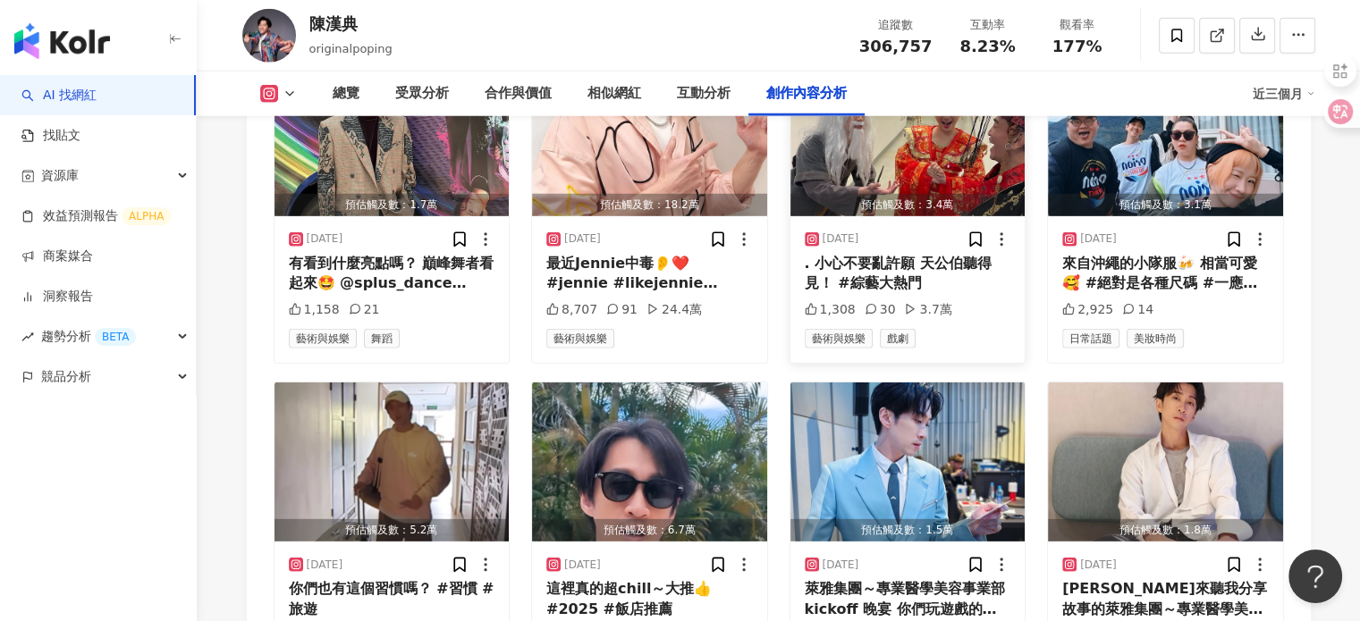
scroll to position [11961, 0]
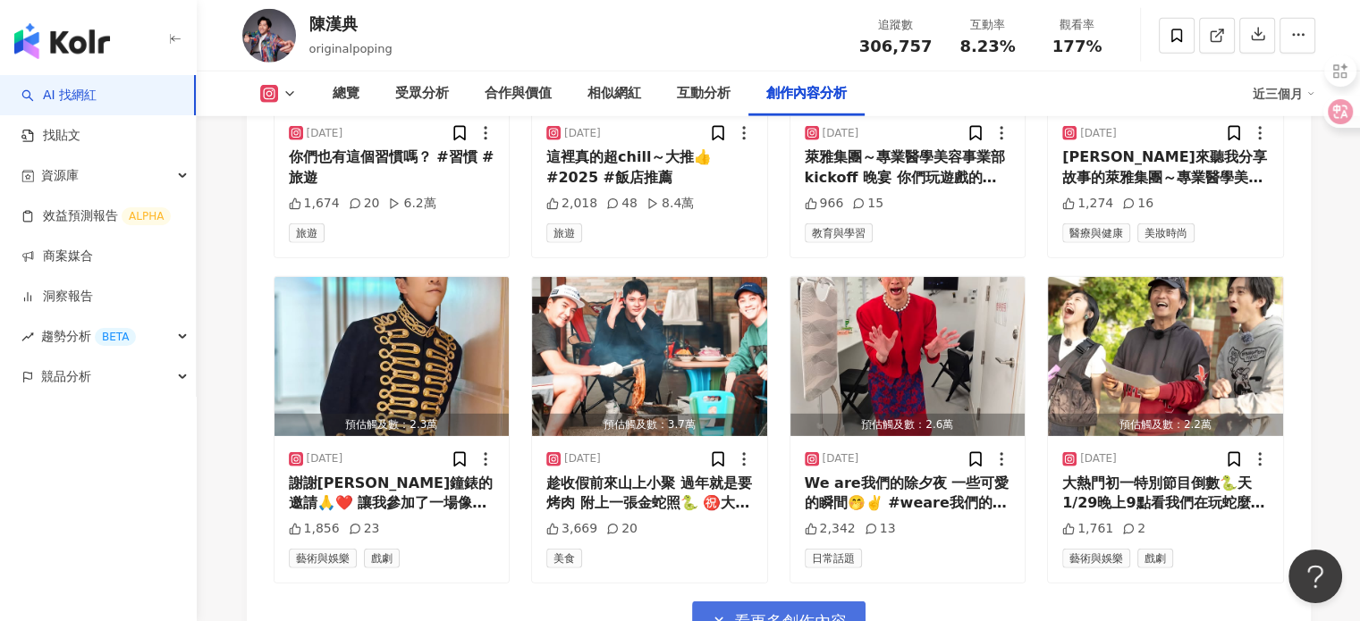
click at [803, 612] on span "看更多創作內容" at bounding box center [790, 622] width 113 height 20
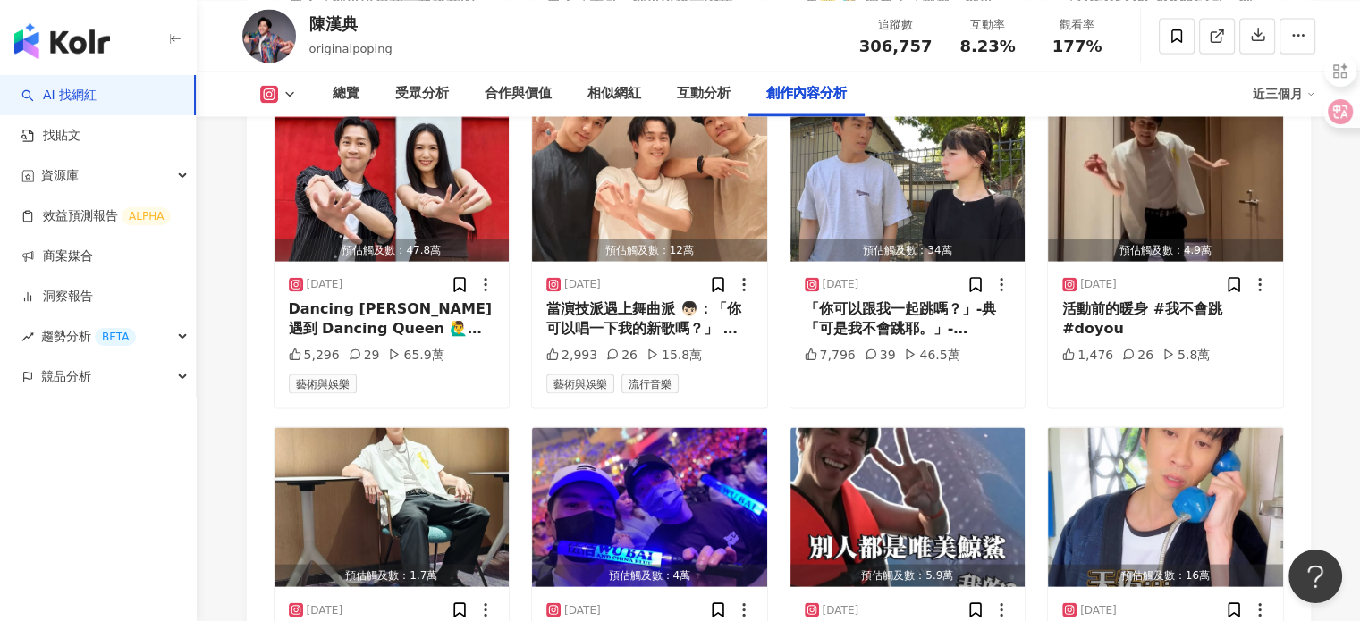
scroll to position [9888, 0]
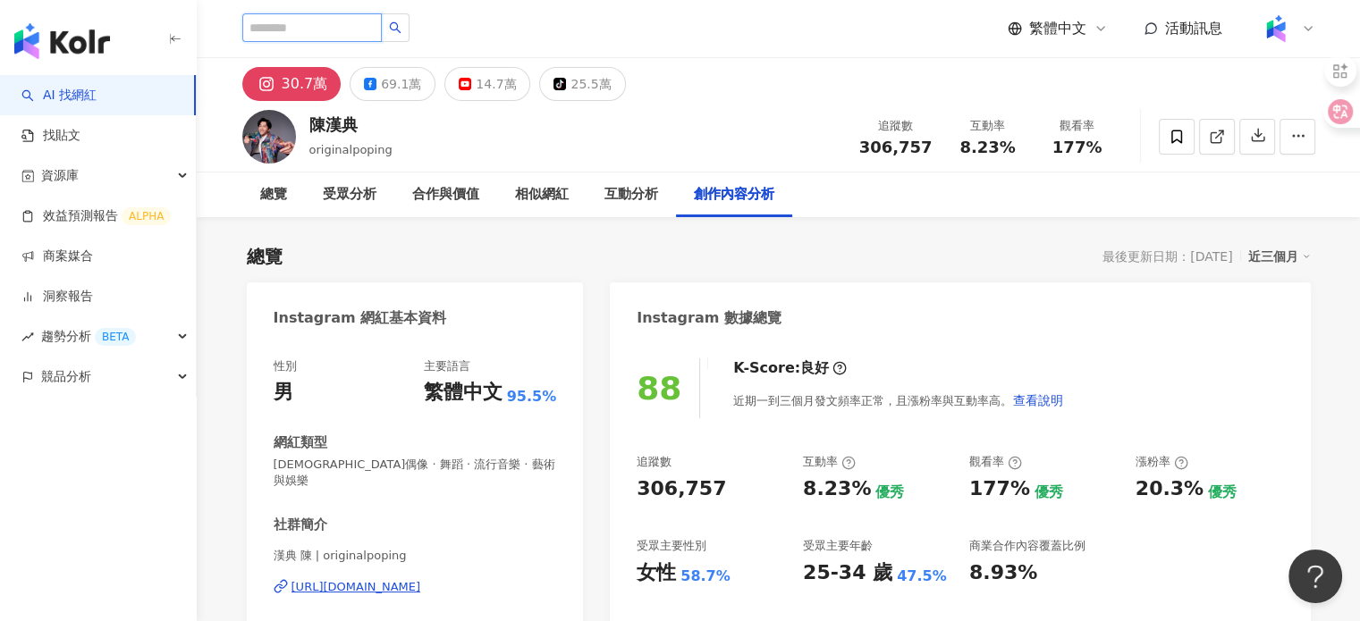
click at [331, 28] on input "search" at bounding box center [311, 27] width 139 height 29
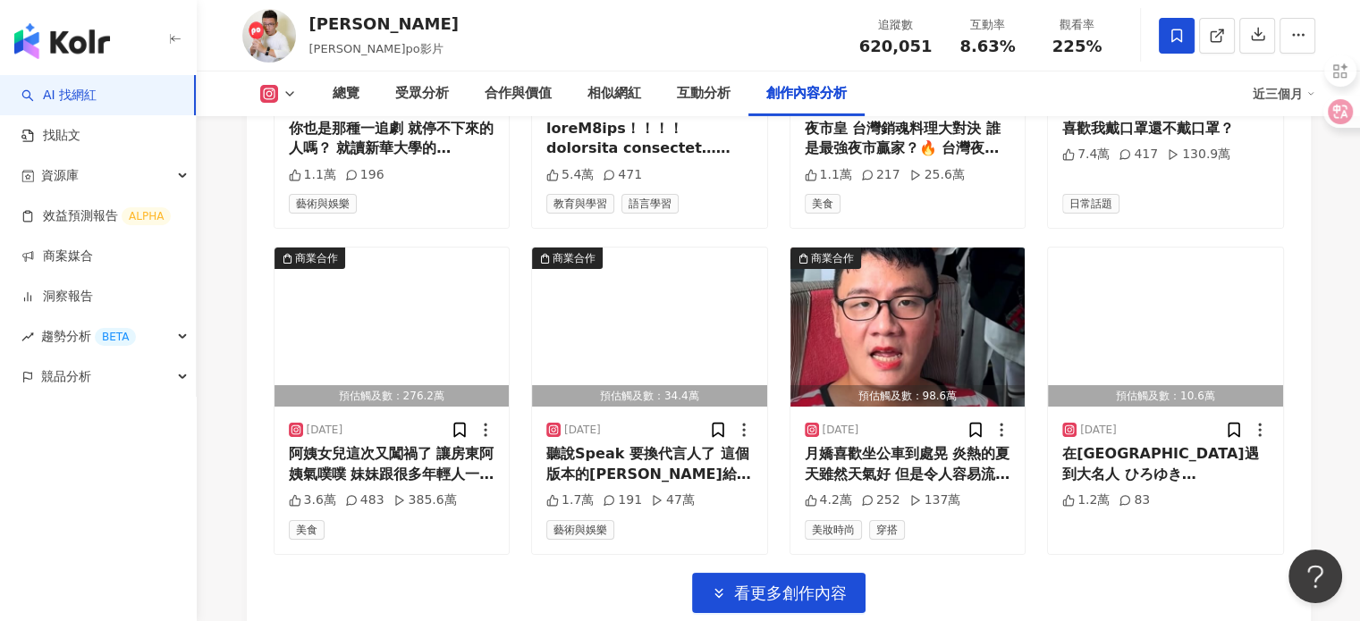
scroll to position [6258, 0]
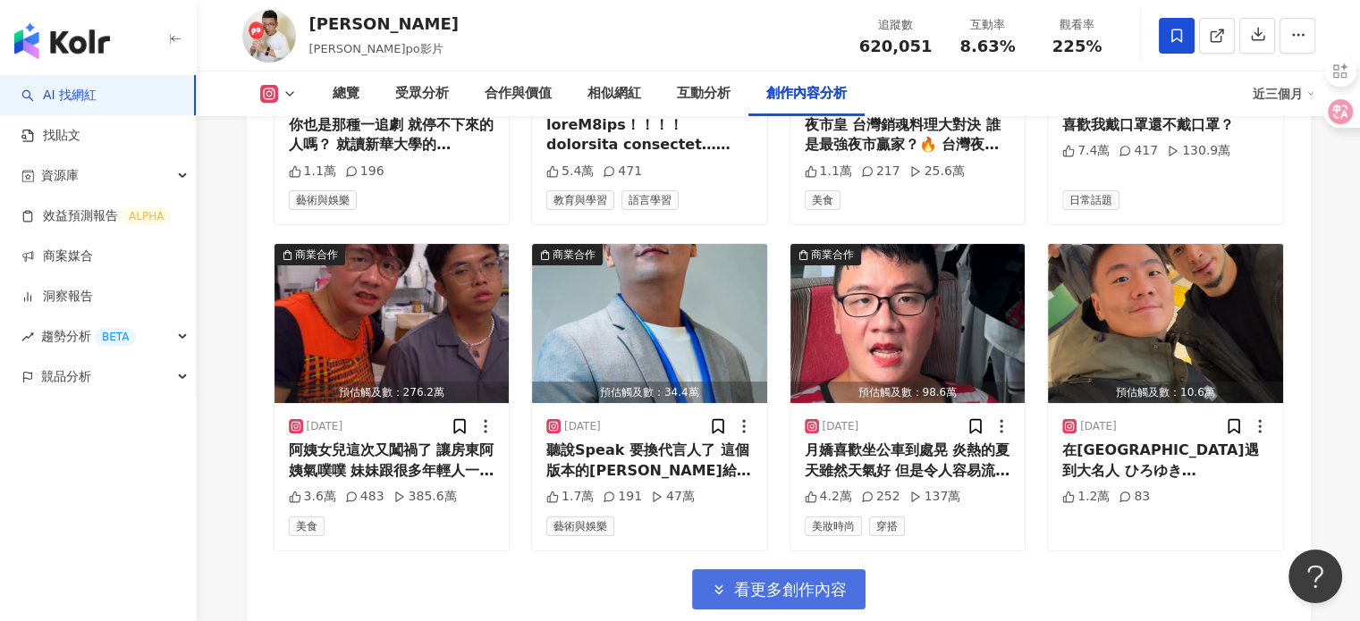
click at [837, 580] on span "看更多創作內容" at bounding box center [790, 590] width 113 height 20
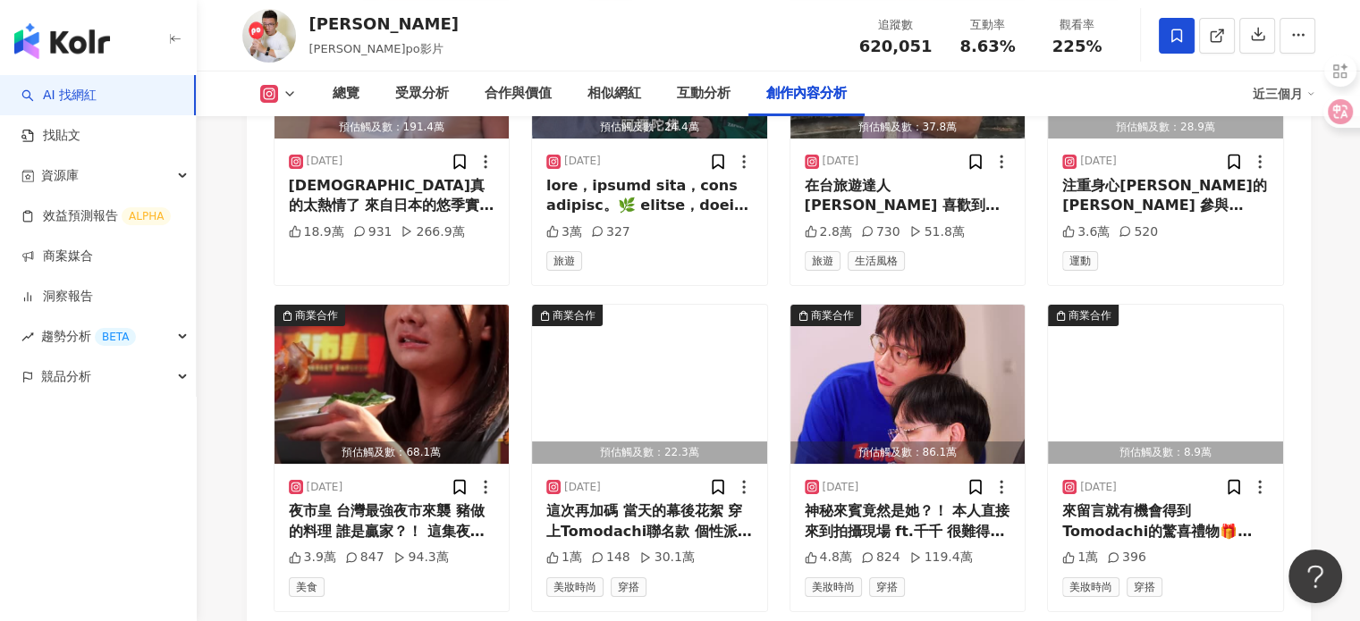
scroll to position [6973, 0]
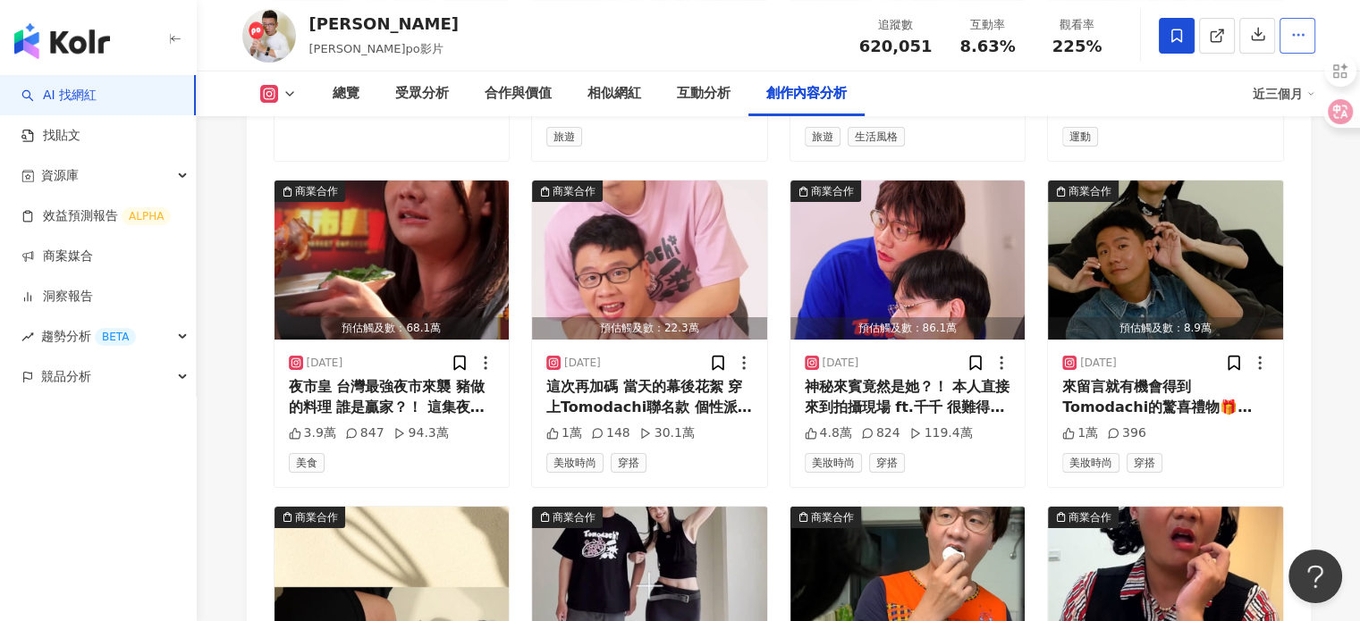
click at [1312, 38] on button "button" at bounding box center [1297, 36] width 36 height 36
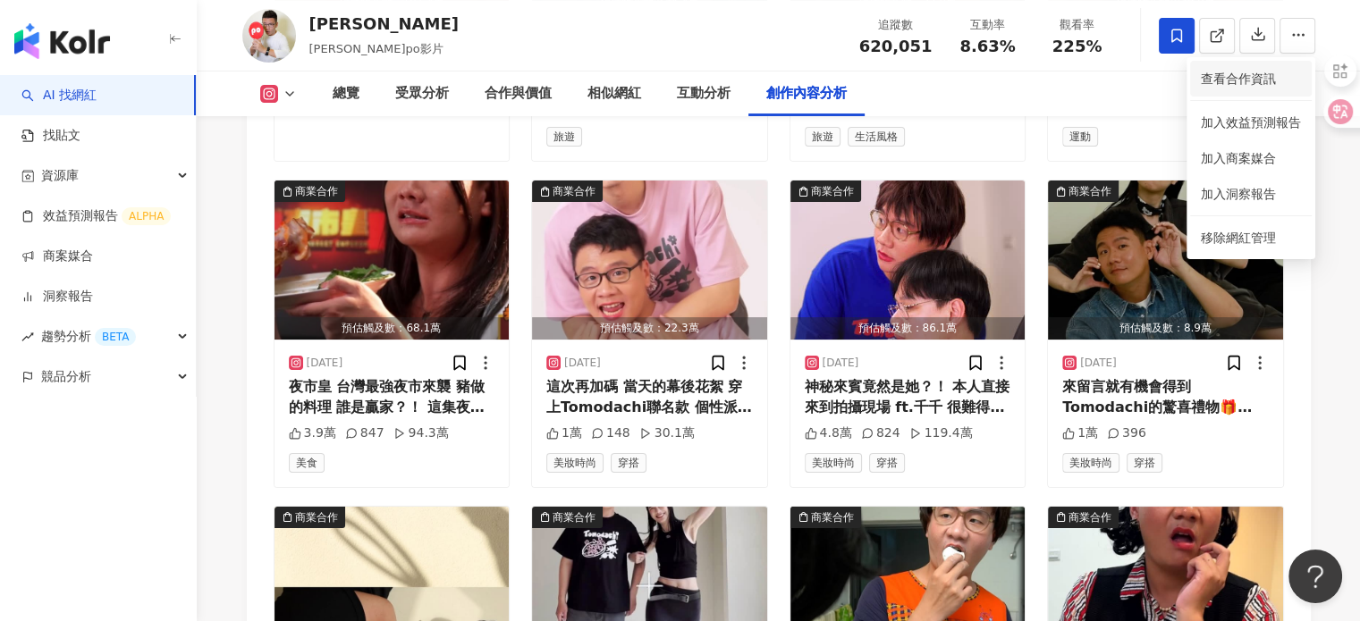
click at [1212, 81] on span "查看合作資訊" at bounding box center [1251, 79] width 100 height 20
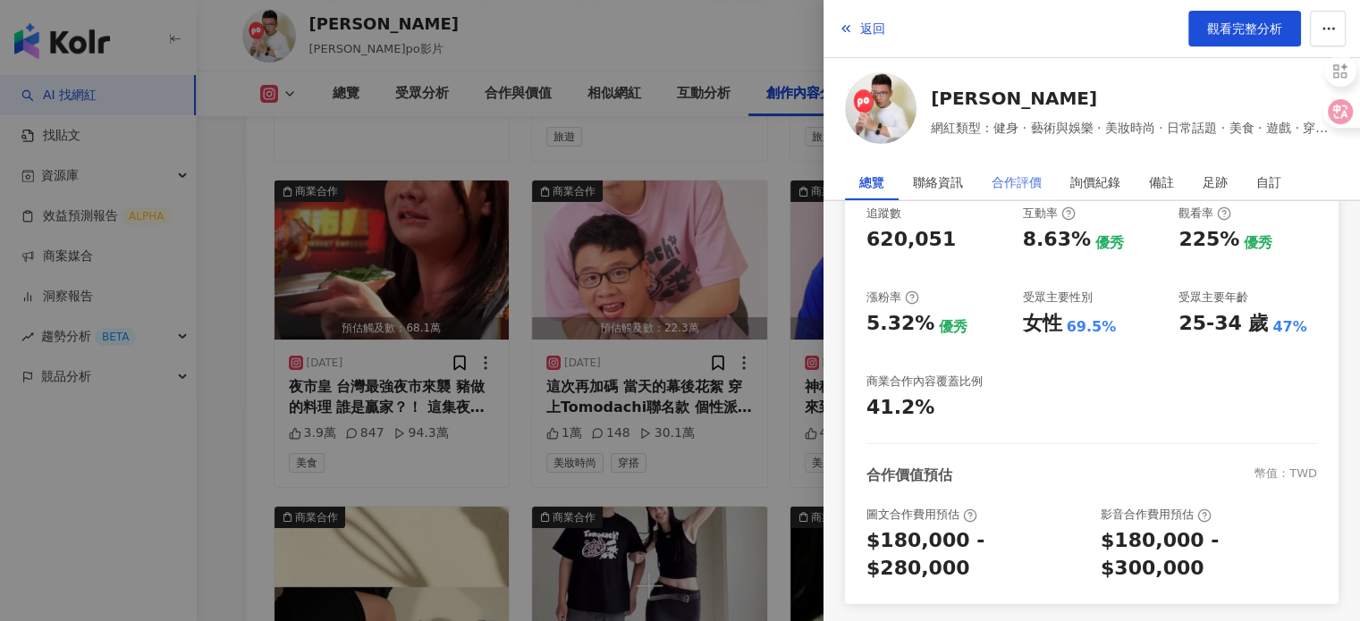
scroll to position [0, 0]
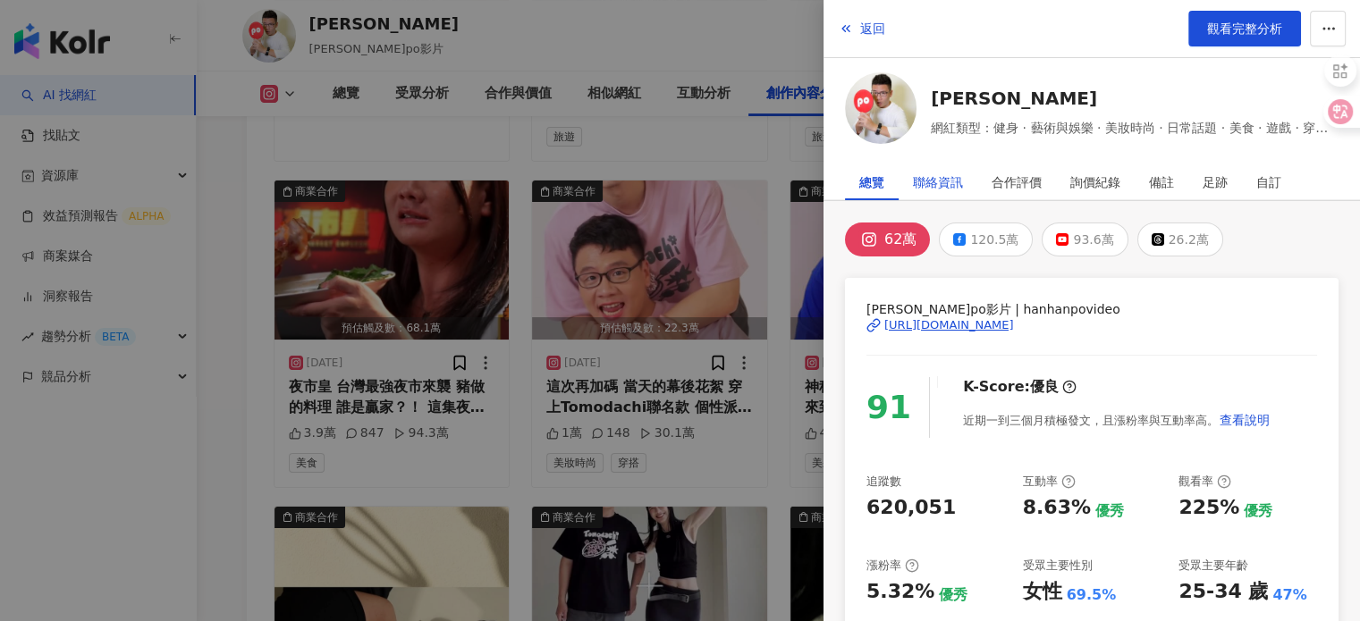
click at [926, 181] on div "聯絡資訊" at bounding box center [938, 182] width 50 height 36
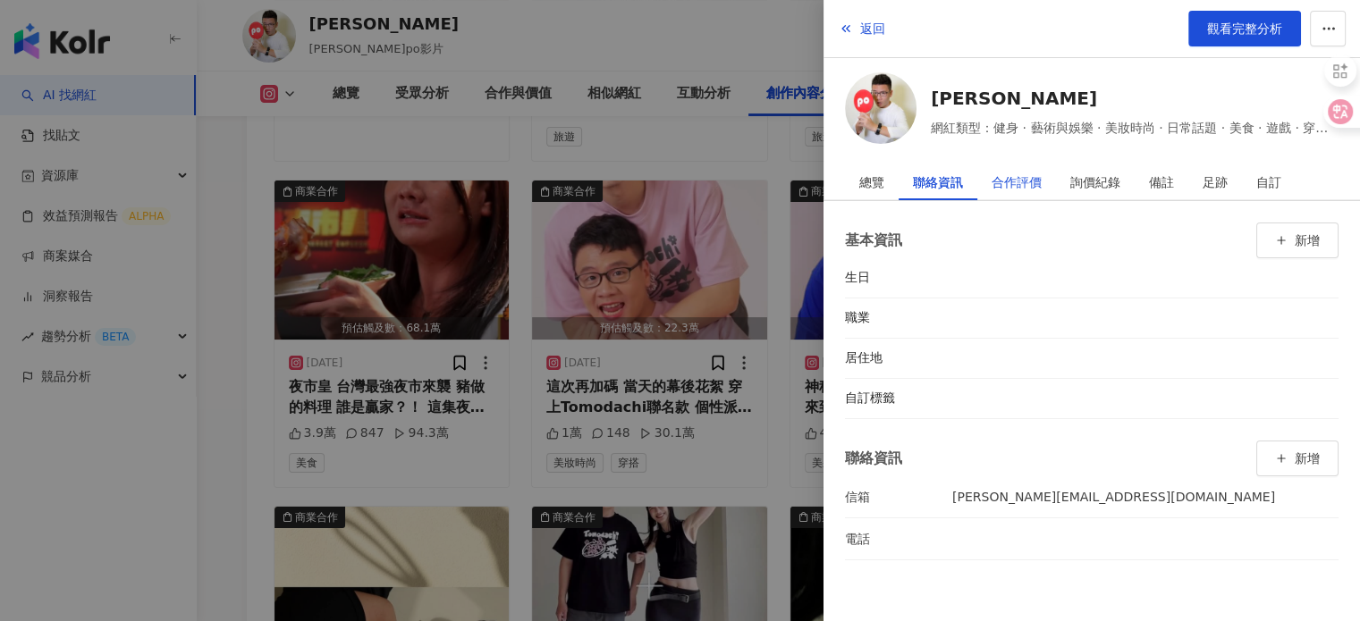
click at [1014, 185] on div "合作評價" at bounding box center [1016, 182] width 50 height 36
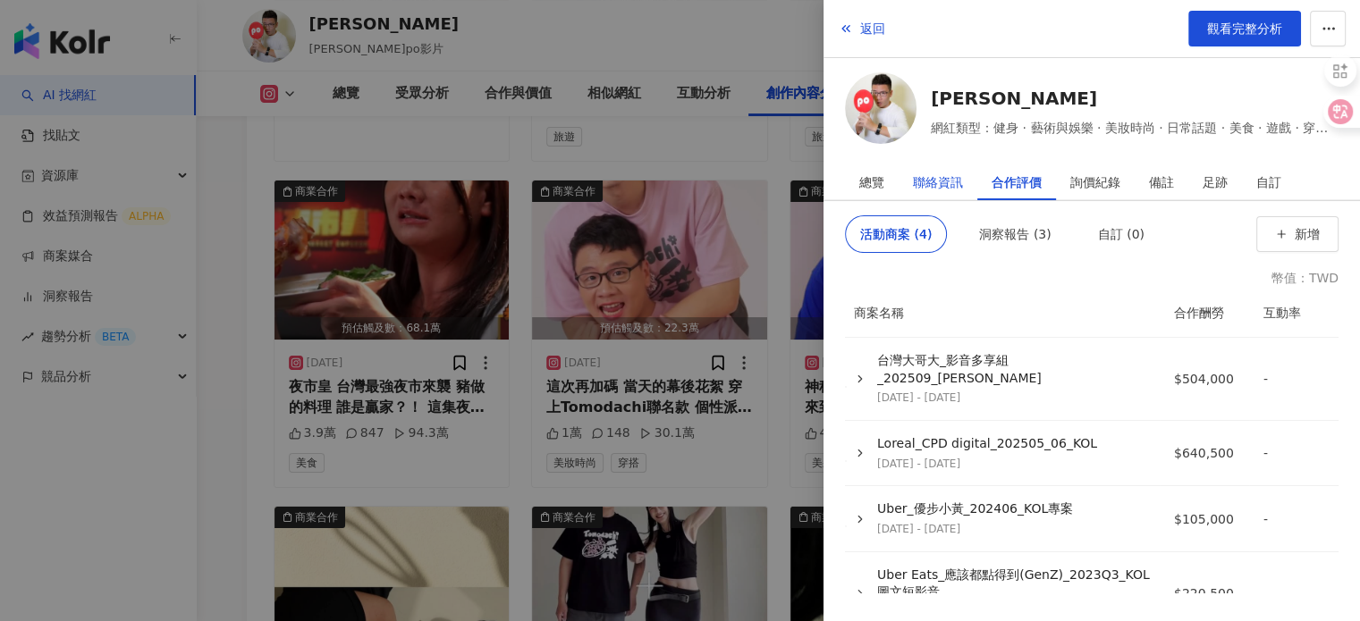
click at [953, 185] on div "聯絡資訊" at bounding box center [938, 182] width 50 height 36
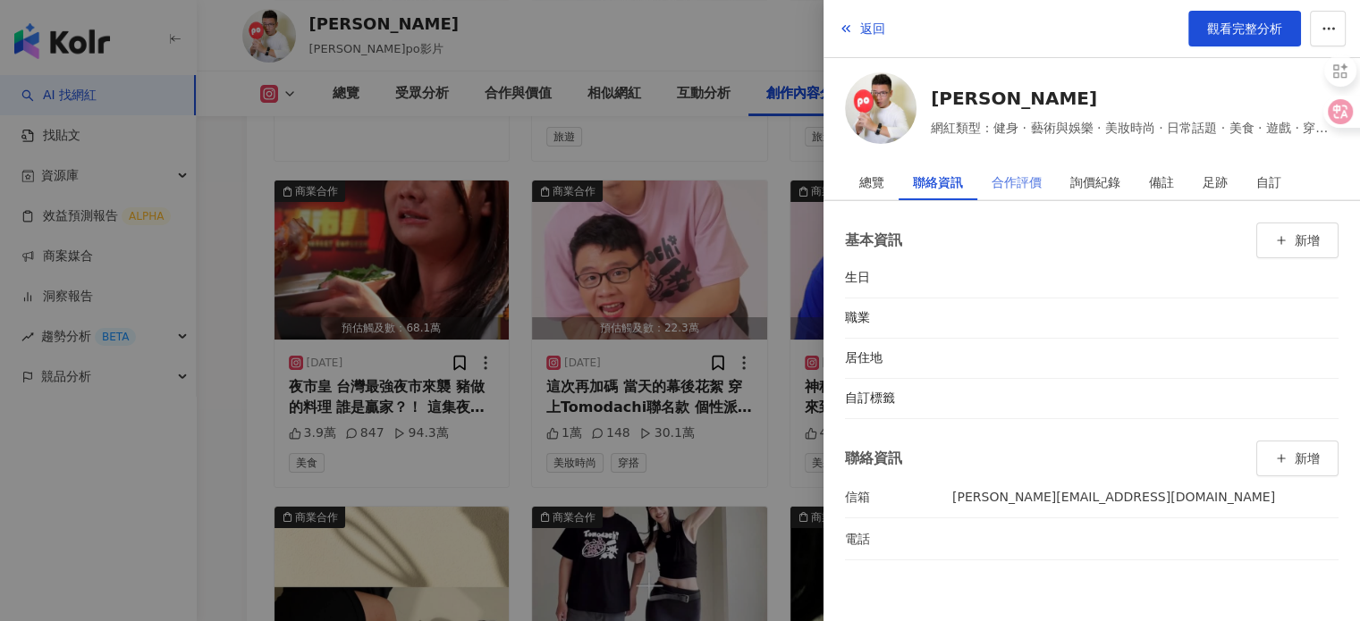
click at [990, 172] on div "合作評價" at bounding box center [1016, 182] width 79 height 36
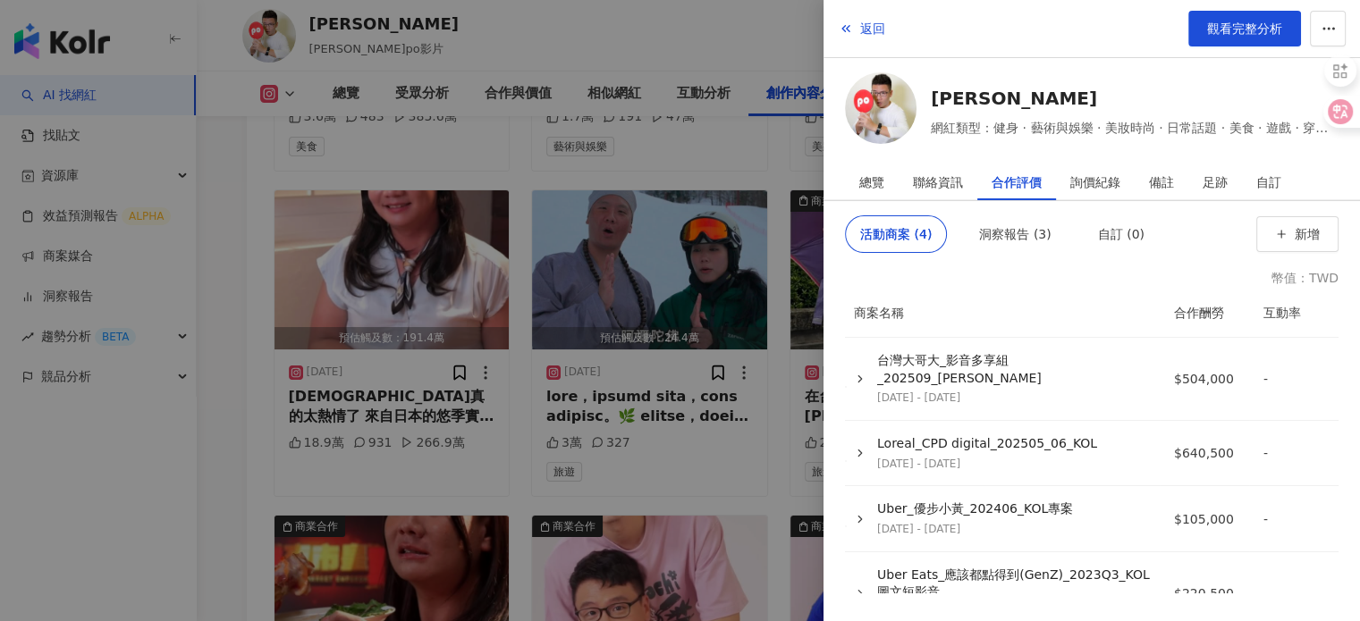
scroll to position [6436, 0]
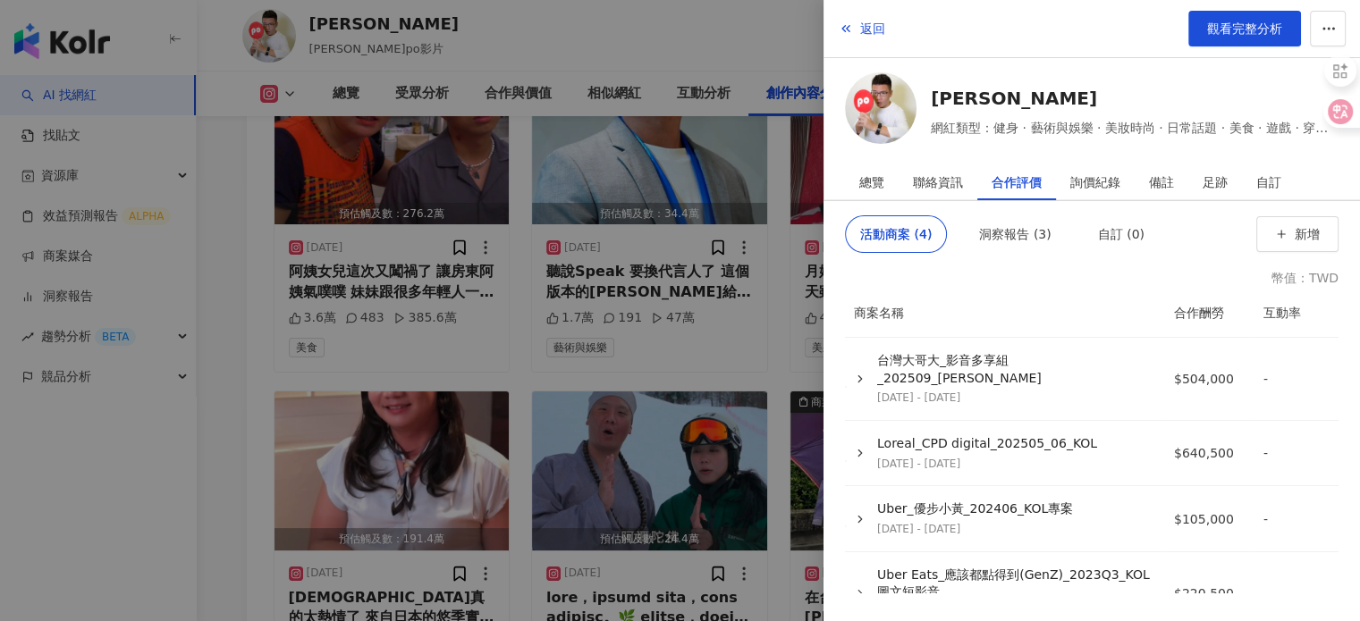
click at [735, 53] on div at bounding box center [680, 310] width 1360 height 621
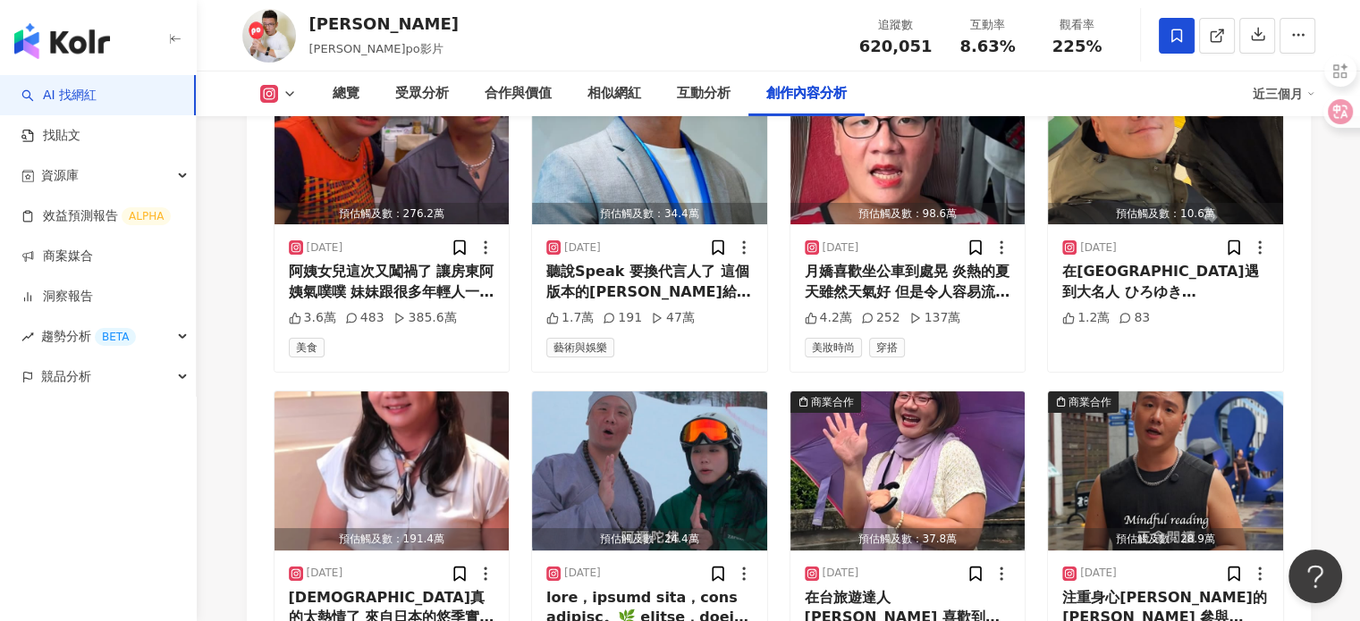
click at [340, 7] on div "[PERSON_NAME]翰po影片 追蹤數 620,051 互動率 8.63% 觀看率 225%" at bounding box center [778, 35] width 1144 height 71
click at [309, 23] on div "[PERSON_NAME]" at bounding box center [383, 24] width 149 height 22
copy div "[PERSON_NAME]"
drag, startPoint x: 864, startPoint y: 41, endPoint x: 931, endPoint y: 49, distance: 67.5
click at [931, 49] on div "620,051" at bounding box center [895, 47] width 73 height 18
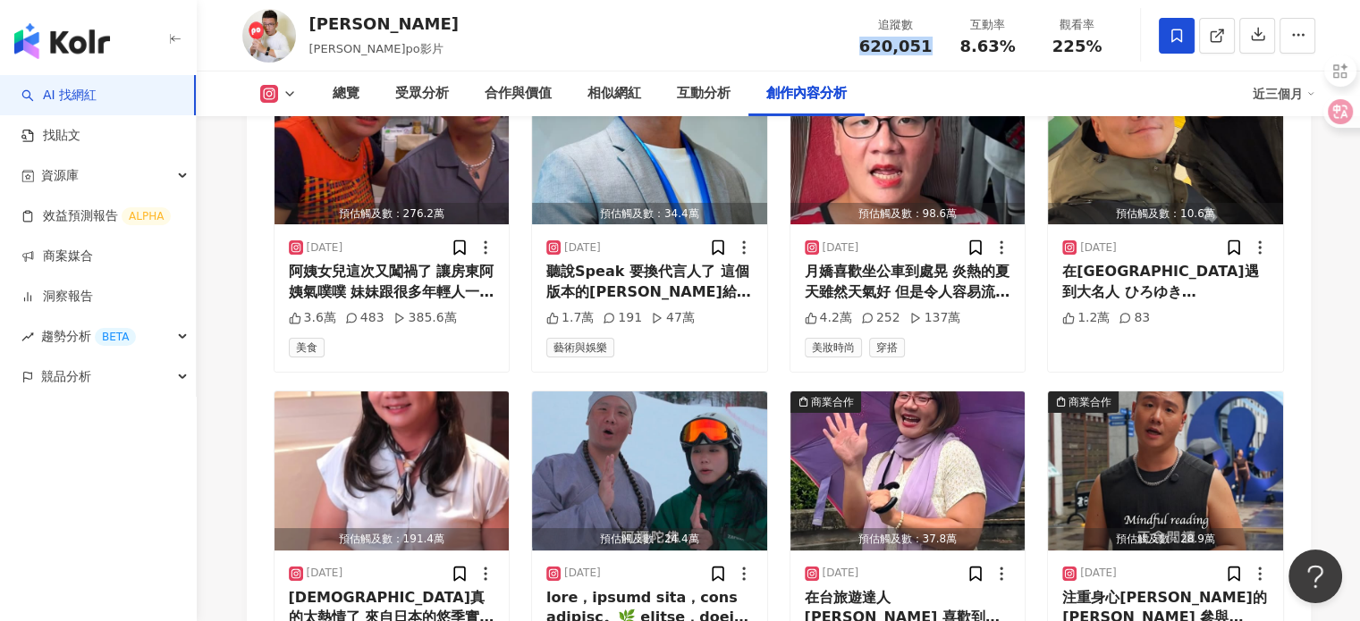
copy span "620,051"
drag, startPoint x: 962, startPoint y: 42, endPoint x: 1019, endPoint y: 55, distance: 58.6
click at [1018, 53] on div "8.63%" at bounding box center [988, 47] width 68 height 18
copy span "8.63%"
drag, startPoint x: 1068, startPoint y: 42, endPoint x: 1120, endPoint y: 42, distance: 51.8
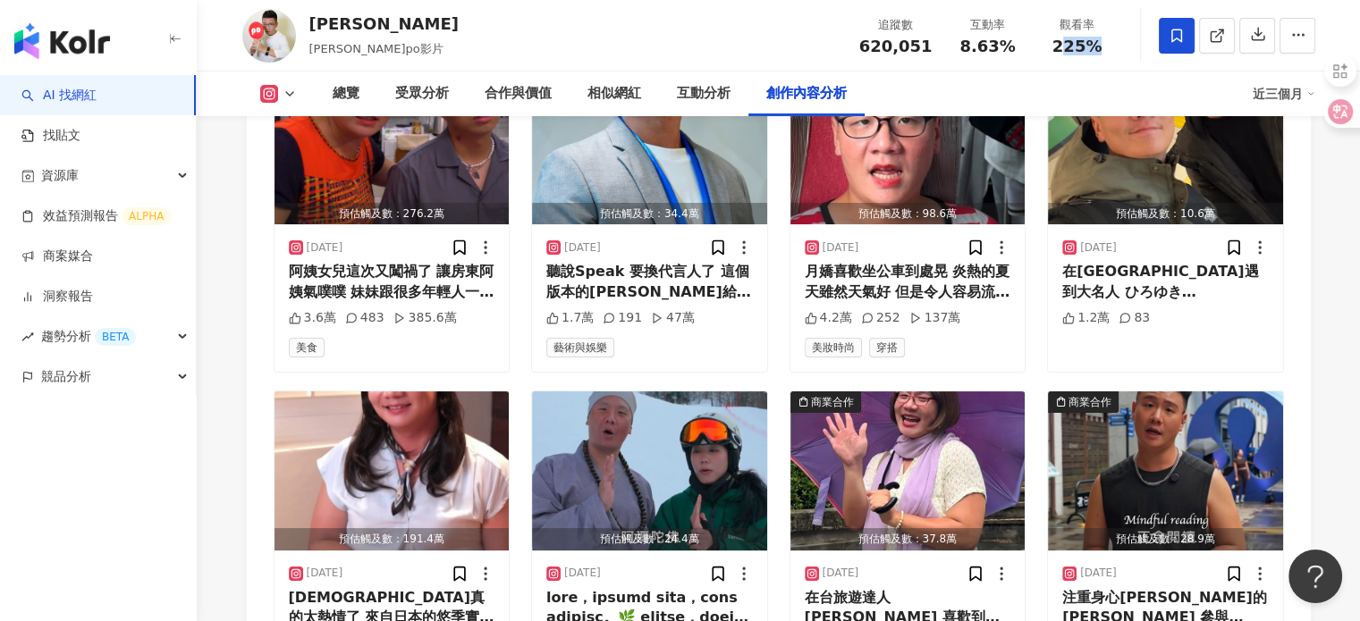
click at [1120, 42] on div "觀看率 225%" at bounding box center [1076, 35] width 89 height 38
drag, startPoint x: 1048, startPoint y: 41, endPoint x: 1116, endPoint y: 44, distance: 68.0
click at [1116, 44] on div "觀看率 225%" at bounding box center [1076, 35] width 89 height 38
copy span "225%"
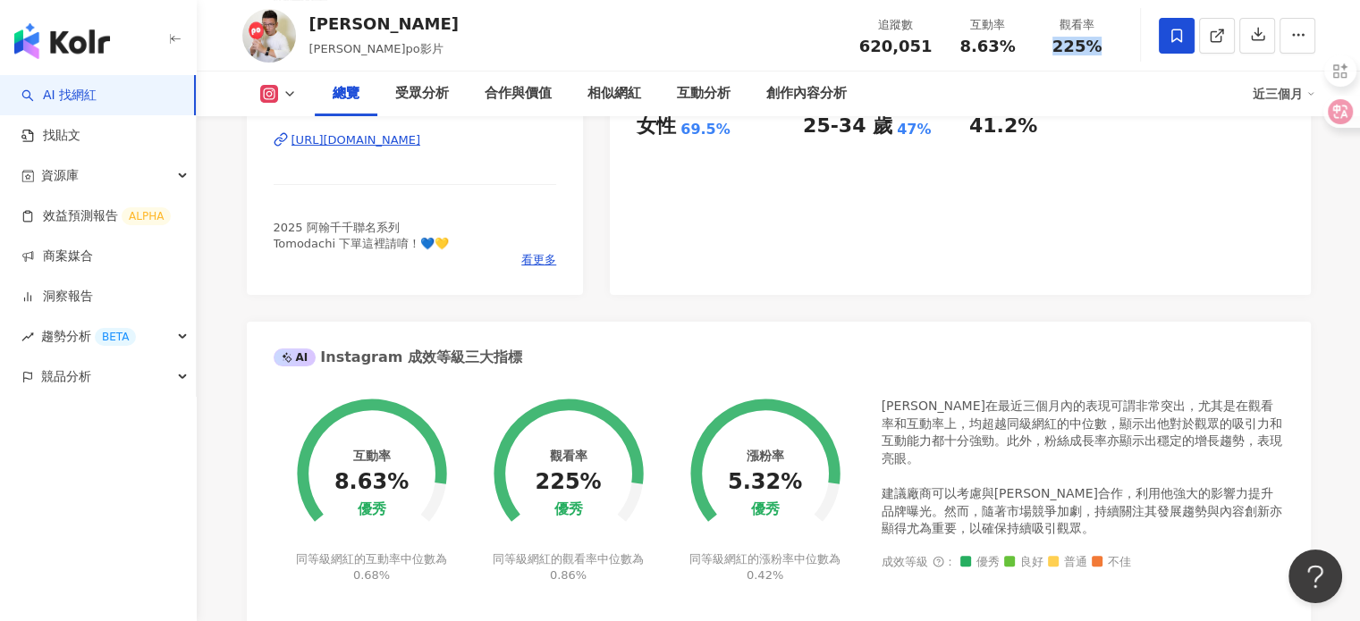
scroll to position [0, 0]
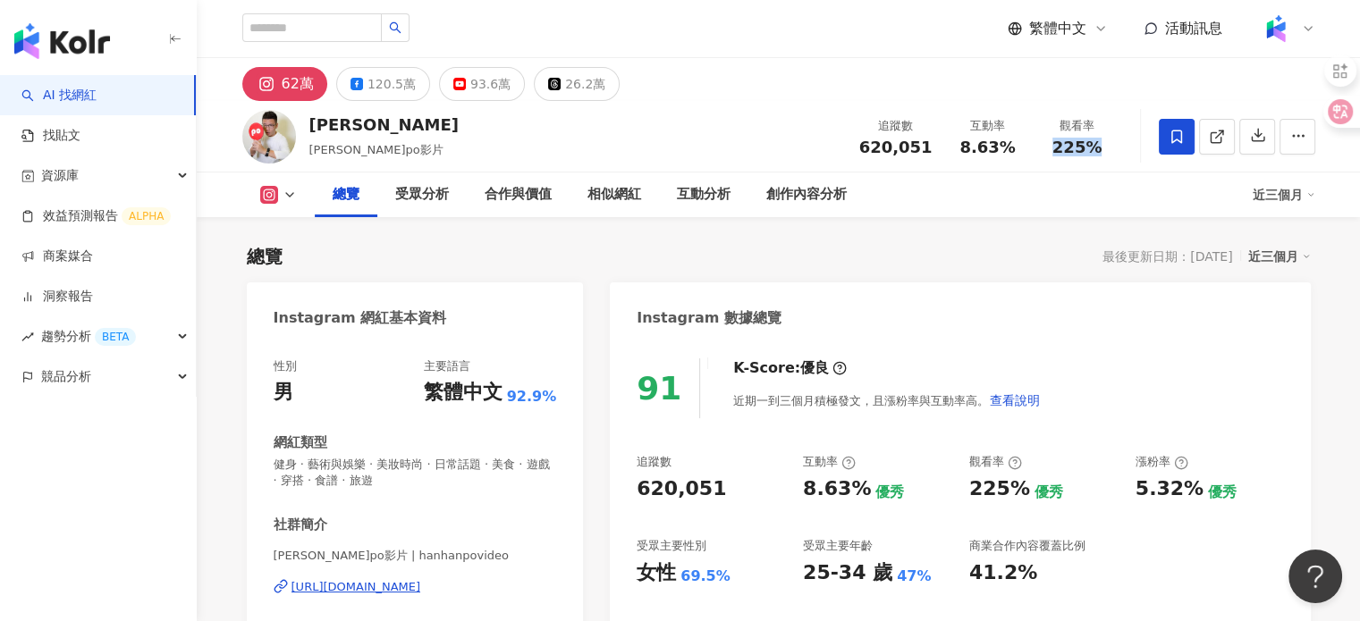
click at [419, 593] on div "[URL][DOMAIN_NAME]" at bounding box center [356, 587] width 130 height 16
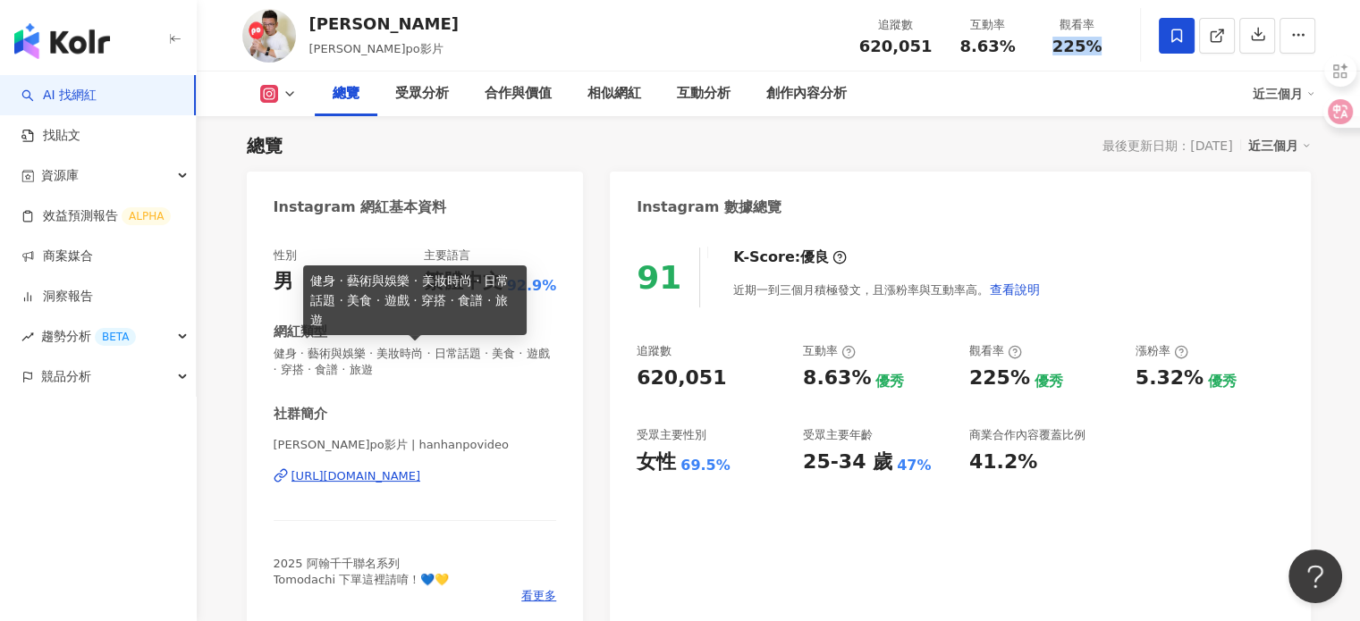
scroll to position [179, 0]
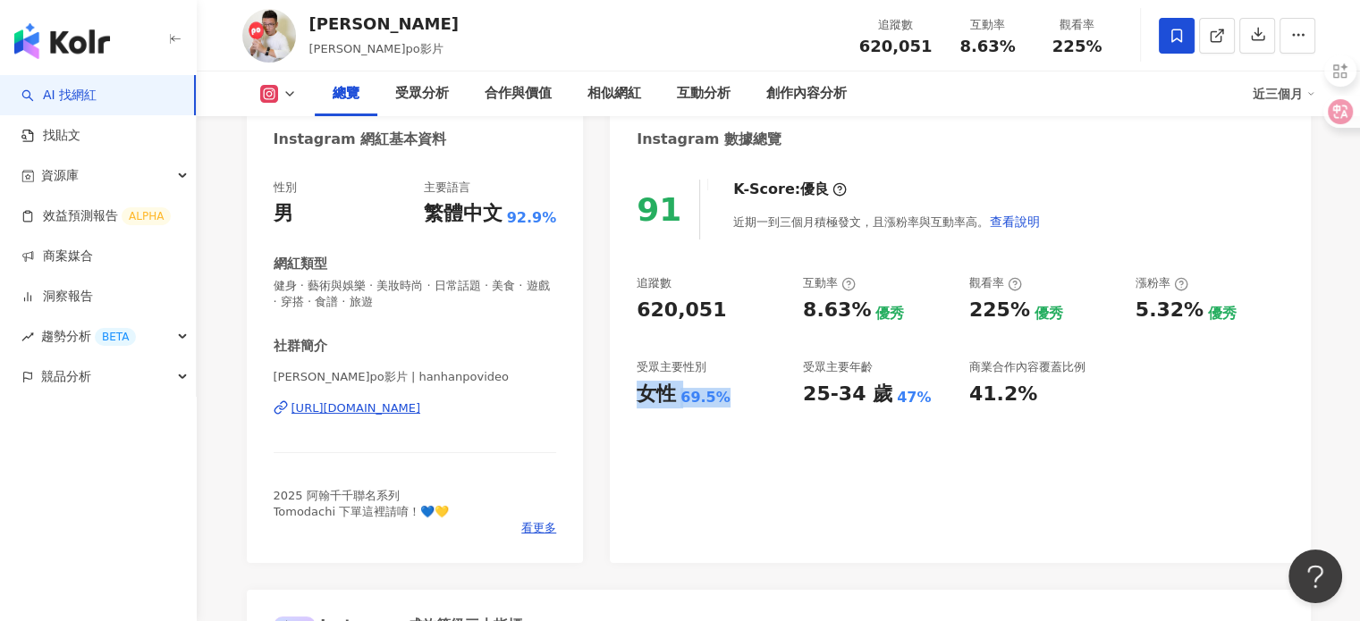
drag, startPoint x: 648, startPoint y: 400, endPoint x: 743, endPoint y: 385, distance: 95.8
click at [743, 385] on div "女性 69.5%" at bounding box center [710, 395] width 148 height 28
copy div "女性 69.5%"
drag, startPoint x: 801, startPoint y: 402, endPoint x: 928, endPoint y: 402, distance: 126.9
click at [928, 402] on div "追蹤數 620,051 互動率 8.63% 優秀 觀看率 225% 優秀 漲粉率 5.32% 優秀 受眾主要性別 女性 69.5% 受眾主要年齡 25-34 …" at bounding box center [959, 341] width 646 height 132
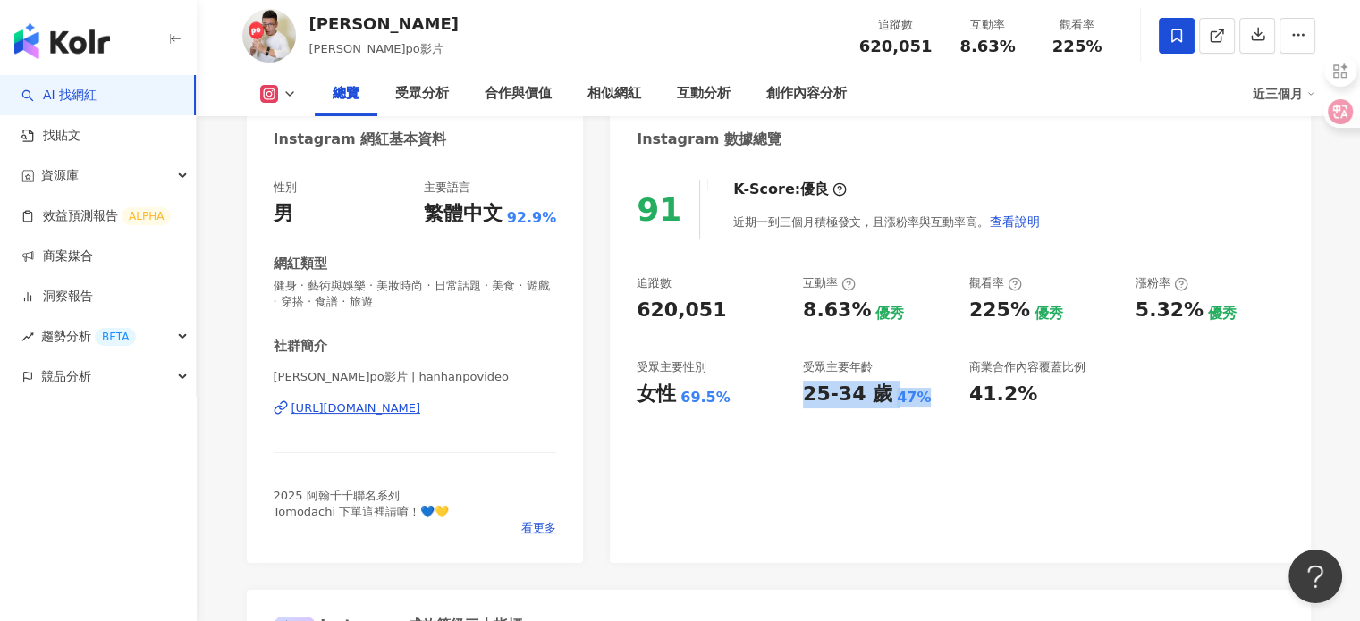
copy div "25-34 歲 47%"
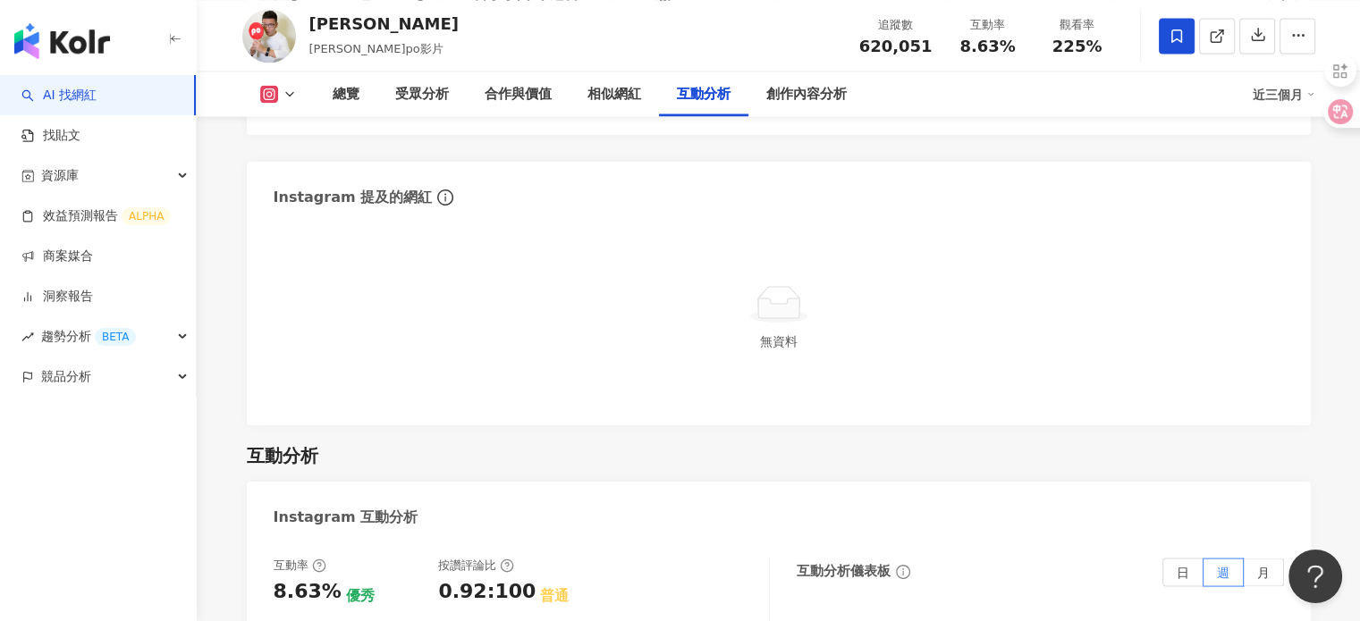
scroll to position [3755, 0]
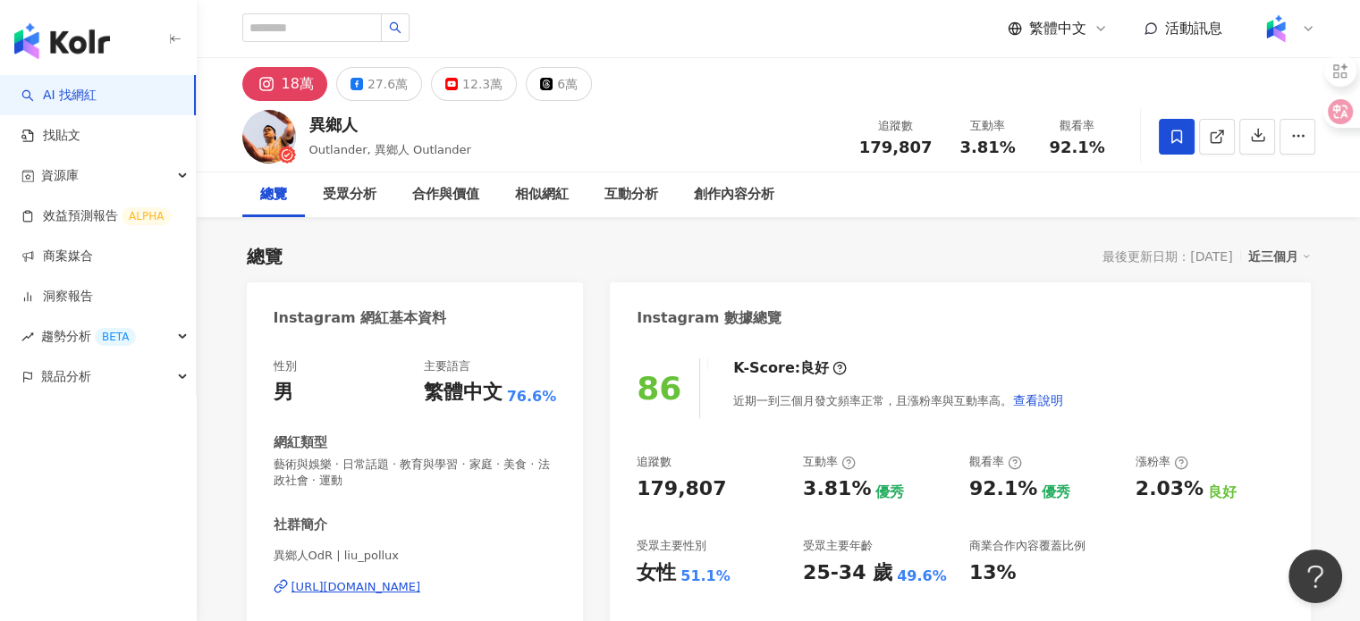
click at [265, 292] on div "Instagram 網紅基本資料" at bounding box center [415, 311] width 337 height 58
drag, startPoint x: 335, startPoint y: 124, endPoint x: 308, endPoint y: 130, distance: 28.2
click at [309, 130] on div "異鄉人" at bounding box center [390, 125] width 162 height 22
copy div "異鄉人"
drag, startPoint x: 912, startPoint y: 154, endPoint x: 933, endPoint y: 154, distance: 21.5
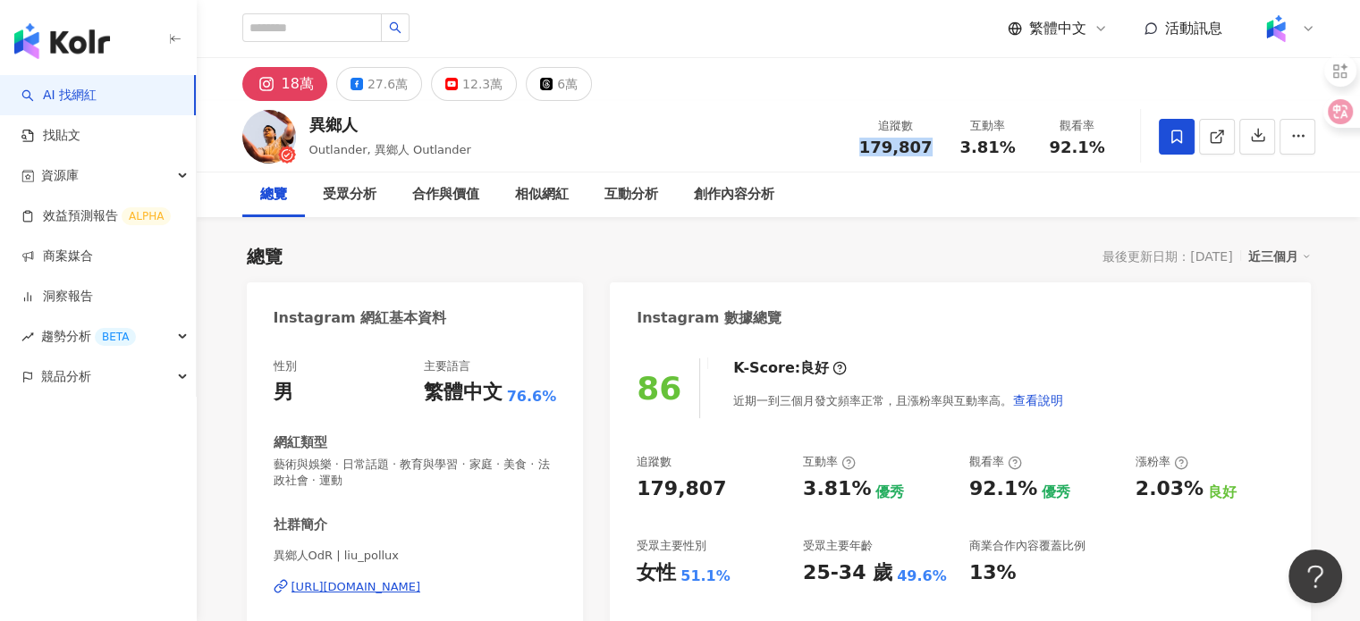
click at [933, 154] on div "追蹤數 179,807" at bounding box center [895, 136] width 95 height 38
copy span "179,807"
click at [1295, 126] on span "button" at bounding box center [1298, 135] width 16 height 19
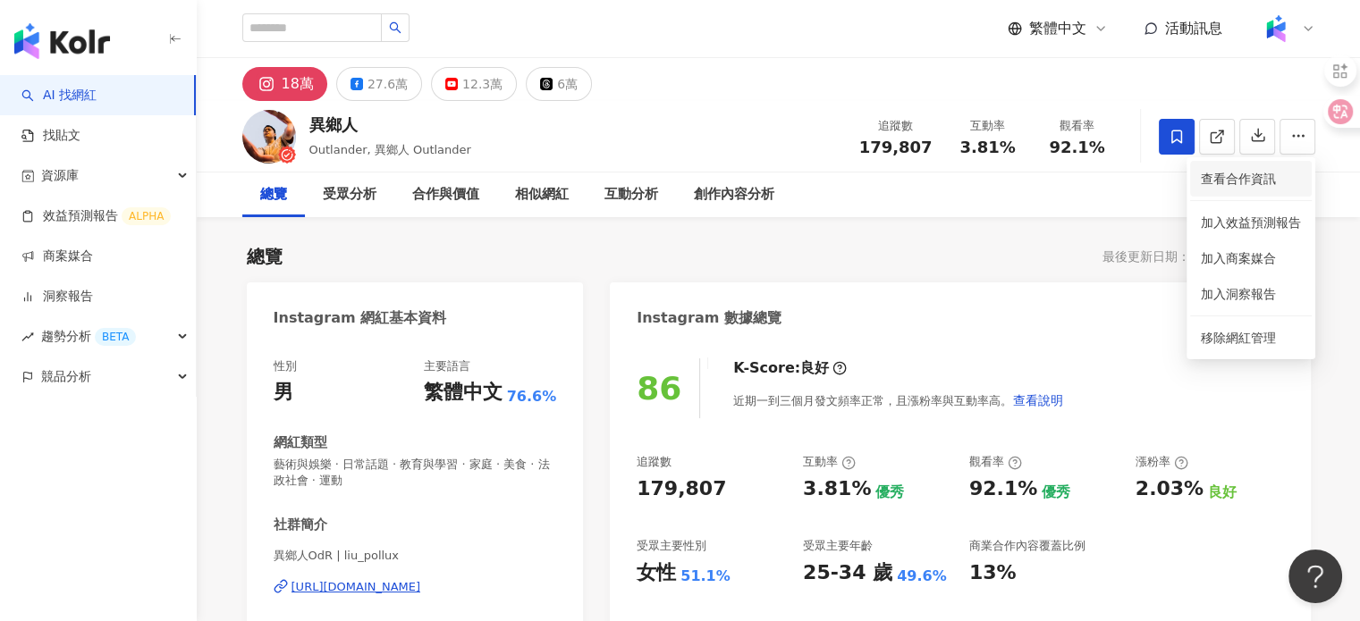
click at [1224, 185] on span "查看合作資訊" at bounding box center [1251, 179] width 100 height 20
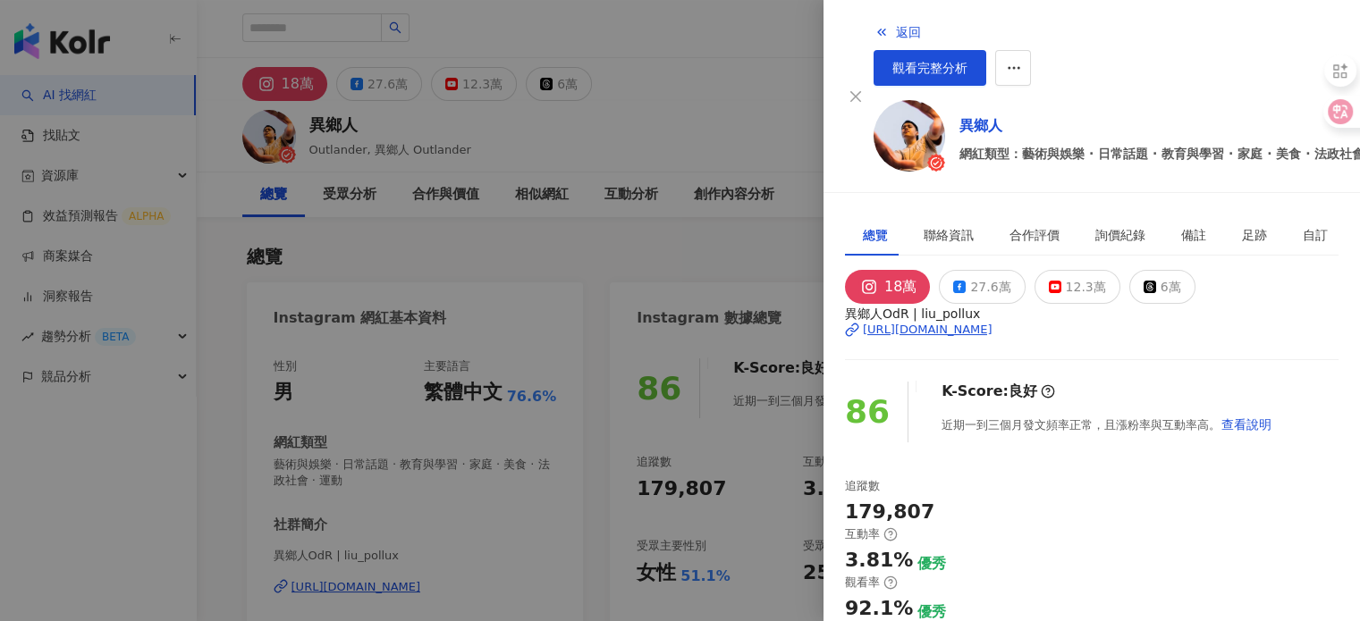
scroll to position [405, 0]
click at [736, 282] on div at bounding box center [680, 310] width 1360 height 621
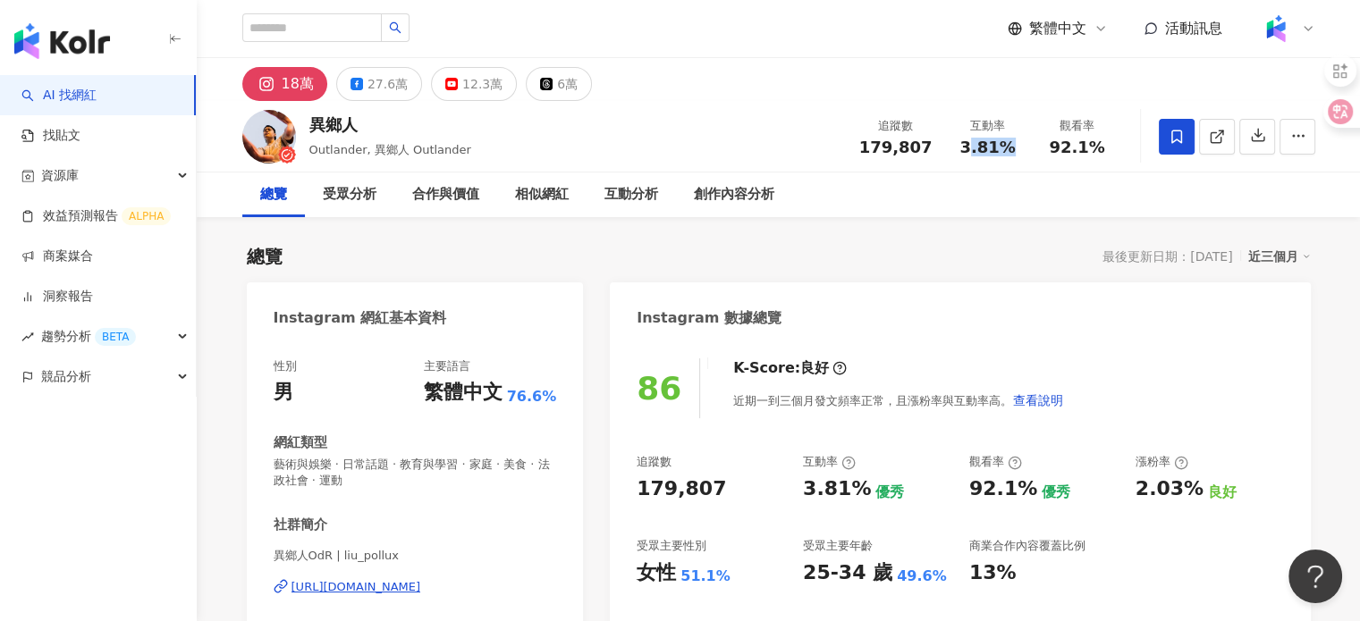
drag, startPoint x: 967, startPoint y: 150, endPoint x: 1001, endPoint y: 150, distance: 34.0
click at [1005, 150] on span "3.81%" at bounding box center [986, 148] width 55 height 18
drag, startPoint x: 958, startPoint y: 145, endPoint x: 1023, endPoint y: 149, distance: 64.5
click at [1023, 149] on div "互動率 3.81%" at bounding box center [987, 136] width 89 height 38
copy span "3.81%"
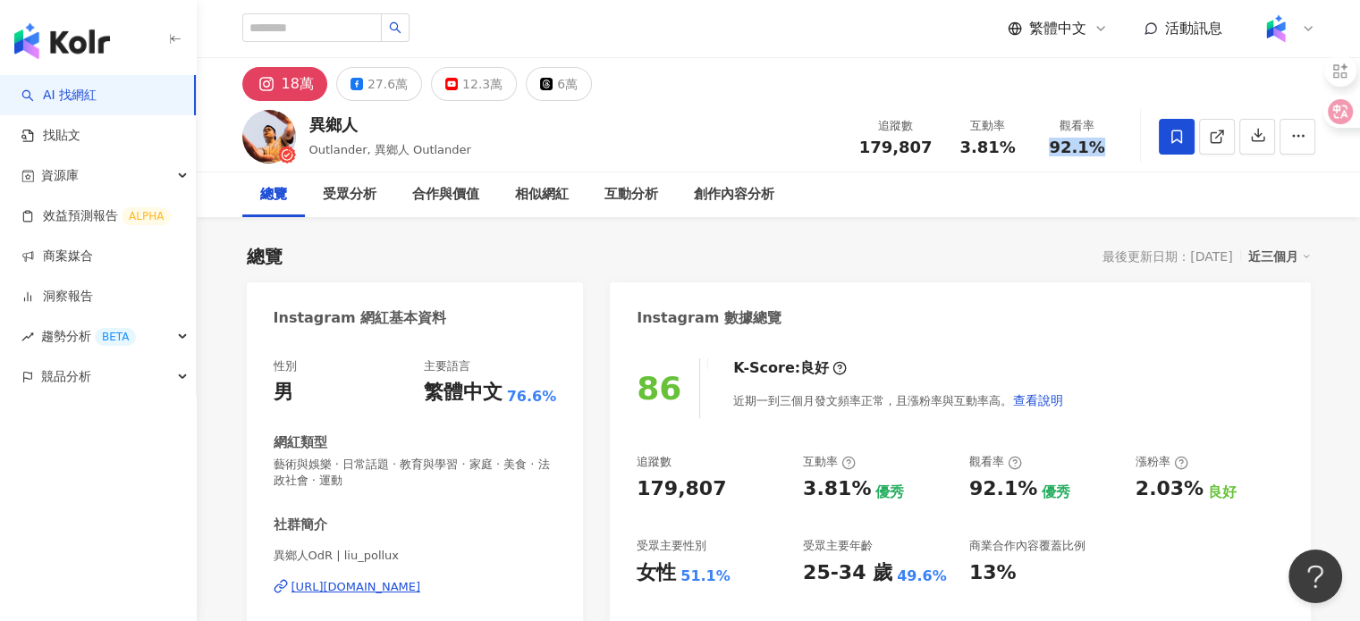
drag, startPoint x: 1045, startPoint y: 142, endPoint x: 1120, endPoint y: 158, distance: 76.8
click at [1120, 158] on div "追蹤數 179,807 互動率 3.81% 觀看率 92.1%" at bounding box center [985, 136] width 274 height 53
copy span "92.1%"
drag, startPoint x: 644, startPoint y: 578, endPoint x: 762, endPoint y: 586, distance: 118.2
click at [762, 586] on div "女性 51.1%" at bounding box center [710, 574] width 148 height 28
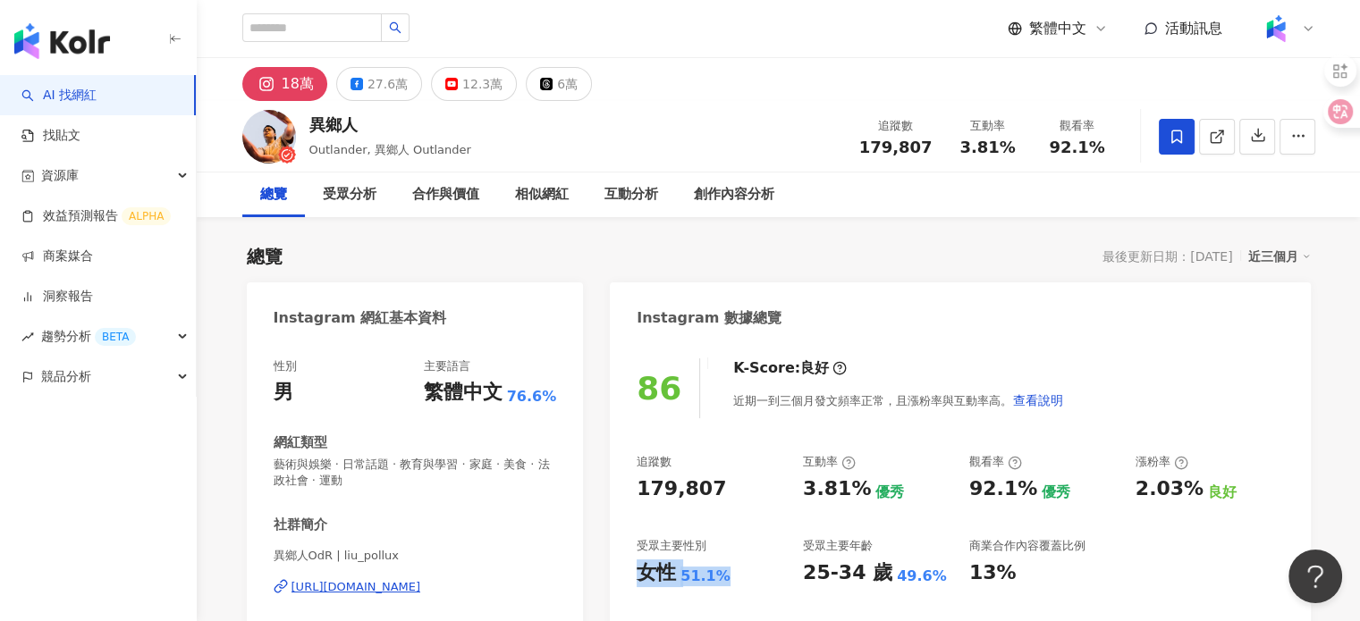
copy div "女性 51.1%"
drag, startPoint x: 798, startPoint y: 581, endPoint x: 939, endPoint y: 584, distance: 140.4
click at [939, 584] on div "追蹤數 179,807 互動率 3.81% 優秀 觀看率 92.1% 優秀 漲粉率 2.03% 良好 受眾主要性別 女性 51.1% 受眾主要年齡 25-34…" at bounding box center [959, 520] width 646 height 132
copy div "25-34 歲 49.6%"
click at [400, 577] on div "異鄉人OdR | liu_pollux [URL][DOMAIN_NAME]" at bounding box center [415, 600] width 283 height 105
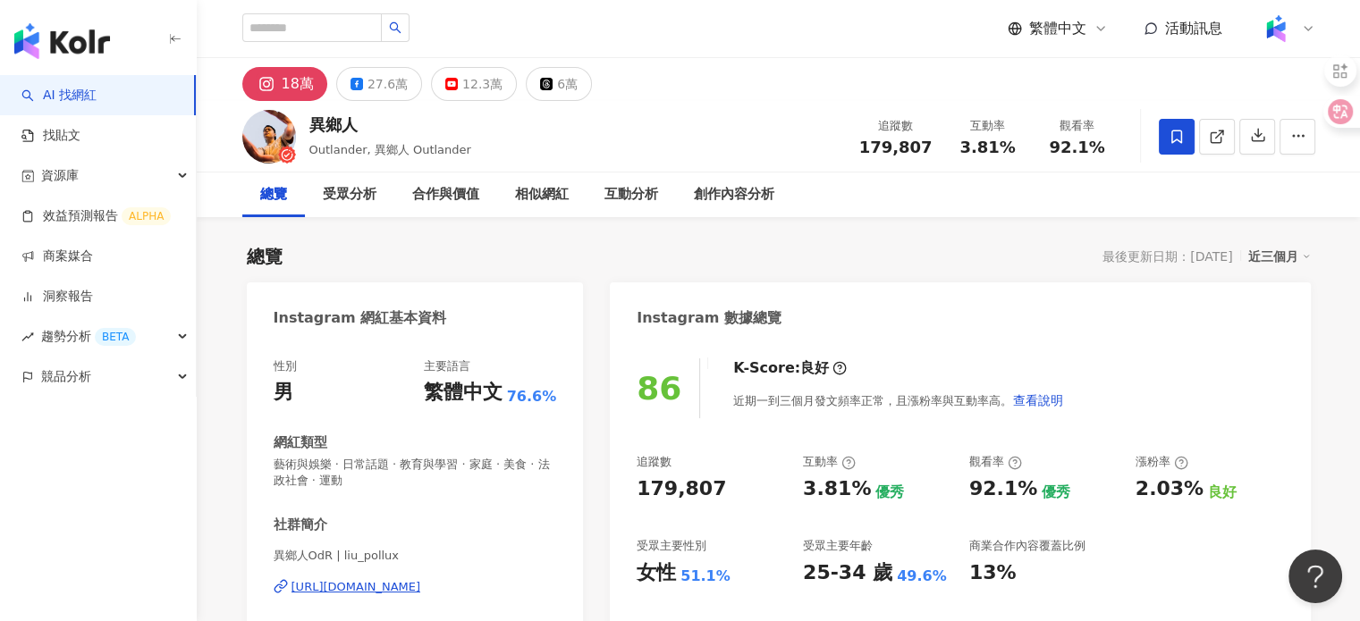
drag, startPoint x: 415, startPoint y: 590, endPoint x: 403, endPoint y: 543, distance: 48.8
click at [415, 590] on div "[URL][DOMAIN_NAME]" at bounding box center [356, 587] width 130 height 16
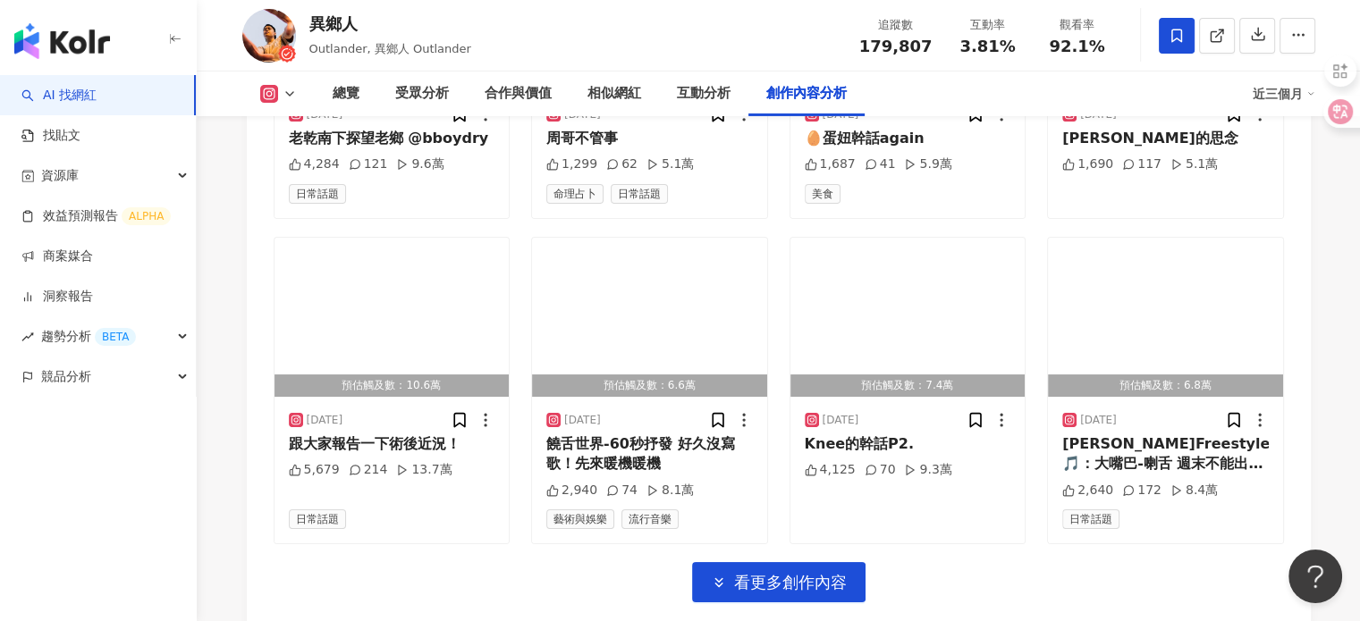
scroll to position [6347, 0]
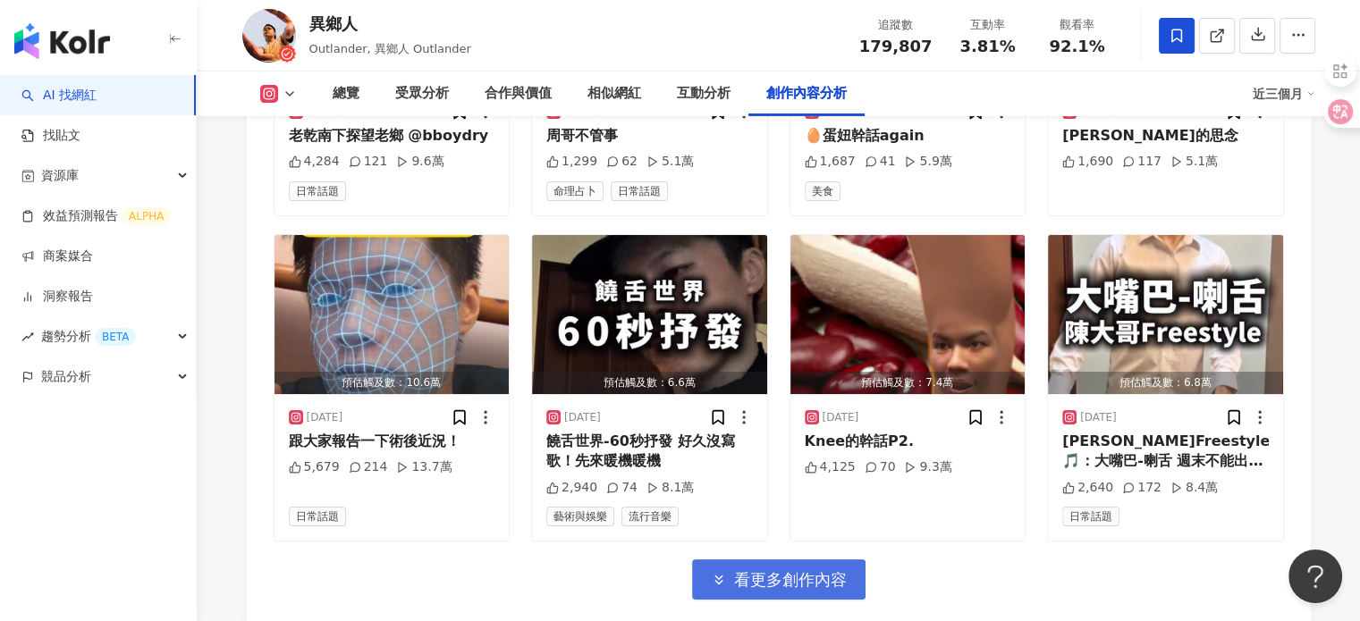
click at [769, 570] on span "看更多創作內容" at bounding box center [790, 580] width 113 height 20
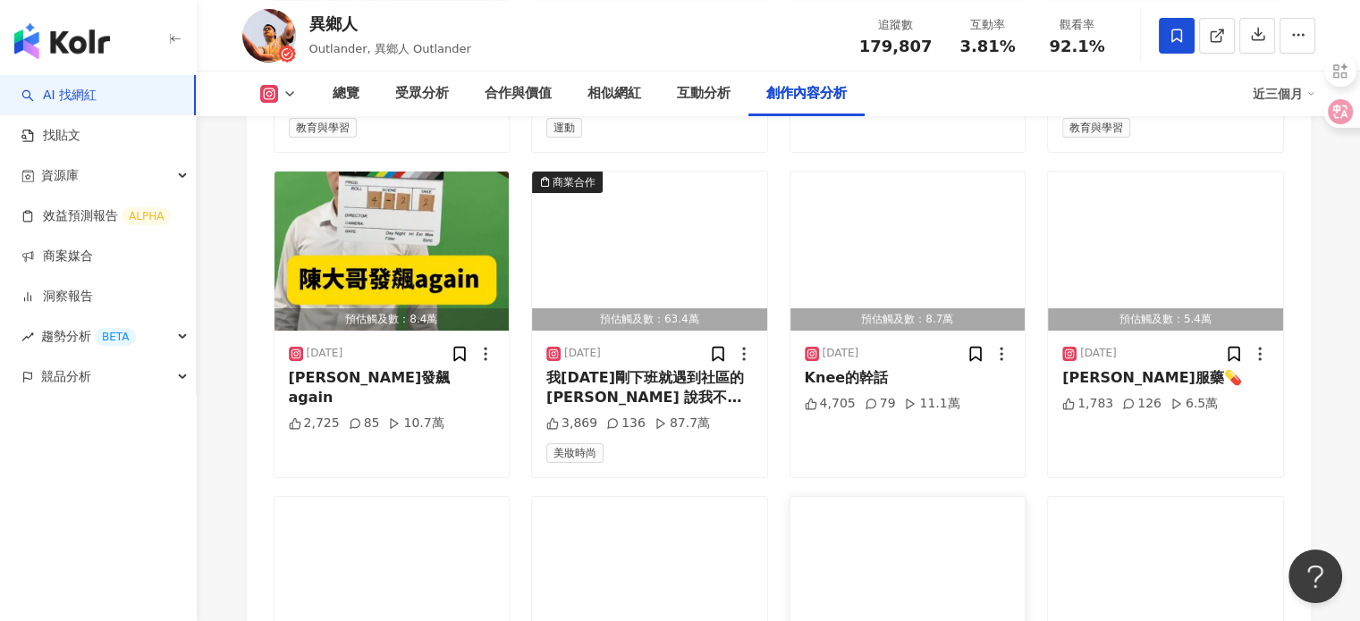
scroll to position [7330, 0]
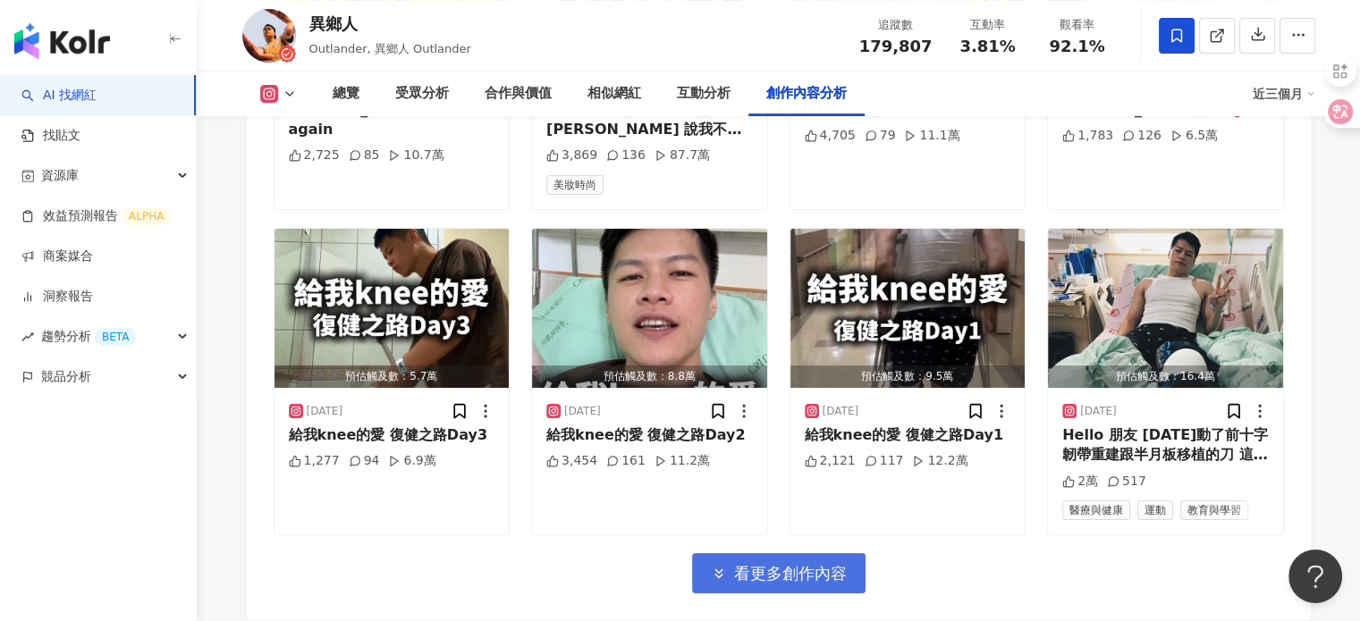
click at [814, 564] on span "看更多創作內容" at bounding box center [790, 574] width 113 height 20
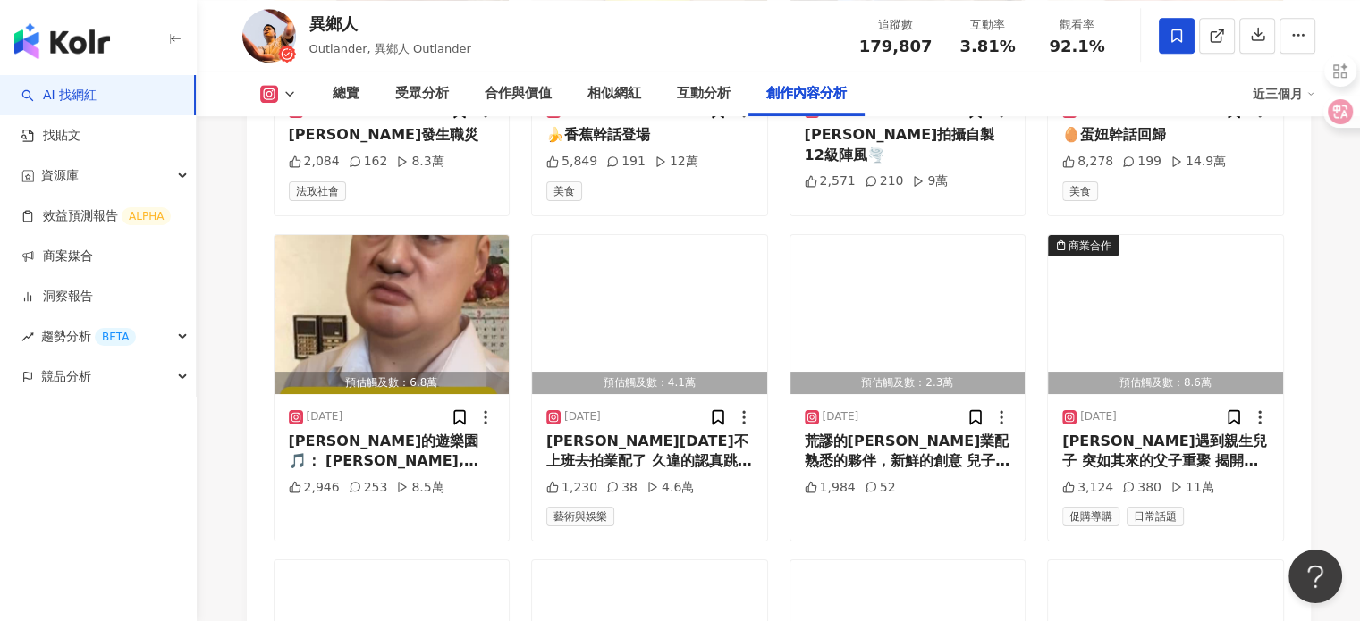
scroll to position [8357, 0]
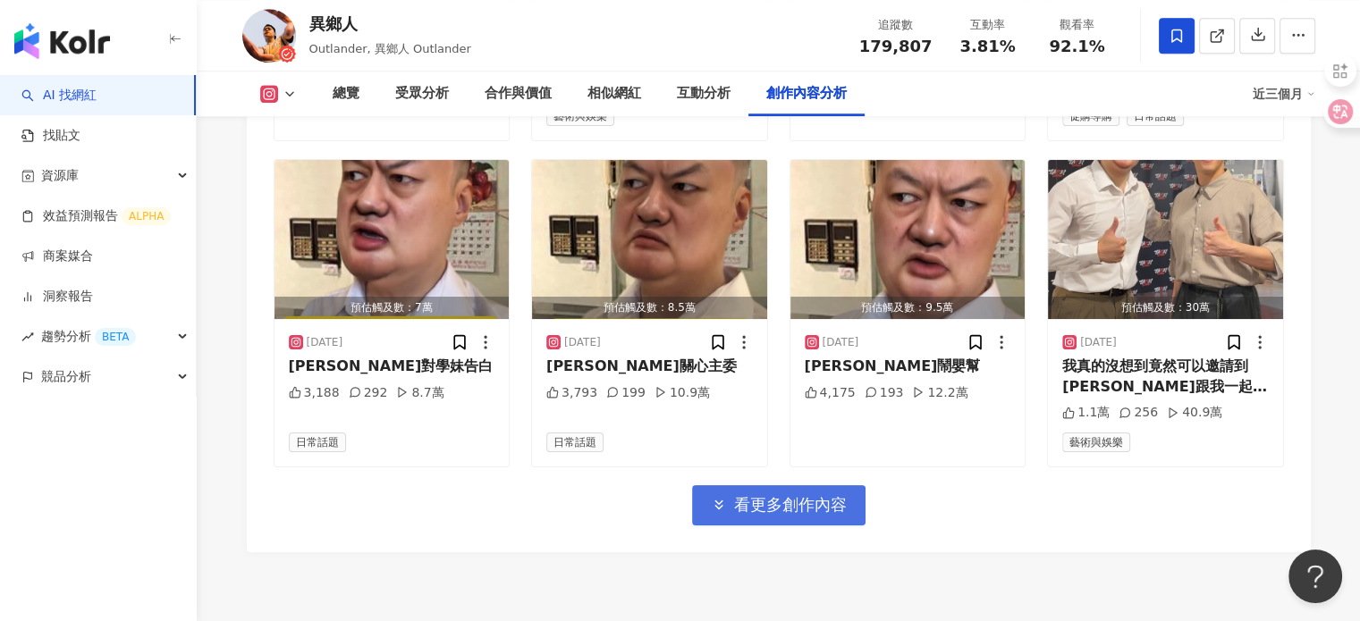
click at [793, 485] on button "看更多創作內容" at bounding box center [778, 505] width 173 height 40
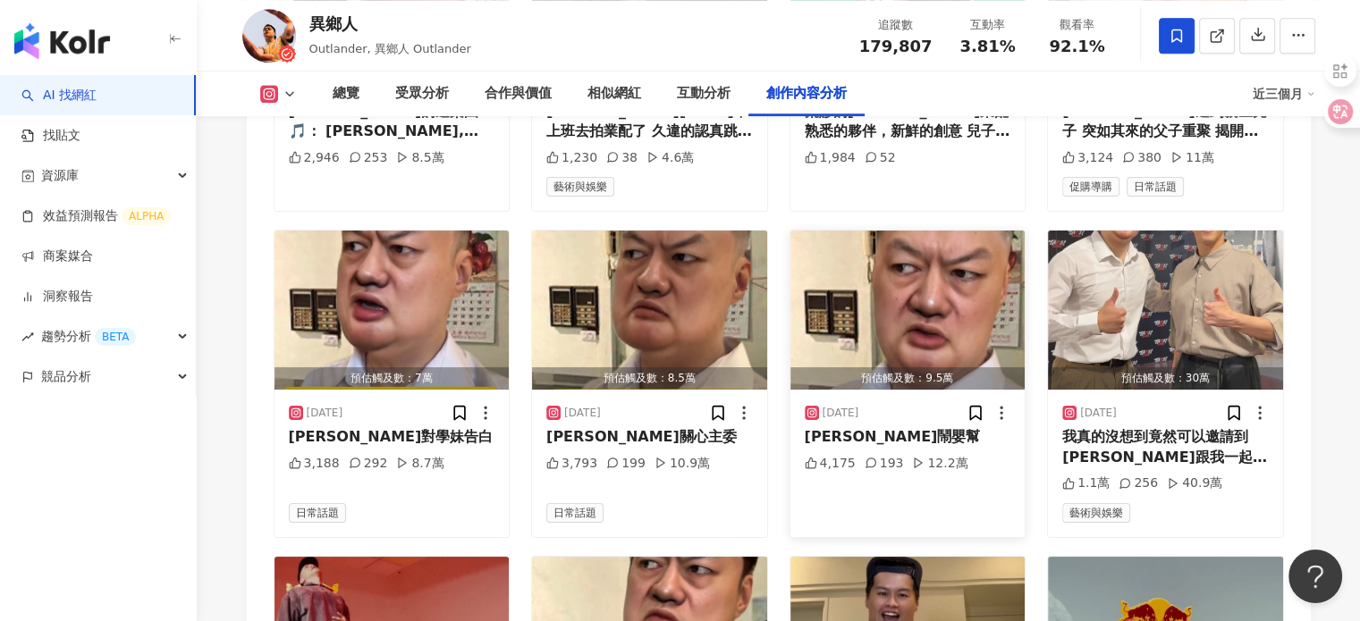
scroll to position [8178, 0]
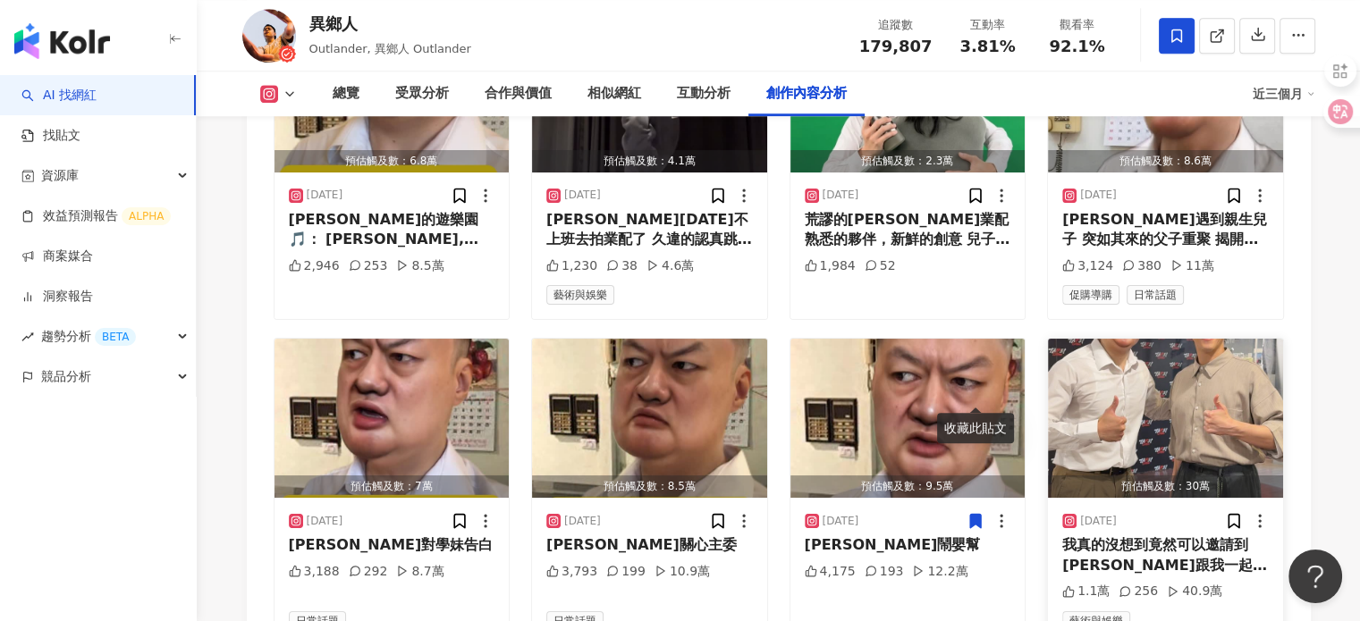
click at [1108, 339] on img "button" at bounding box center [1165, 418] width 235 height 159
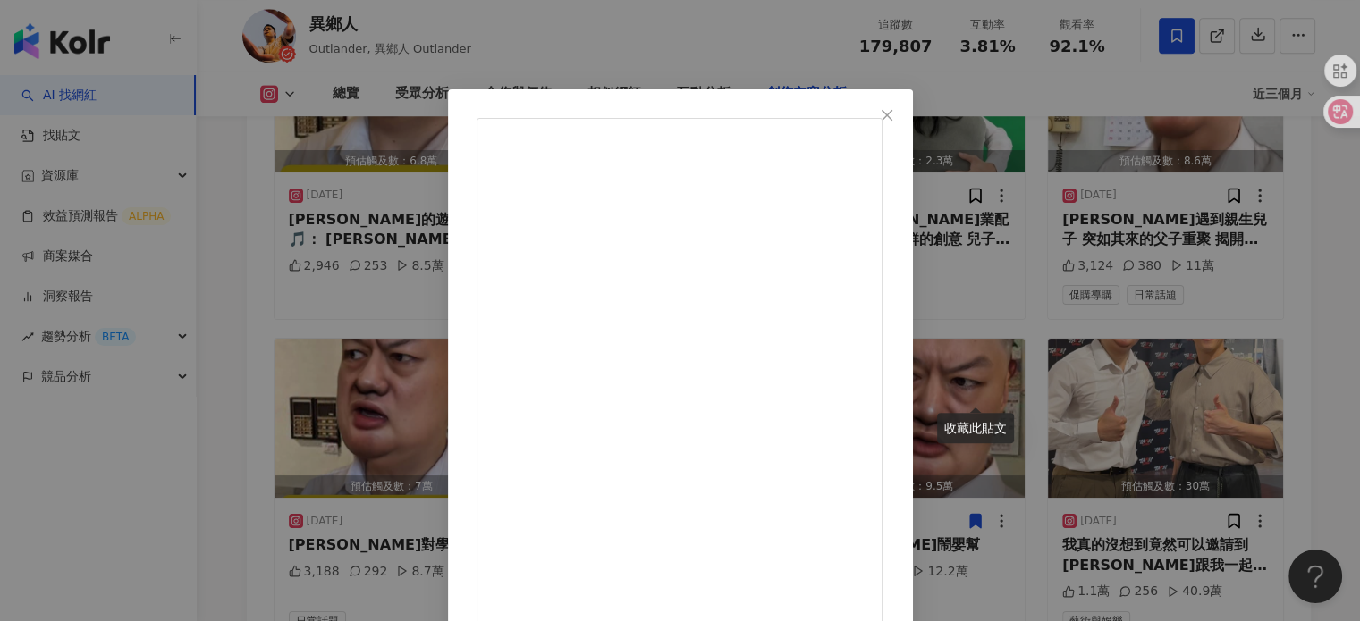
click at [1160, 231] on div "[PERSON_NAME][DATE] 我真的沒想到竟然可以邀請到[PERSON_NAME]跟我一起共舞❗️ 而且[PERSON_NAME]還認識我❗️❗️❗…" at bounding box center [680, 310] width 1360 height 621
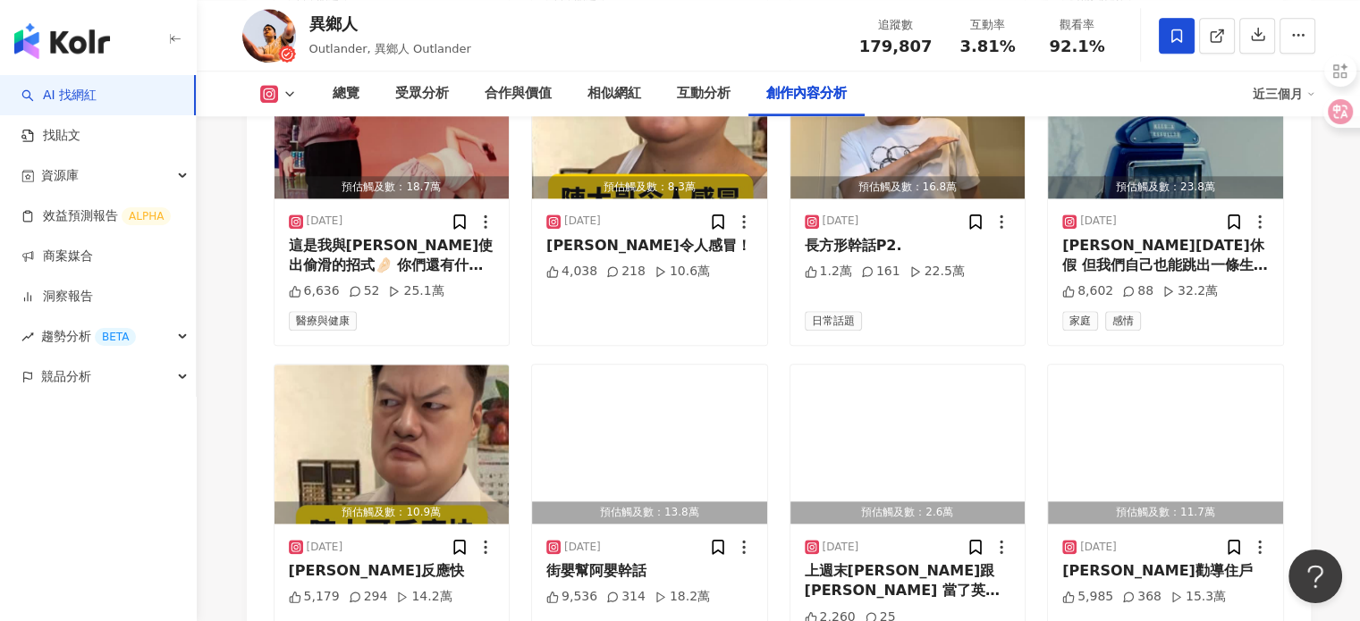
scroll to position [8625, 0]
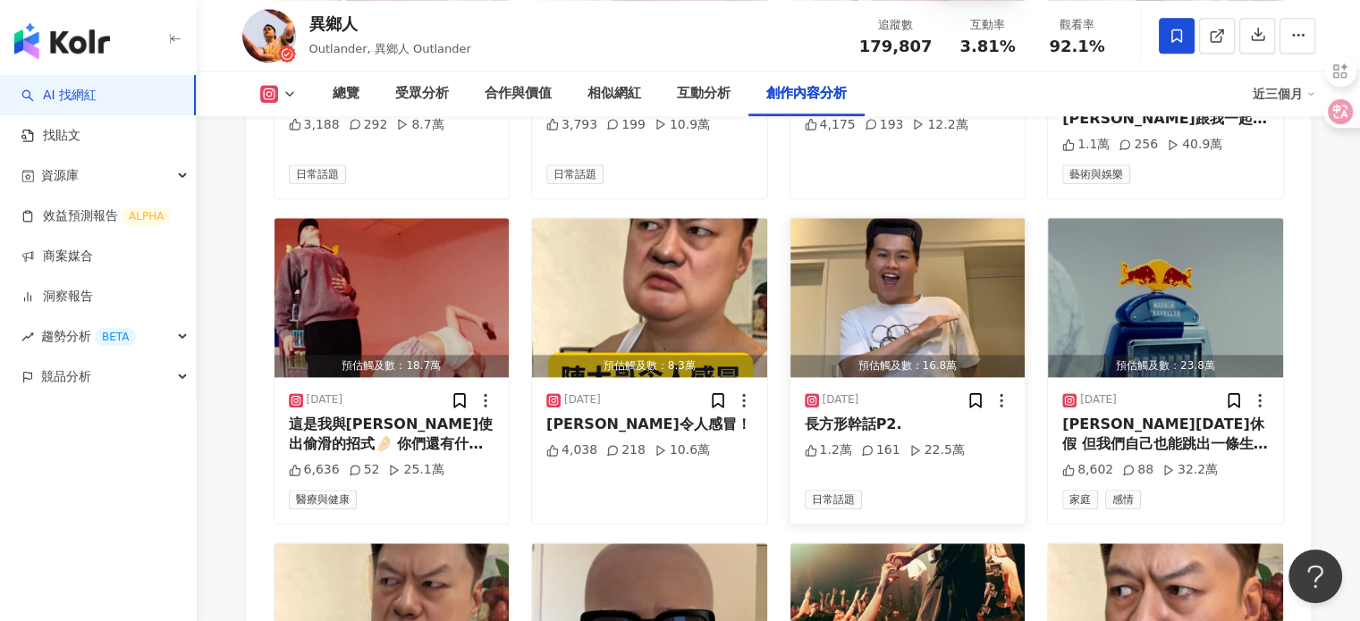
click at [885, 218] on img "button" at bounding box center [907, 297] width 235 height 159
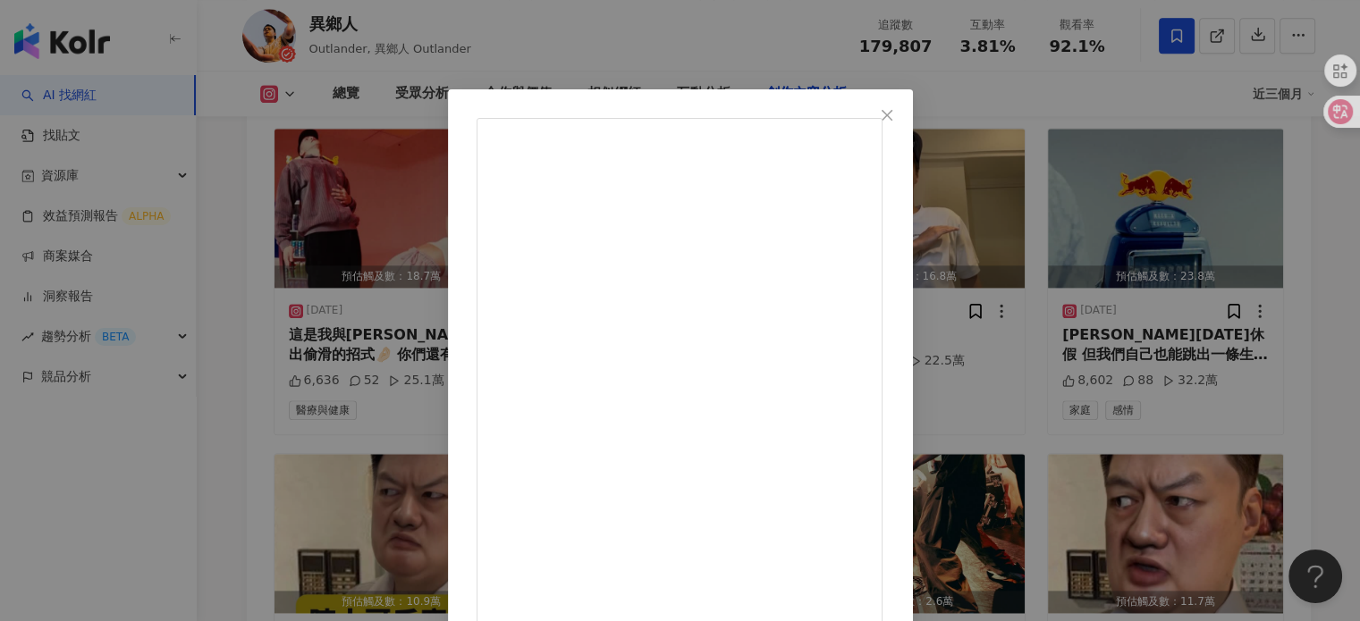
scroll to position [89, 0]
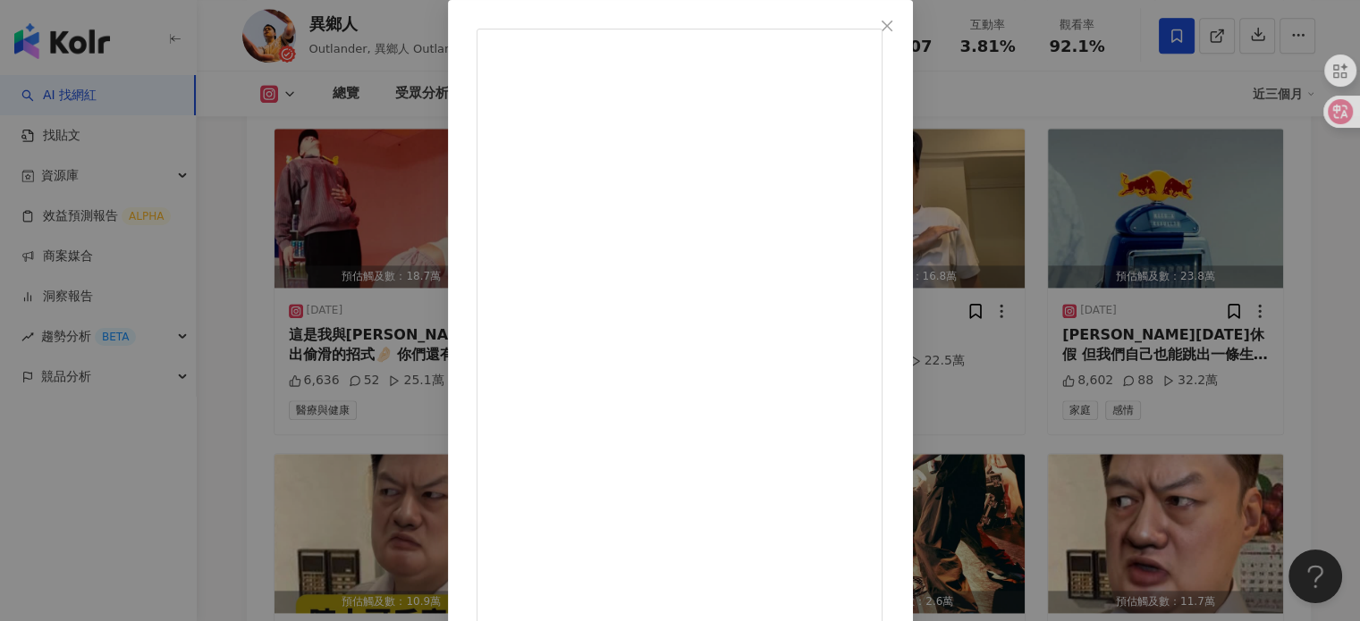
drag, startPoint x: 1112, startPoint y: 252, endPoint x: 1040, endPoint y: 139, distance: 134.7
click at [1112, 252] on div "異鄉人 [DATE] 長方形幹話P2. 1.2萬 161 22.5萬 查看原始貼文" at bounding box center [680, 310] width 1360 height 621
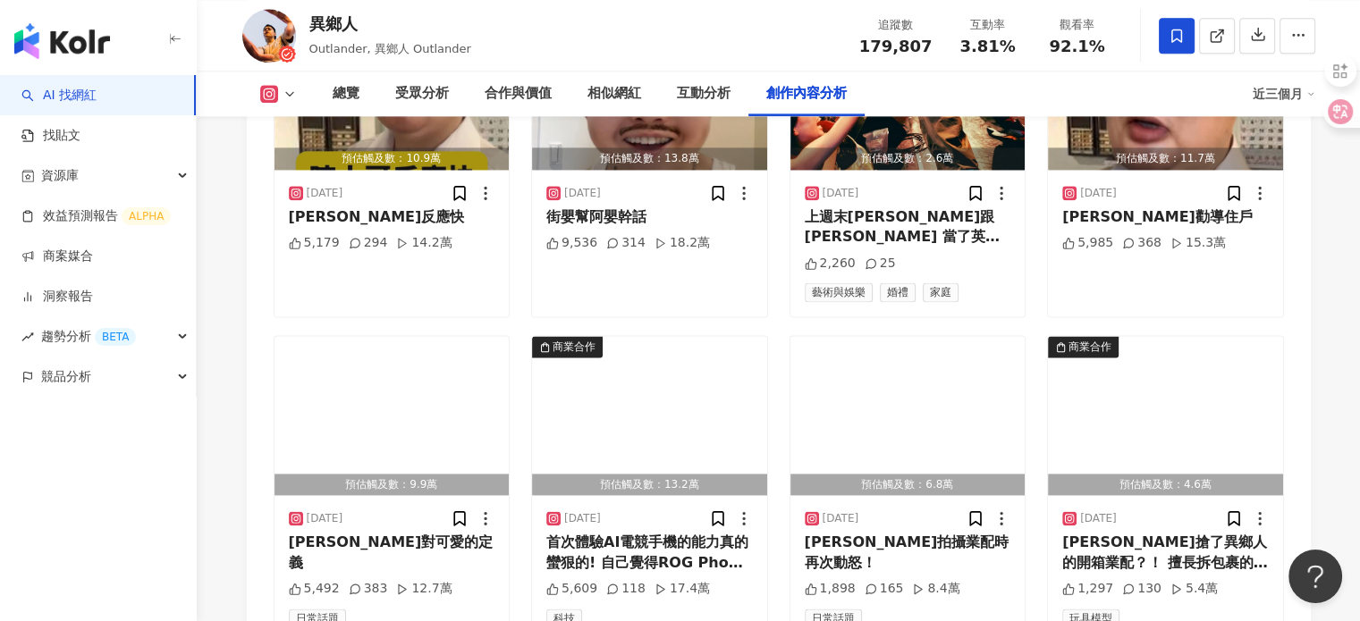
scroll to position [9161, 0]
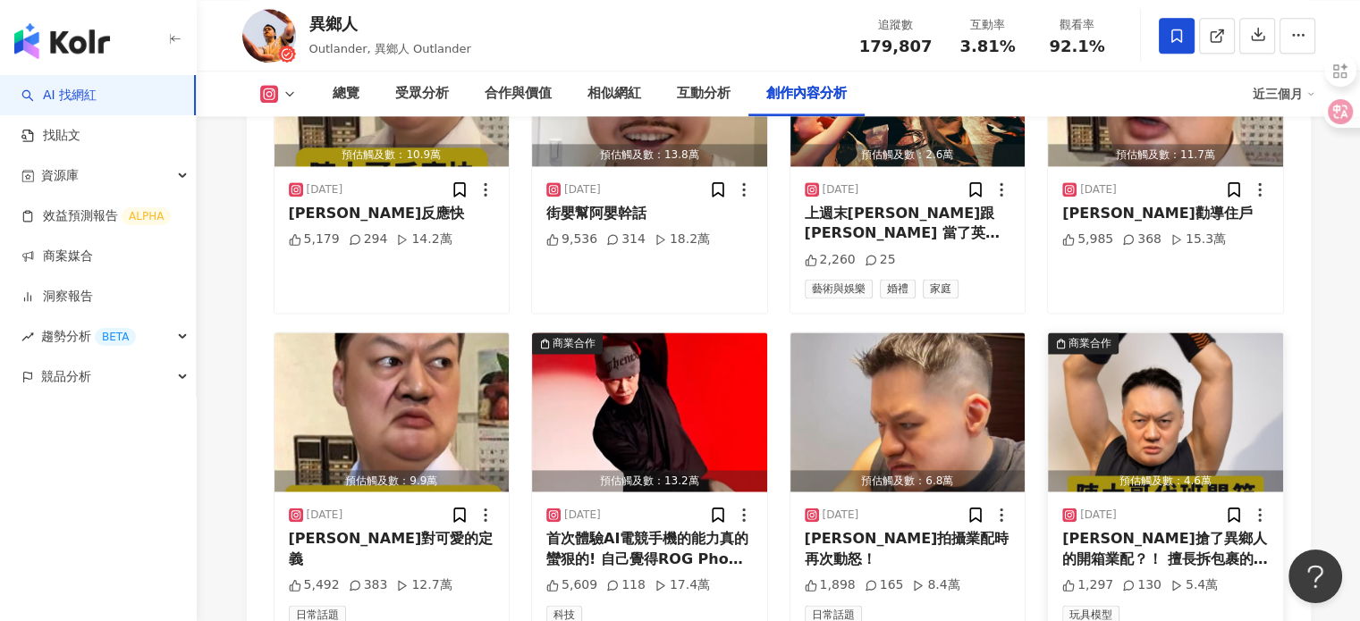
click at [1181, 529] on div "[PERSON_NAME]搶了異鄉人的開箱業配？！ 擅長拆包裹的[PERSON_NAME]再次開箱了三隻猴子威士忌Monkey Shoulder與WODEN …" at bounding box center [1165, 549] width 206 height 40
